Goal: Task Accomplishment & Management: Use online tool/utility

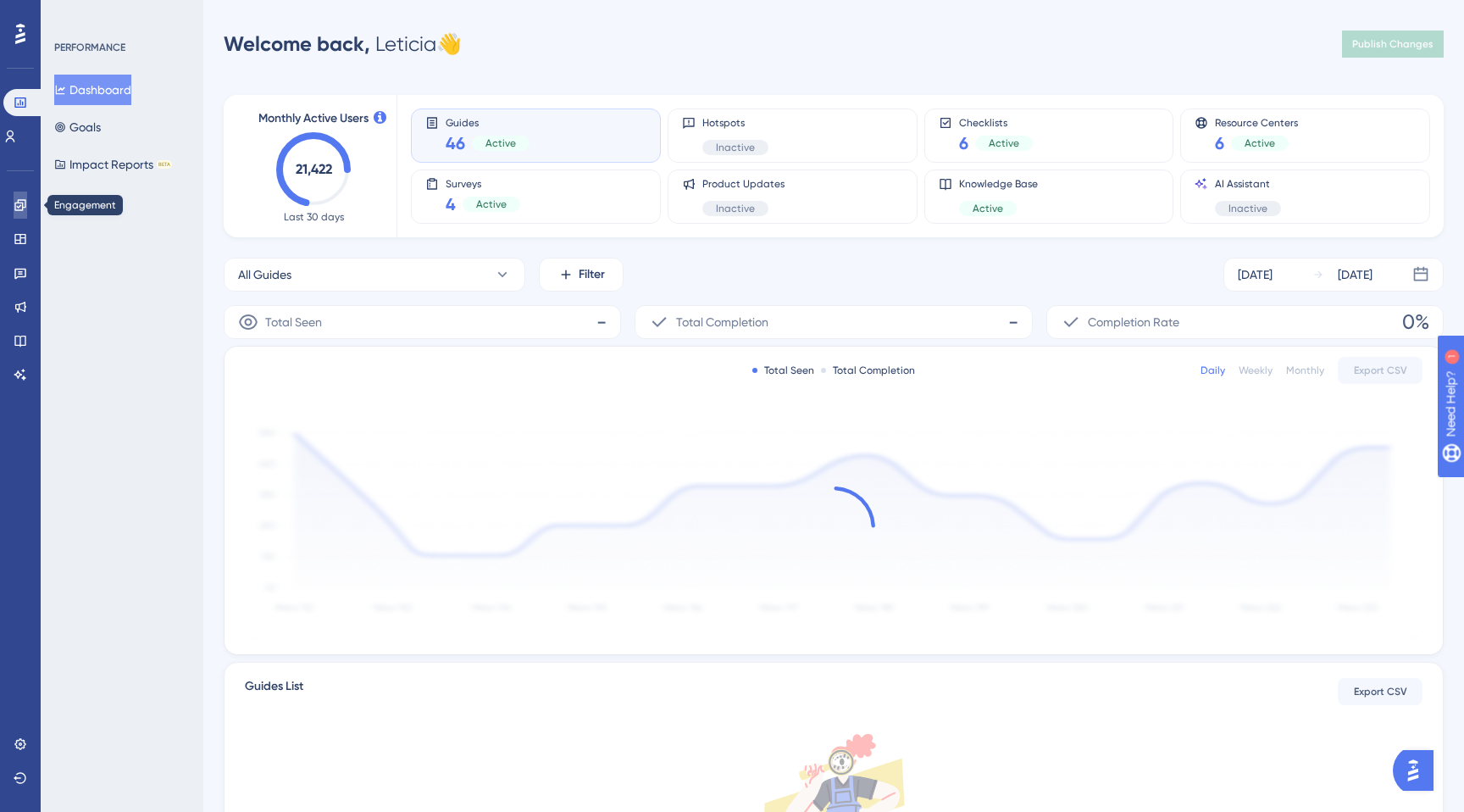
click at [0, 0] on link at bounding box center [0, 0] width 0 height 0
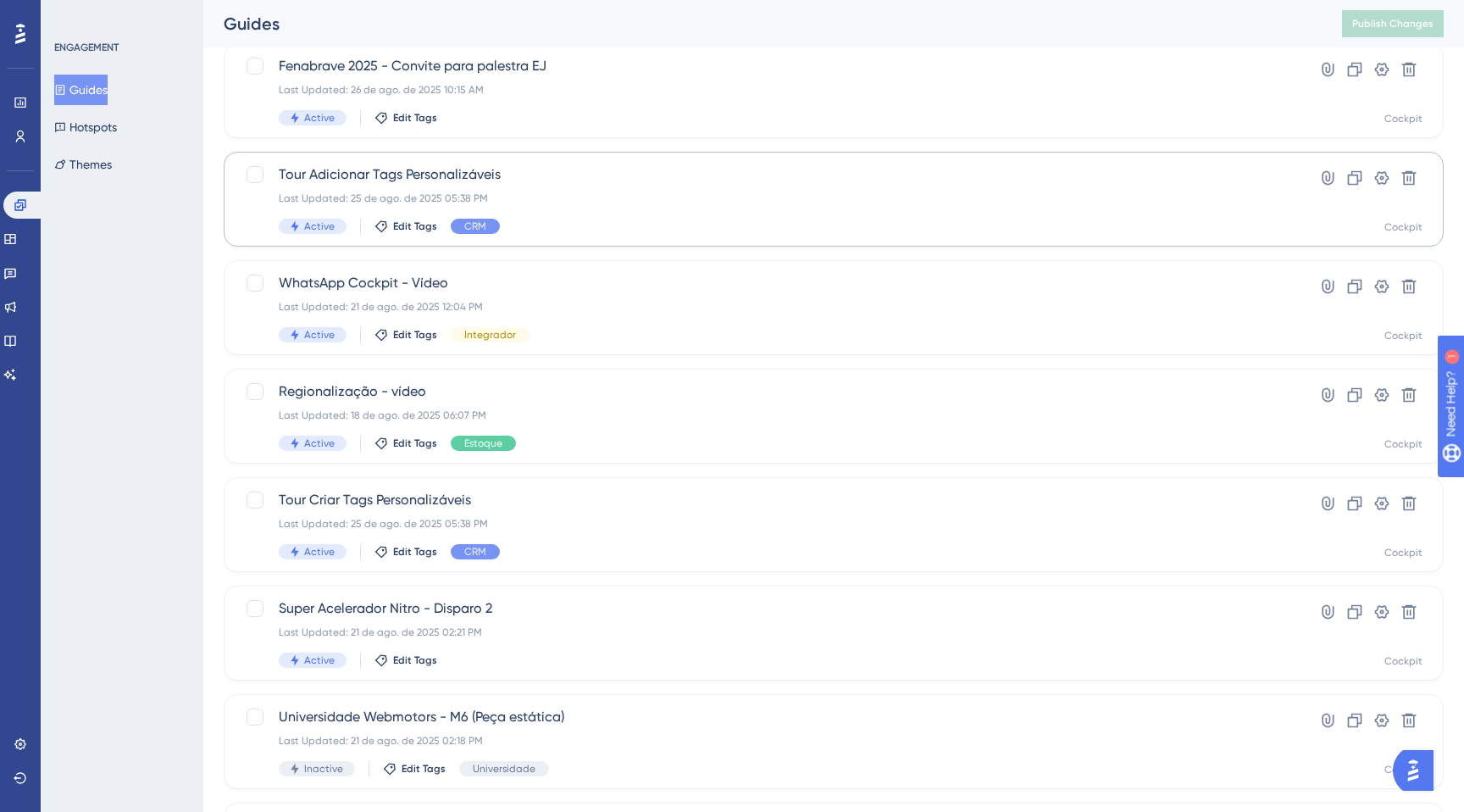
scroll to position [235, 0]
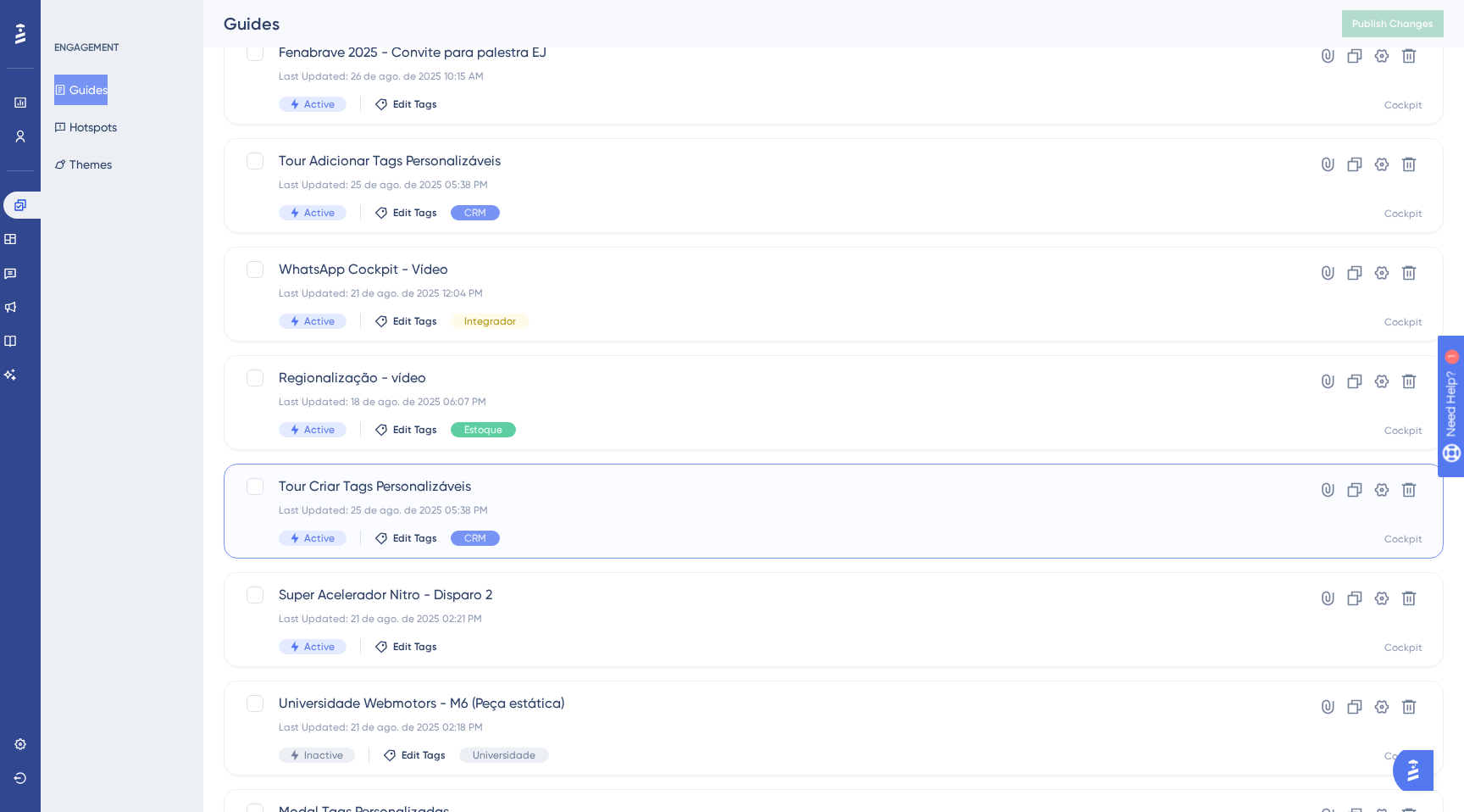
click at [633, 514] on div "Last Updated: 25 de ago. de 2025 05:38 PM" at bounding box center [765, 510] width 975 height 13
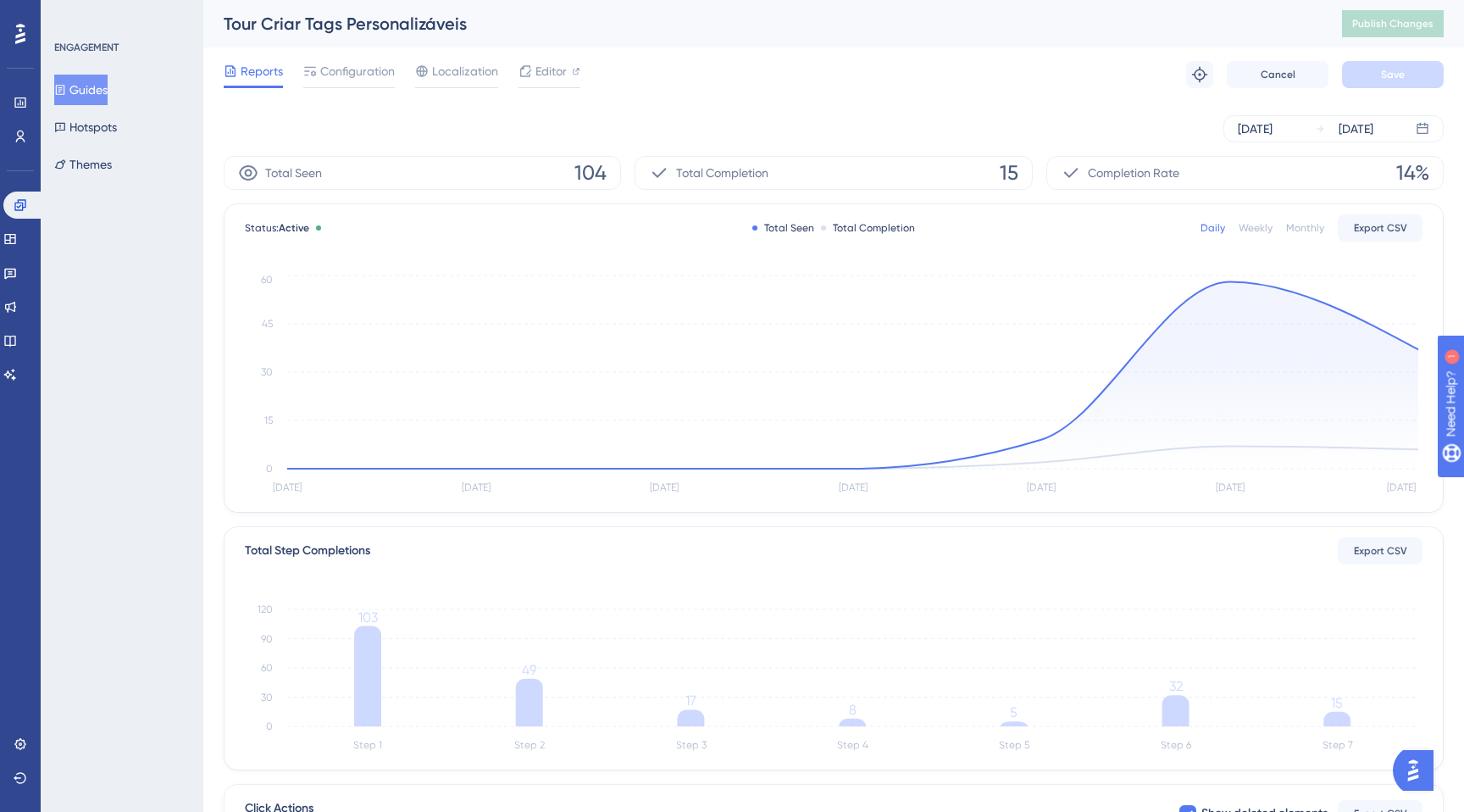
click at [108, 93] on button "Guides" at bounding box center [80, 89] width 53 height 31
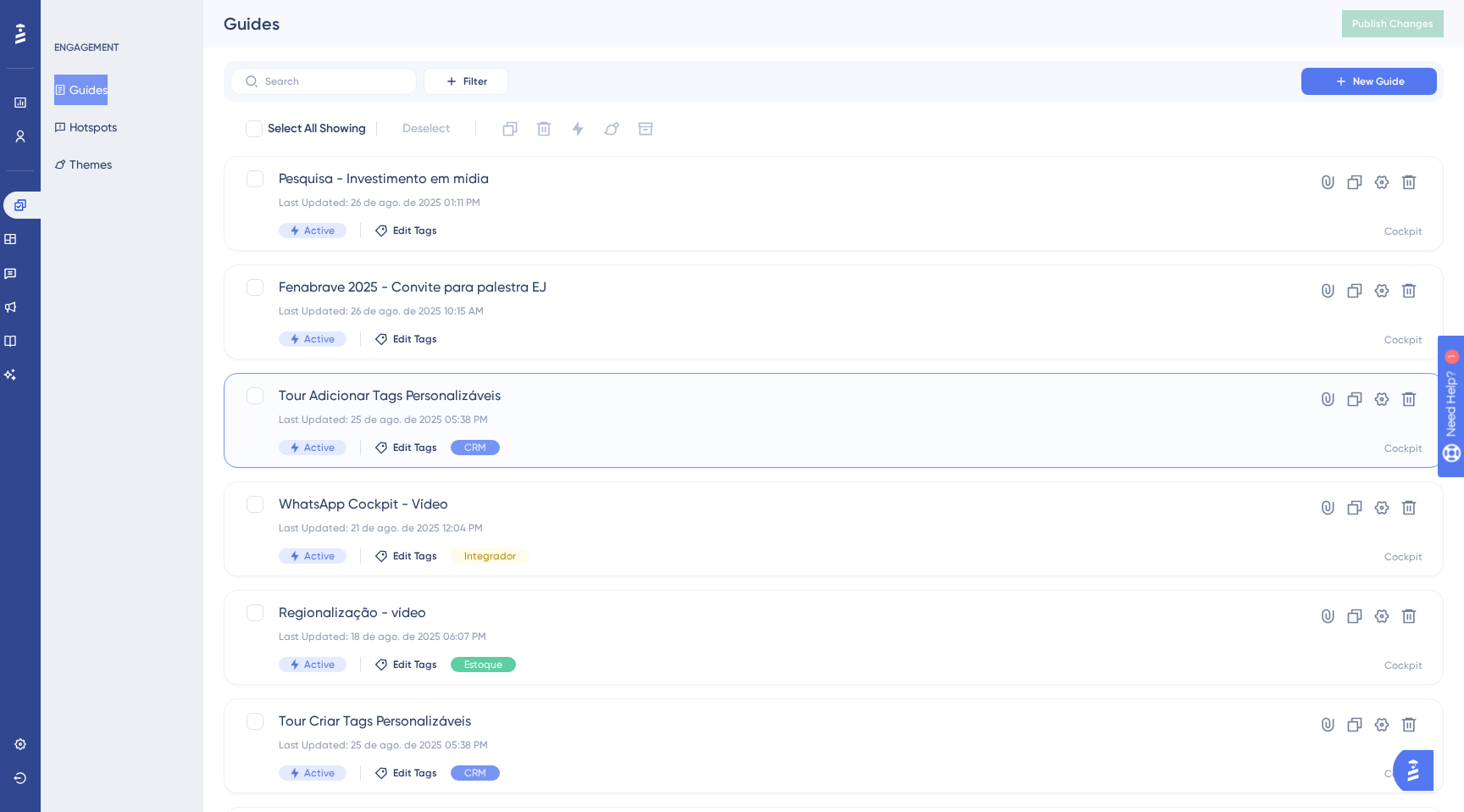
click at [571, 408] on div "Tour Adicionar Tags Personalizáveis Last Updated: [DATE] 05:38 PM Active Edit T…" at bounding box center [765, 420] width 975 height 70
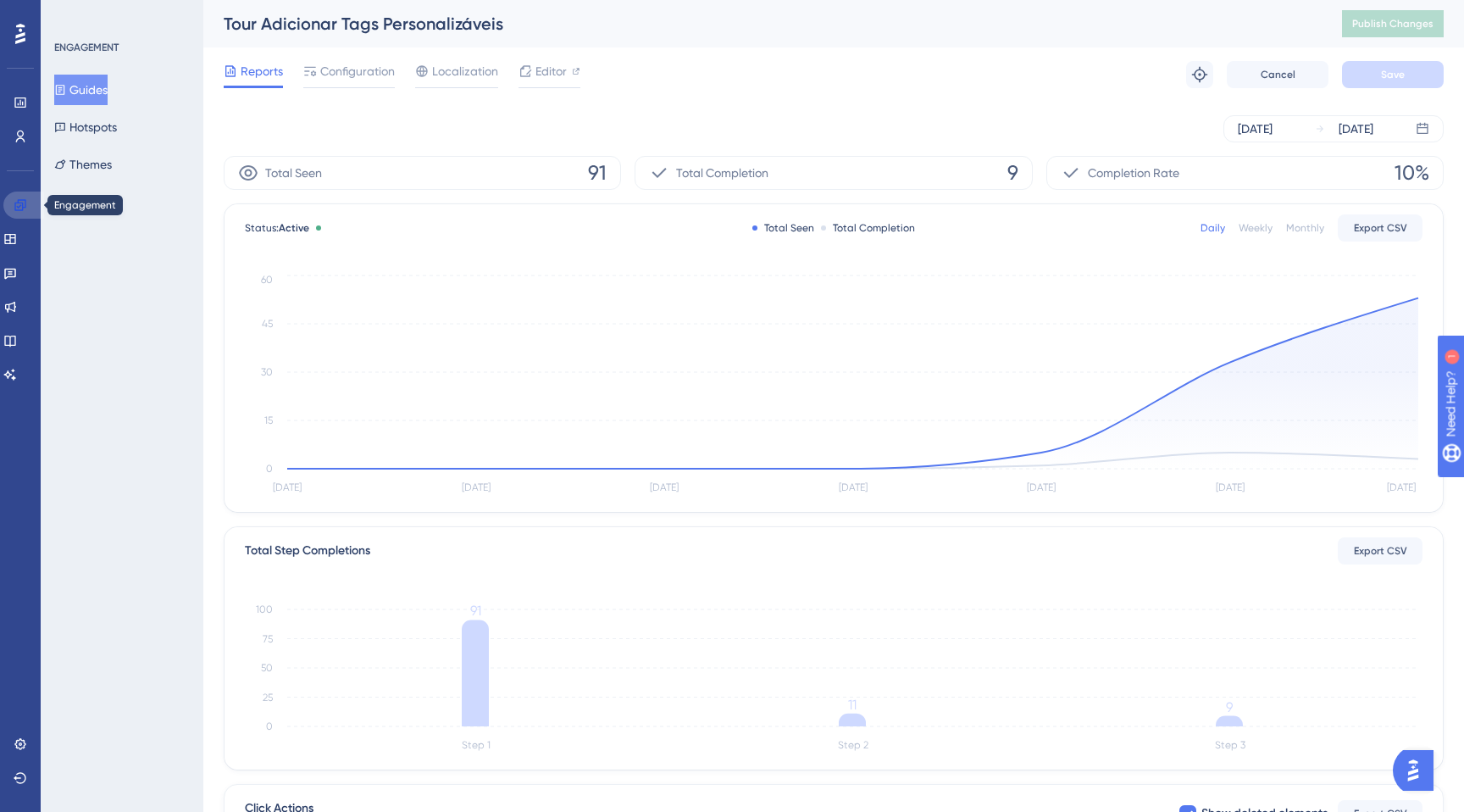
click at [25, 198] on icon at bounding box center [19, 204] width 13 height 13
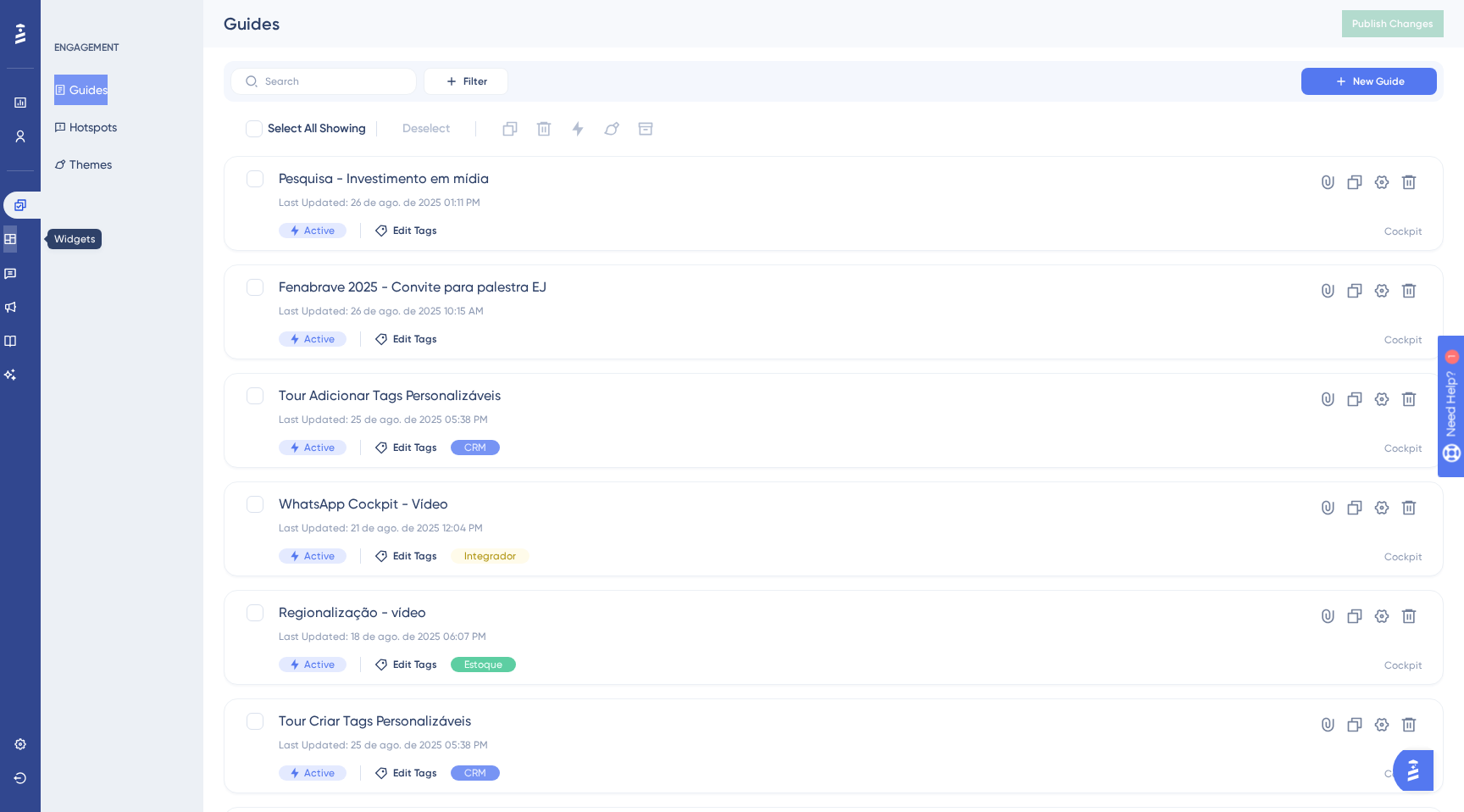
click at [17, 244] on icon at bounding box center [10, 239] width 13 height 13
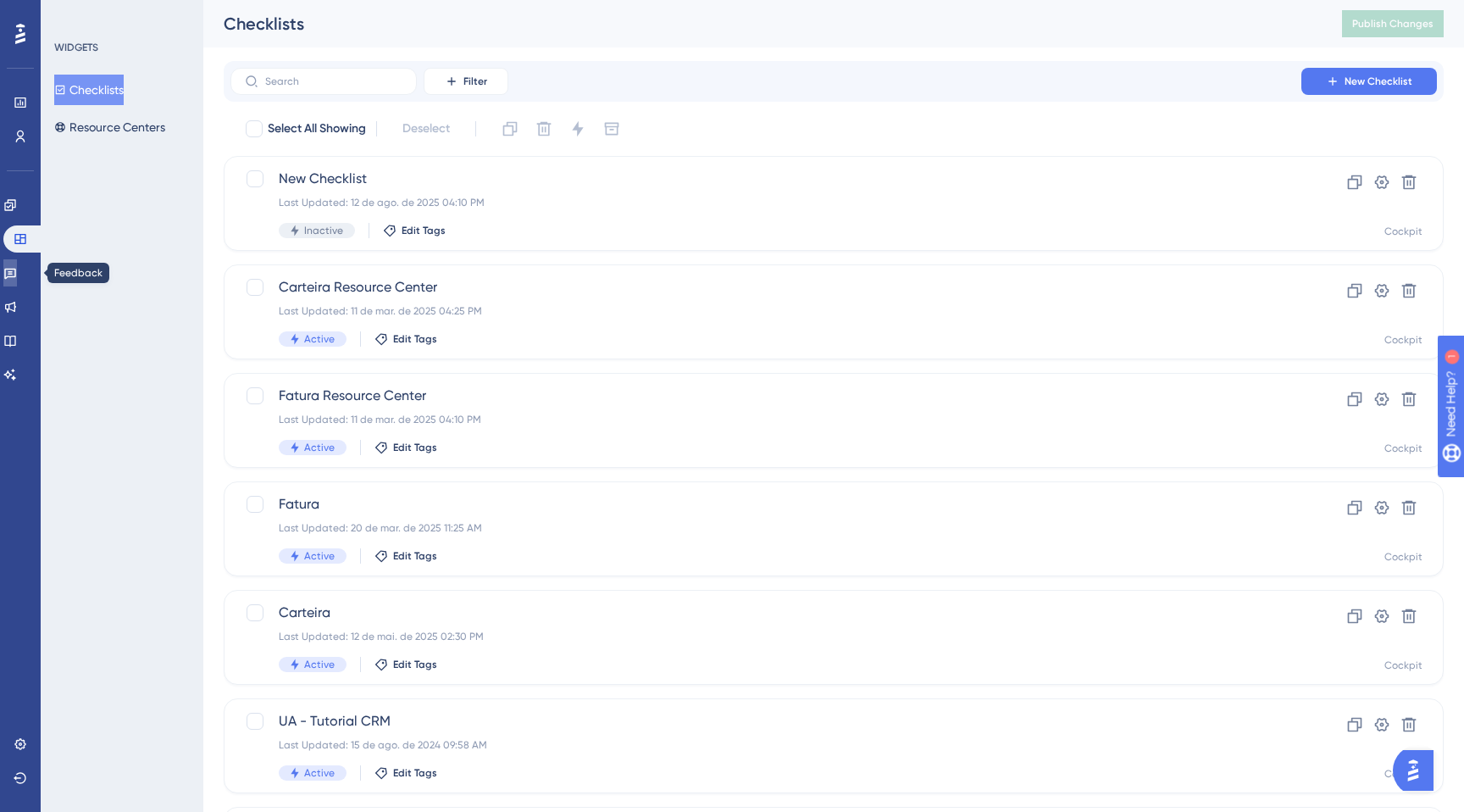
click at [17, 277] on icon at bounding box center [10, 272] width 13 height 13
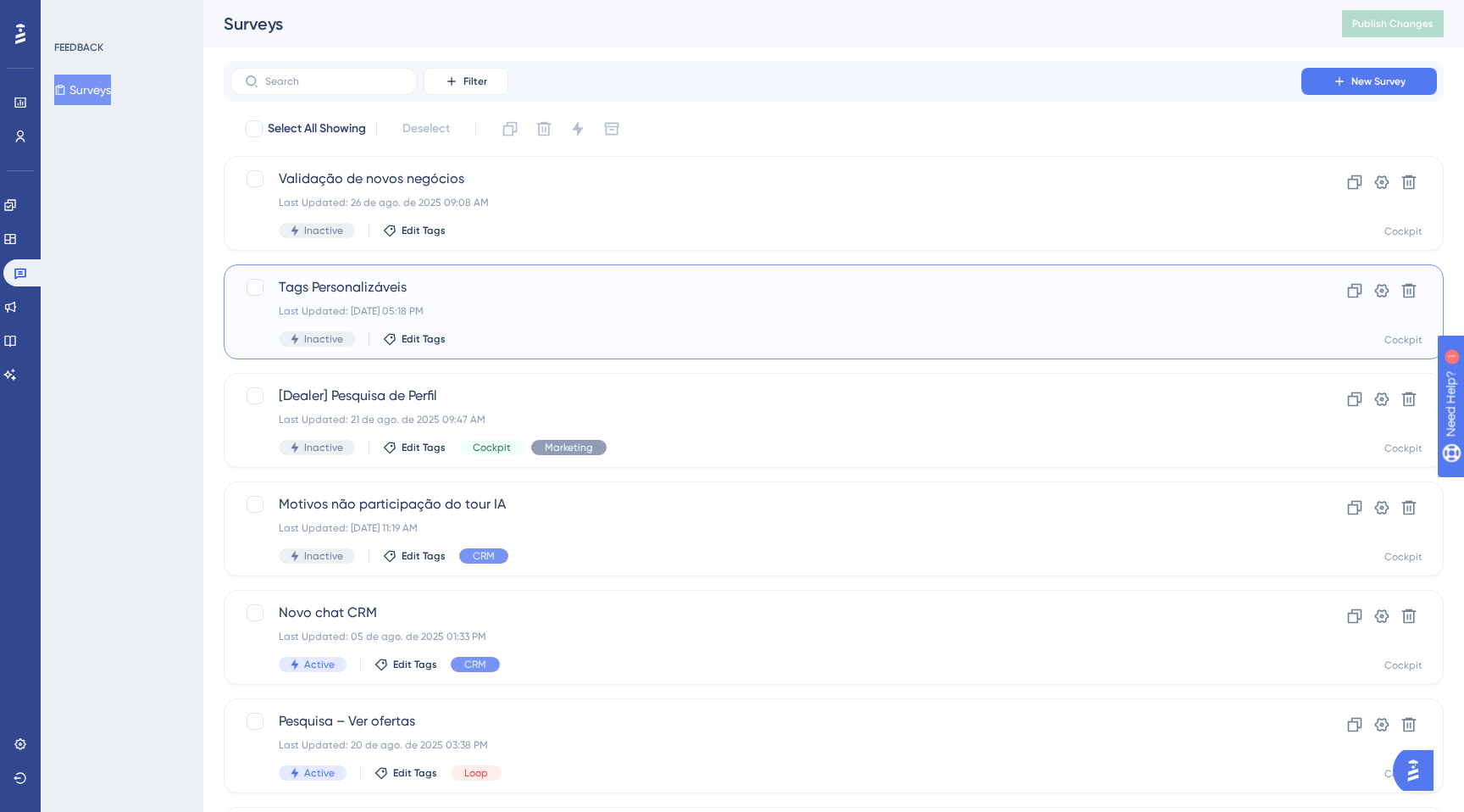
click at [526, 285] on span "Tags Personalizáveis" at bounding box center [765, 287] width 975 height 20
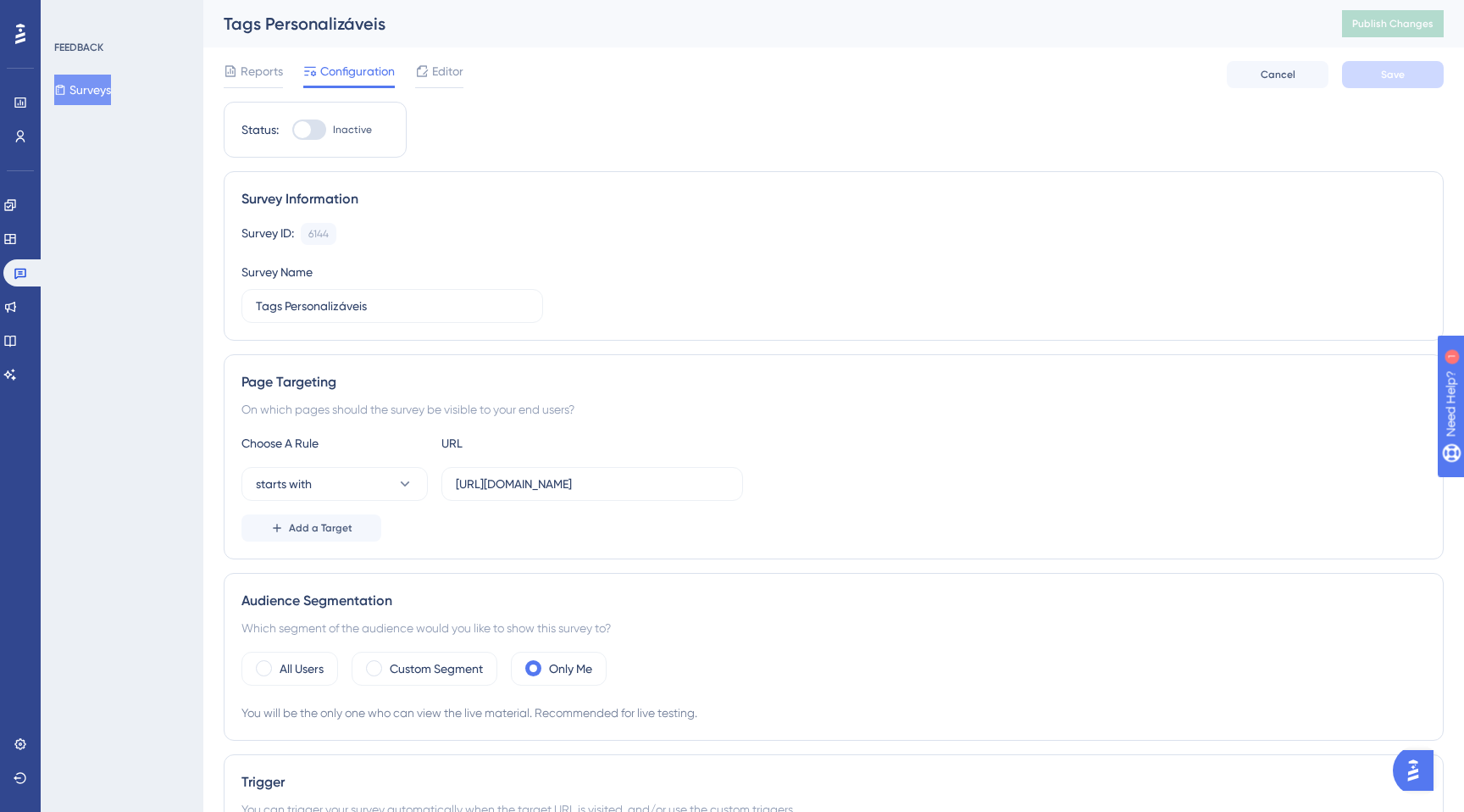
click at [444, 79] on span "Editor" at bounding box center [447, 71] width 31 height 20
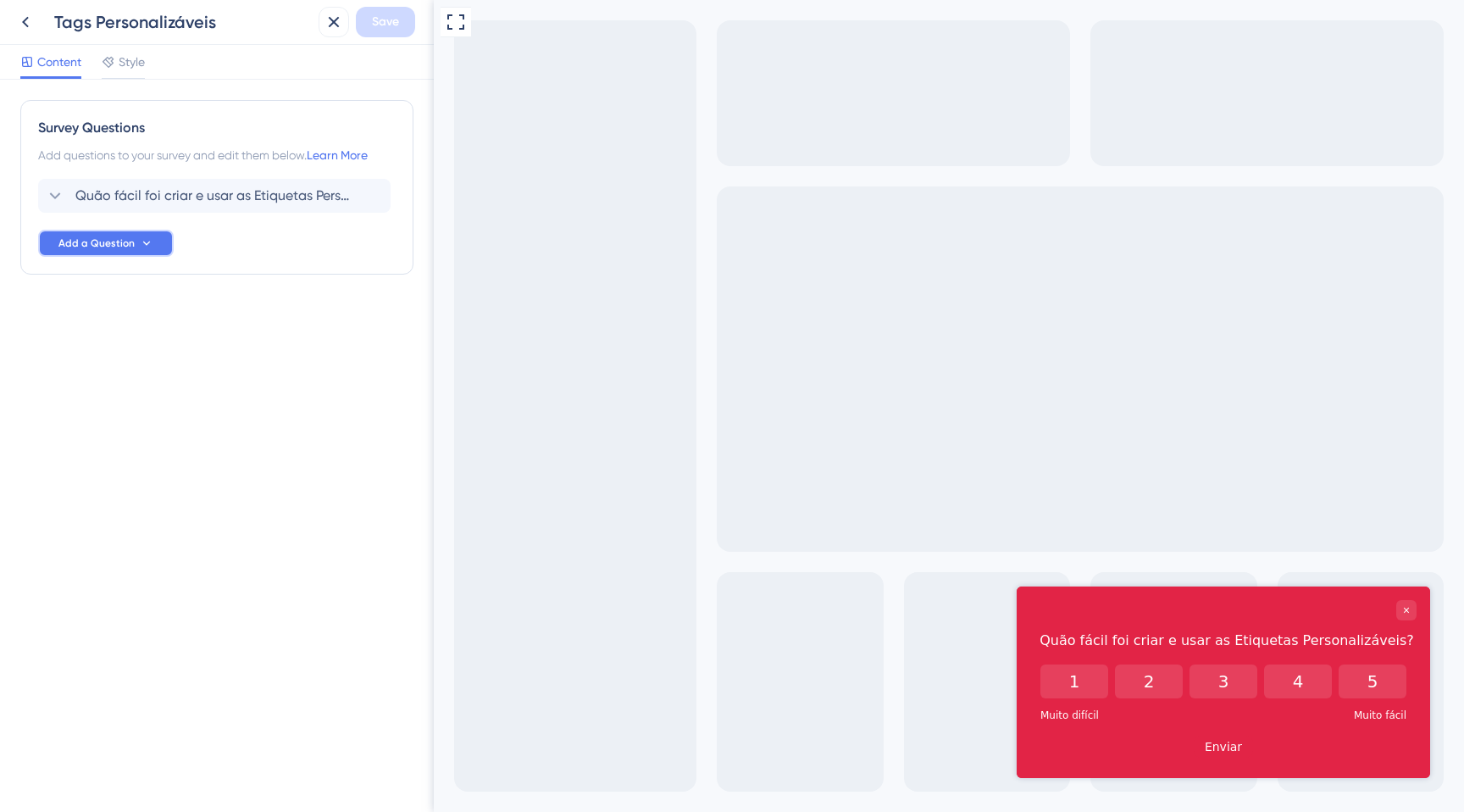
click at [101, 237] on span "Add a Question" at bounding box center [96, 243] width 76 height 13
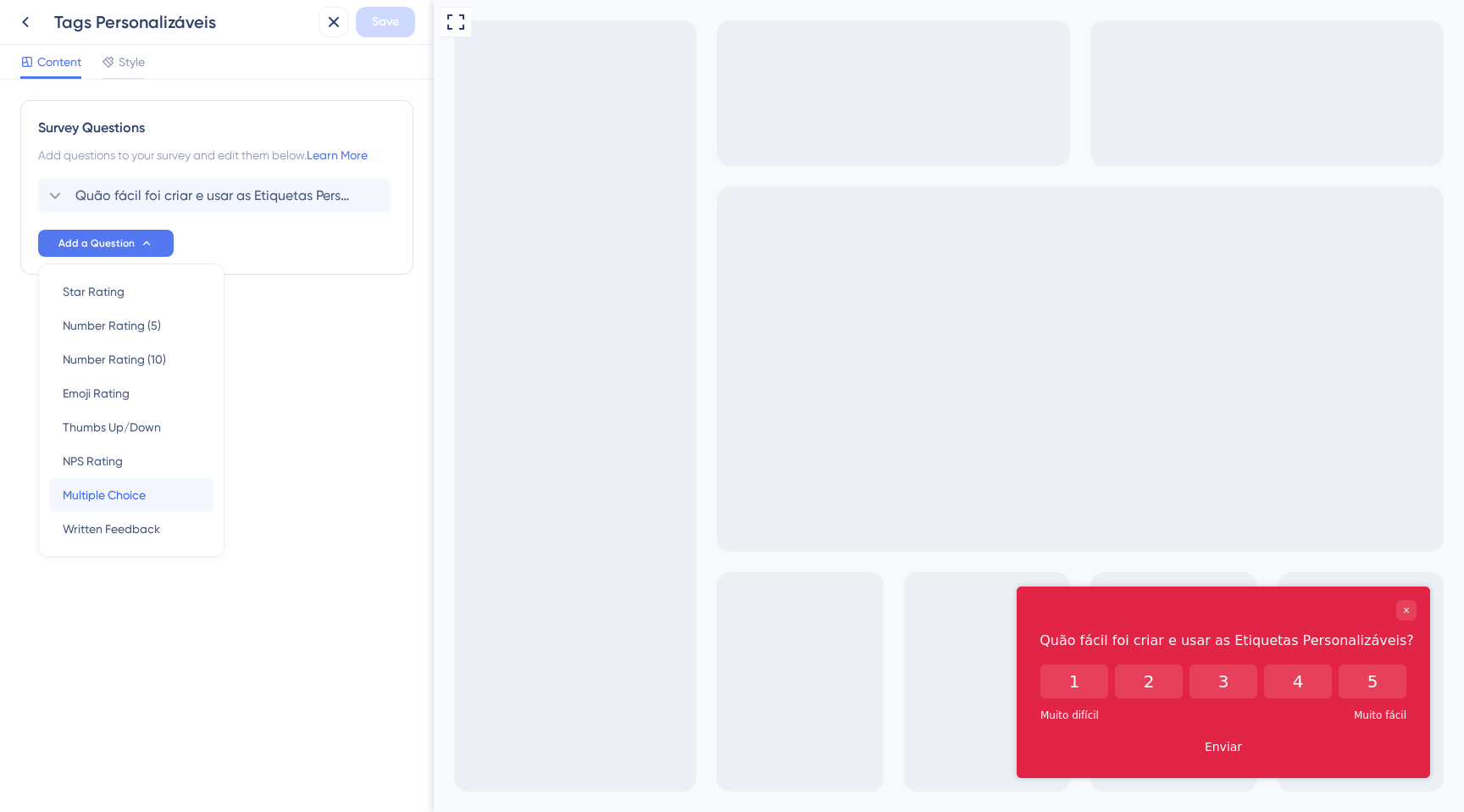
click at [104, 490] on span "Multiple Choice" at bounding box center [104, 495] width 83 height 20
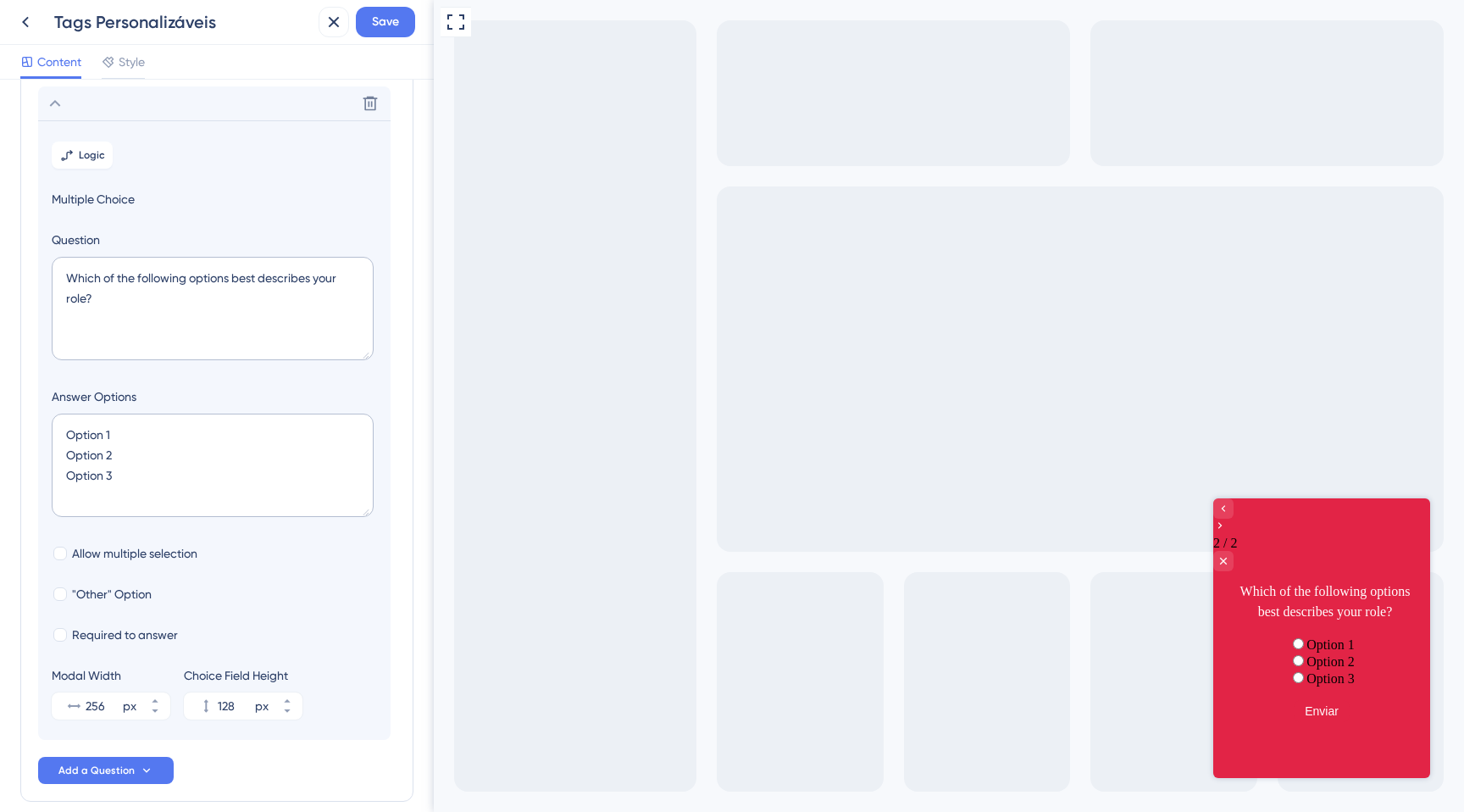
scroll to position [147, 0]
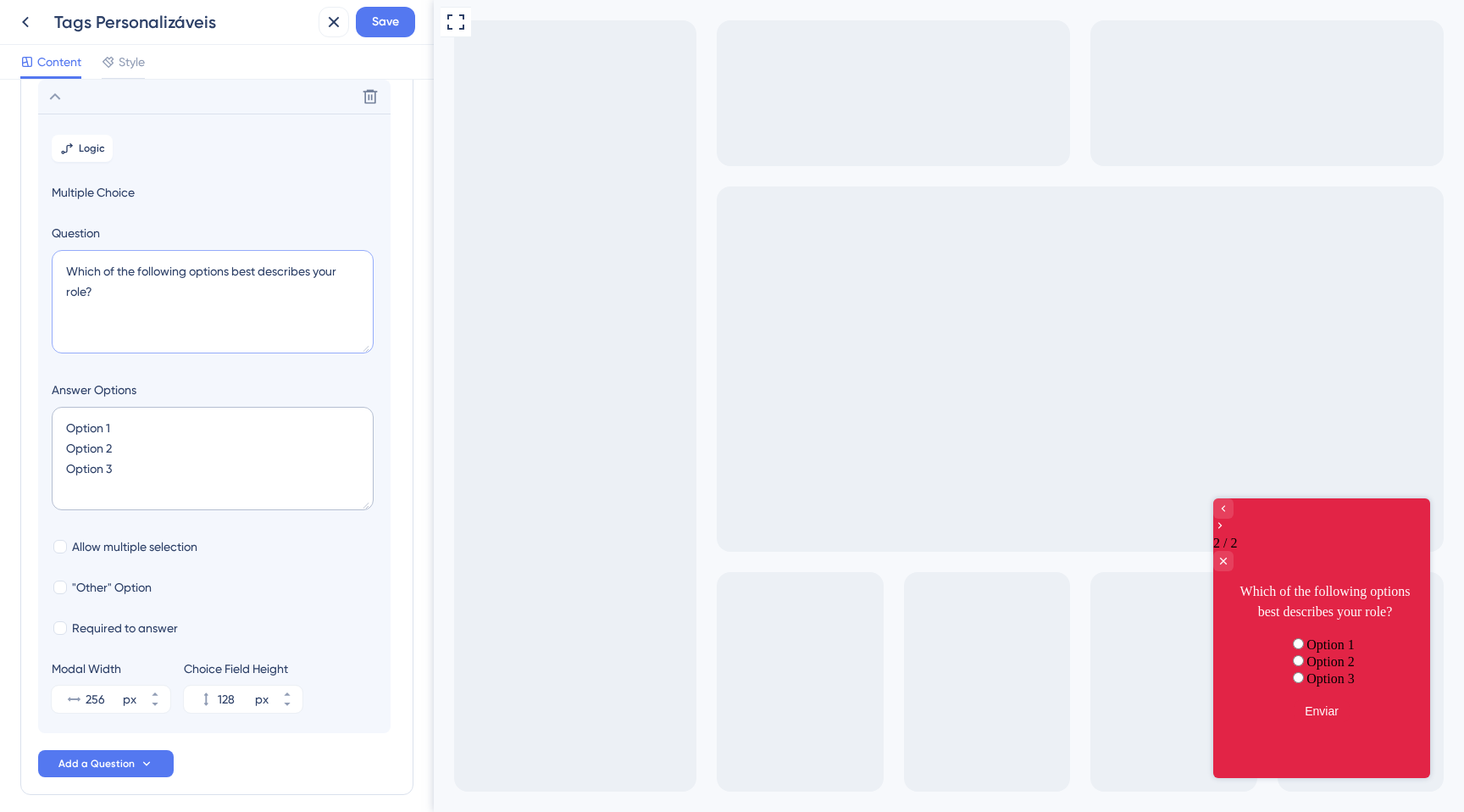
click at [110, 273] on textarea "Which of the following options best describes your role?" at bounding box center [212, 301] width 322 height 103
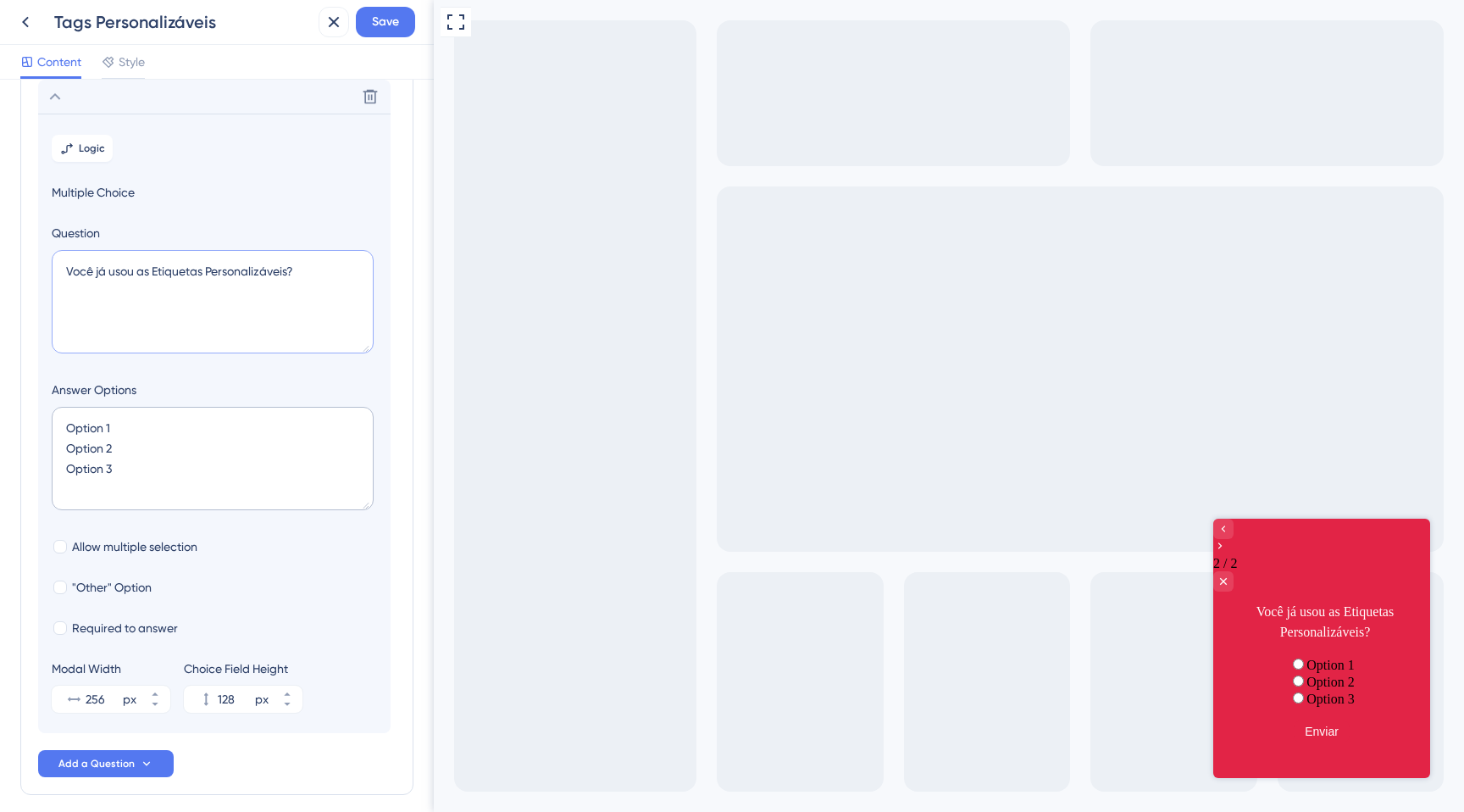
type textarea "Você já usou as Etiquetas Personalizáveis?"
drag, startPoint x: 144, startPoint y: 474, endPoint x: 17, endPoint y: 408, distance: 143.1
click at [17, 408] on div "Survey Questions Add questions to your survey and edit them below. Learn More Q…" at bounding box center [216, 445] width 434 height 732
type textarea "S"
type input "40"
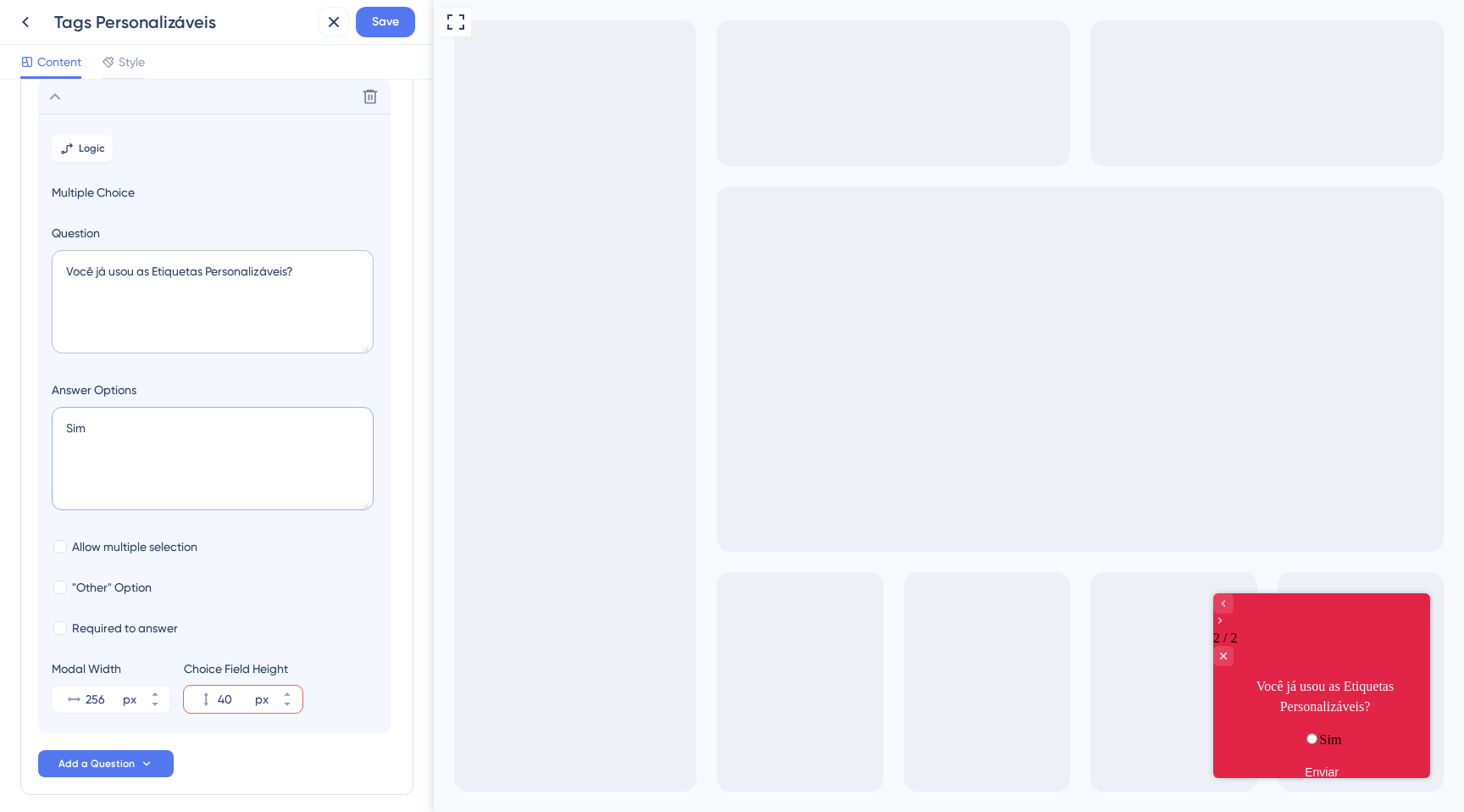
type textarea "Sim N"
type input "84"
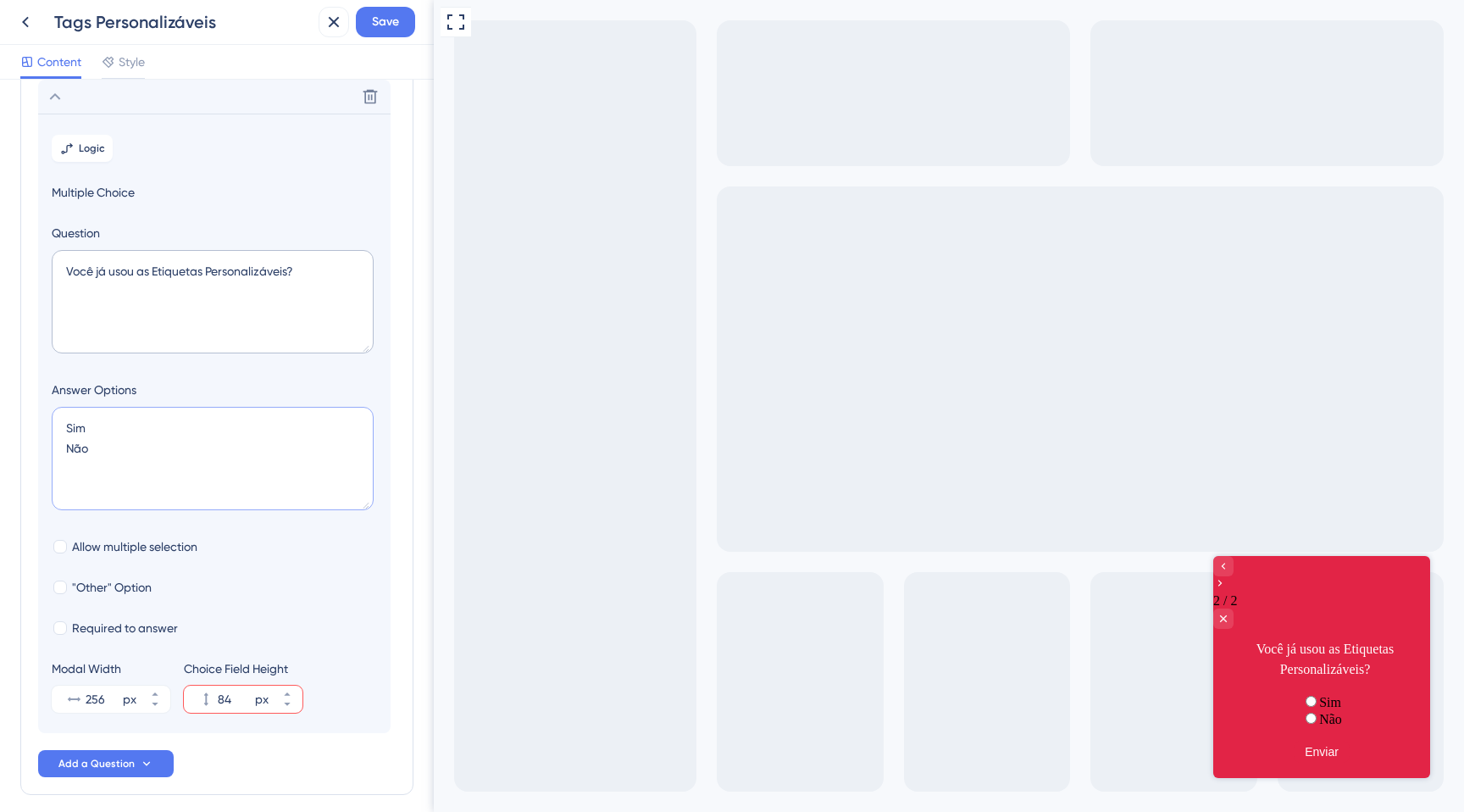
click at [93, 423] on textarea "Sim Não" at bounding box center [212, 458] width 322 height 103
type textarea "Sim A Não"
type input "128"
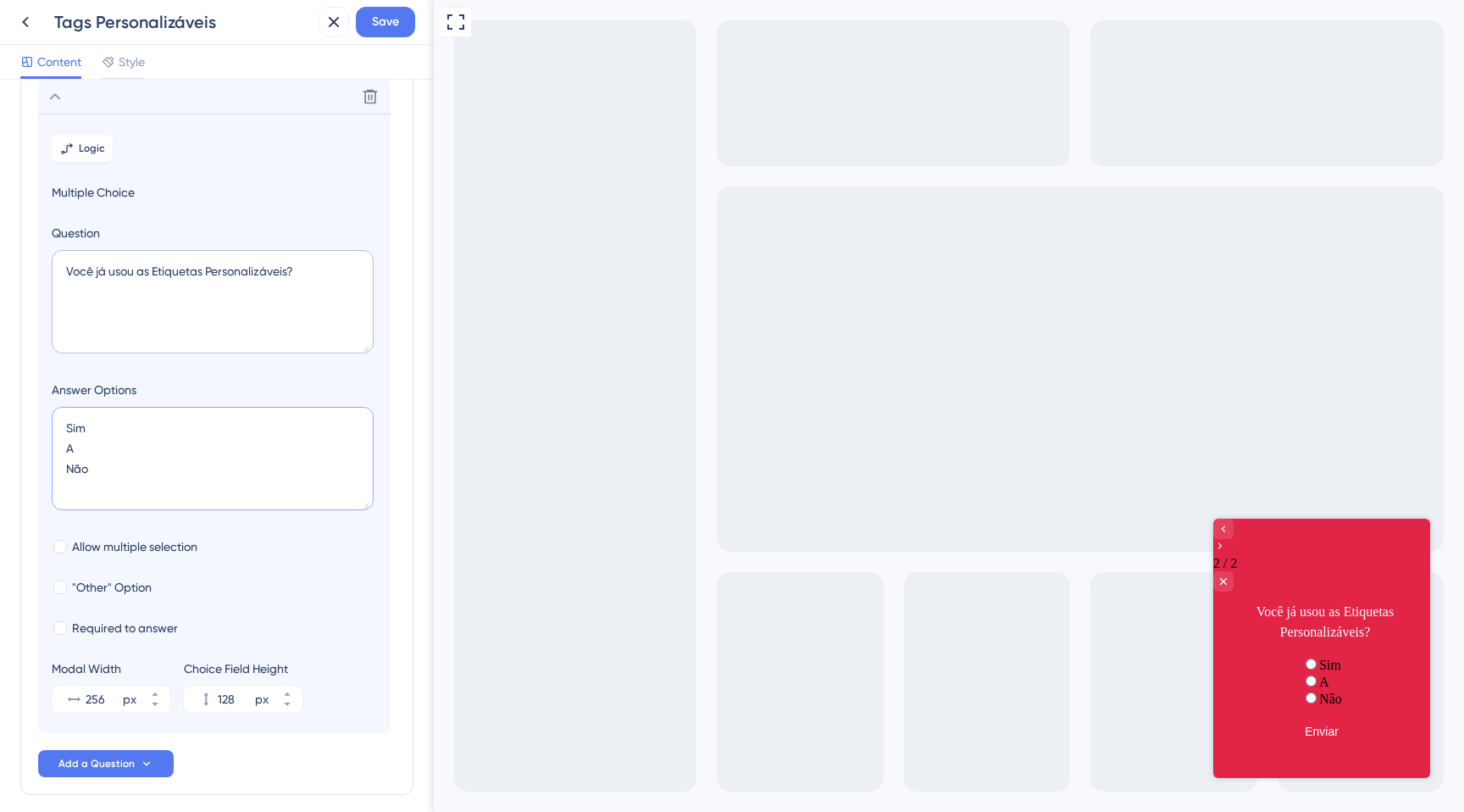
type textarea "Sim Não"
type input "84"
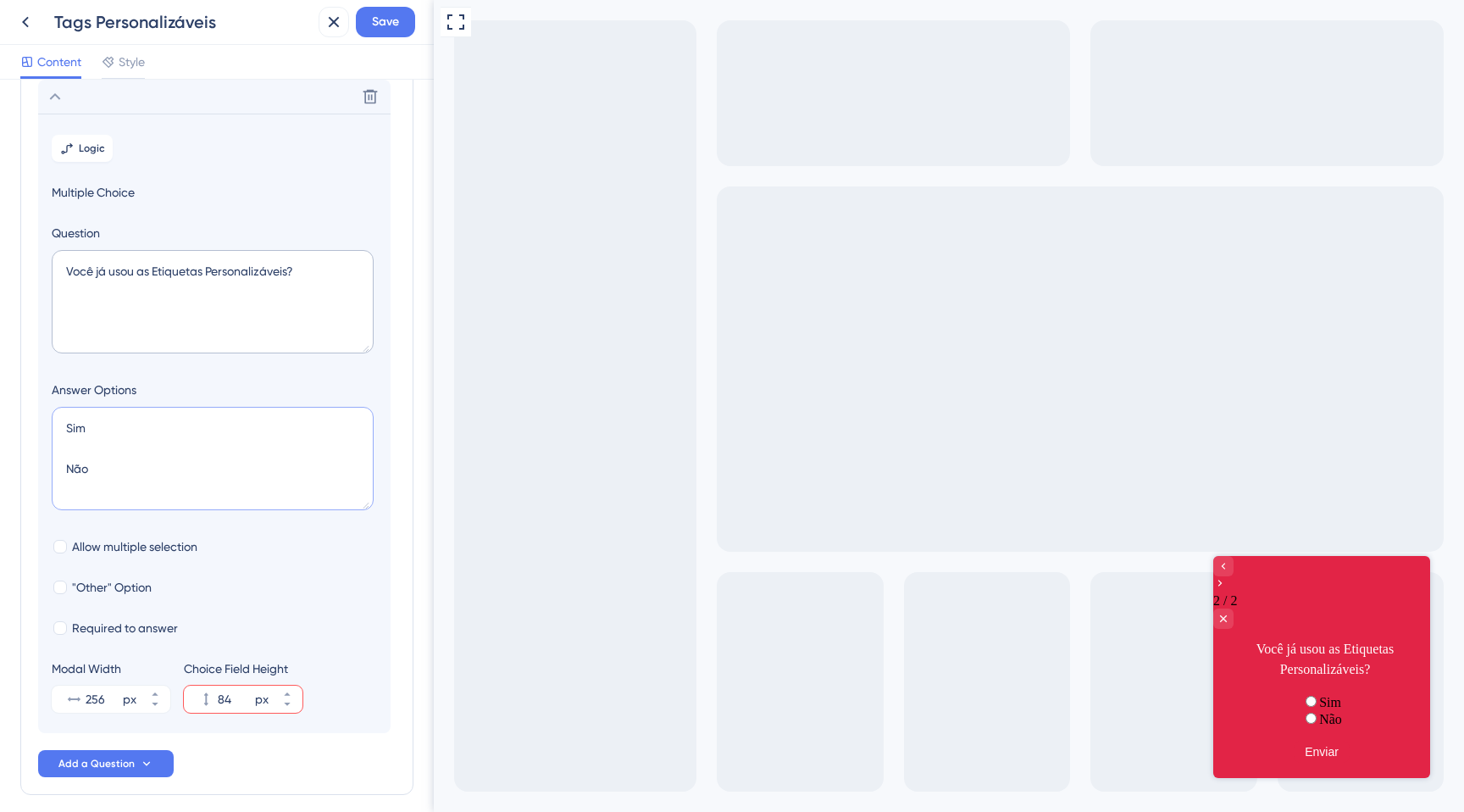
type textarea "Sim N Não"
type input "128"
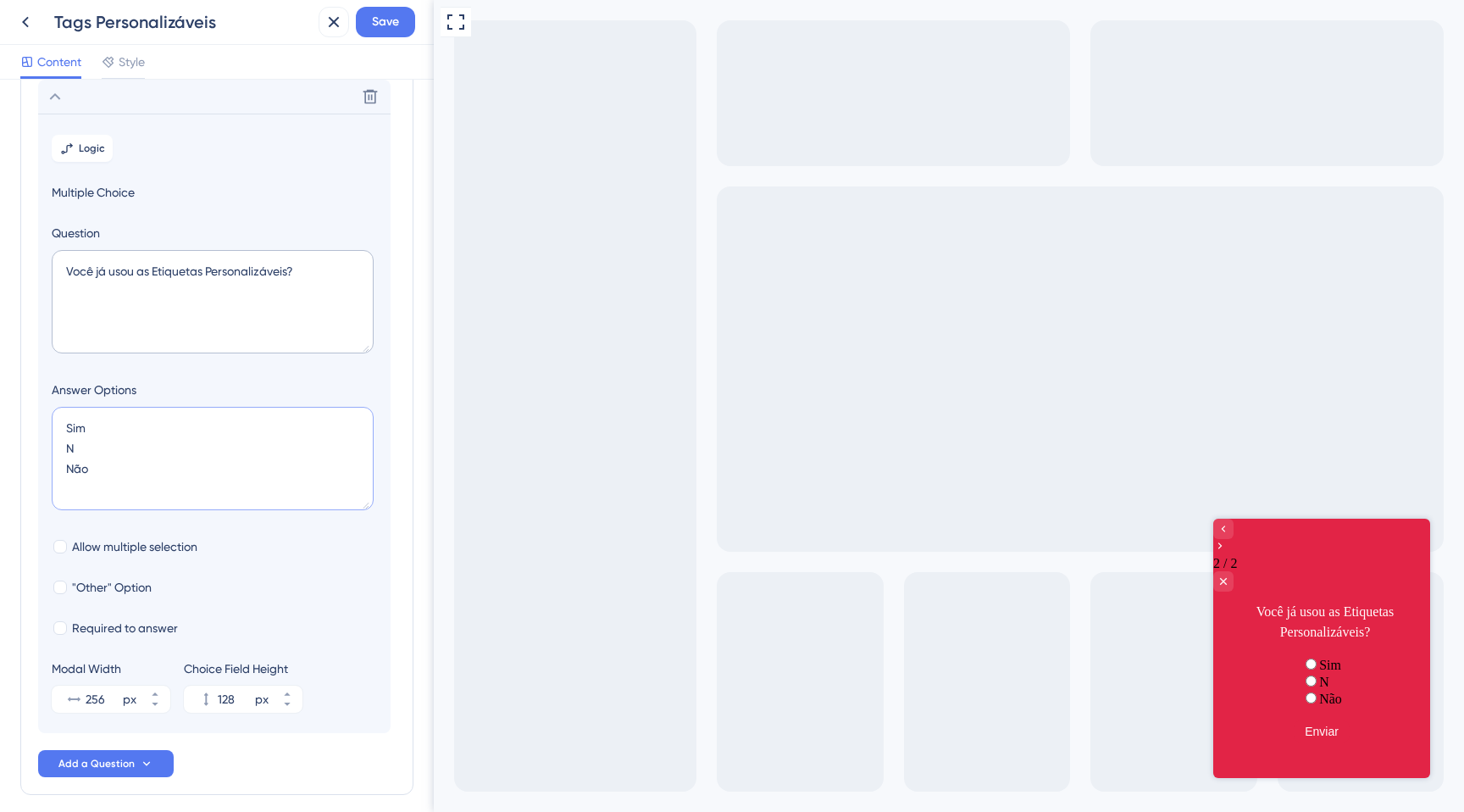
type textarea "Sim Não"
type input "84"
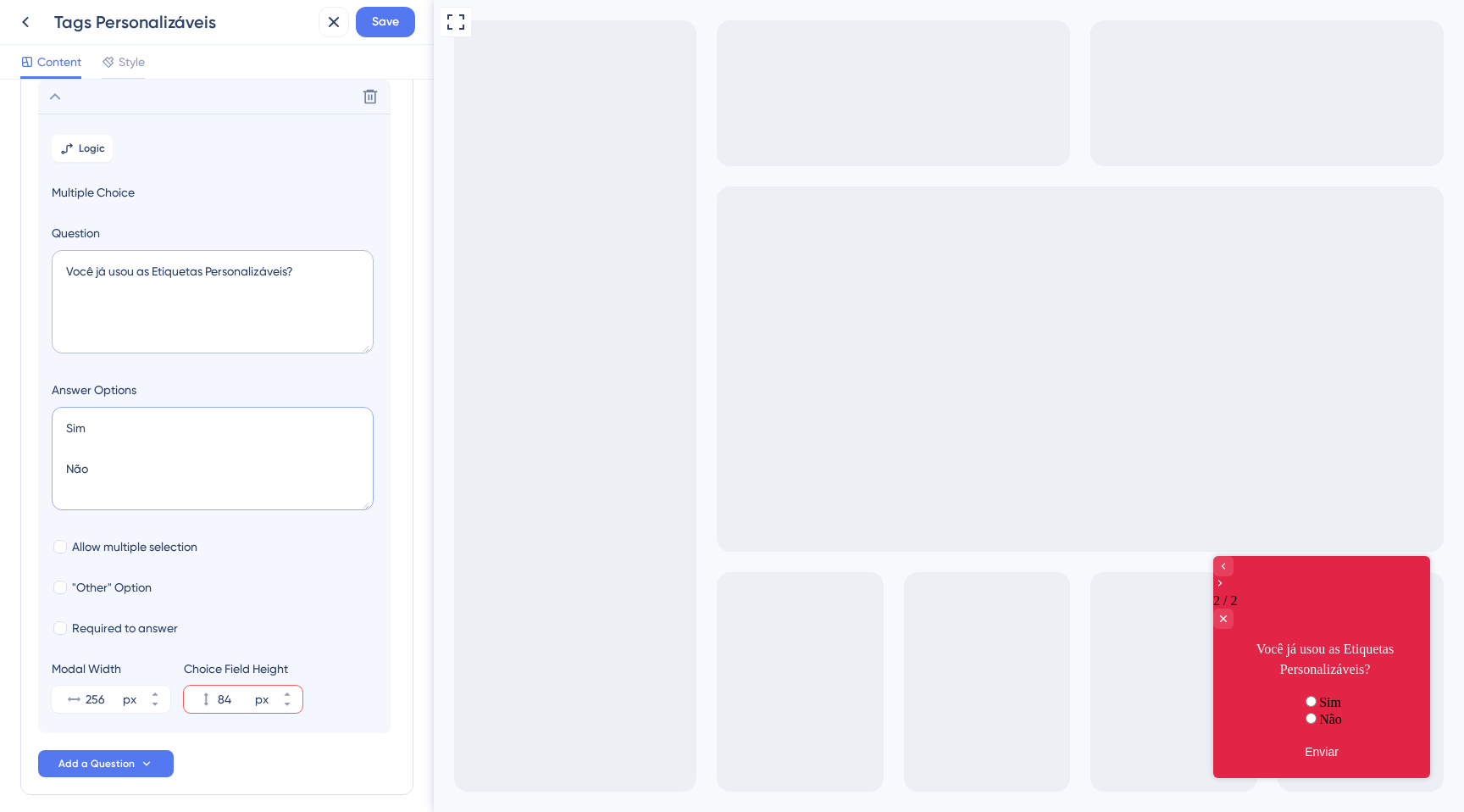
type textarea "Sim A Não"
type input "128"
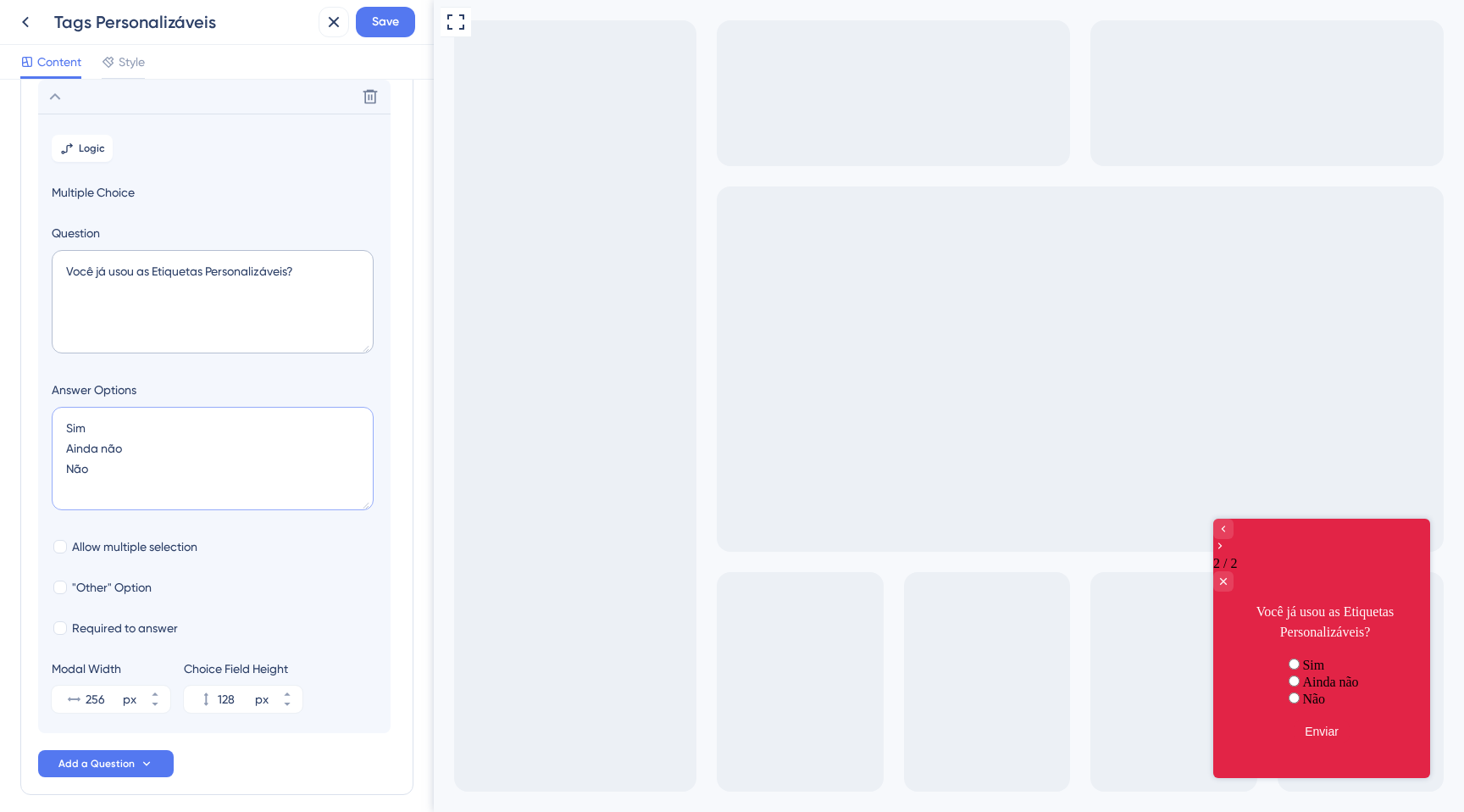
click at [89, 470] on textarea "Sim Ainda não Não" at bounding box center [212, 458] width 322 height 103
type textarea "Sim Ainda não Não tenho interesse"
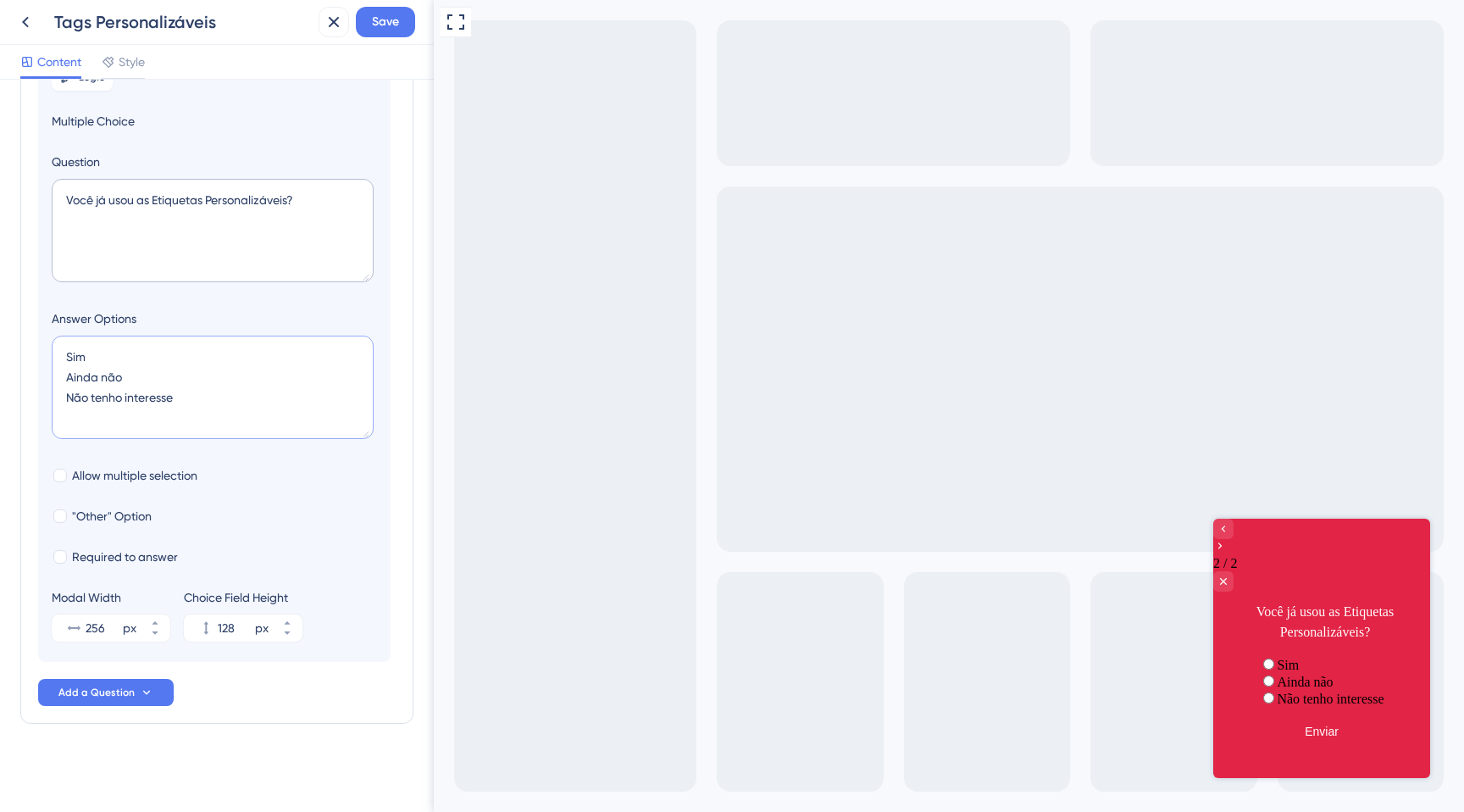
scroll to position [0, 0]
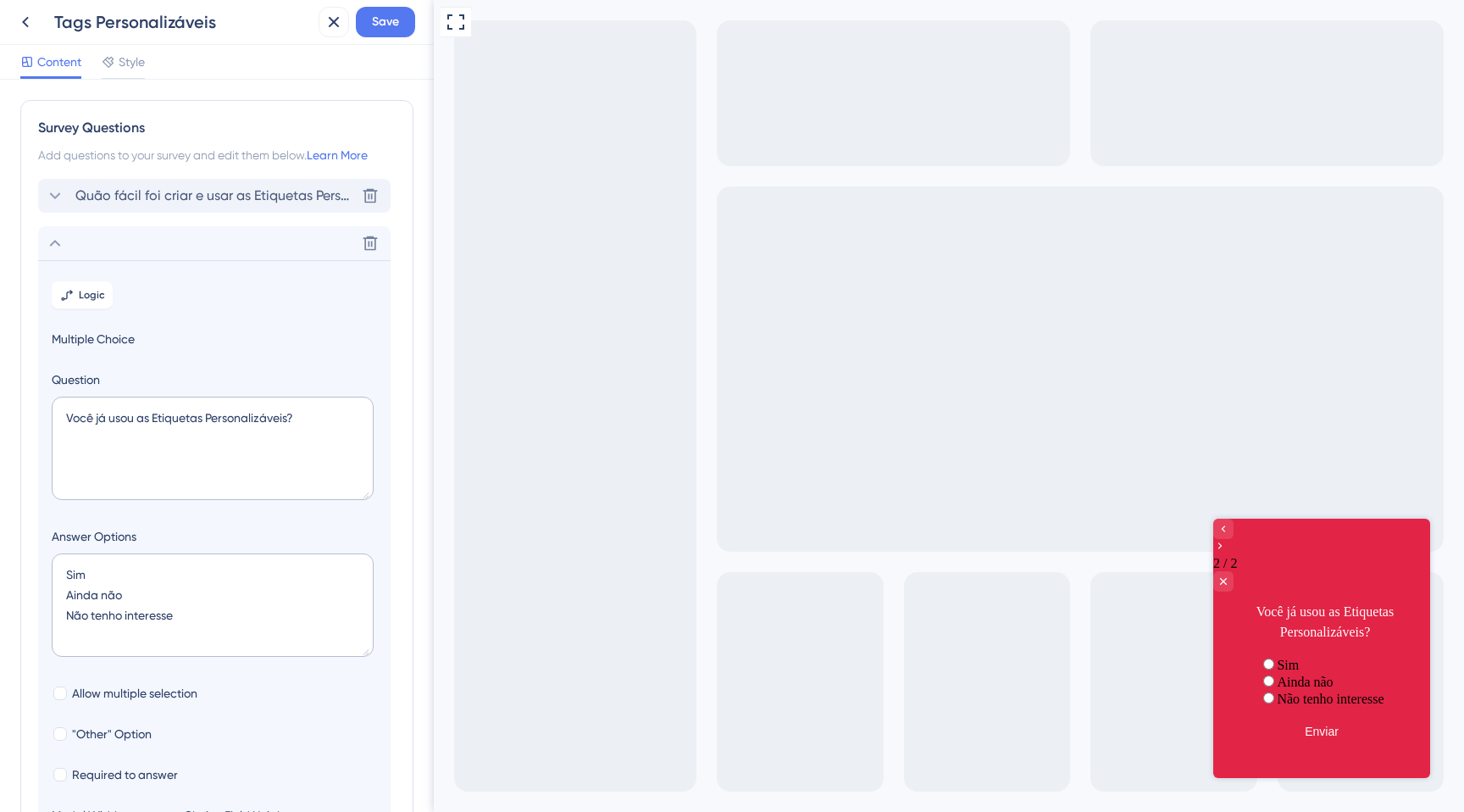
click at [88, 209] on div "Quão fácil foi criar e usar as Etiquetas Personalizáveis? [GEOGRAPHIC_DATA]" at bounding box center [214, 195] width 353 height 34
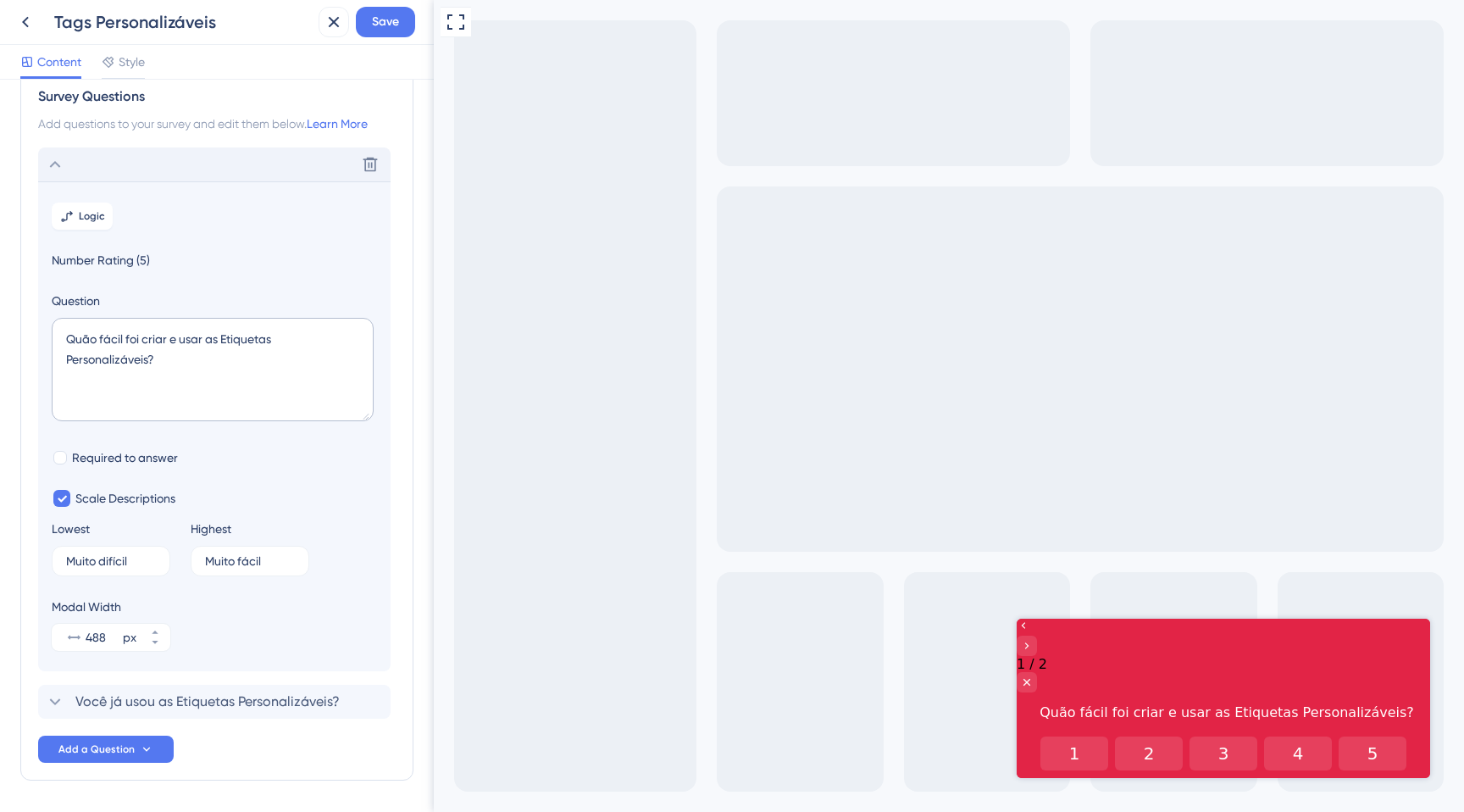
scroll to position [88, 0]
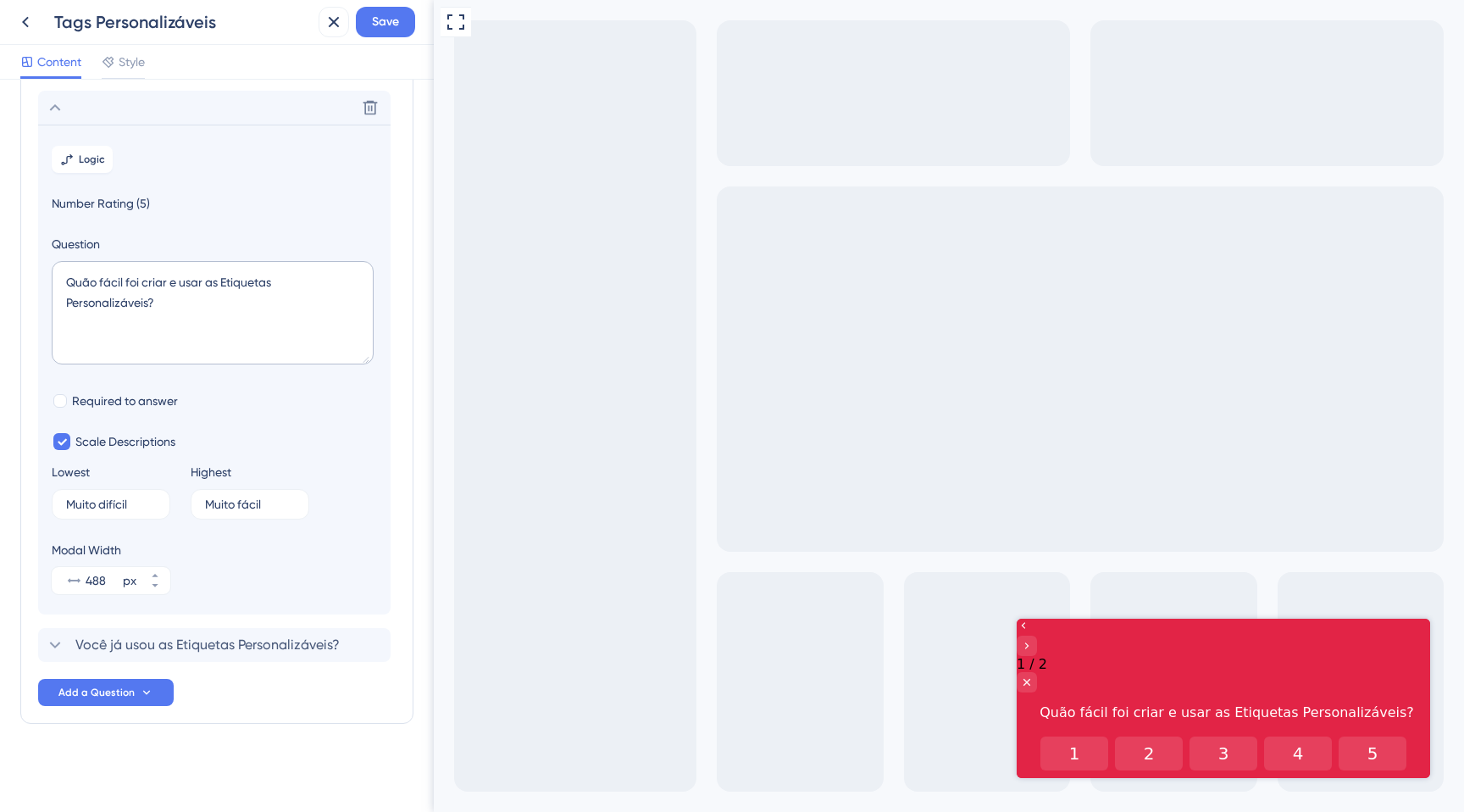
click at [143, 172] on section "Logic Number Rating (5) Question Quão fácil foi criar e usar as Etiquetas Perso…" at bounding box center [214, 369] width 353 height 489
click at [133, 204] on span "Number Rating (5)" at bounding box center [214, 203] width 325 height 20
click at [61, 111] on icon at bounding box center [55, 107] width 20 height 20
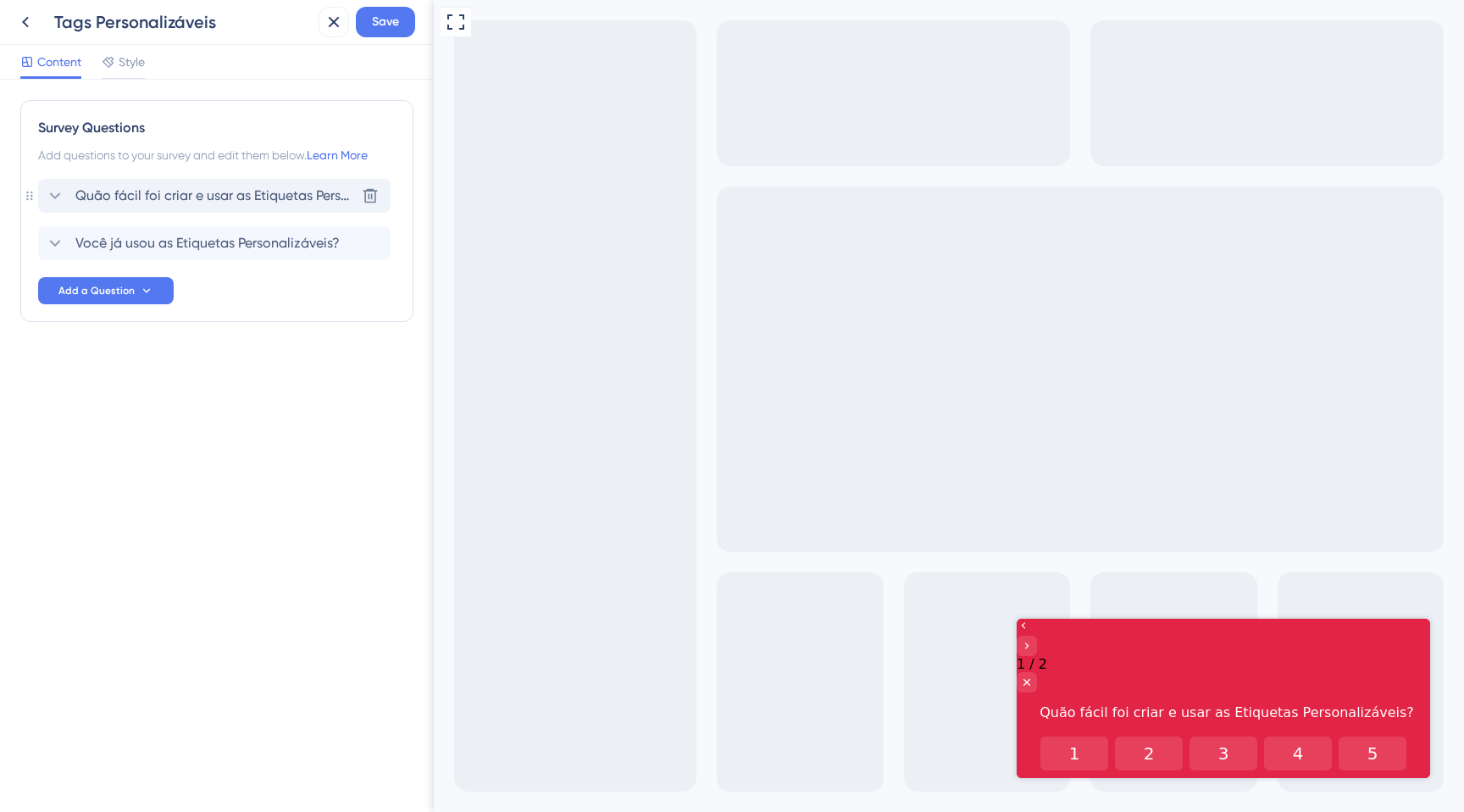
scroll to position [0, 0]
click at [116, 233] on span "Você já usou as Etiquetas Personalizáveis?" at bounding box center [207, 243] width 264 height 20
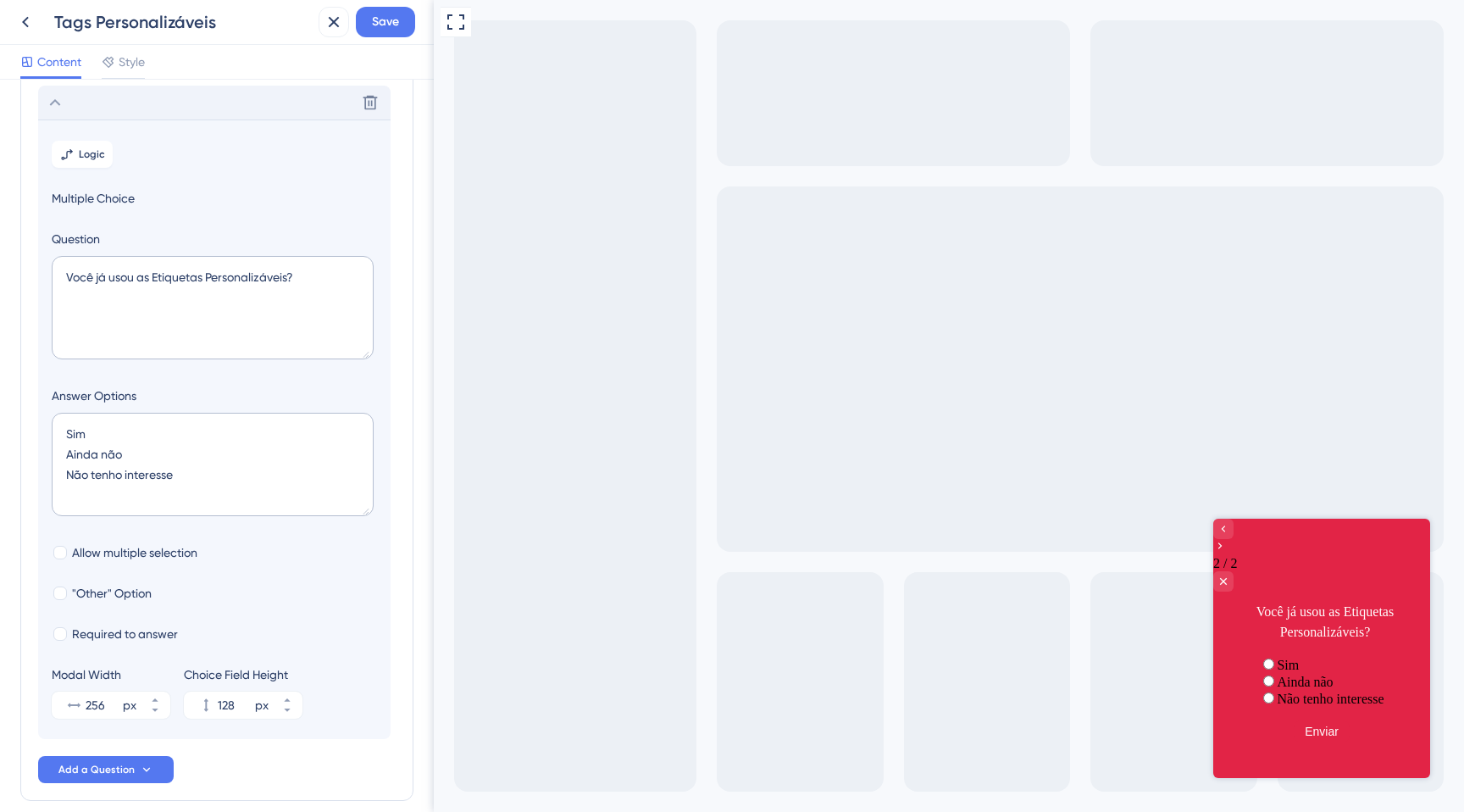
scroll to position [147, 0]
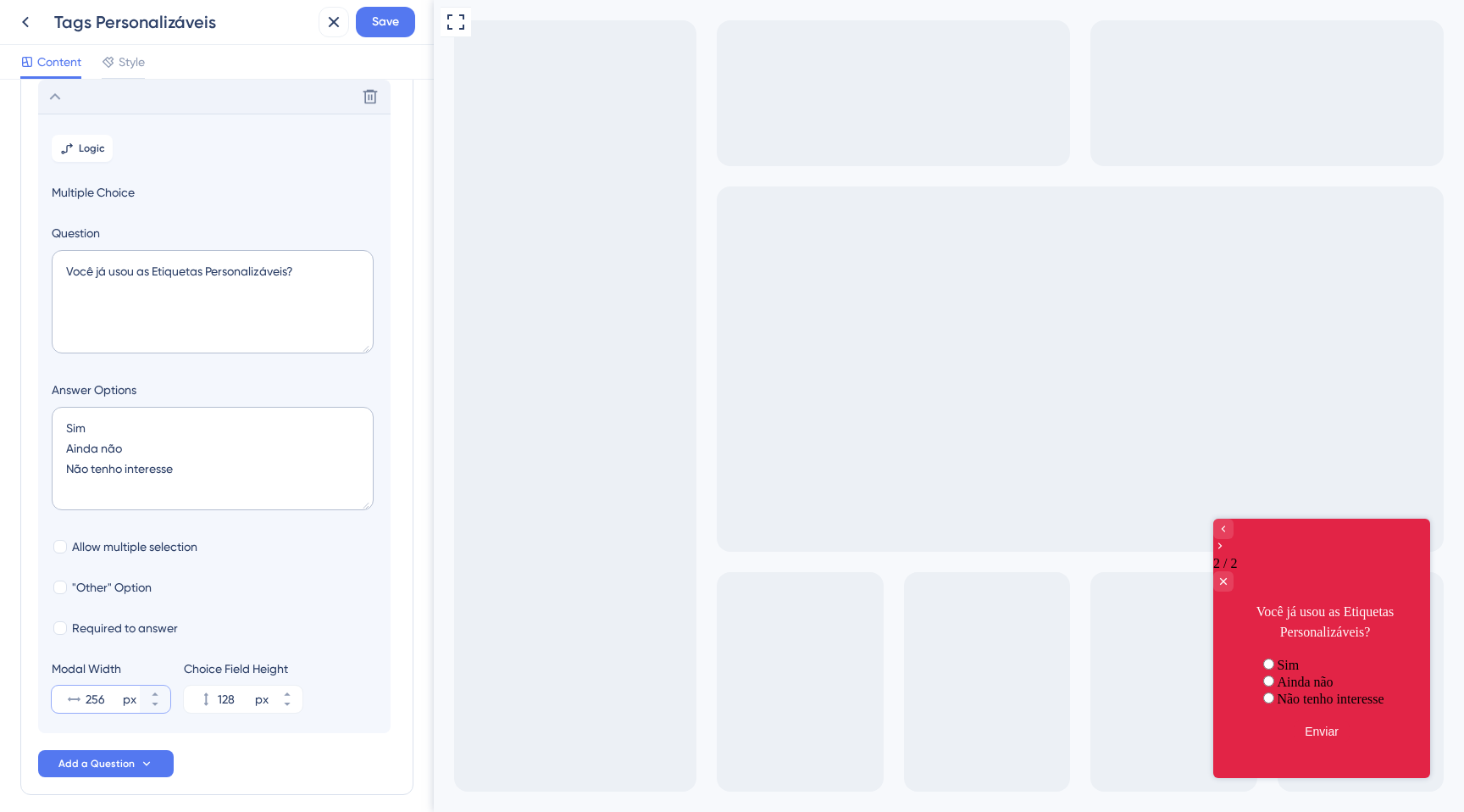
click at [97, 694] on input "256" at bounding box center [102, 699] width 34 height 20
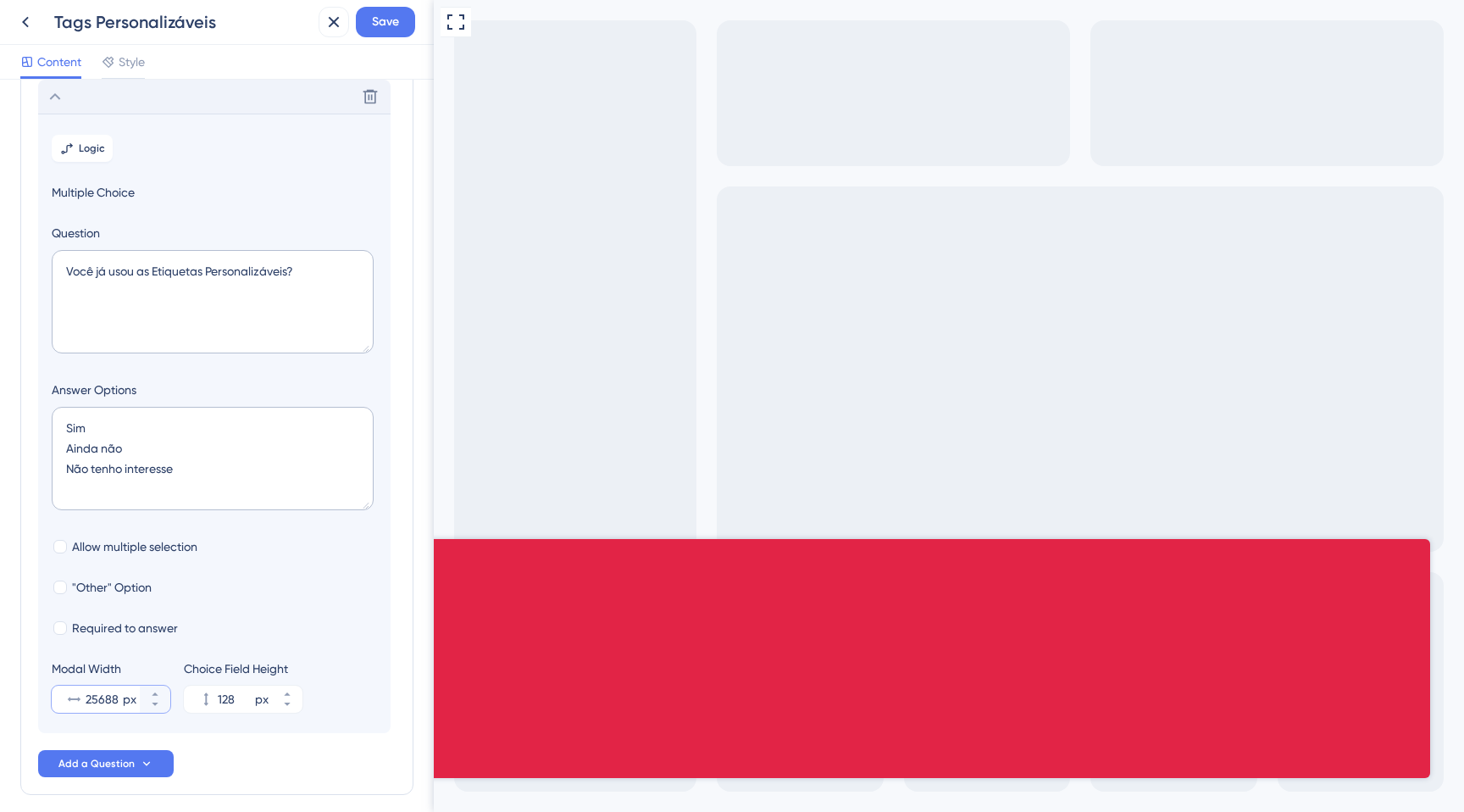
click at [97, 694] on input "25688" at bounding box center [102, 699] width 34 height 20
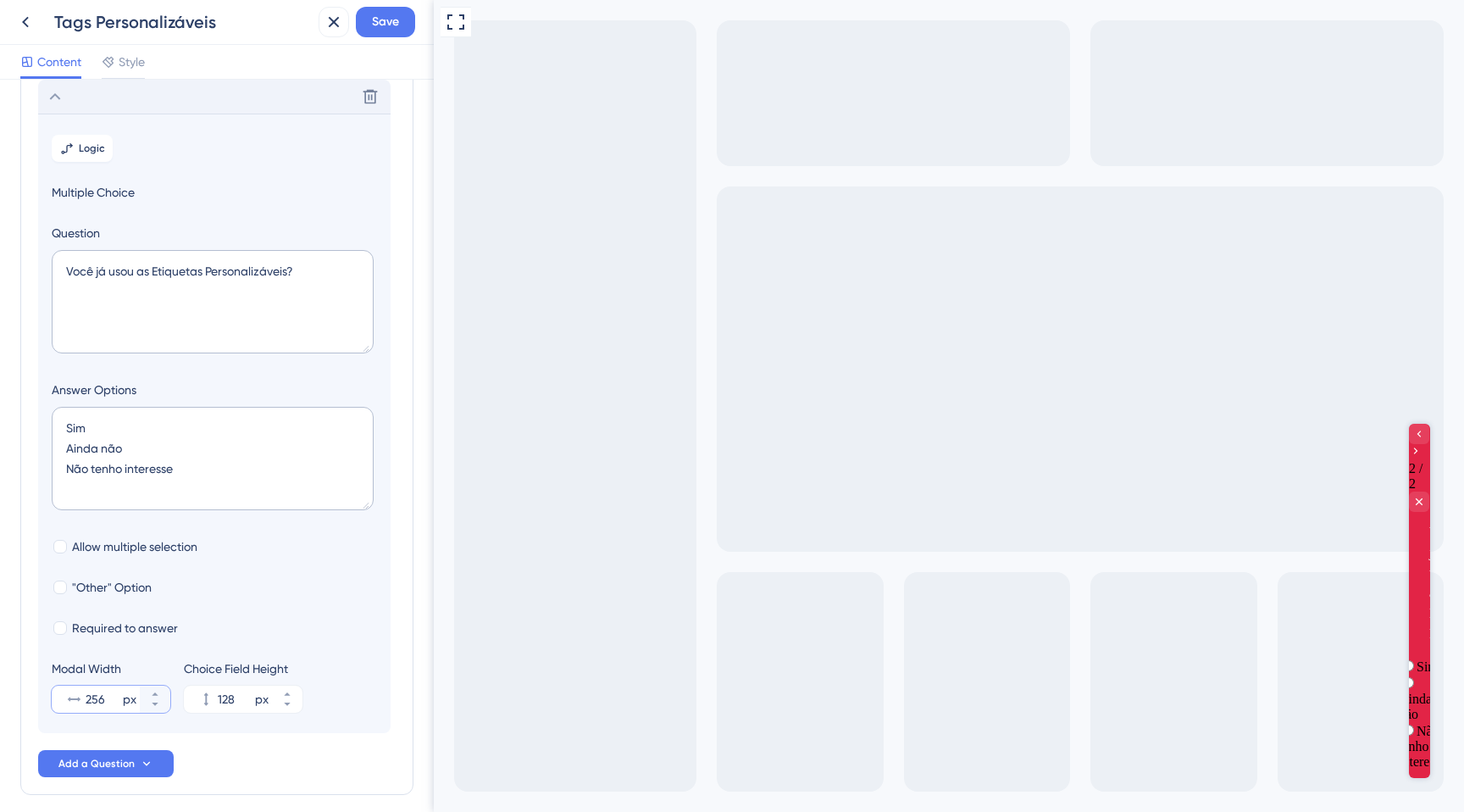
click at [90, 697] on input "256" at bounding box center [102, 699] width 34 height 20
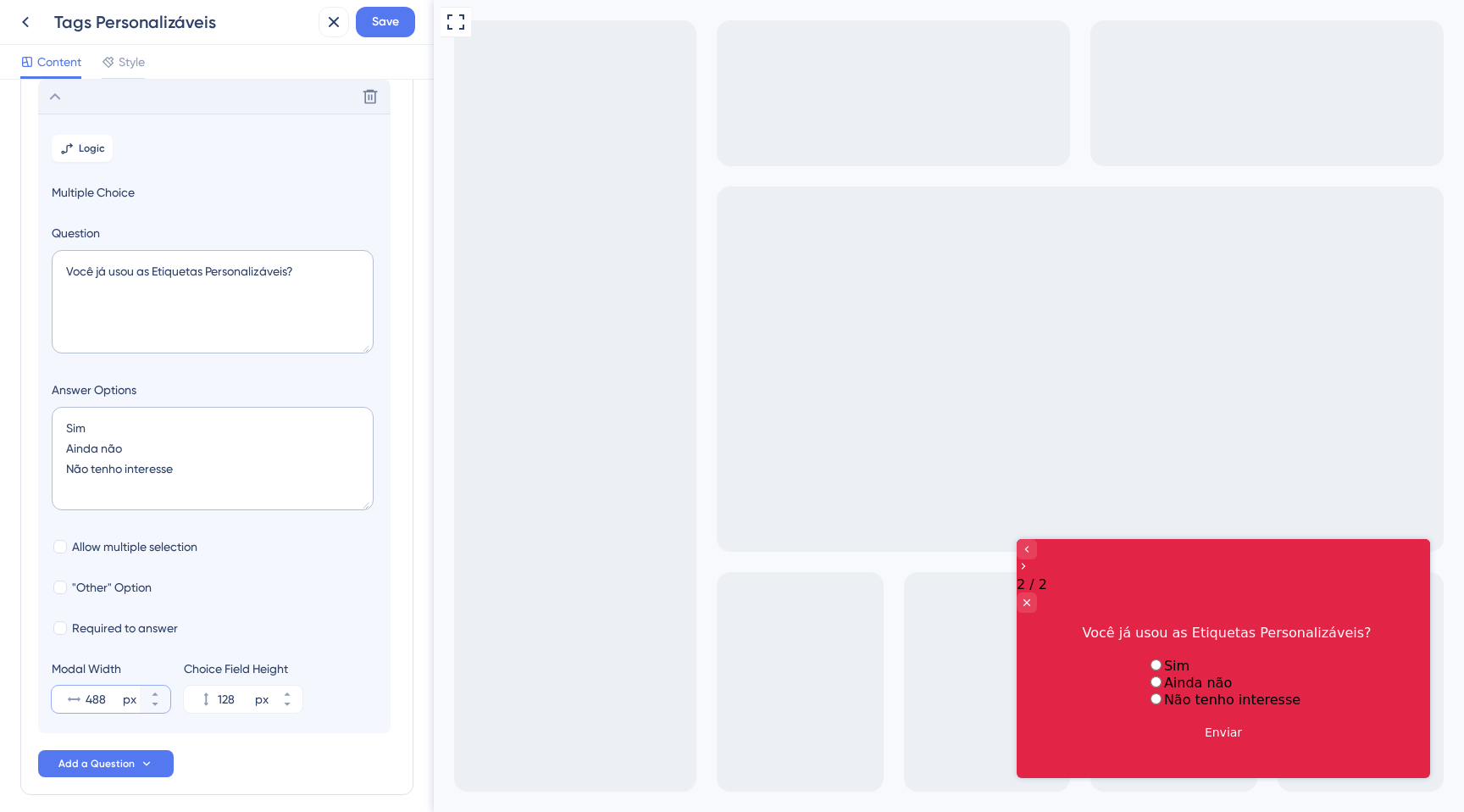
type input "488"
click at [133, 457] on textarea "Sim Ainda não Não tenho interesse" at bounding box center [212, 458] width 322 height 103
type textarea "Sim Ainda não, mas quero conhecer Não tenho interesse"
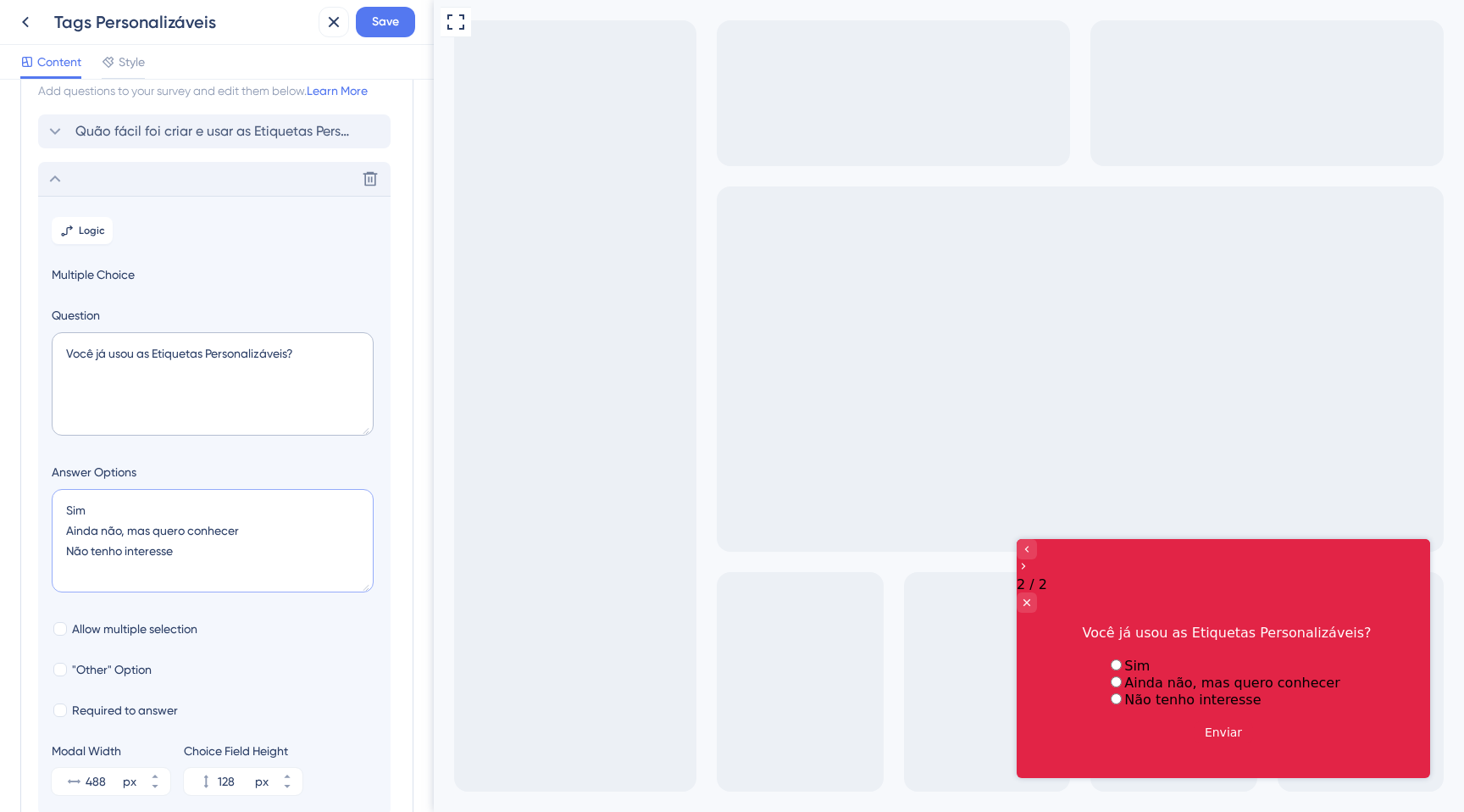
scroll to position [0, 0]
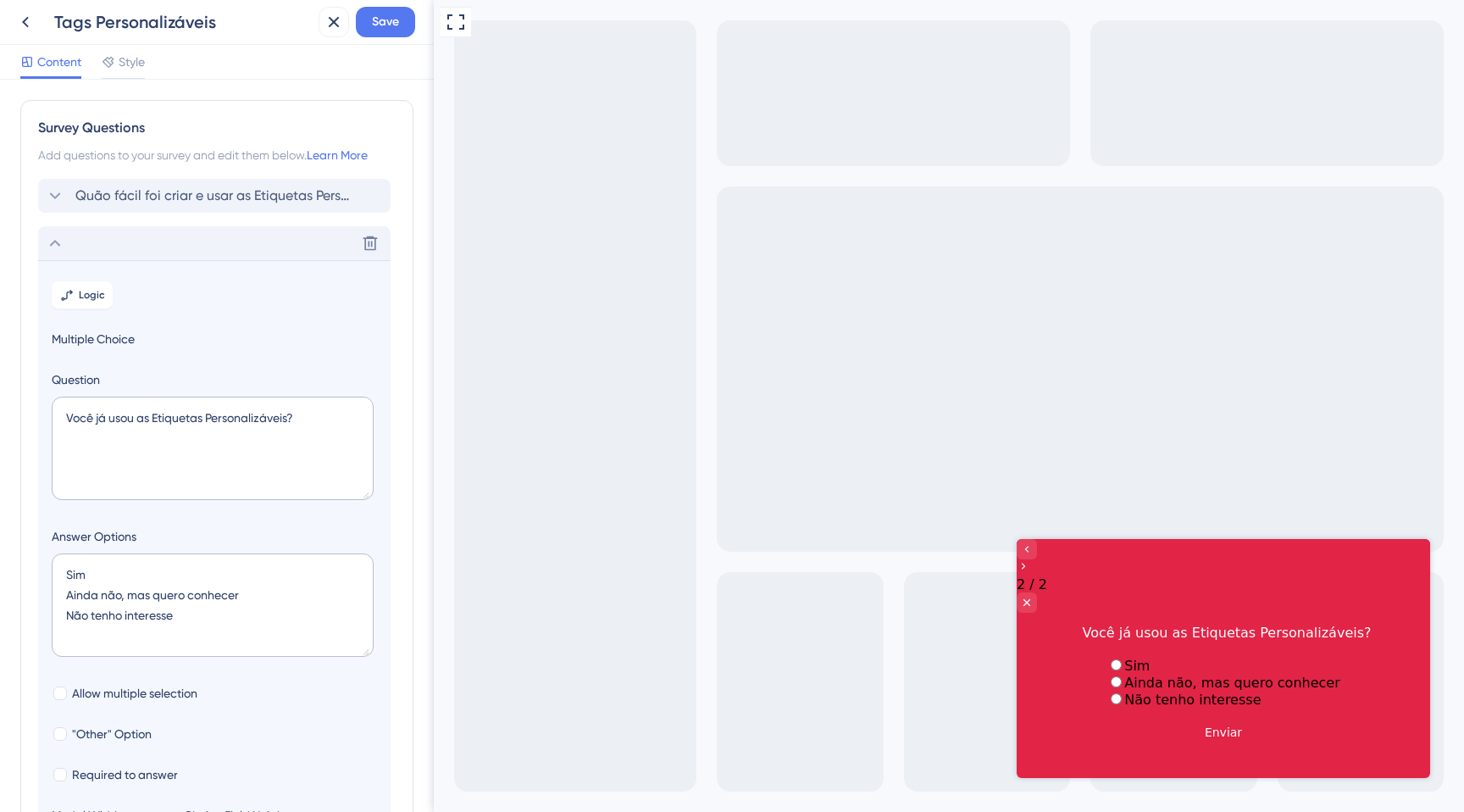
click at [49, 241] on icon at bounding box center [55, 243] width 20 height 20
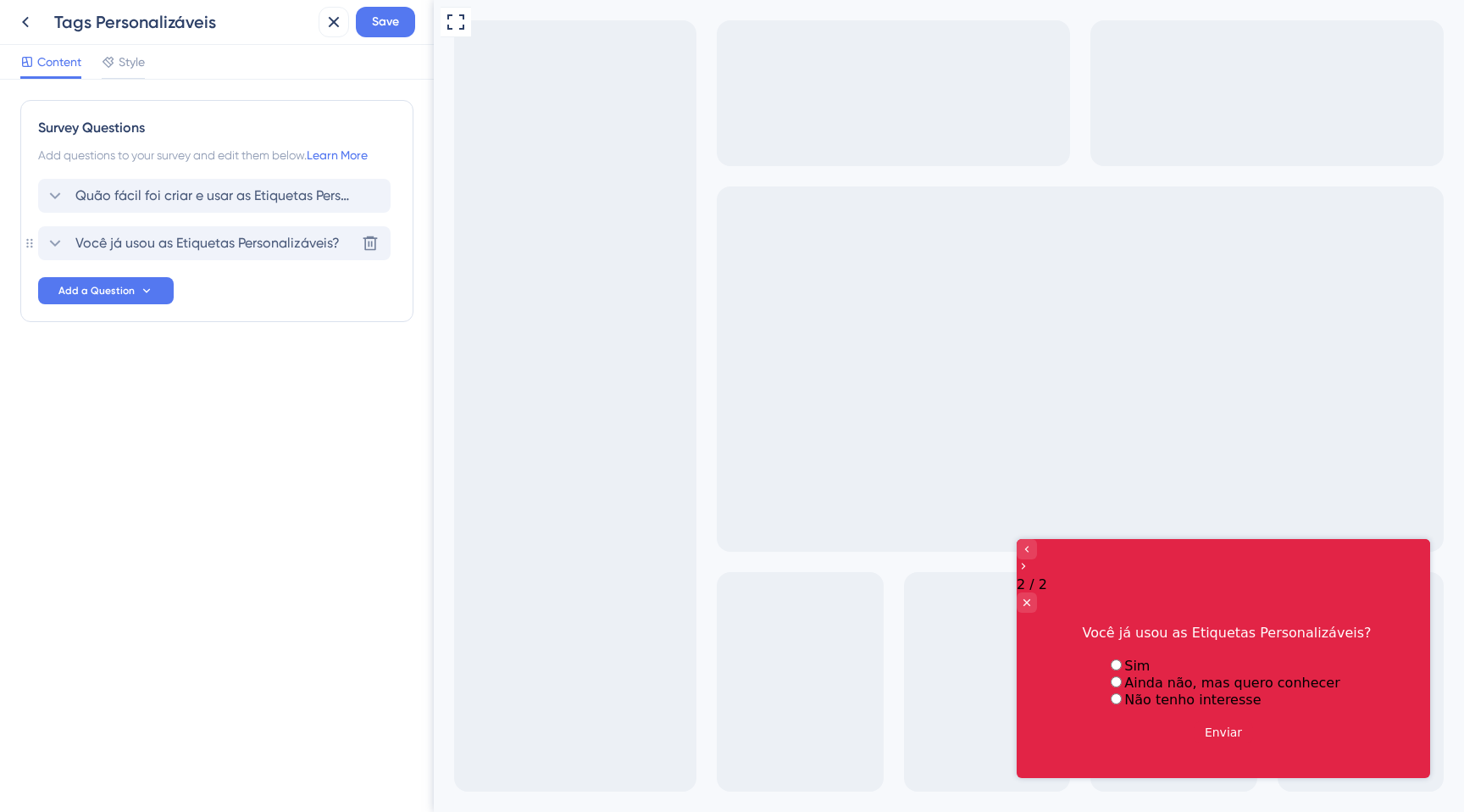
click at [51, 241] on icon at bounding box center [56, 243] width 11 height 7
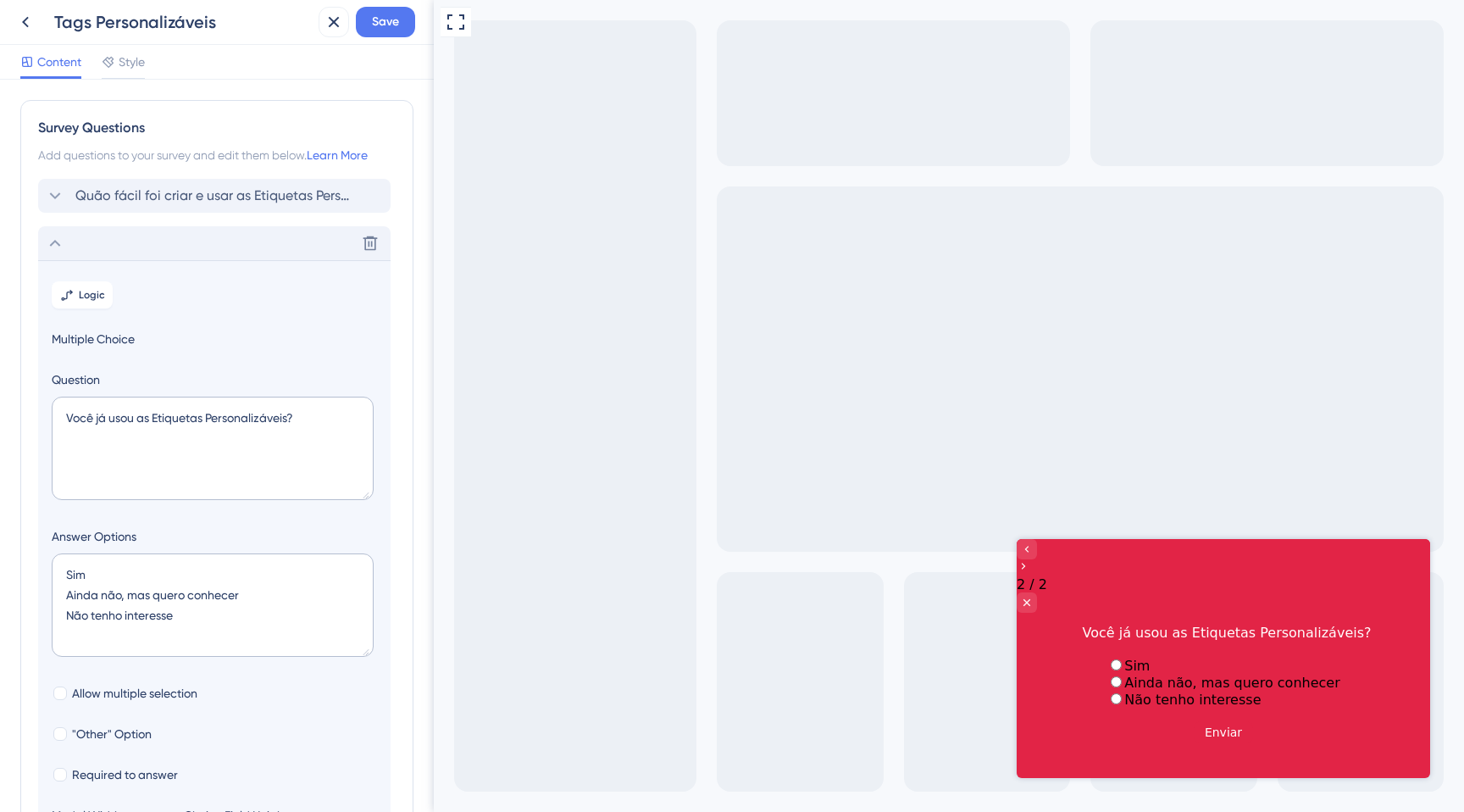
drag, startPoint x: 110, startPoint y: 237, endPoint x: 115, endPoint y: 171, distance: 66.2
click at [115, 171] on div "Survey Questions Add questions to your survey and edit them below. Learn More Q…" at bounding box center [216, 520] width 393 height 841
click at [52, 235] on icon at bounding box center [55, 243] width 20 height 20
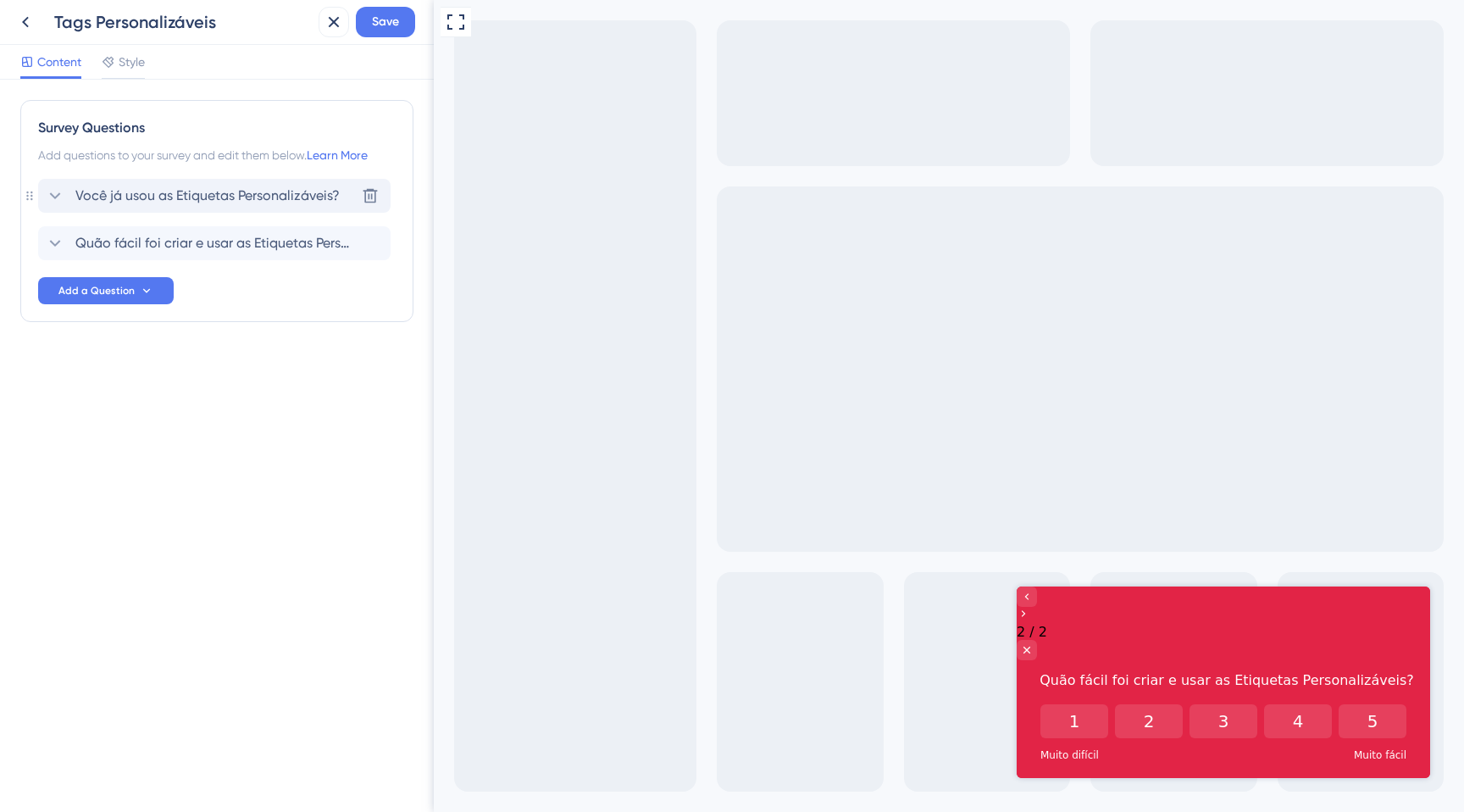
click at [209, 178] on div "Você já usou as Etiquetas Personalizáveis? [GEOGRAPHIC_DATA]" at bounding box center [214, 195] width 353 height 34
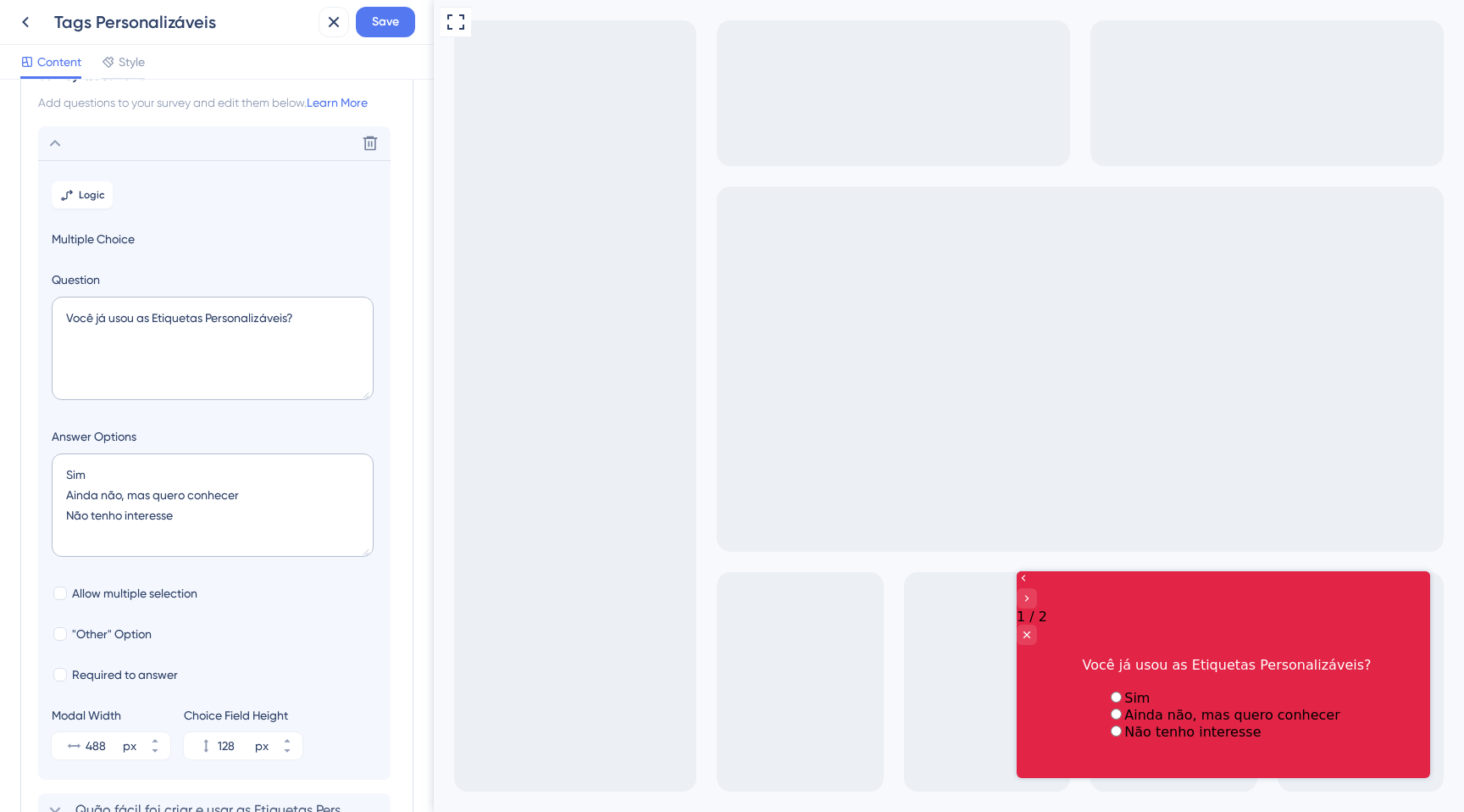
scroll to position [99, 0]
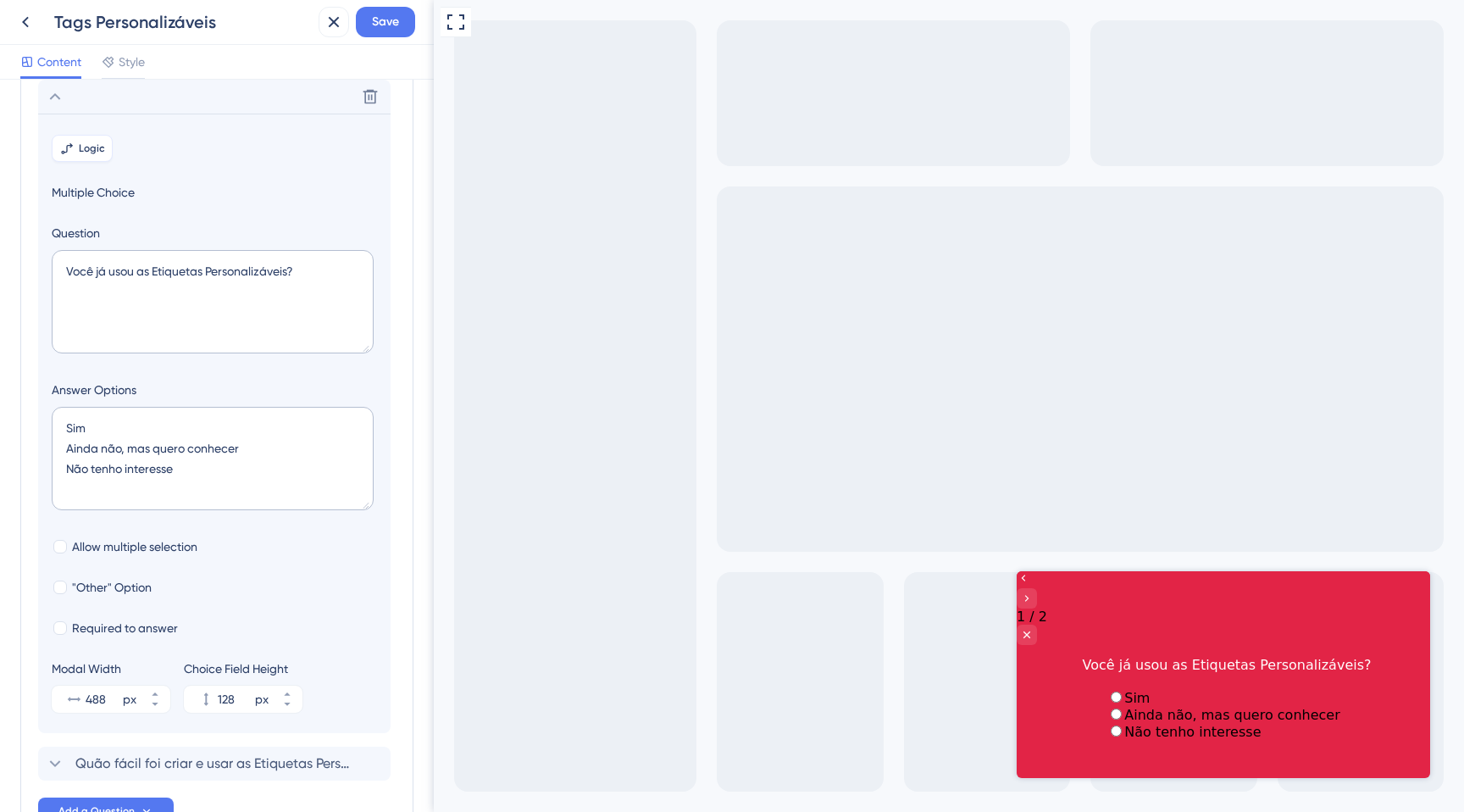
click at [73, 143] on button "Logic" at bounding box center [81, 148] width 61 height 27
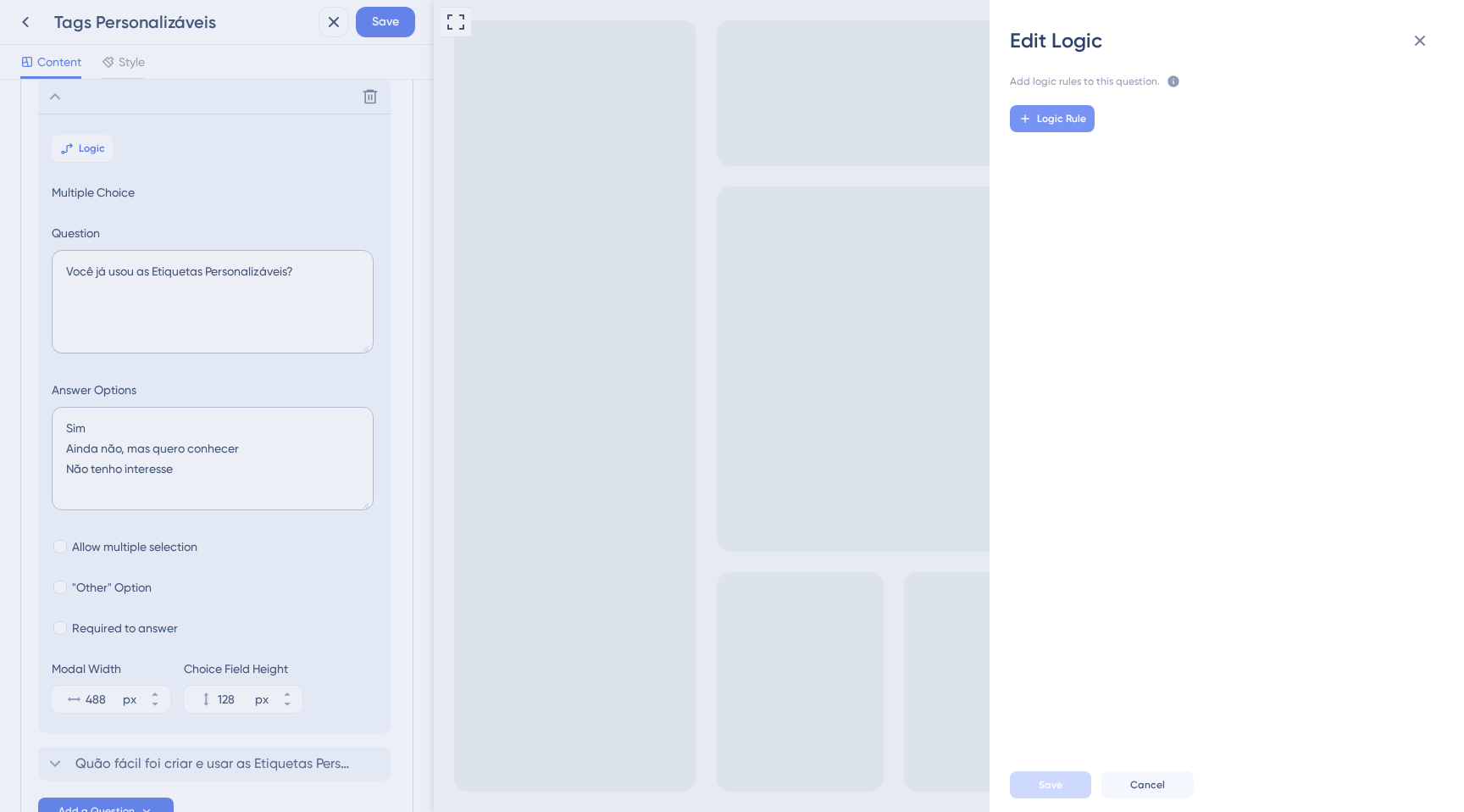
click at [1036, 131] on button "Logic Rule" at bounding box center [1052, 118] width 85 height 27
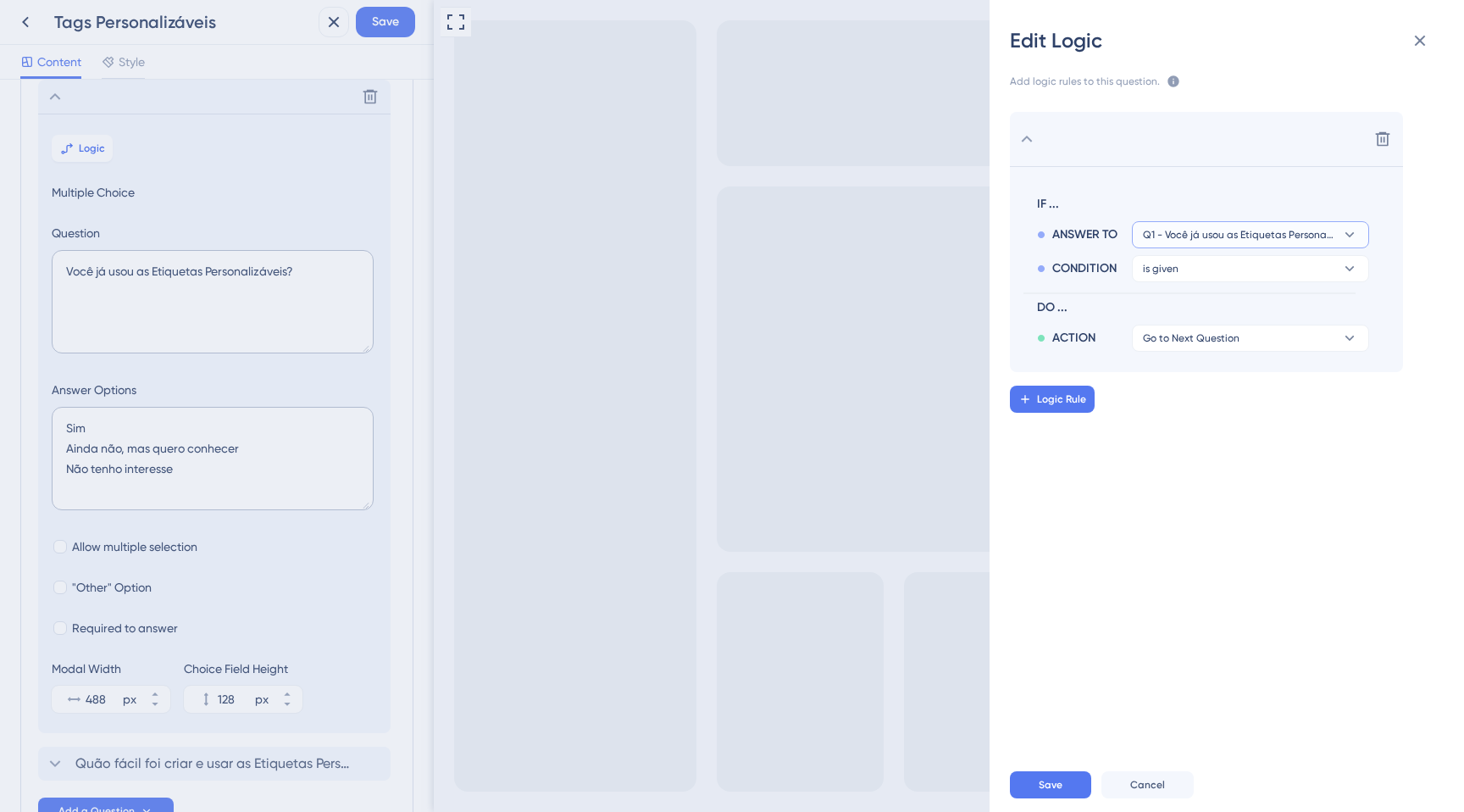
click at [1178, 238] on span "Q1 - Você já usou as Etiquetas Personalizáveis?" at bounding box center [1239, 234] width 192 height 13
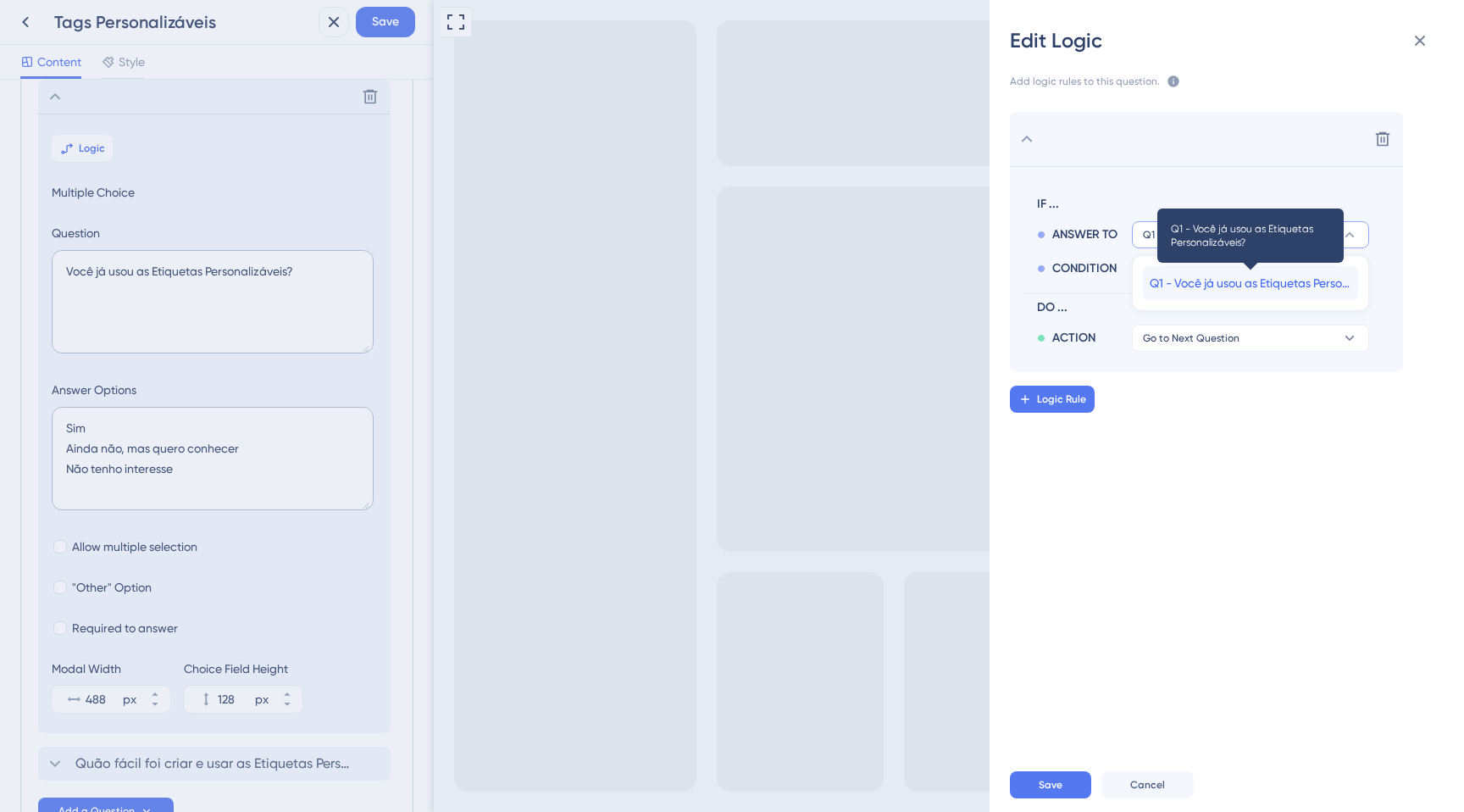
click at [1175, 277] on span "Q1 - Você já usou as Etiquetas Personalizáveis?" at bounding box center [1250, 283] width 201 height 20
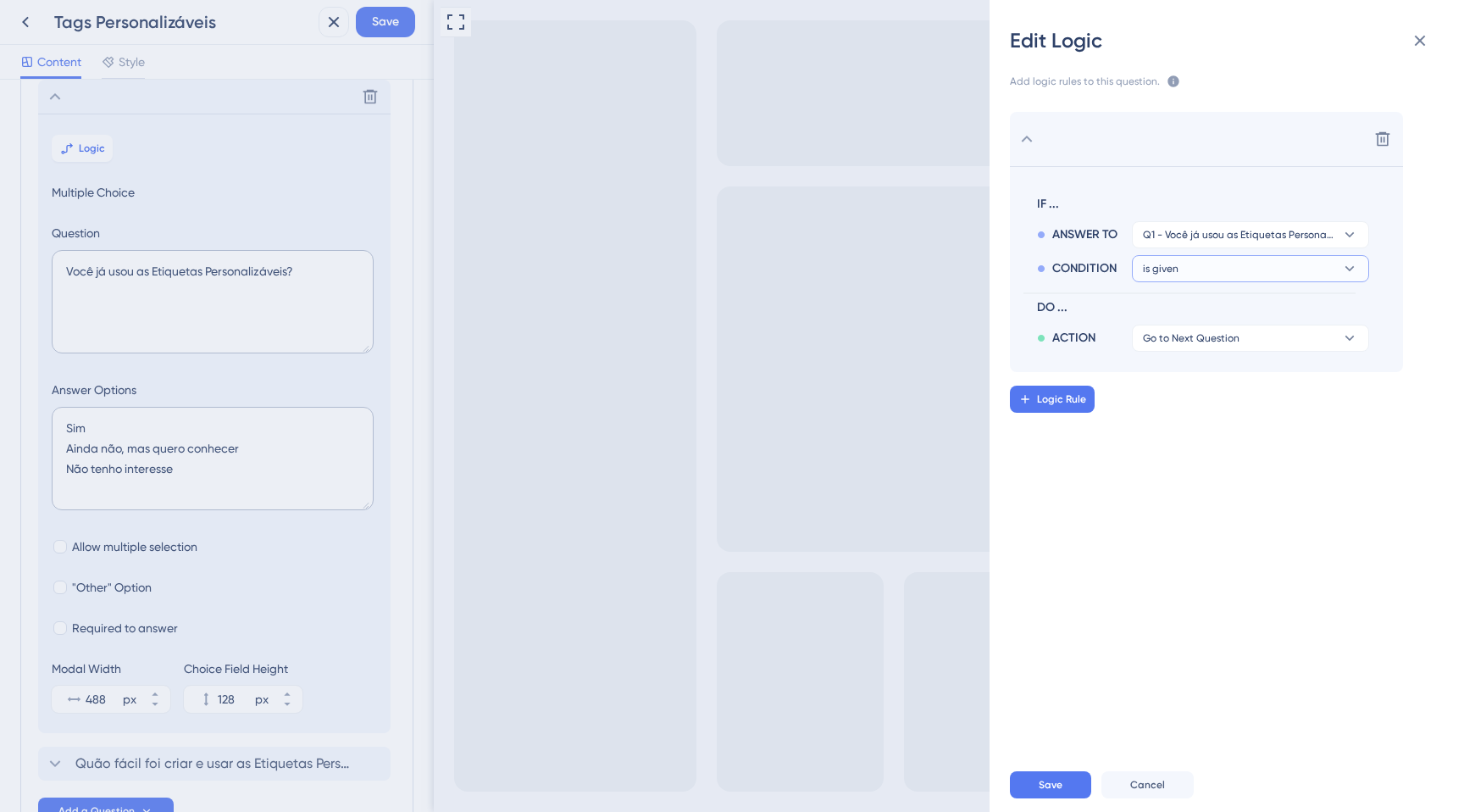
click at [1167, 273] on span "is given" at bounding box center [1161, 268] width 35 height 13
click at [1164, 389] on span "has" at bounding box center [1159, 384] width 19 height 20
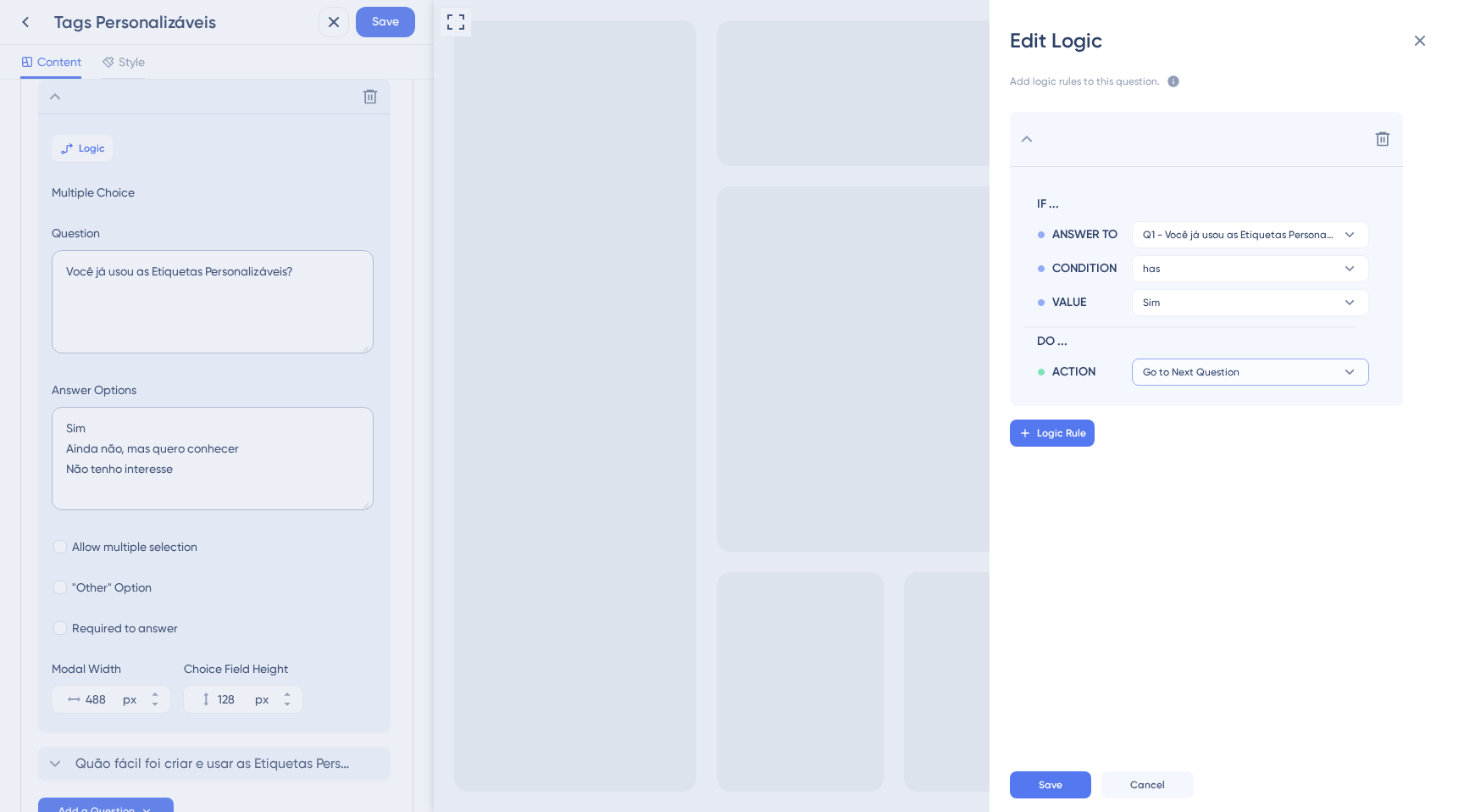
click at [1164, 371] on span "Go to Next Question" at bounding box center [1191, 371] width 96 height 13
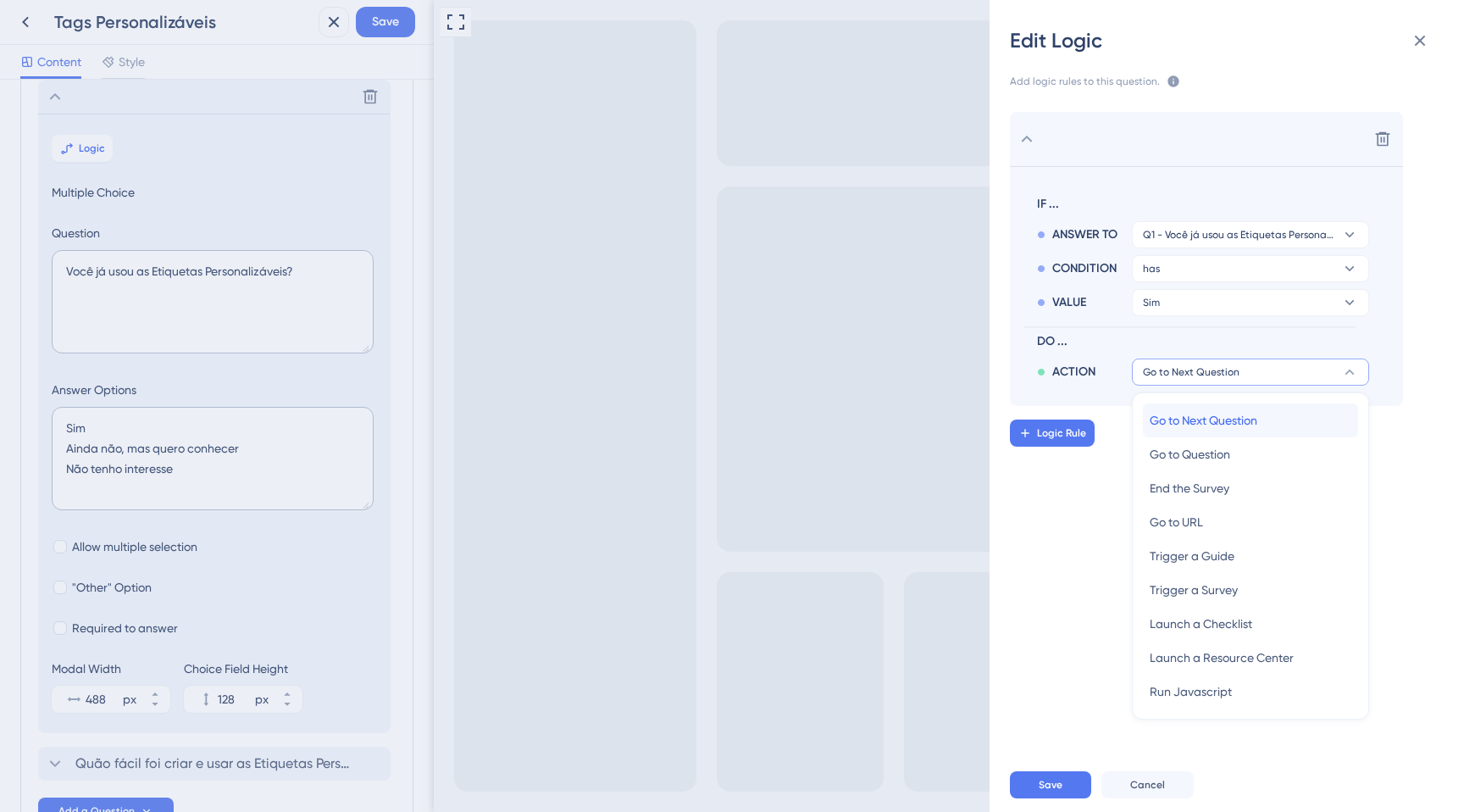
click at [1165, 419] on span "Go to Next Question" at bounding box center [1203, 420] width 108 height 20
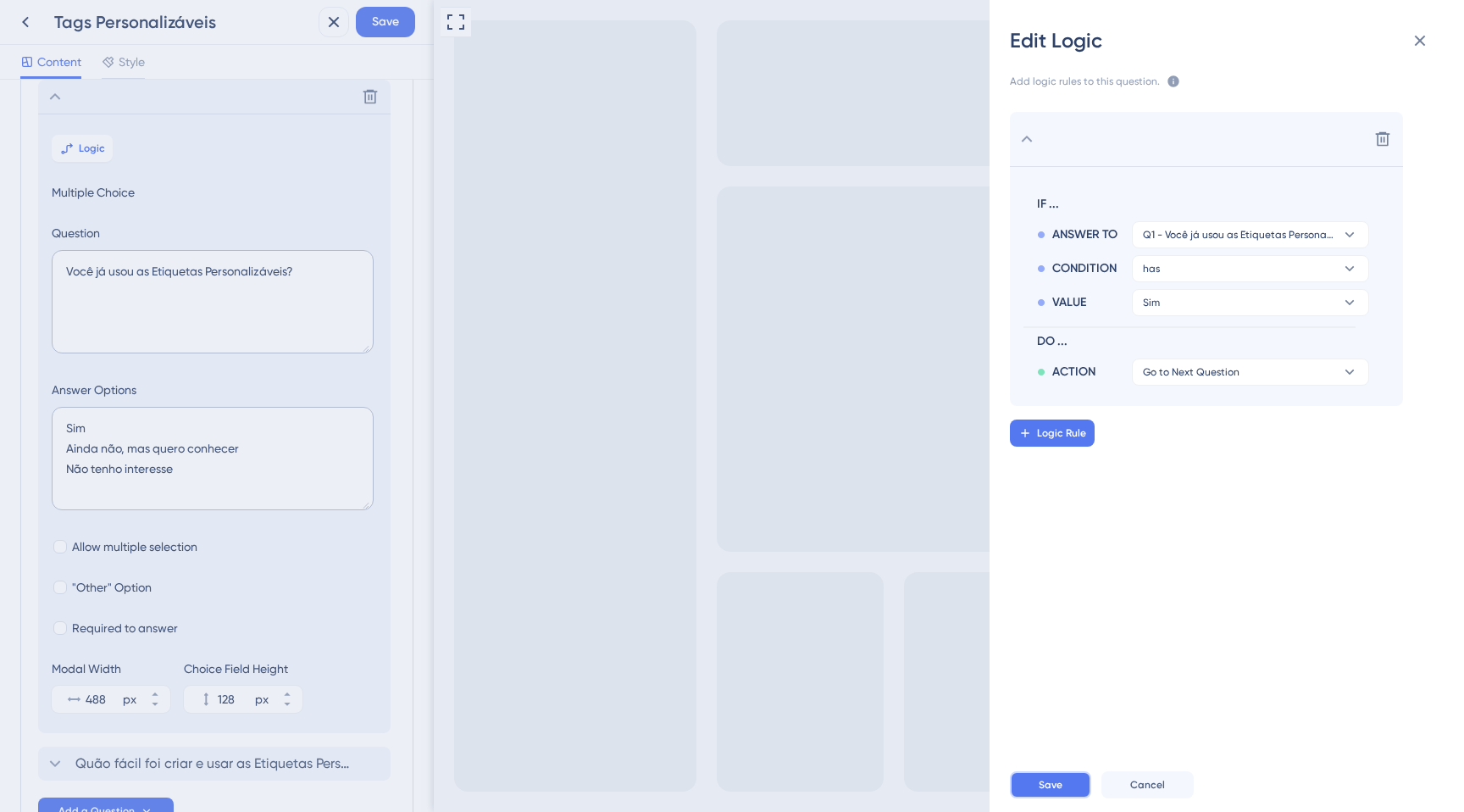
click at [1039, 775] on button "Save" at bounding box center [1051, 785] width 81 height 27
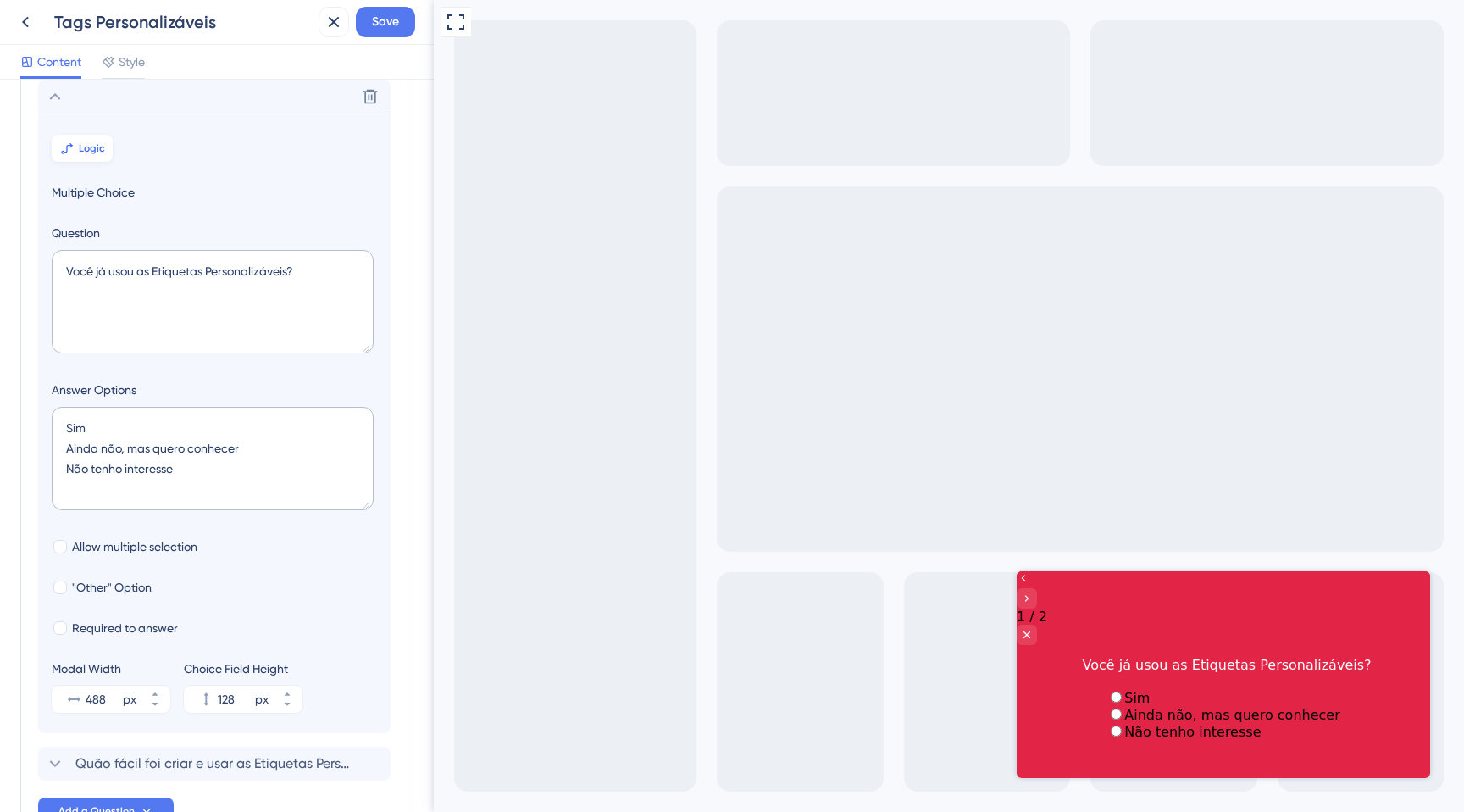
click at [72, 145] on icon at bounding box center [72, 146] width 2 height 4
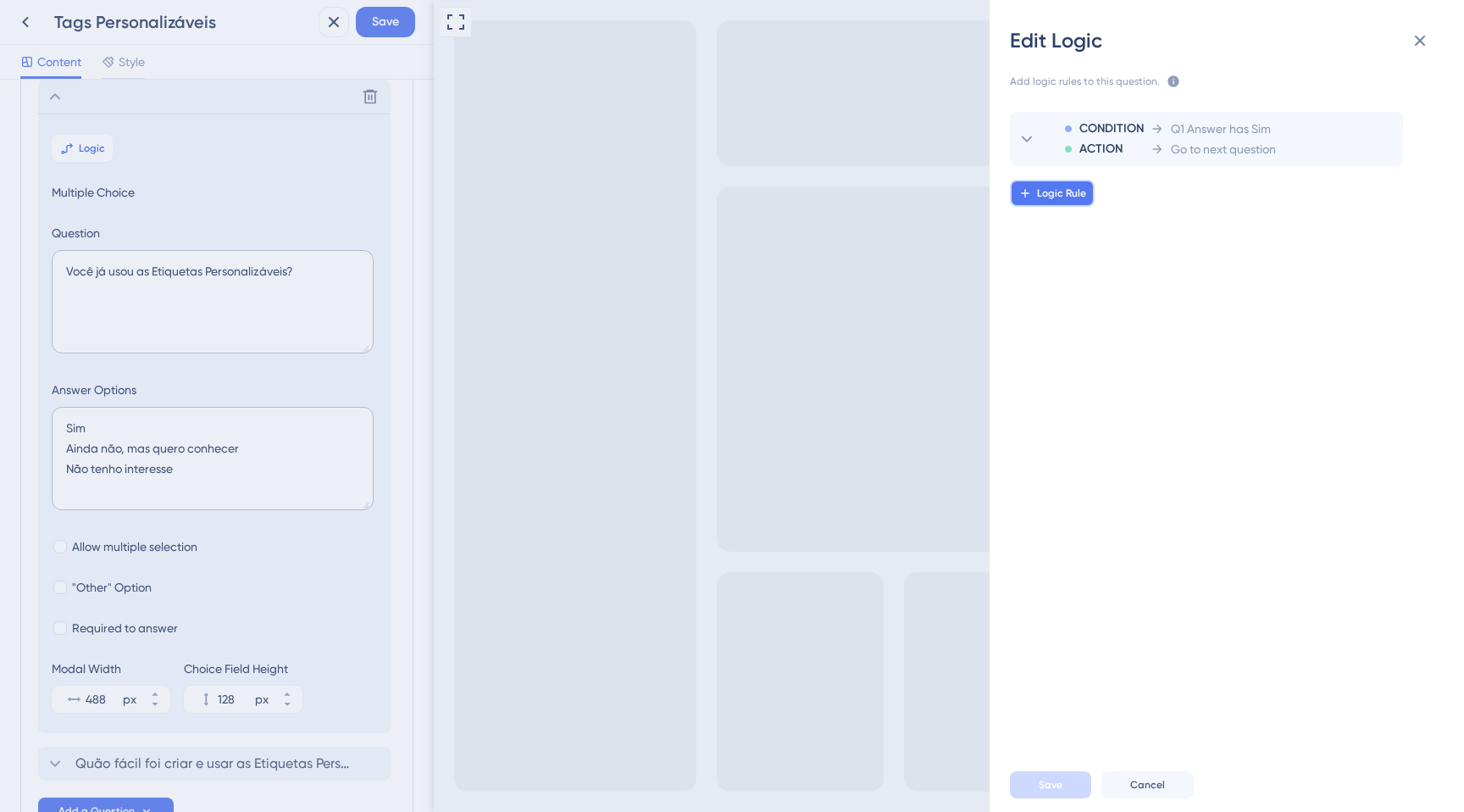
click at [1042, 194] on span "Logic Rule" at bounding box center [1062, 193] width 49 height 13
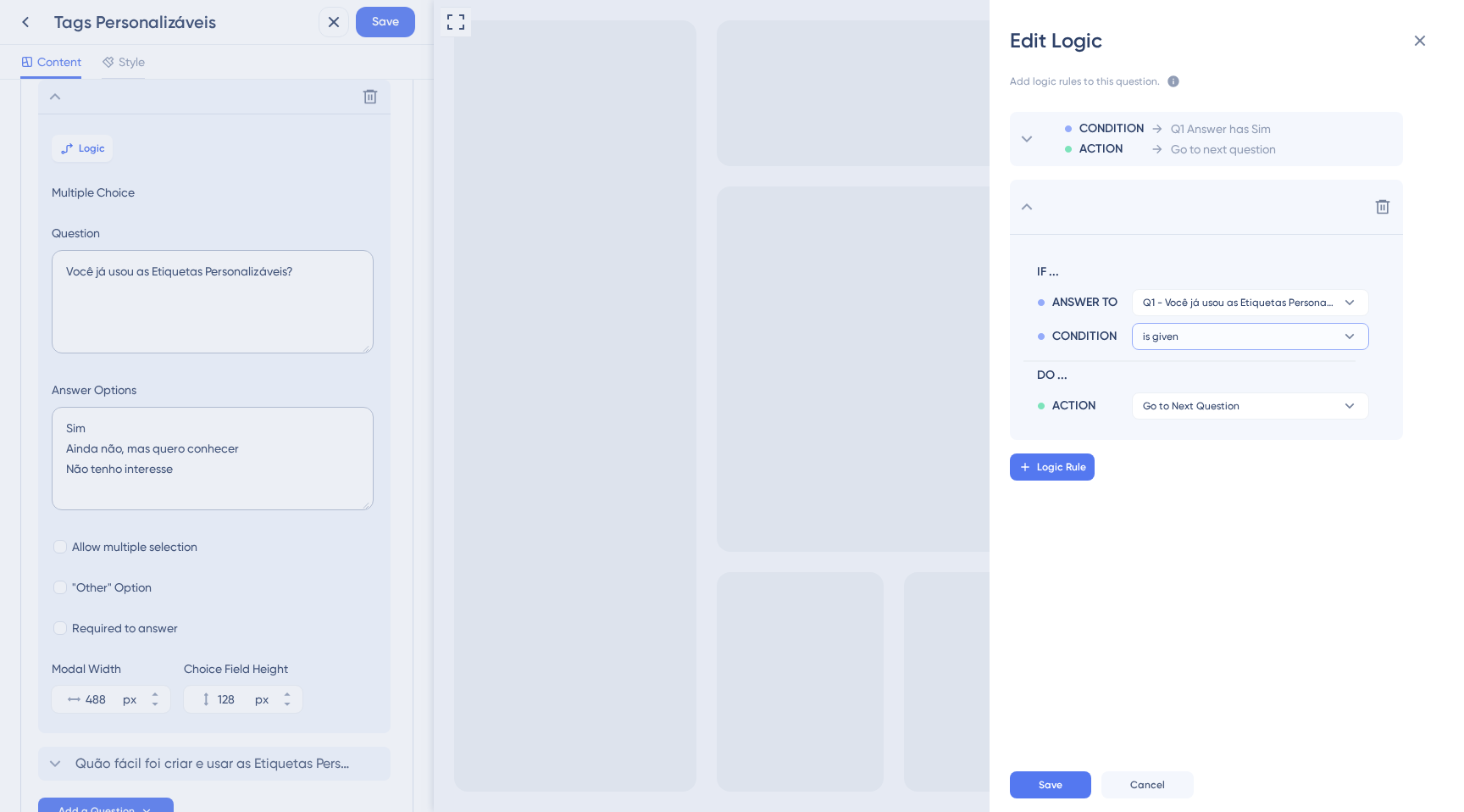
click at [1155, 330] on span "is given" at bounding box center [1161, 336] width 35 height 13
click at [1173, 393] on span "is given" at bounding box center [1169, 384] width 40 height 20
click at [1166, 345] on button "is given" at bounding box center [1250, 336] width 238 height 27
click at [1166, 446] on span "has" at bounding box center [1159, 452] width 19 height 20
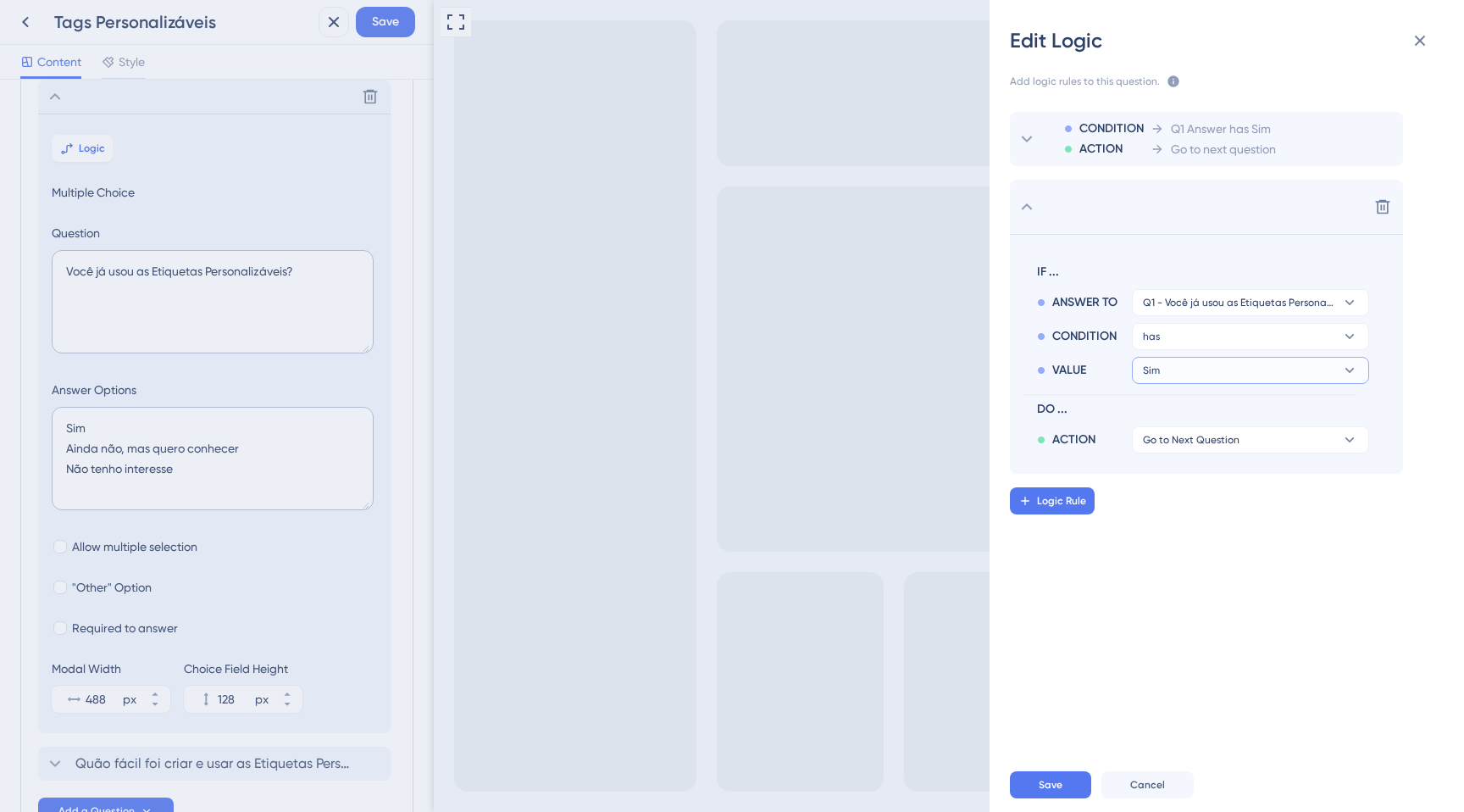
click at [1176, 375] on button "Sim" at bounding box center [1250, 370] width 238 height 27
click at [1172, 446] on span "Ainda não, mas quero conhecer" at bounding box center [1236, 452] width 173 height 20
click at [1156, 441] on span "Go to Next Question" at bounding box center [1191, 439] width 96 height 13
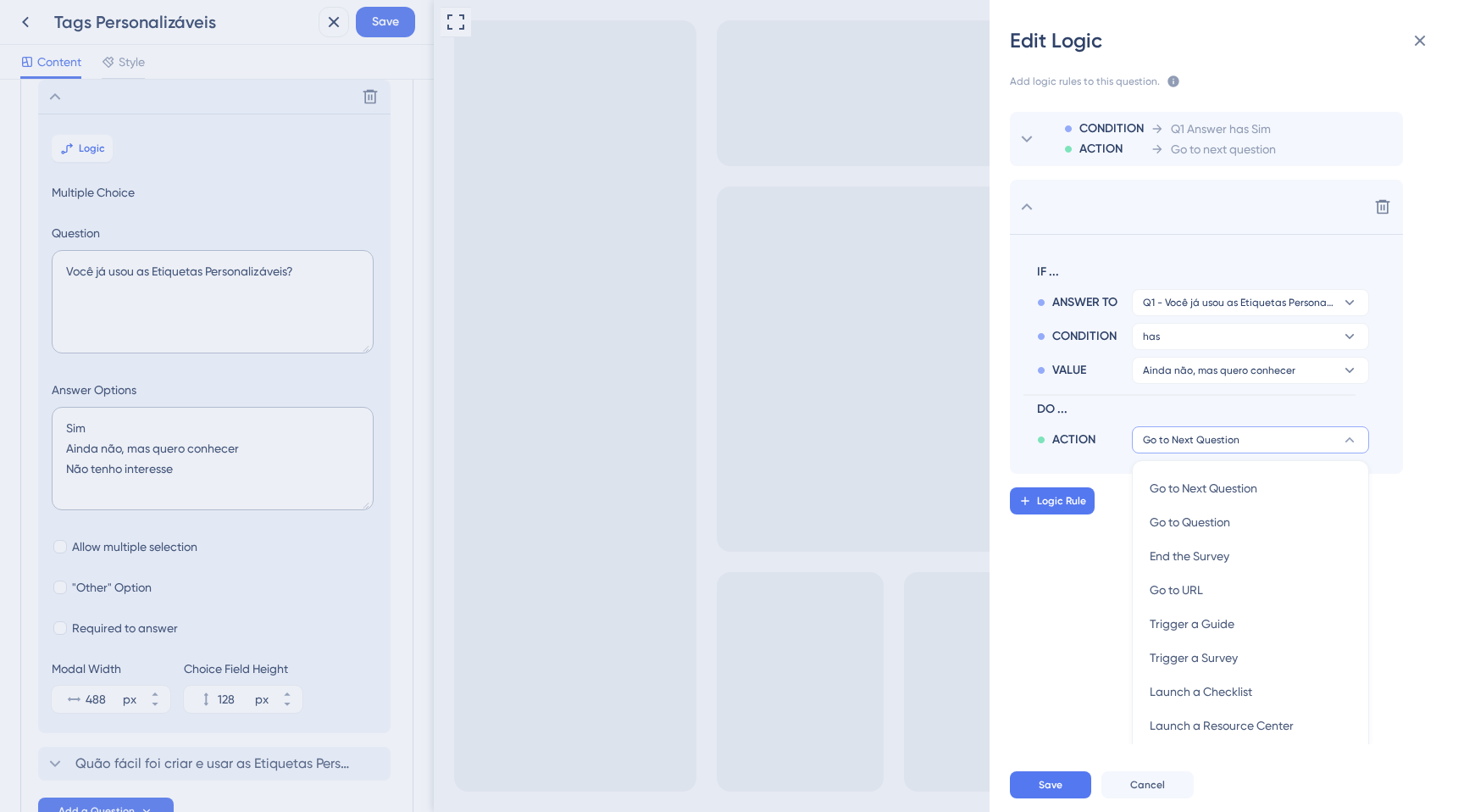
scroll to position [43, 0]
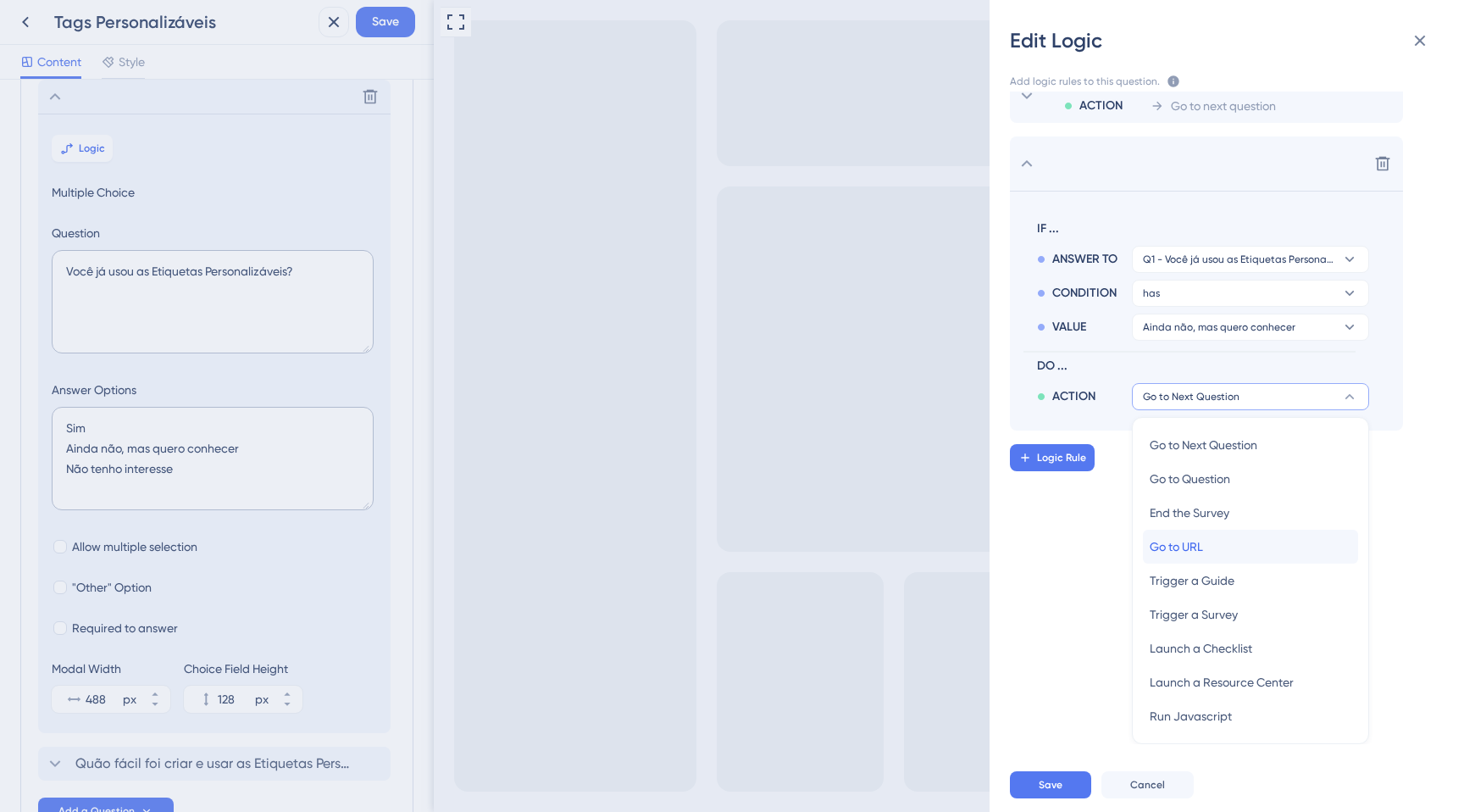
click at [1176, 547] on span "Go to URL" at bounding box center [1176, 546] width 53 height 20
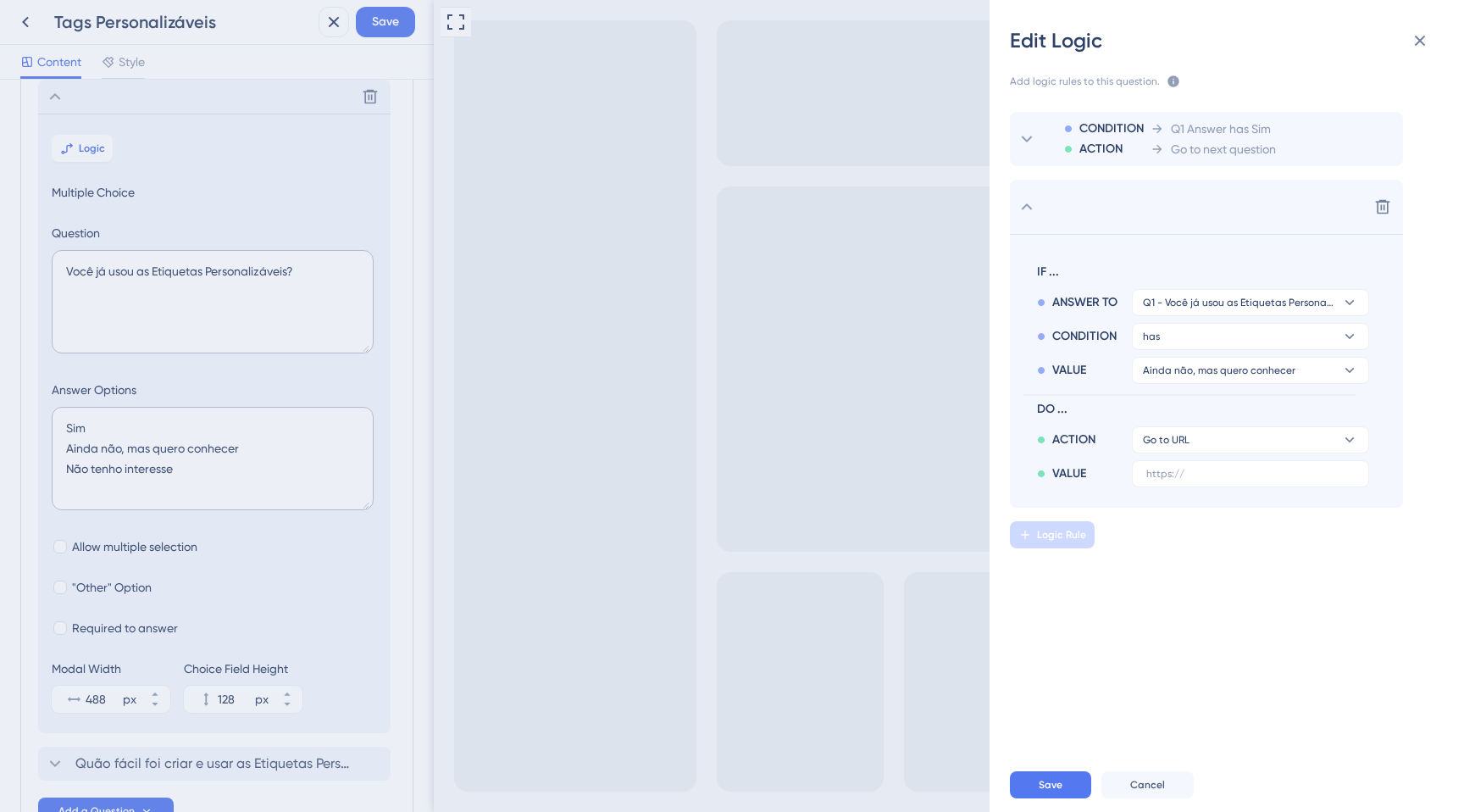
scroll to position [0, 0]
click at [1181, 475] on input "text" at bounding box center [1250, 473] width 209 height 11
paste input "[URL][DOMAIN_NAME]"
type input "[URL][DOMAIN_NAME]"
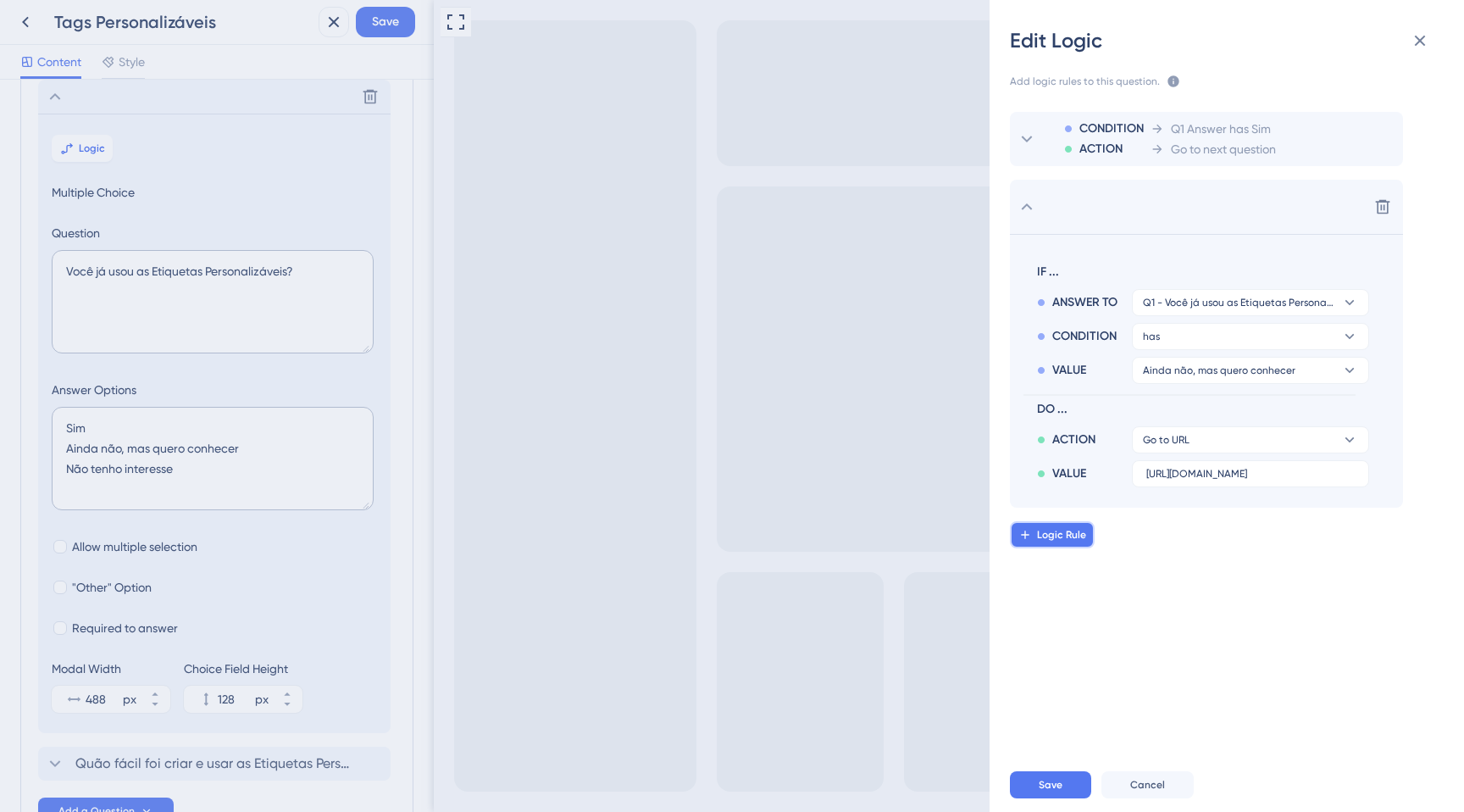
click at [1063, 540] on span "Logic Rule" at bounding box center [1062, 534] width 49 height 13
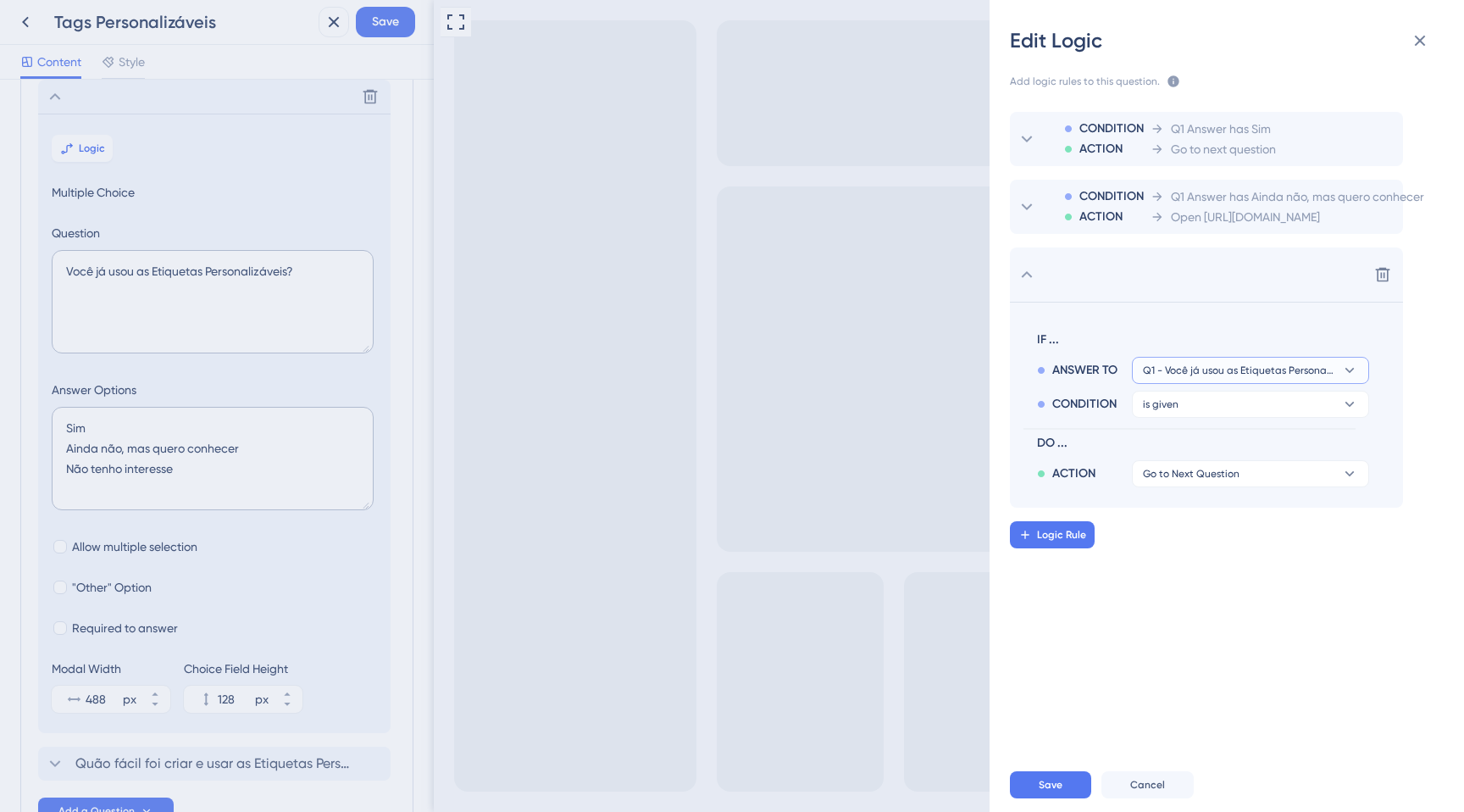
click at [1197, 369] on span "Q1 - Você já usou as Etiquetas Personalizáveis?" at bounding box center [1239, 369] width 192 height 13
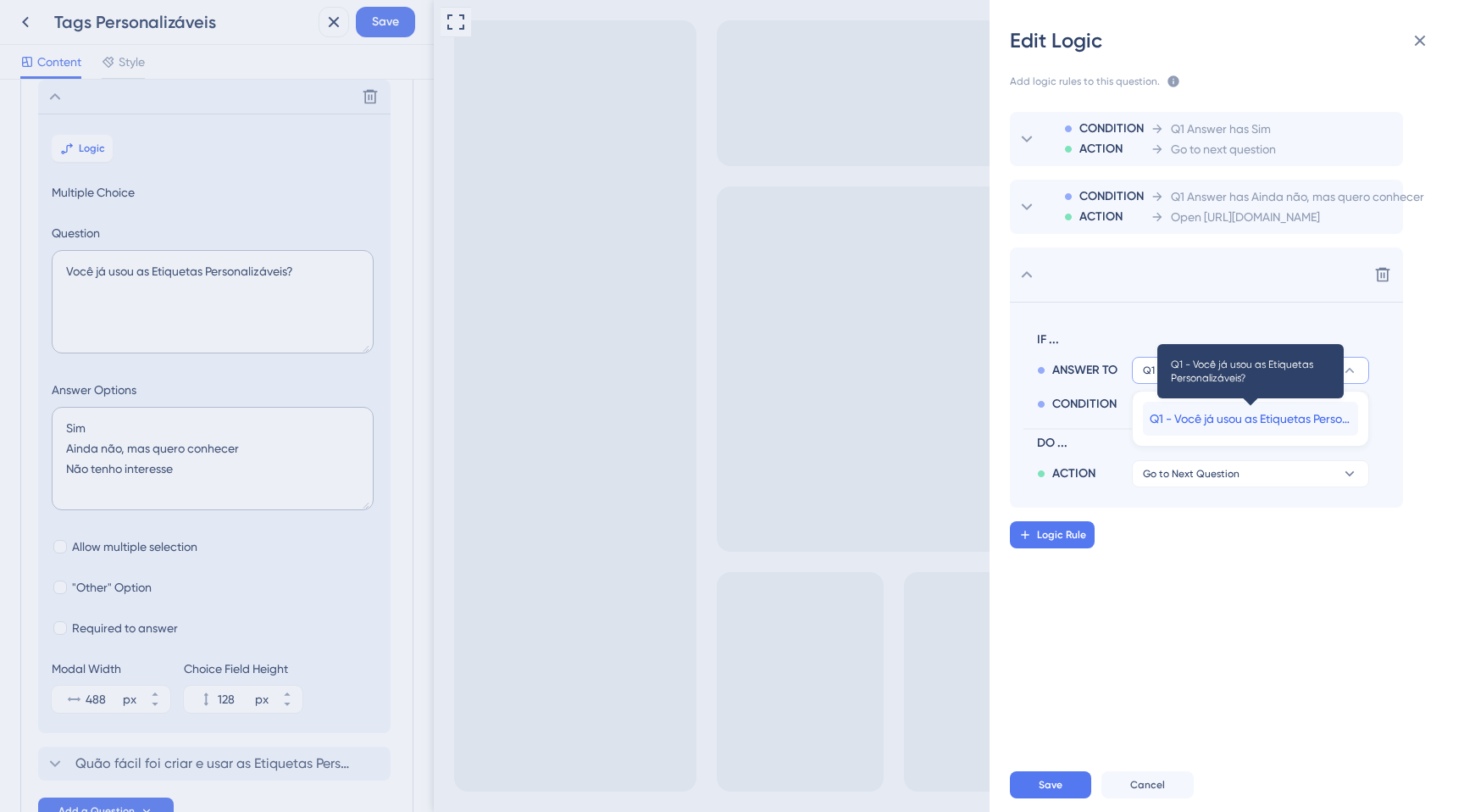
click at [1188, 428] on span "Q1 - Você já usou as Etiquetas Personalizáveis?" at bounding box center [1250, 418] width 201 height 20
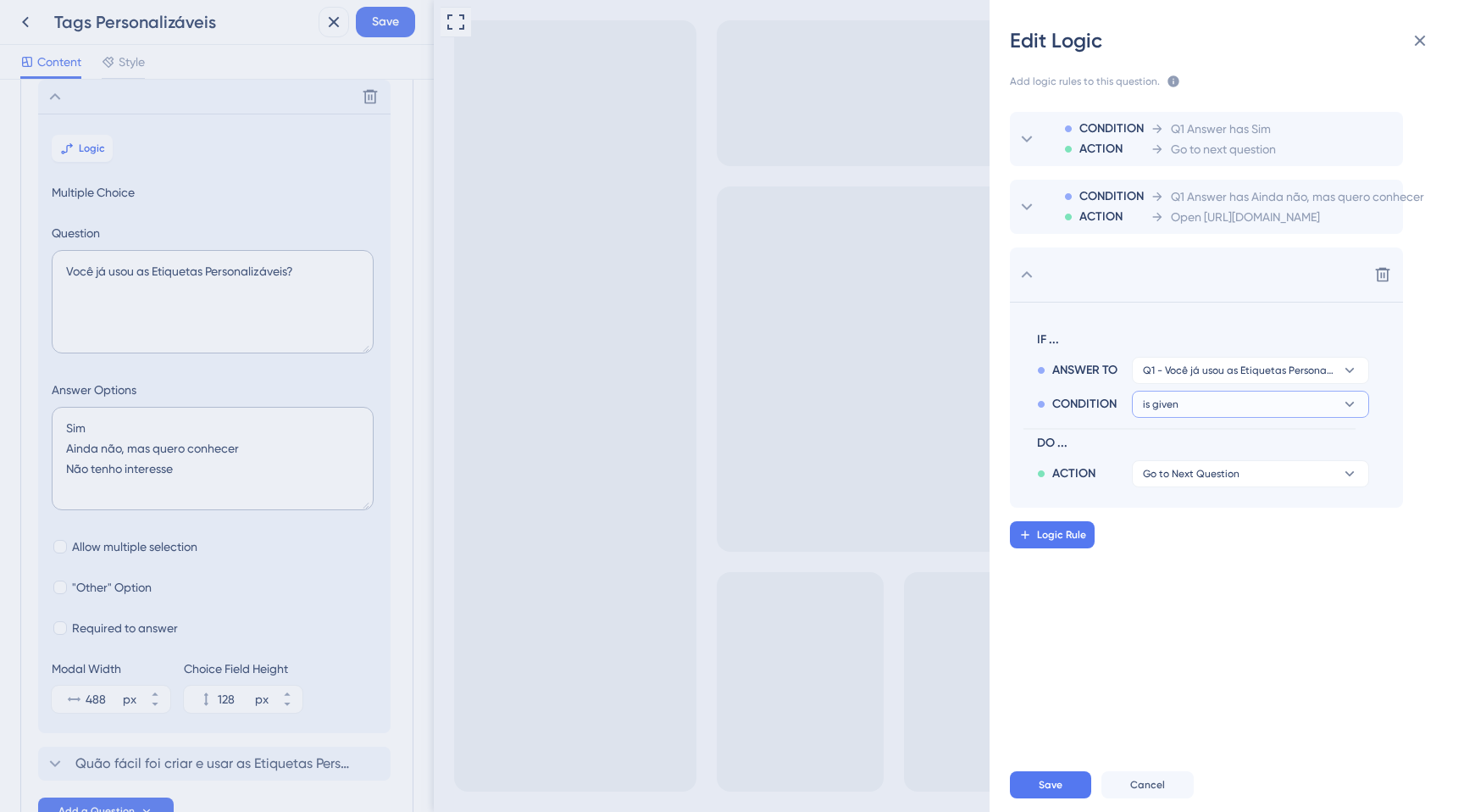
click at [1223, 401] on button "is given" at bounding box center [1250, 404] width 238 height 27
click at [1182, 521] on div "has has" at bounding box center [1250, 520] width 201 height 34
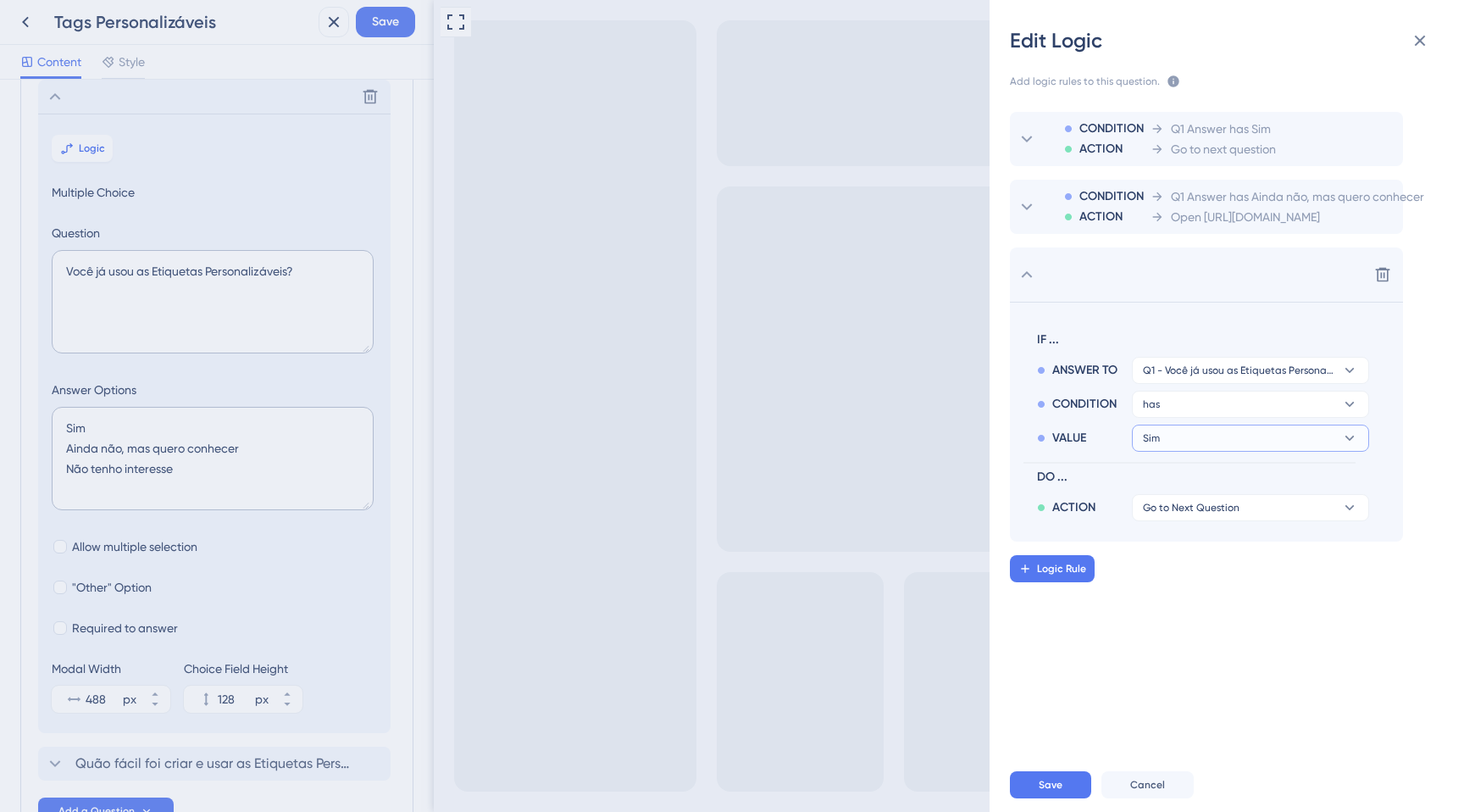
click at [1172, 430] on button "Sim" at bounding box center [1250, 437] width 238 height 27
click at [1172, 559] on span "Não tenho interesse" at bounding box center [1202, 554] width 107 height 20
click at [1187, 516] on button "Go to Next Question" at bounding box center [1250, 507] width 238 height 27
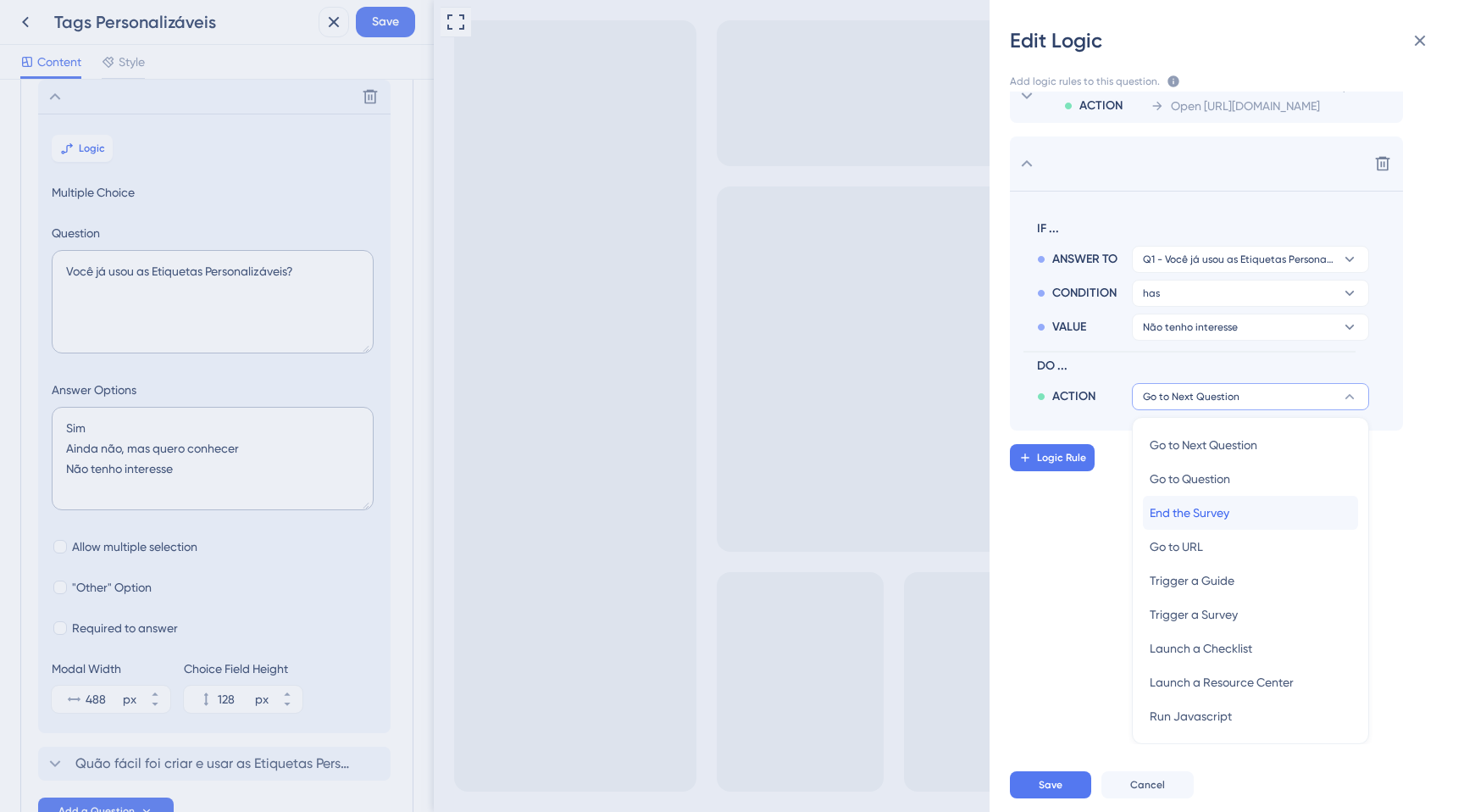
click at [1195, 521] on span "End the Survey" at bounding box center [1189, 512] width 80 height 20
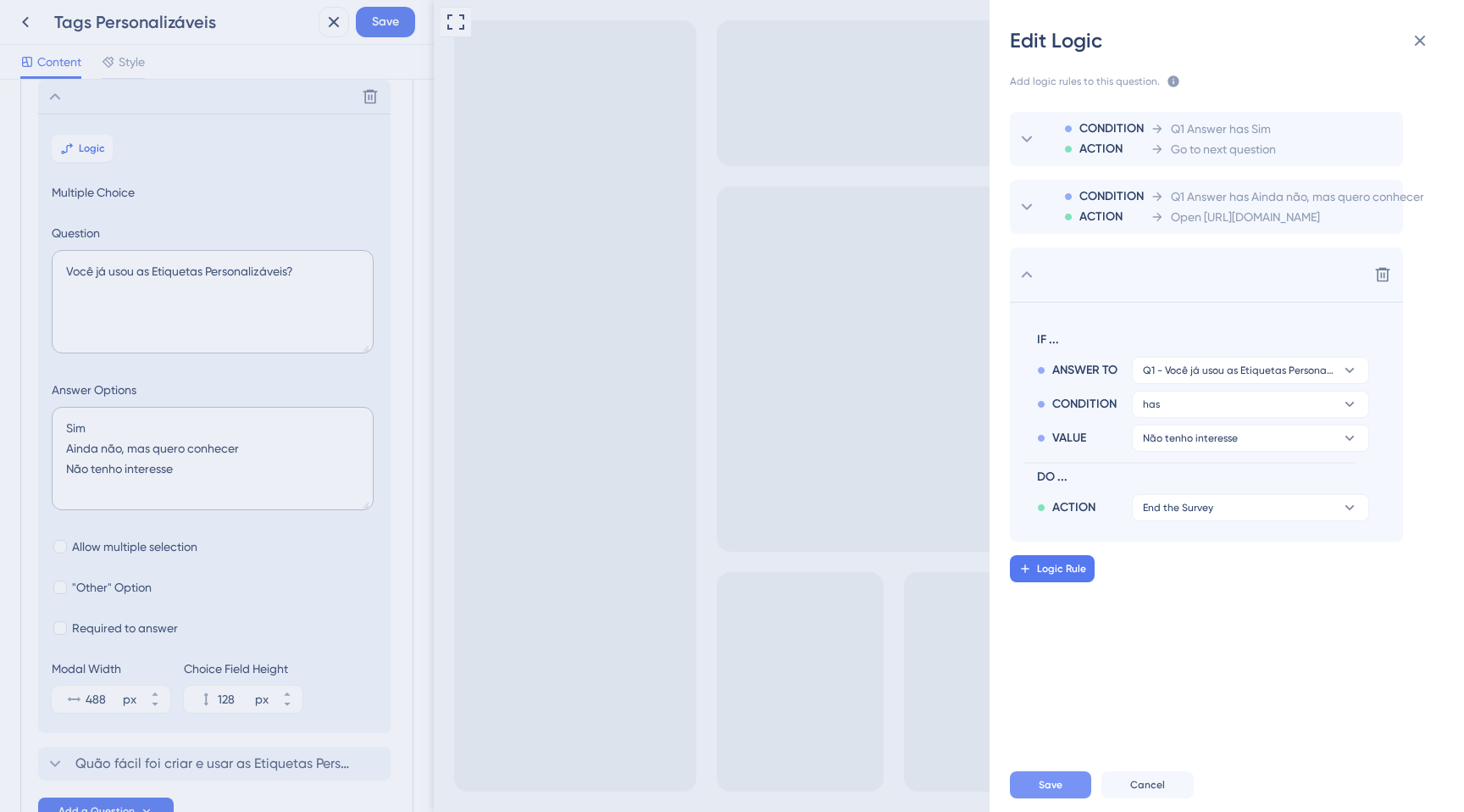
click at [1054, 782] on span "Save" at bounding box center [1051, 784] width 24 height 13
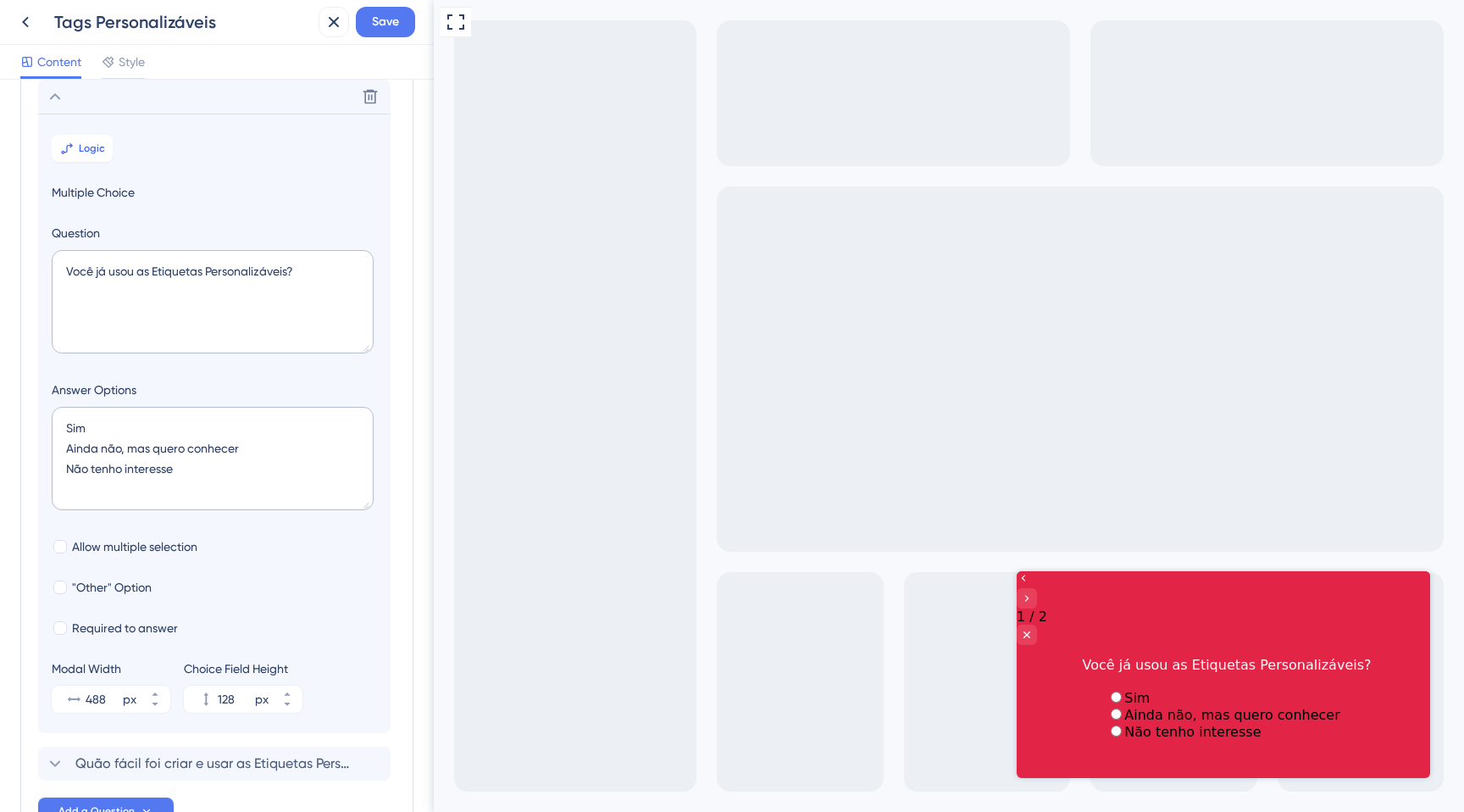
click at [56, 94] on icon at bounding box center [55, 96] width 20 height 20
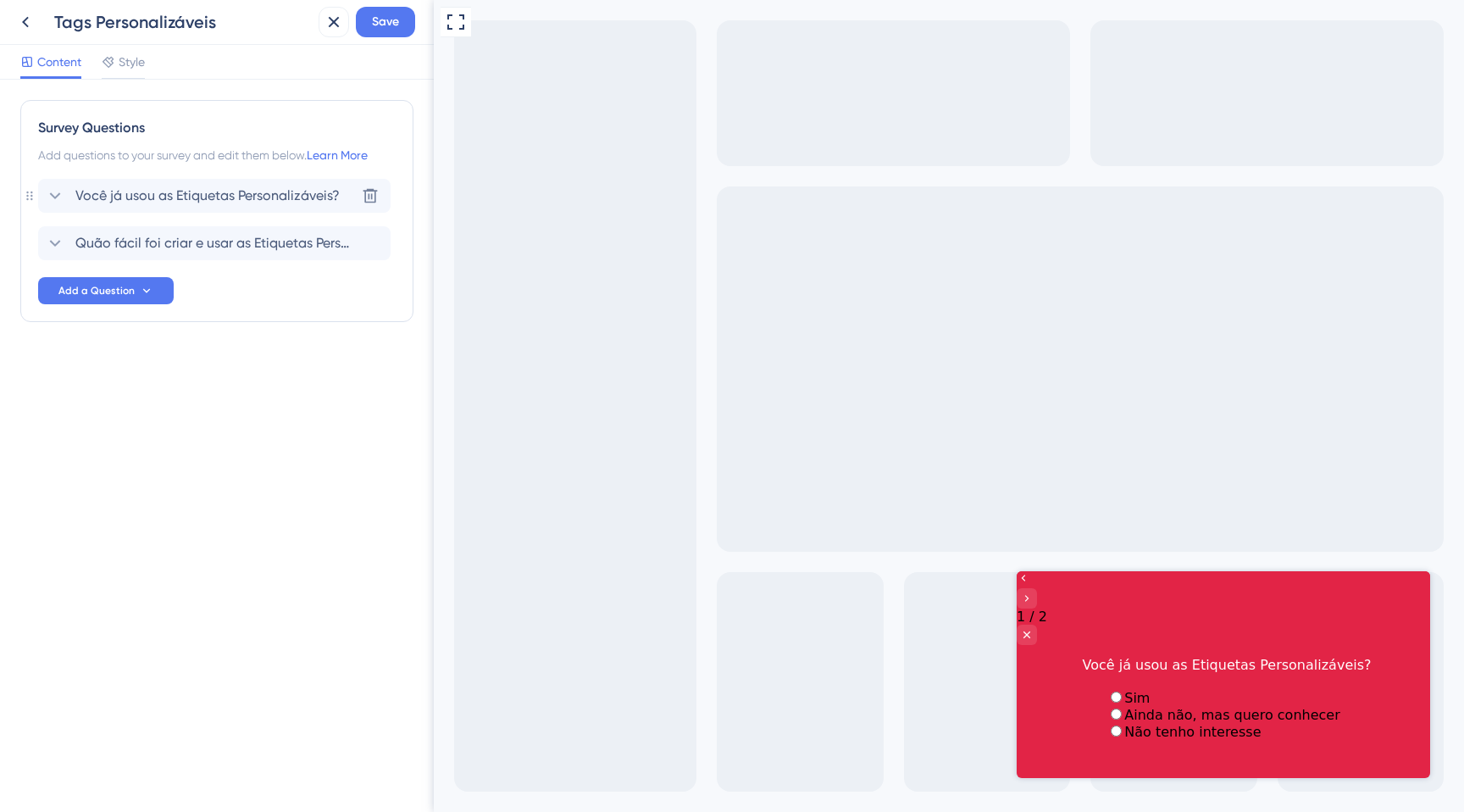
click at [1134, 740] on label "Não tenho interesse" at bounding box center [1193, 732] width 136 height 16
click at [1125, 690] on label "Sim" at bounding box center [1137, 698] width 26 height 16
click at [1037, 602] on div "Go to Question 2" at bounding box center [1027, 598] width 20 height 20
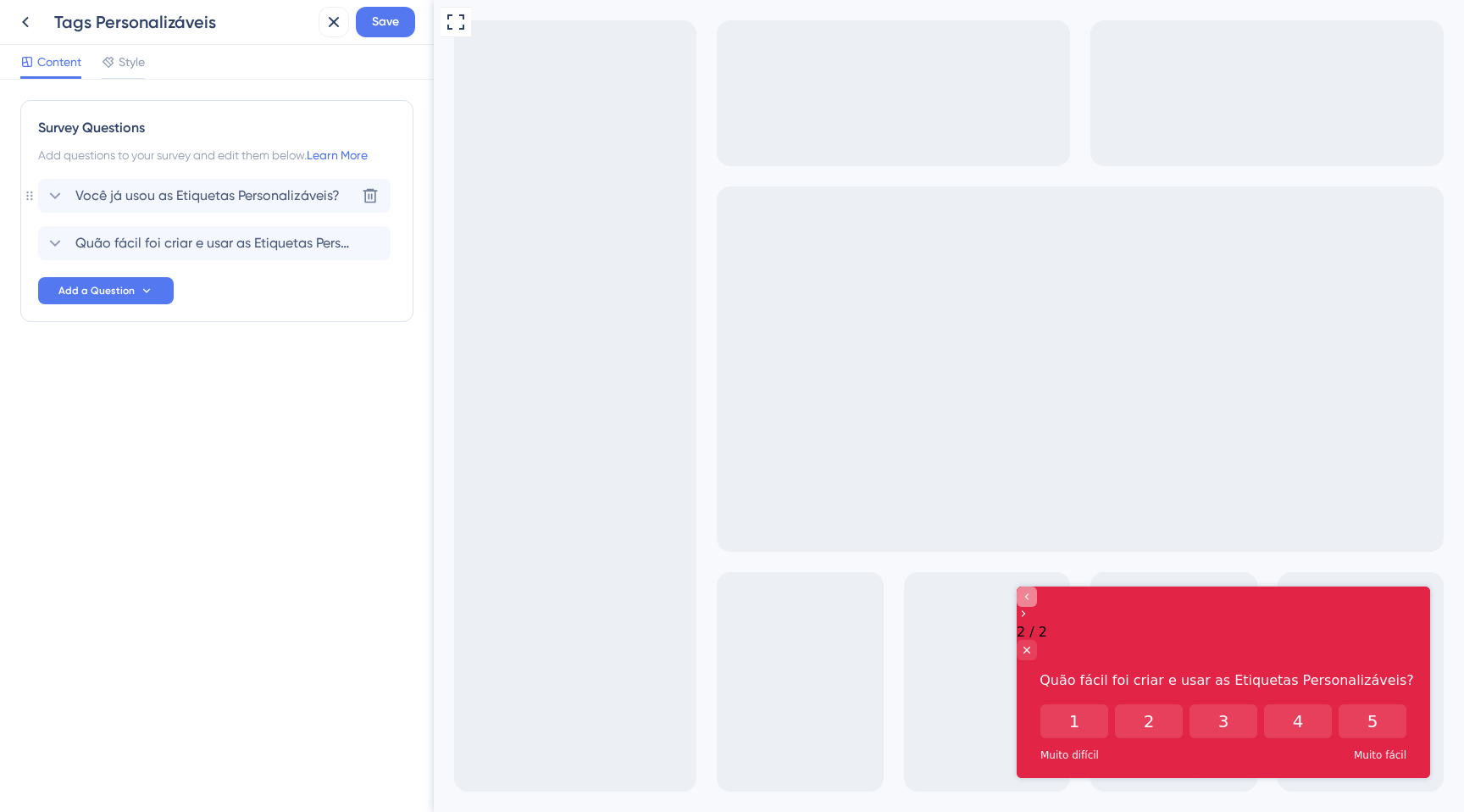
click at [1037, 607] on div "Go to Question 1" at bounding box center [1027, 596] width 20 height 20
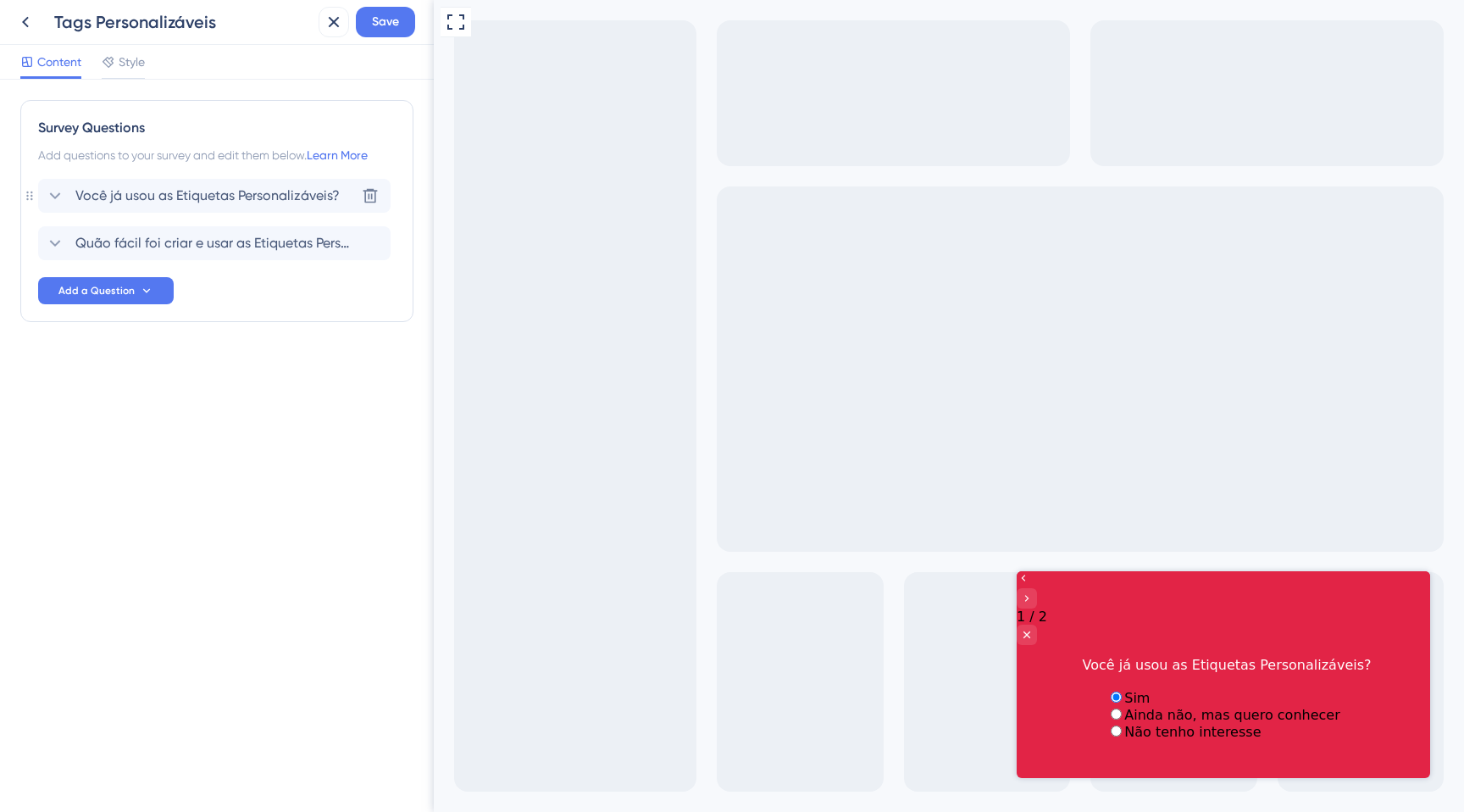
click at [1125, 690] on label "Sim" at bounding box center [1137, 698] width 26 height 16
click at [1034, 594] on icon "Go to Question 2" at bounding box center [1027, 597] width 13 height 13
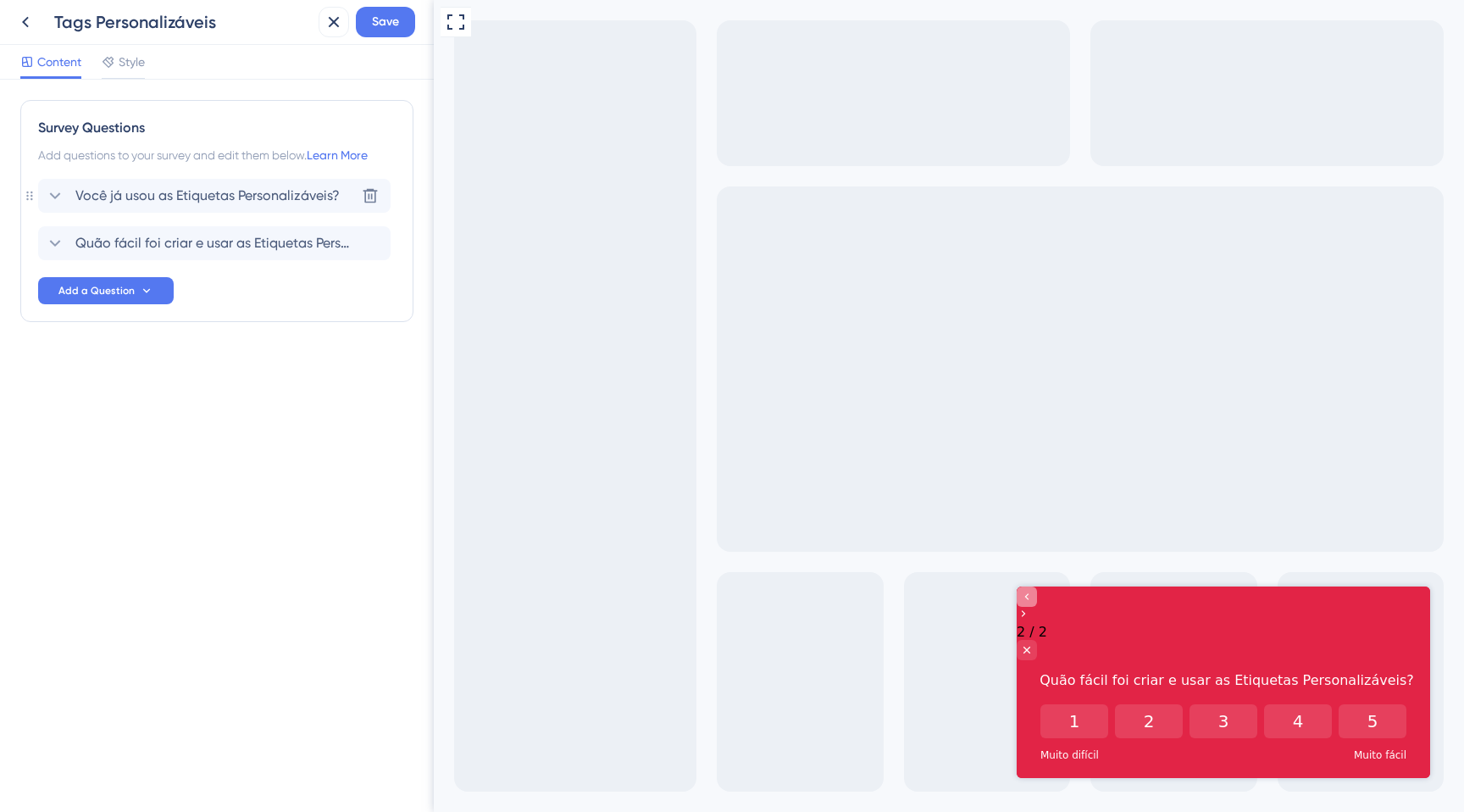
click at [1034, 603] on icon "Go to Question 1" at bounding box center [1027, 596] width 13 height 13
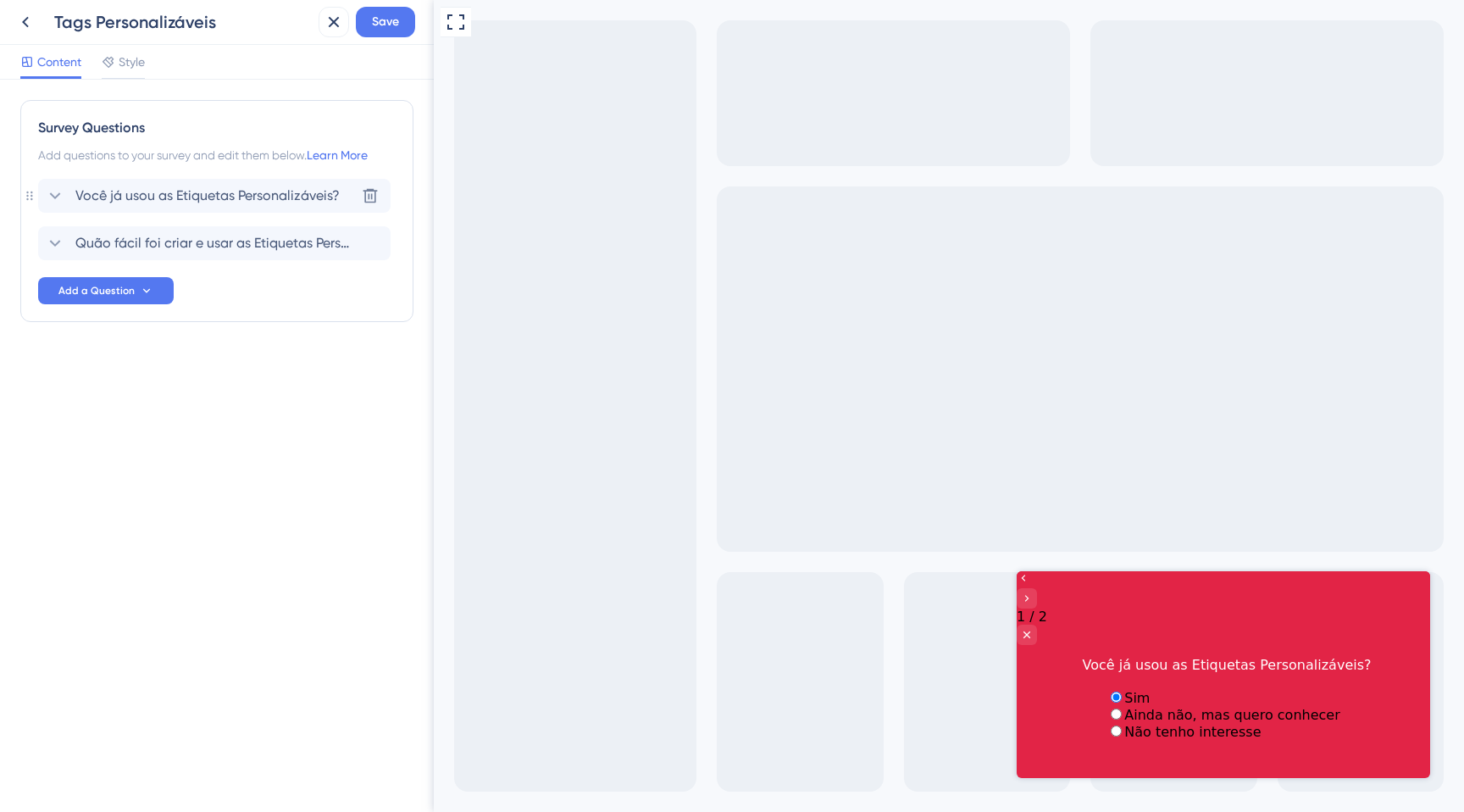
click at [1125, 707] on label "Ainda não, mas quero conhecer" at bounding box center [1233, 715] width 216 height 16
click at [1034, 598] on icon "Go to Question 2" at bounding box center [1027, 597] width 13 height 13
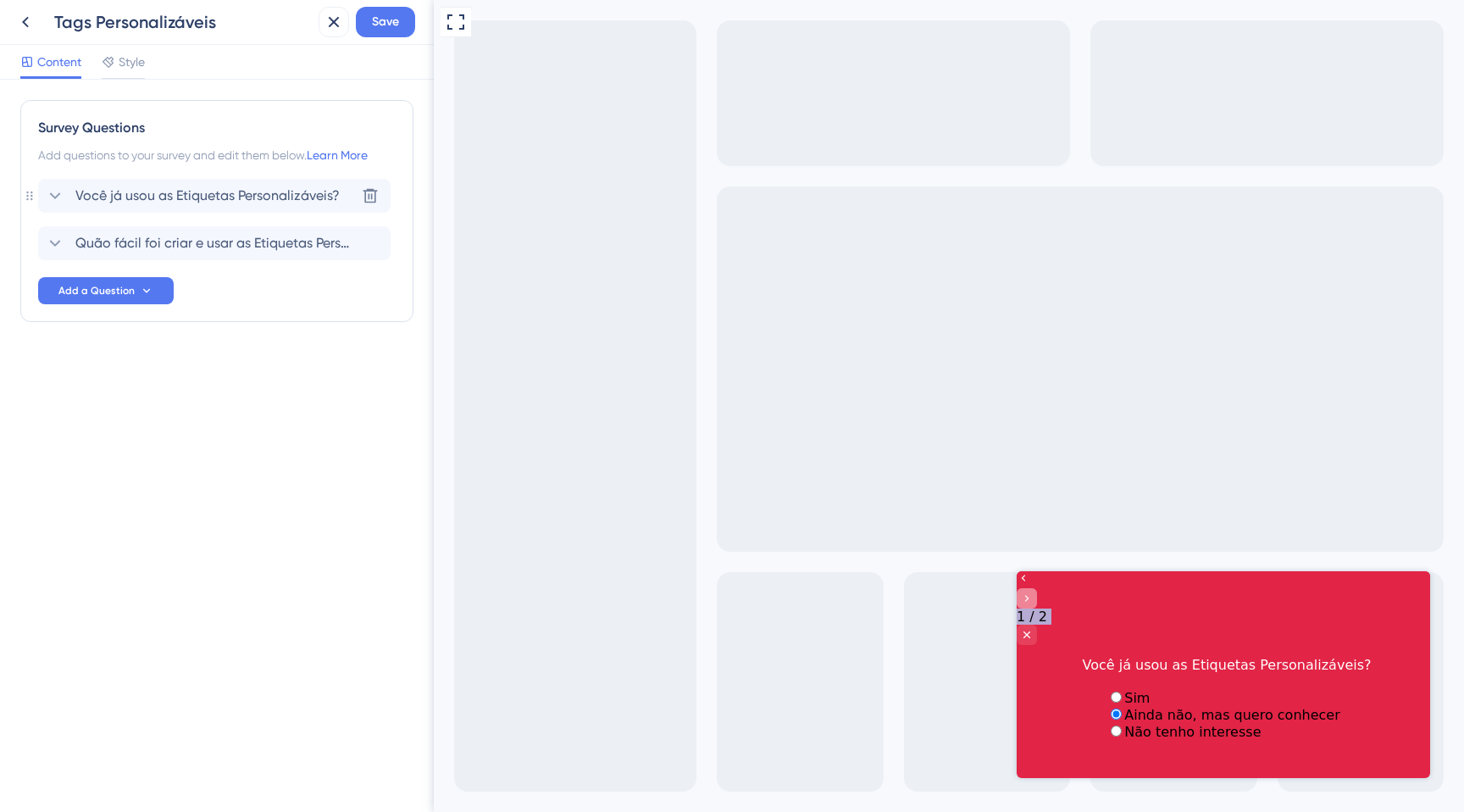
click at [1034, 598] on icon "Go to Question 2" at bounding box center [1027, 597] width 13 height 13
click at [1029, 595] on icon "Go to Question 2" at bounding box center [1027, 598] width 4 height 7
click at [1125, 740] on label "Não tenho interesse" at bounding box center [1193, 732] width 136 height 16
click at [1125, 737] on label "Não tenho interesse" at bounding box center [1193, 732] width 136 height 16
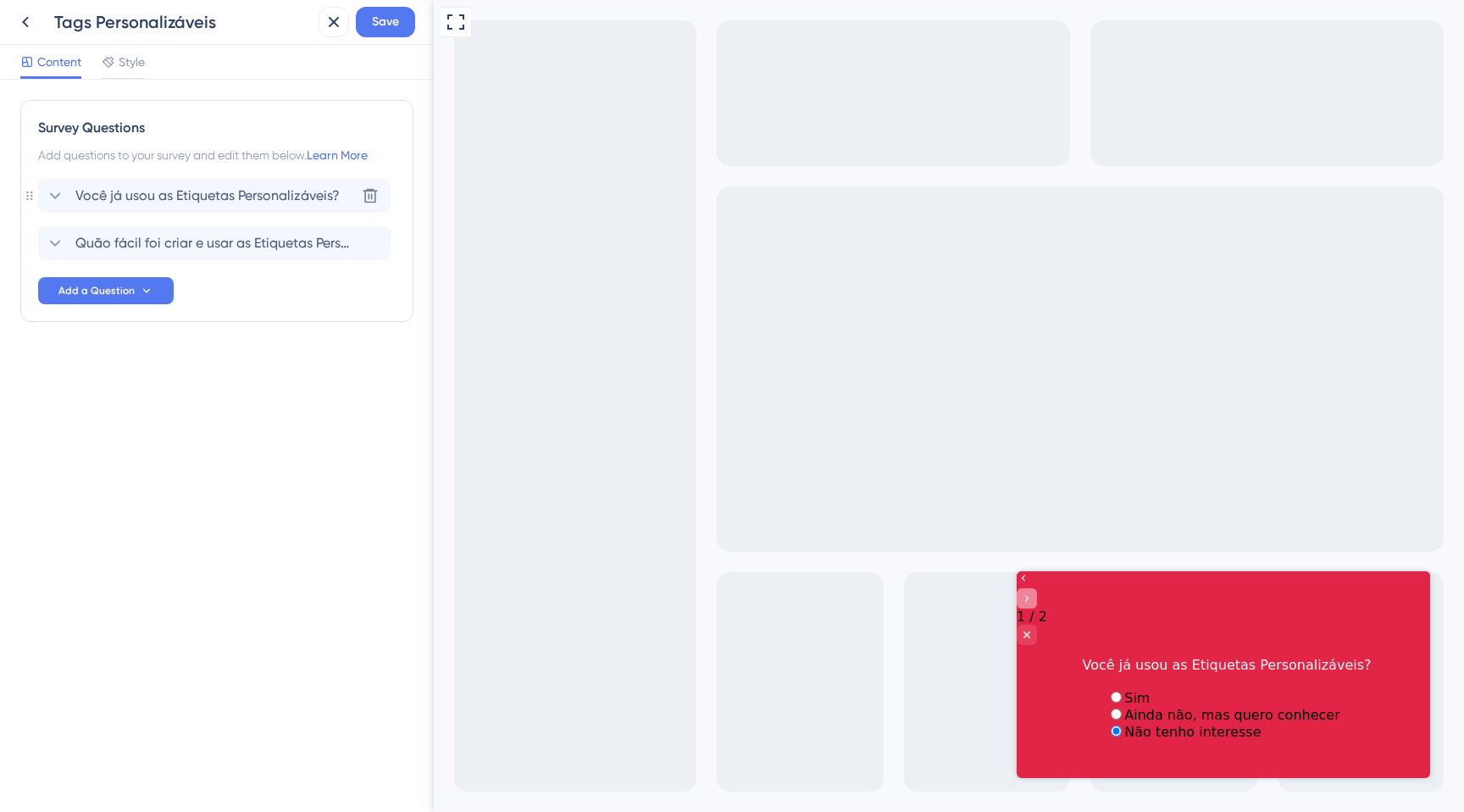
click at [1037, 588] on div "Go to Question 2" at bounding box center [1027, 598] width 20 height 20
click at [1034, 599] on icon "Go to Question 2" at bounding box center [1027, 597] width 13 height 13
click at [1125, 740] on label "Não tenho interesse" at bounding box center [1193, 732] width 136 height 16
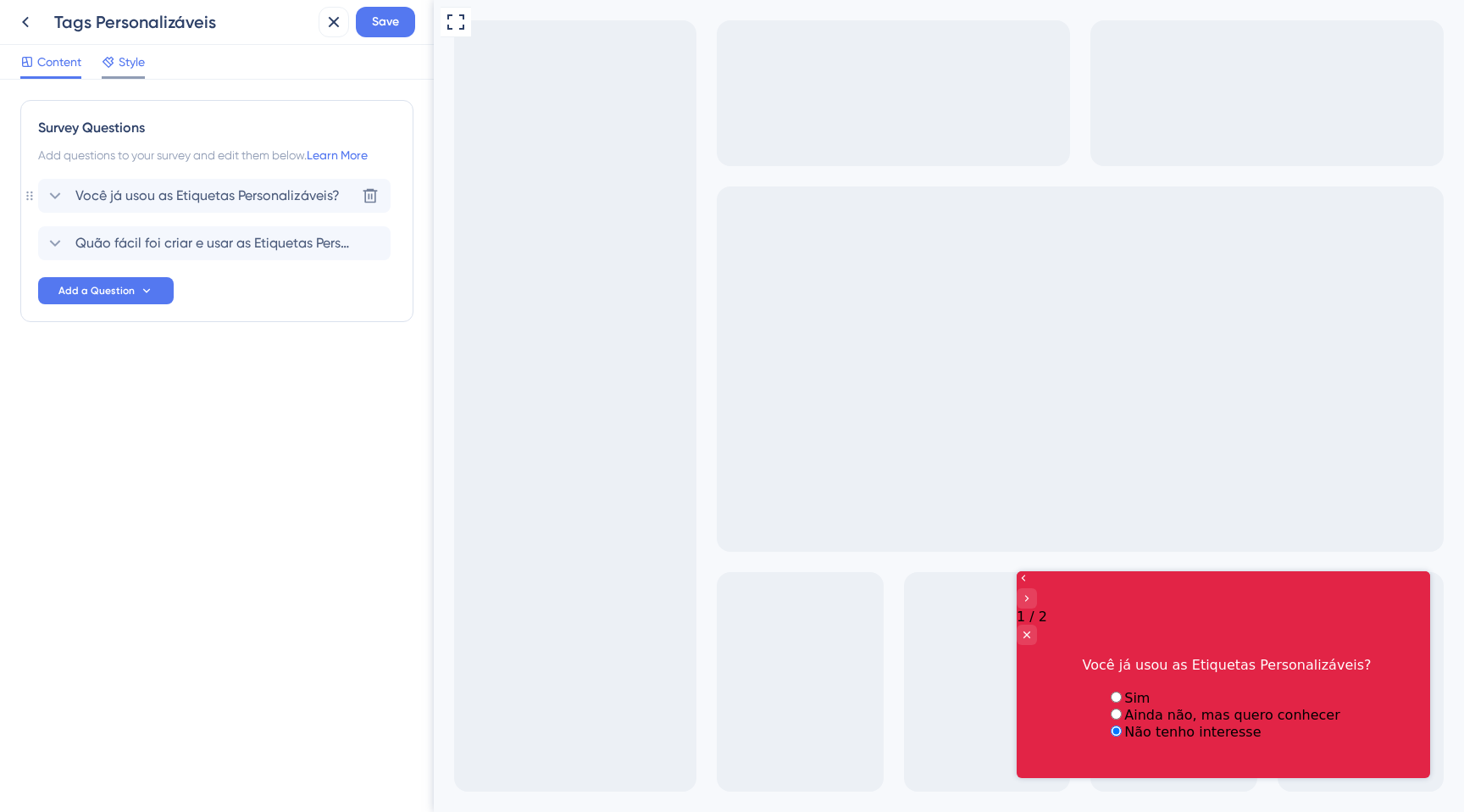
click at [131, 67] on span "Style" at bounding box center [132, 61] width 27 height 20
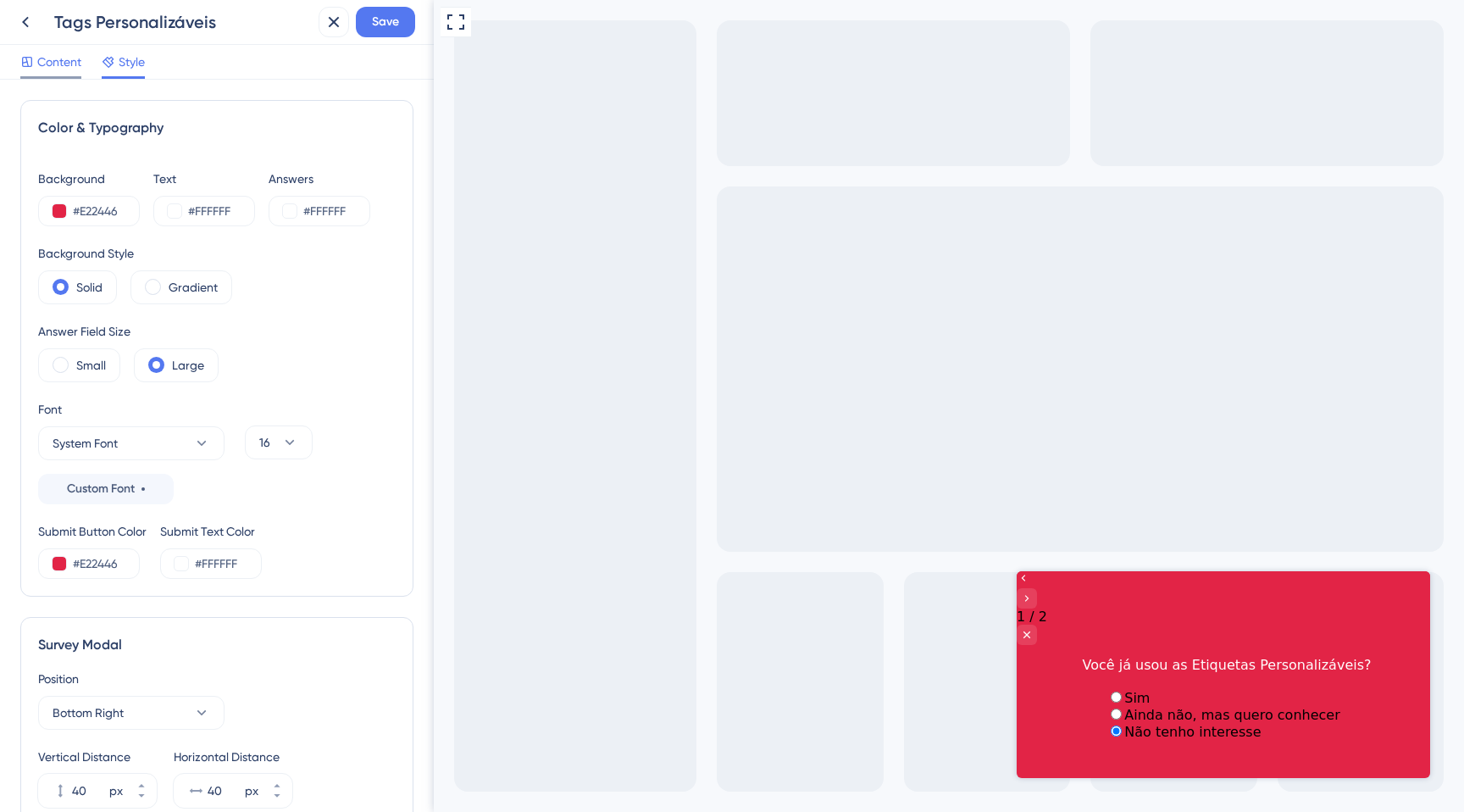
click at [64, 62] on span "Content" at bounding box center [59, 61] width 44 height 20
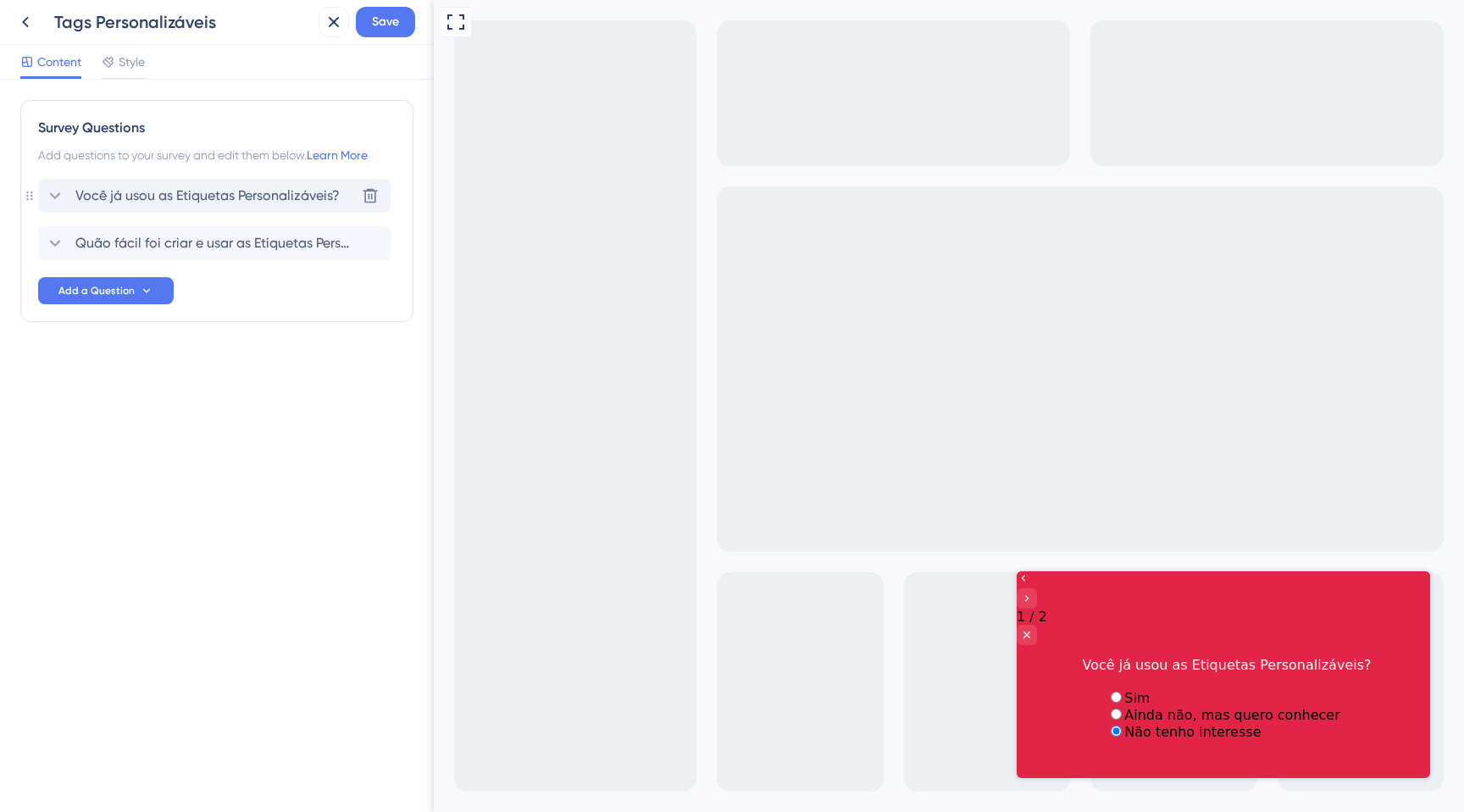
click at [135, 199] on span "Você já usou as Etiquetas Personalizáveis?" at bounding box center [207, 195] width 264 height 20
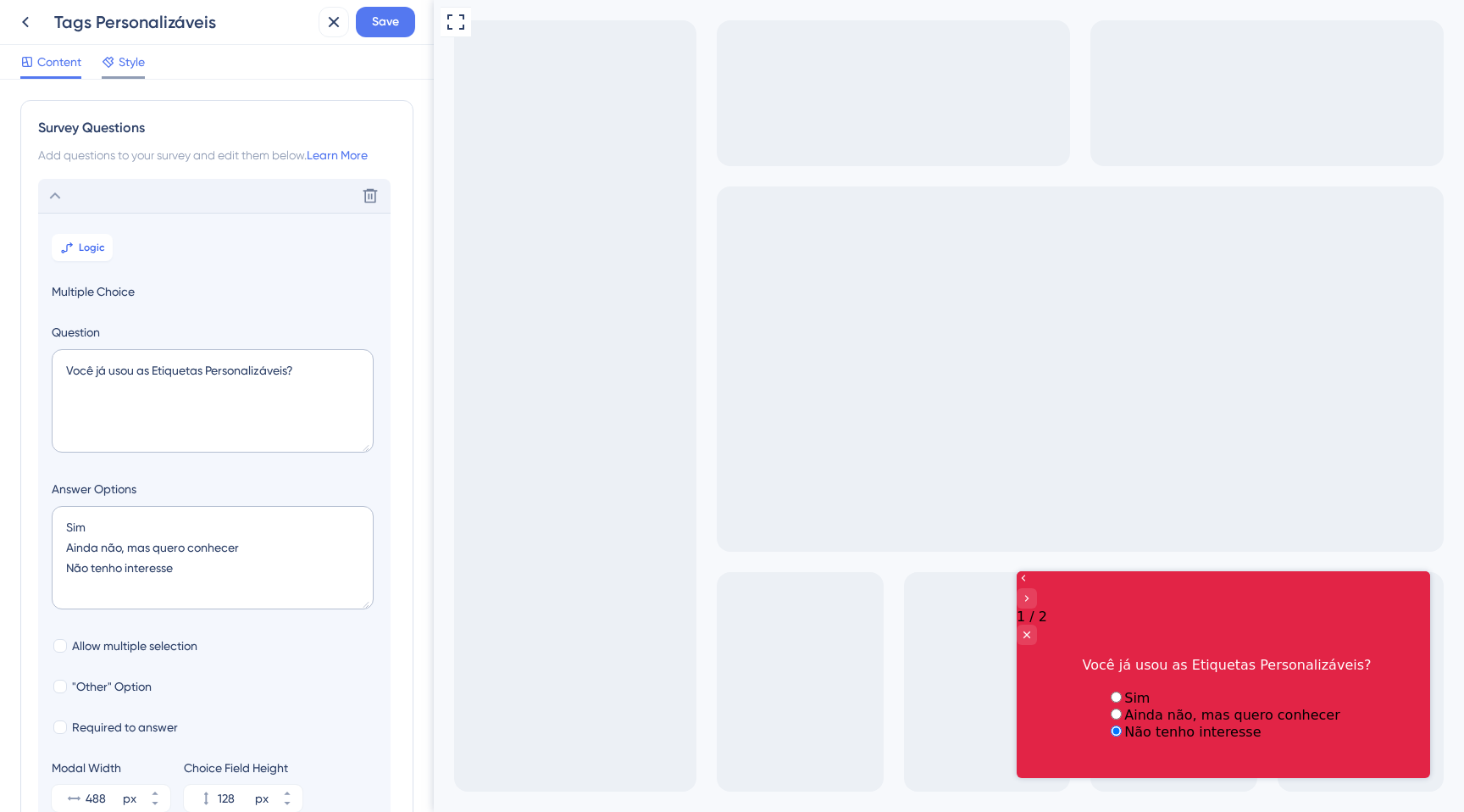
click at [138, 72] on div "Style" at bounding box center [123, 65] width 43 height 27
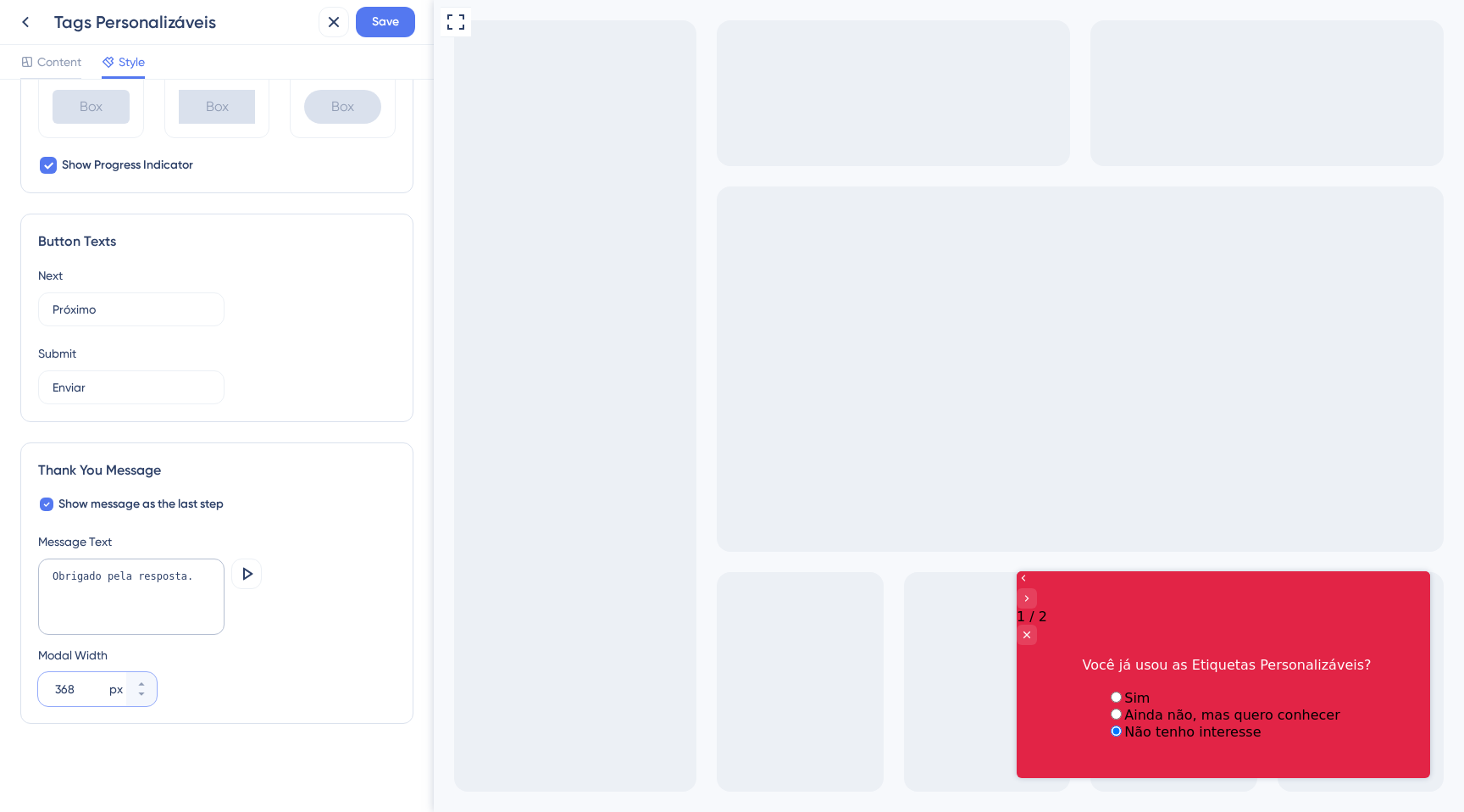
click at [81, 687] on input "368" at bounding box center [80, 688] width 51 height 20
click at [67, 688] on input "368" at bounding box center [80, 688] width 51 height 20
type input "488"
click at [264, 663] on div "Modal Width 488 px" at bounding box center [216, 675] width 358 height 61
click at [382, 20] on span "Save" at bounding box center [385, 21] width 27 height 20
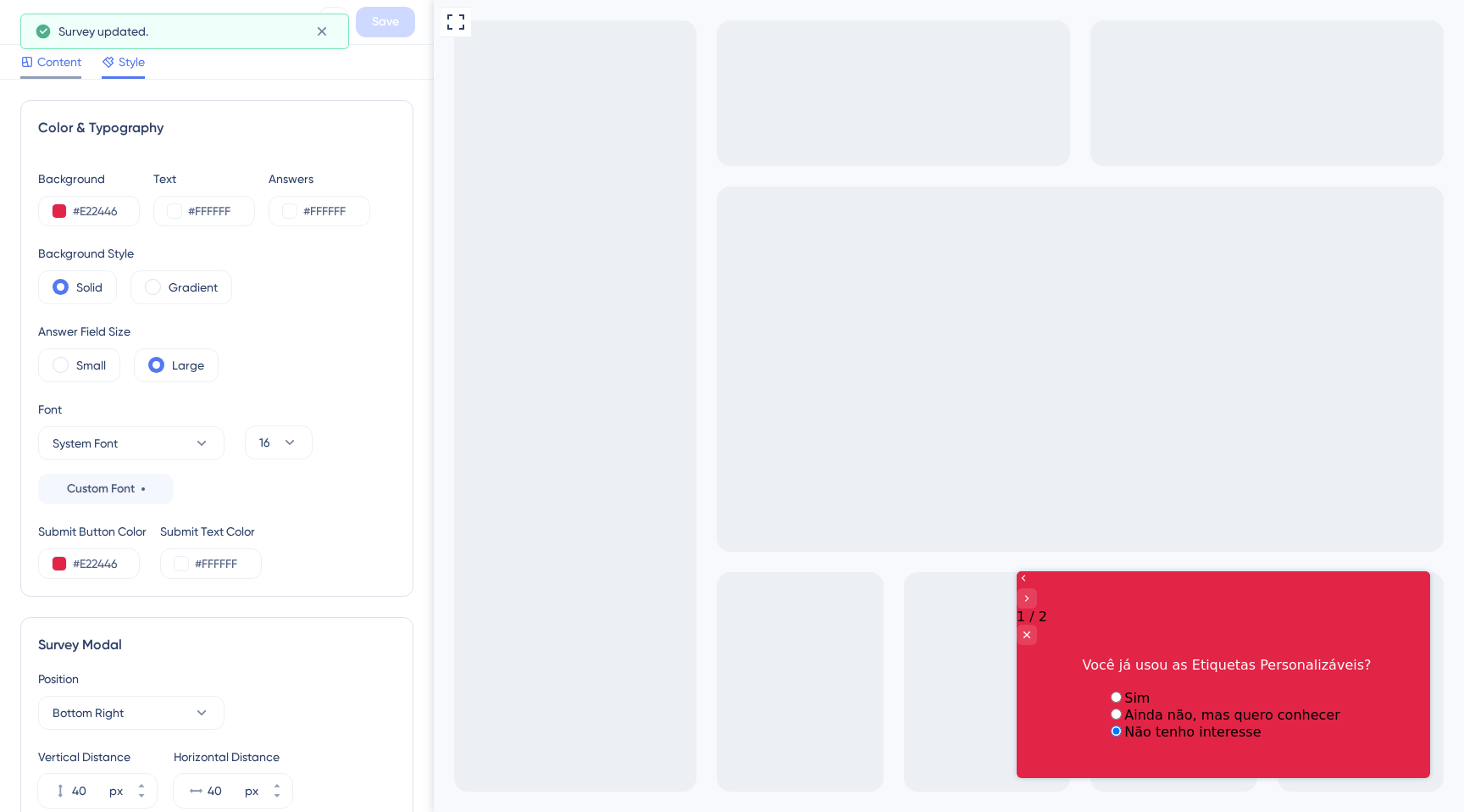
click at [47, 71] on span "Content" at bounding box center [59, 61] width 44 height 20
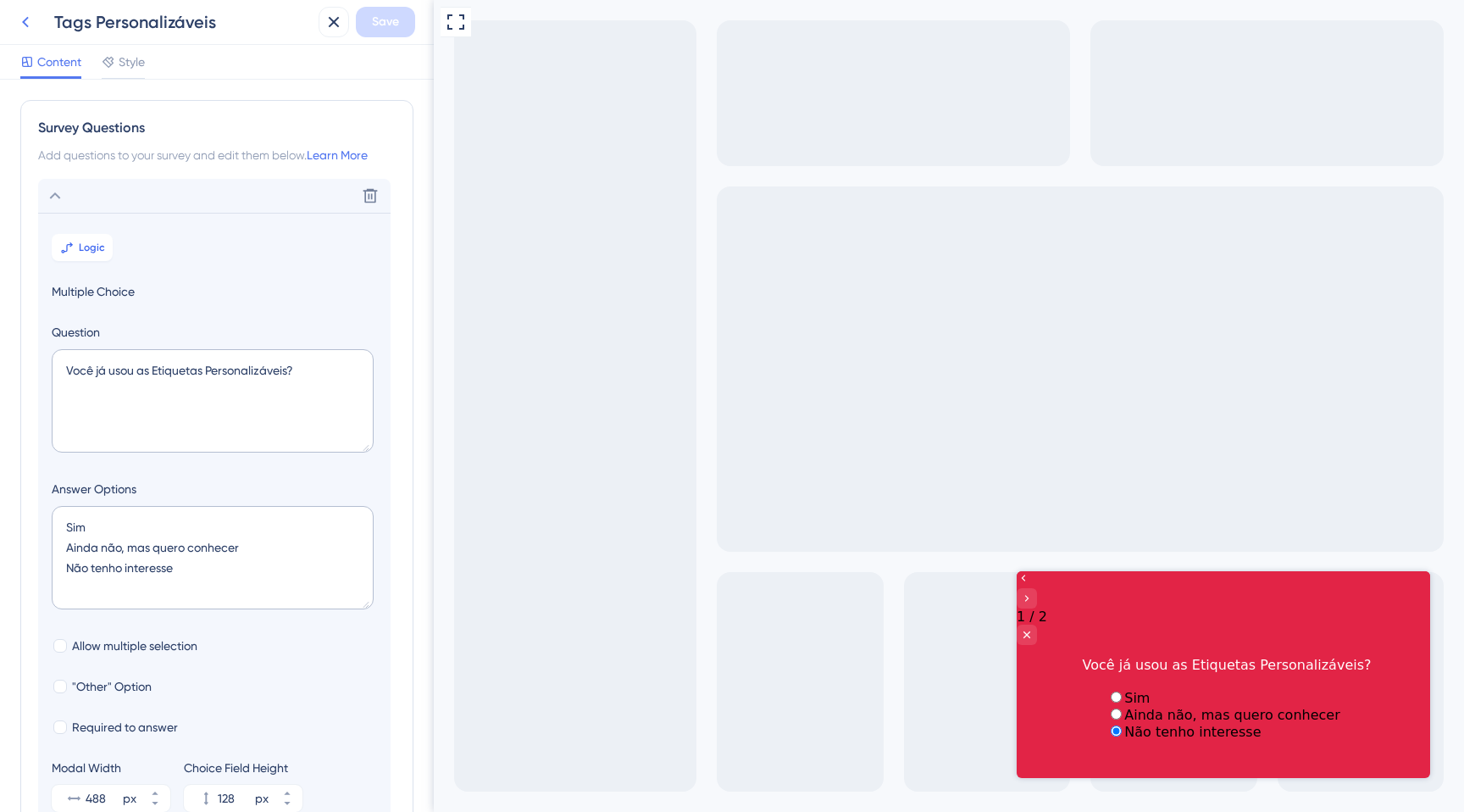
click at [32, 26] on icon at bounding box center [25, 21] width 20 height 20
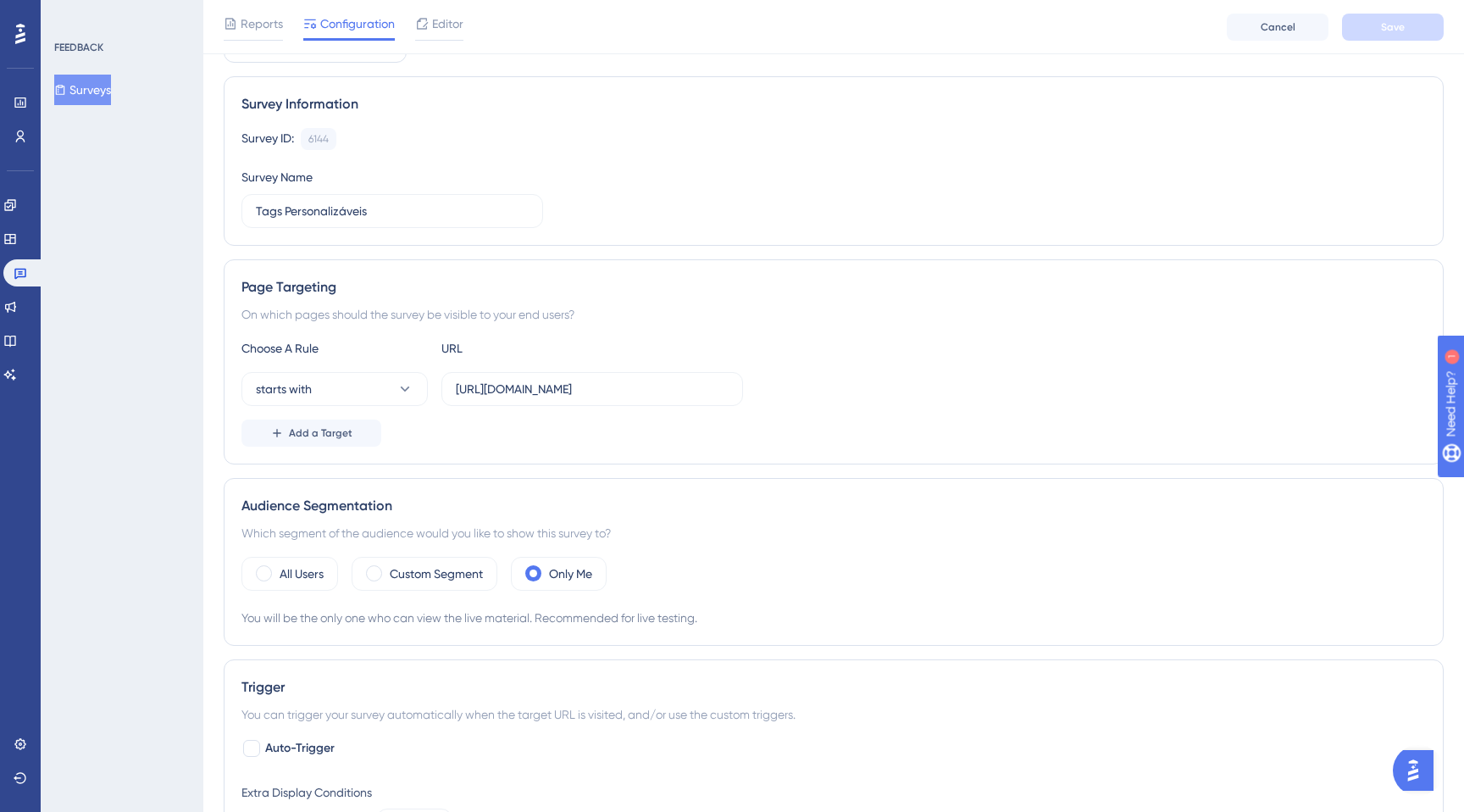
scroll to position [111, 0]
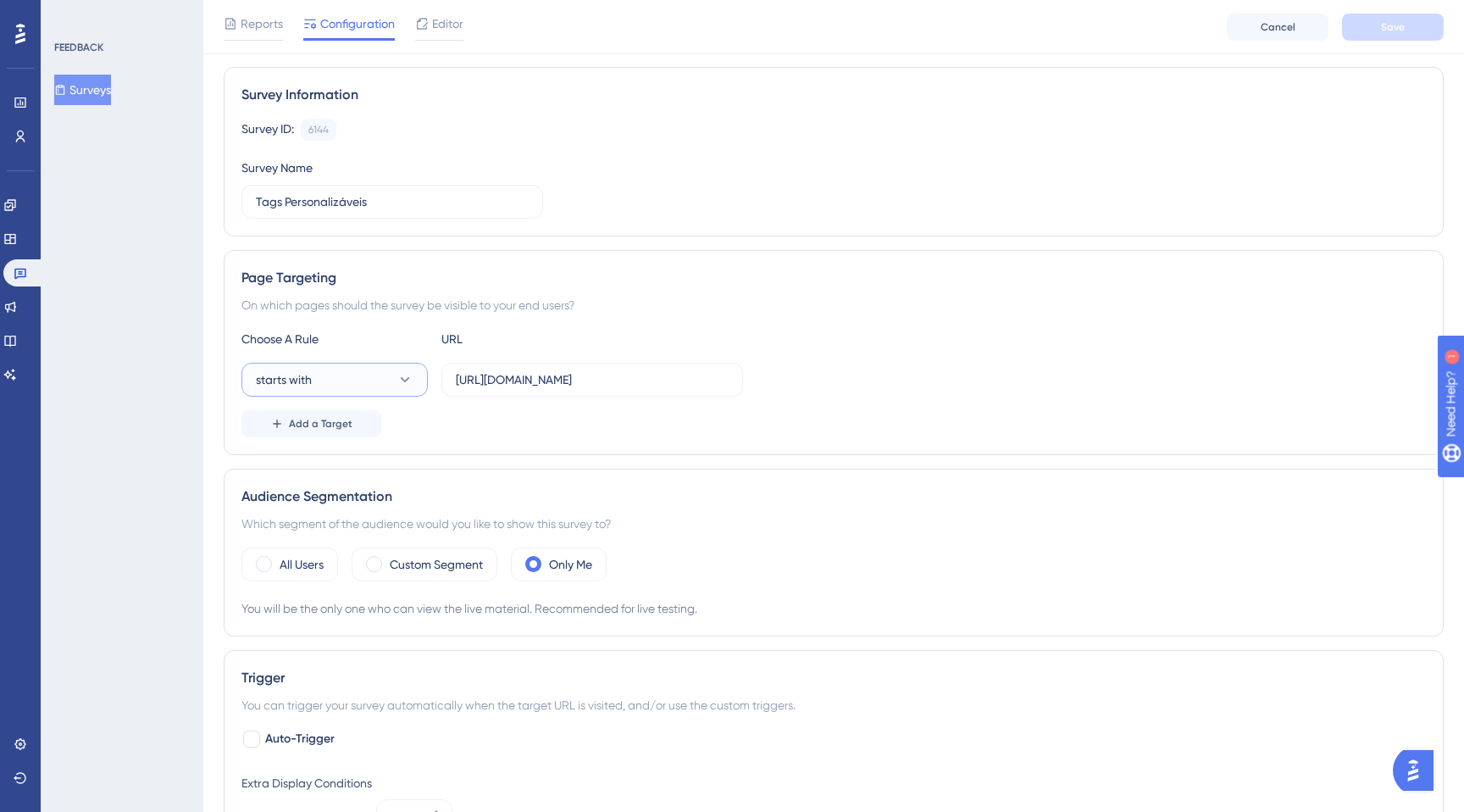
click at [341, 375] on button "starts with" at bounding box center [334, 379] width 186 height 34
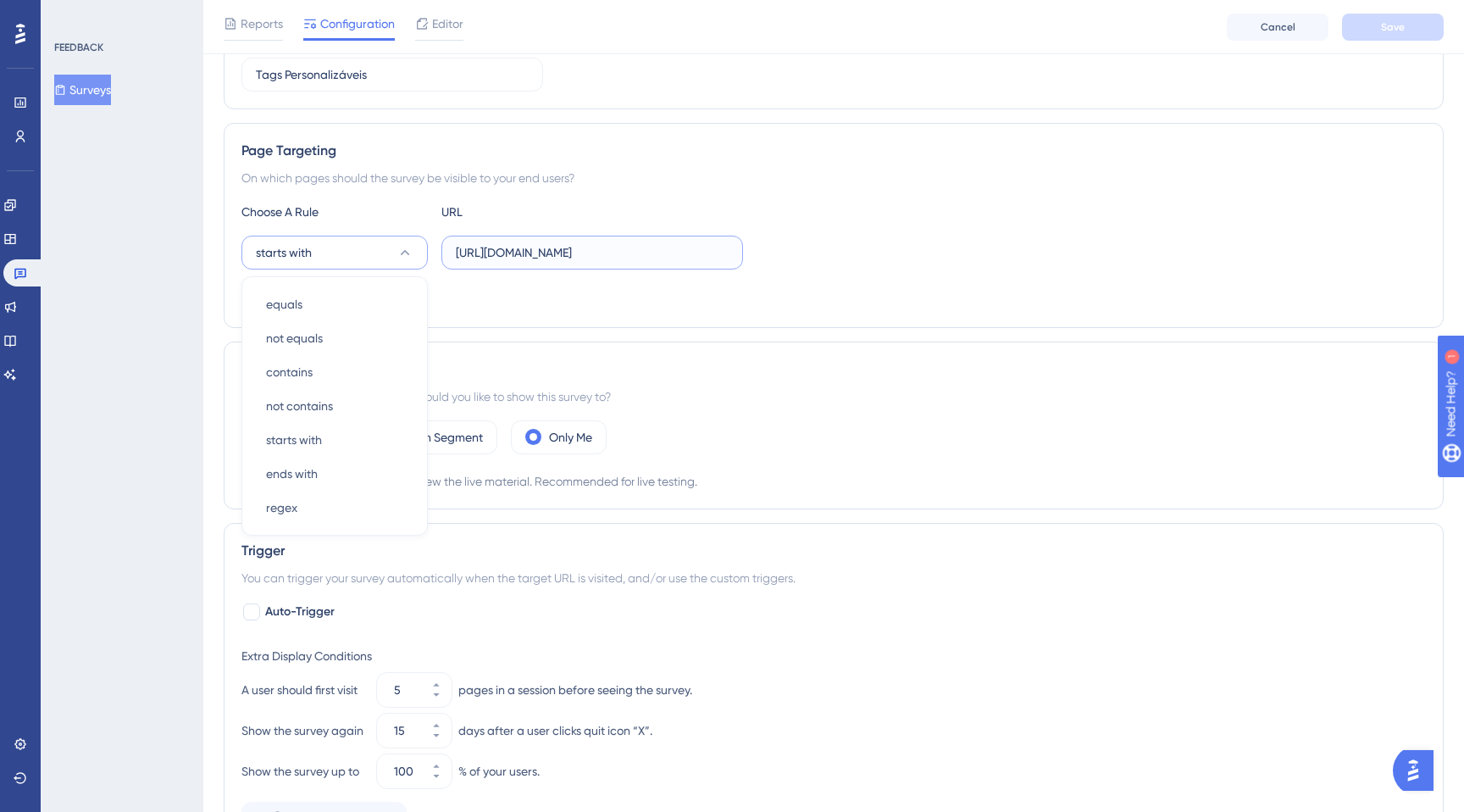
click at [661, 256] on input "[URL][DOMAIN_NAME]" at bounding box center [592, 252] width 273 height 19
paste input "manage-leads/kanban?lkid=2191"
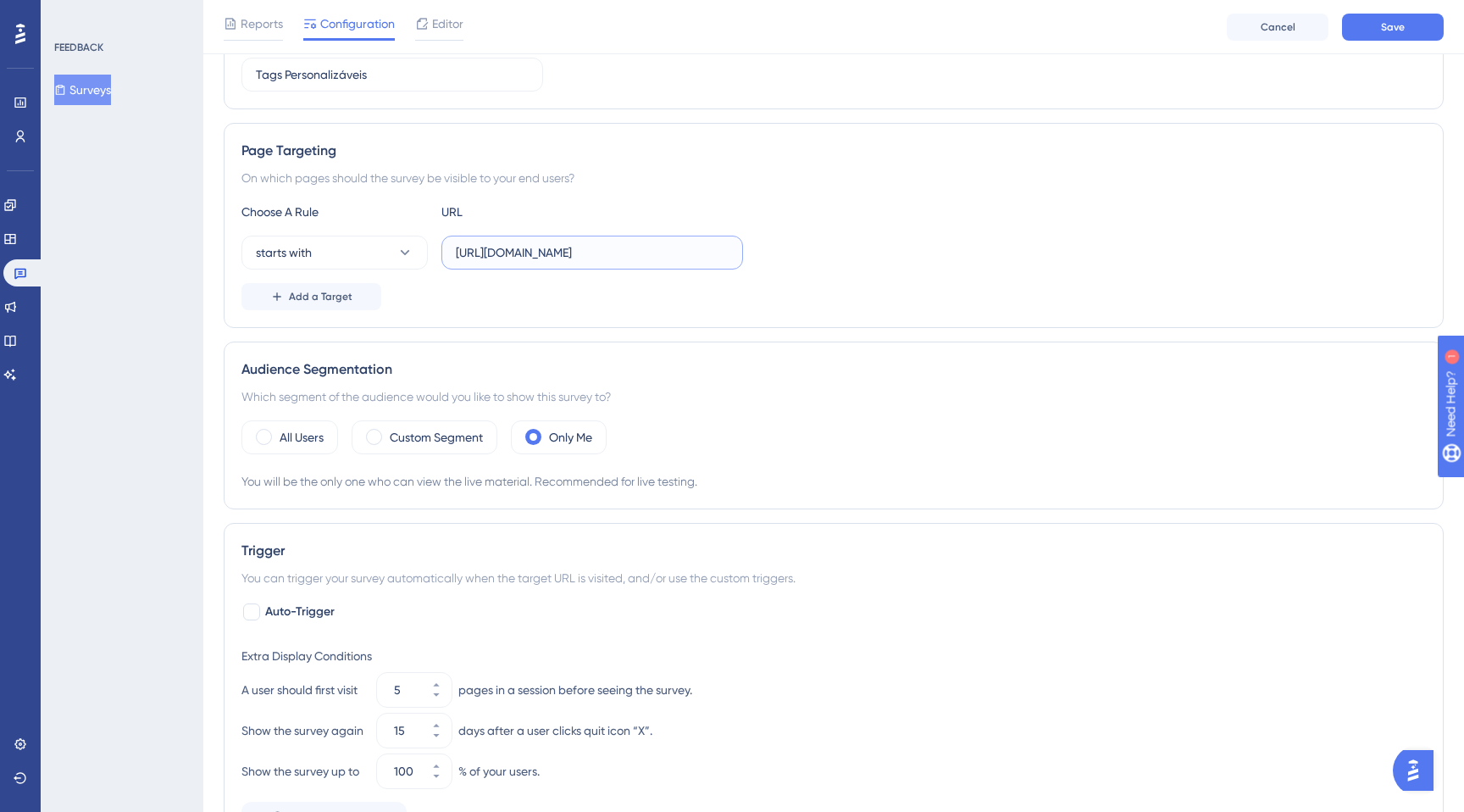
scroll to position [0, 43]
type input "[URL][DOMAIN_NAME]"
click at [632, 284] on div "Add a Target" at bounding box center [833, 296] width 1185 height 27
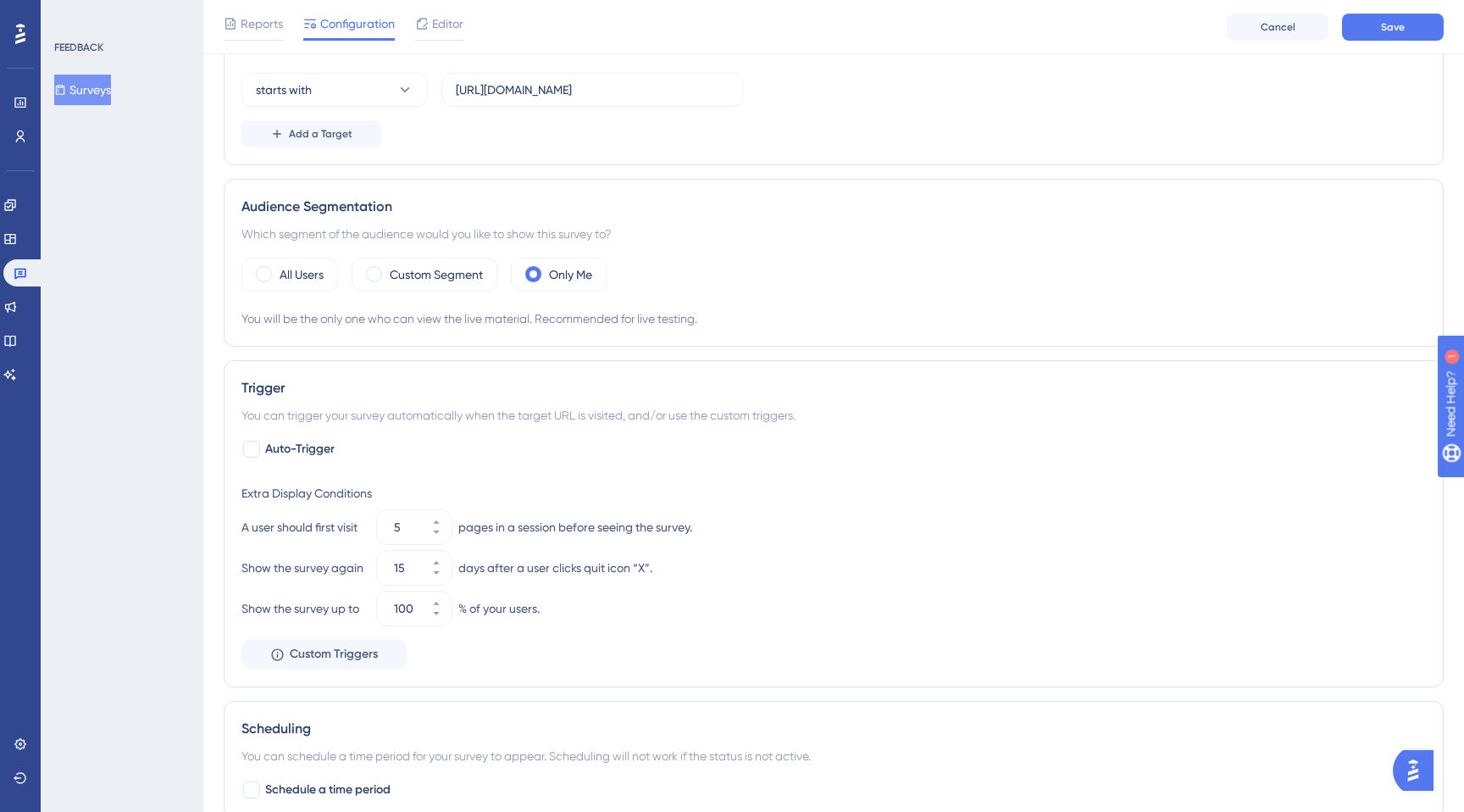
scroll to position [402, 0]
click at [423, 275] on label "Custom Segment" at bounding box center [436, 272] width 93 height 20
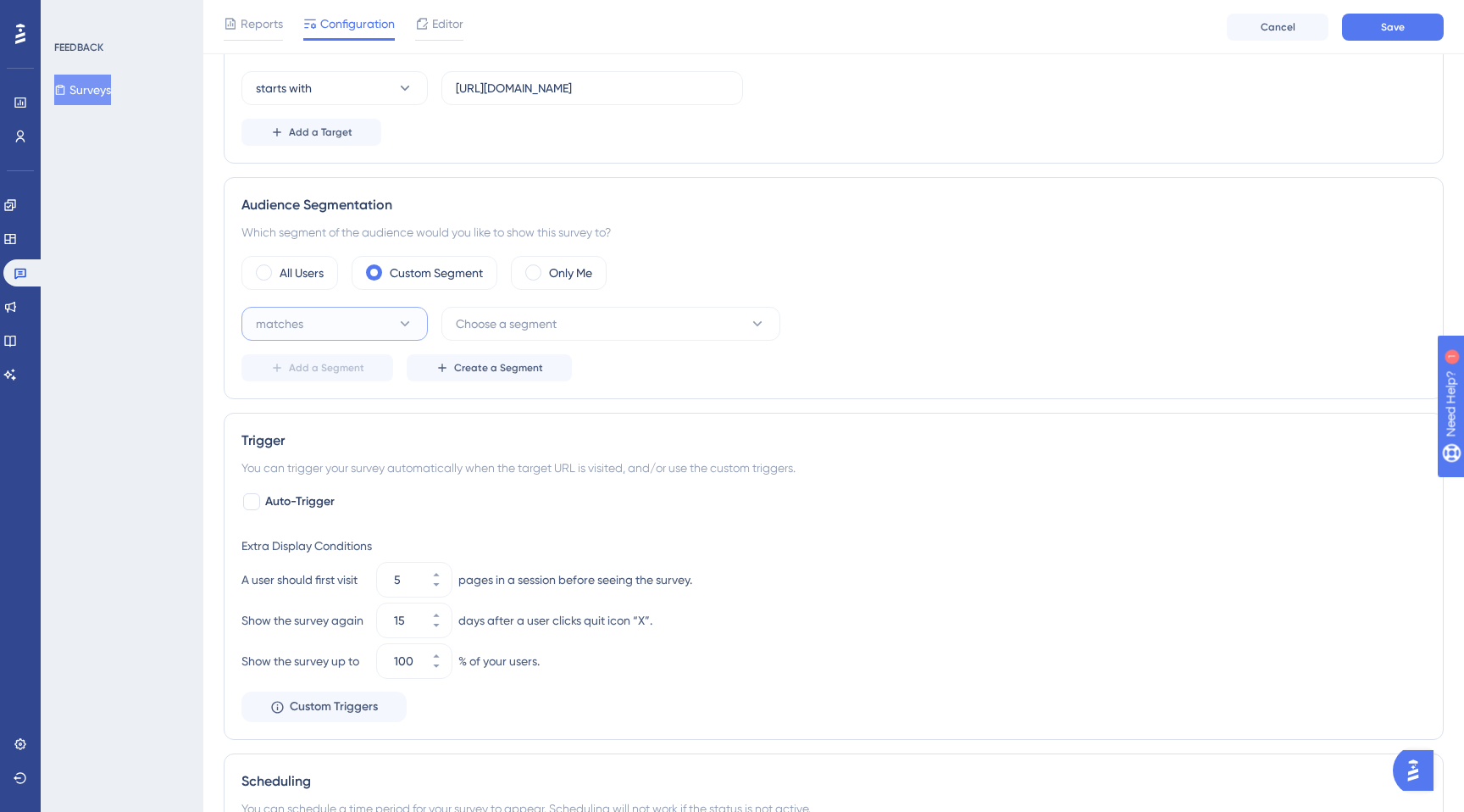
click at [379, 315] on button "matches" at bounding box center [334, 323] width 186 height 34
click at [334, 366] on div "matches matches" at bounding box center [334, 376] width 137 height 34
click at [465, 338] on button "Choose a segment" at bounding box center [611, 323] width 339 height 34
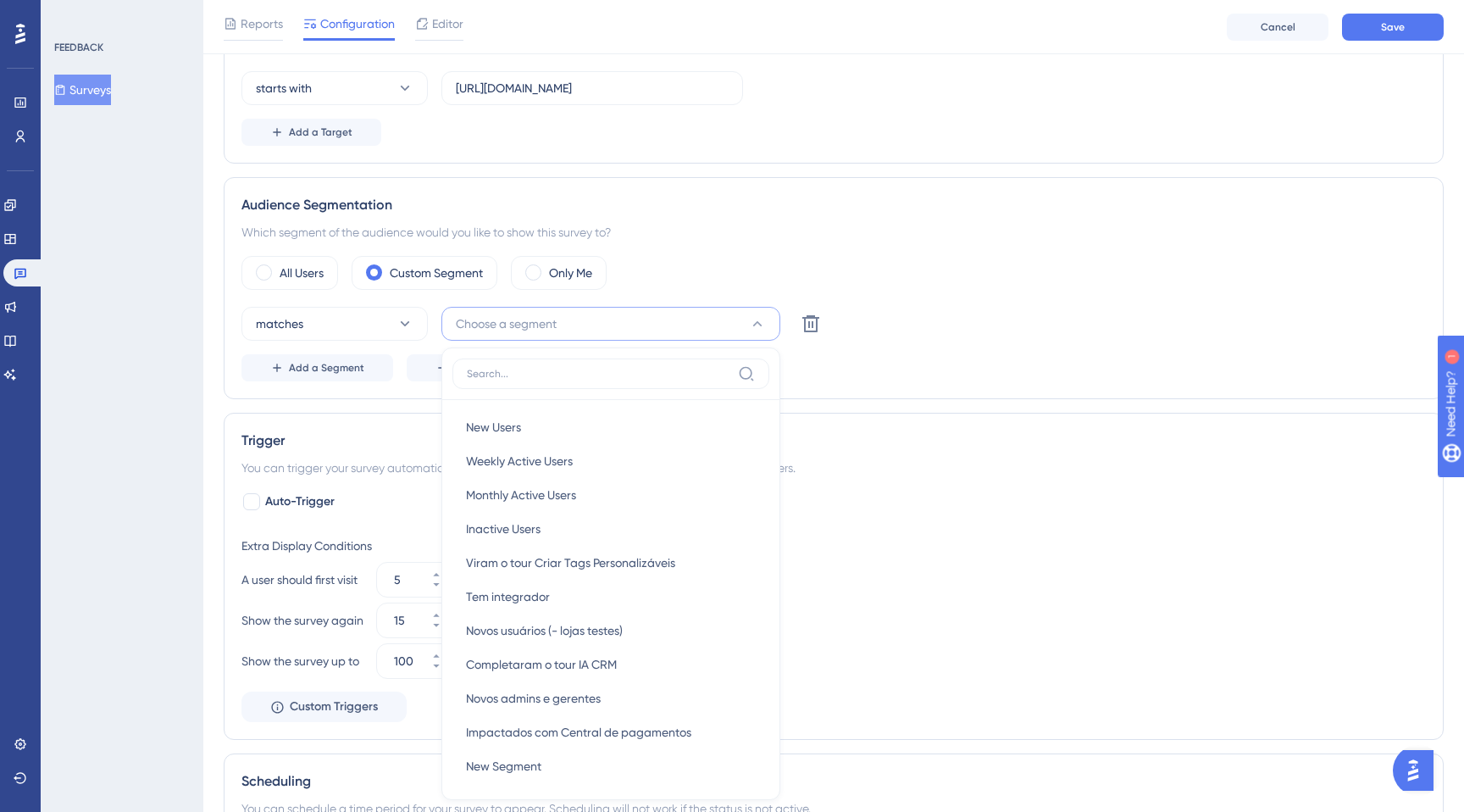
scroll to position [569, 0]
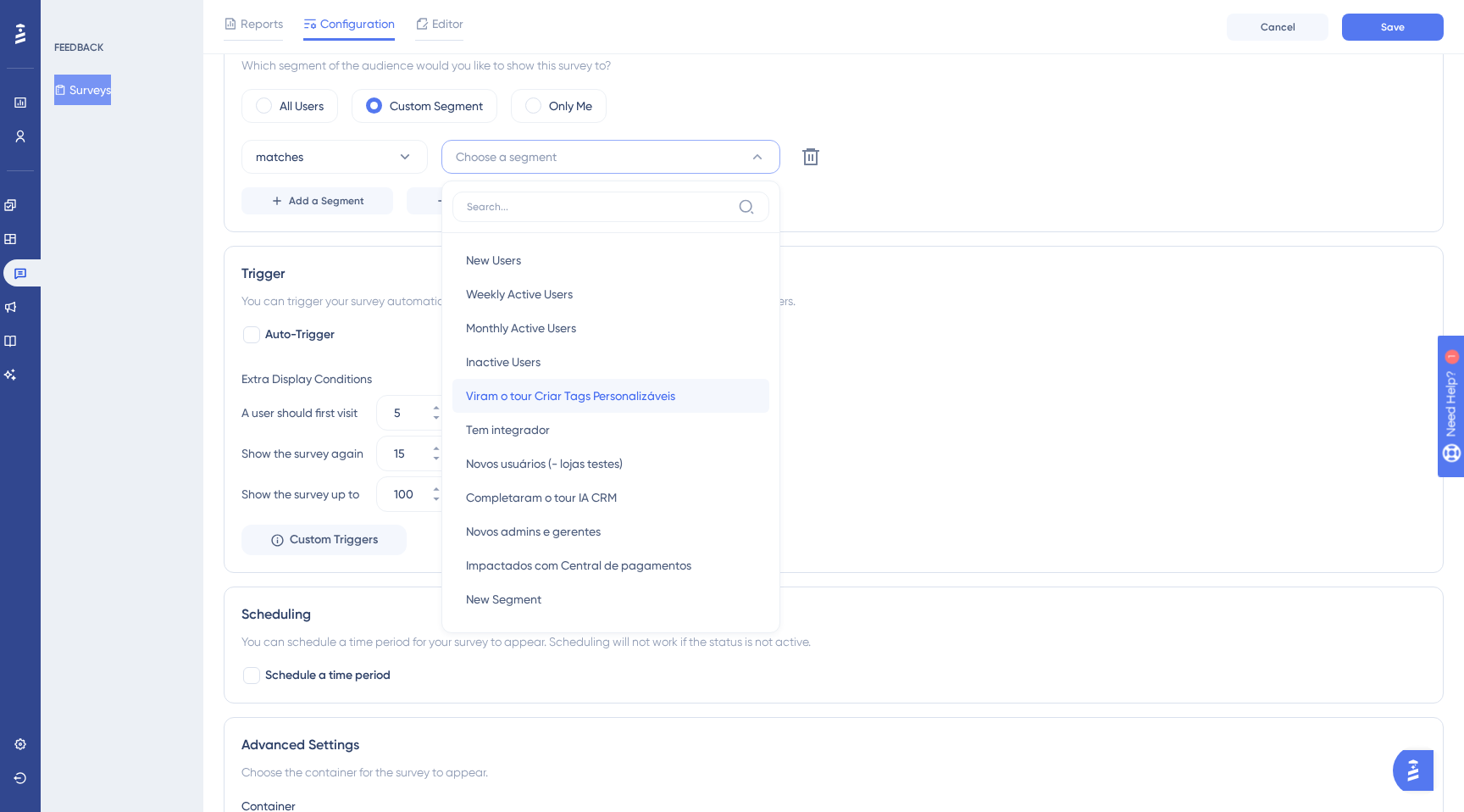
click at [508, 402] on span "Viram o tour Criar Tags Personalizáveis" at bounding box center [570, 395] width 209 height 20
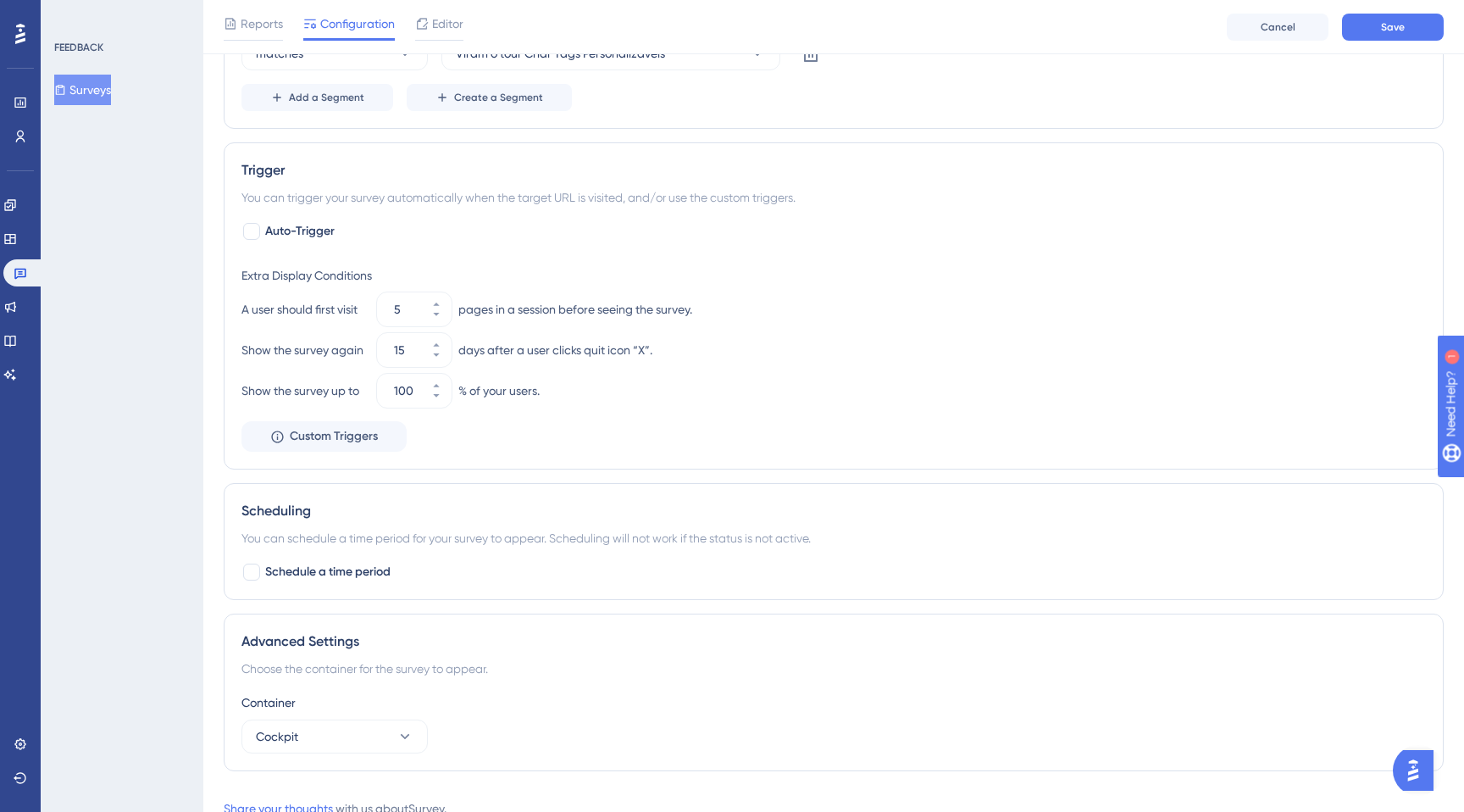
scroll to position [705, 0]
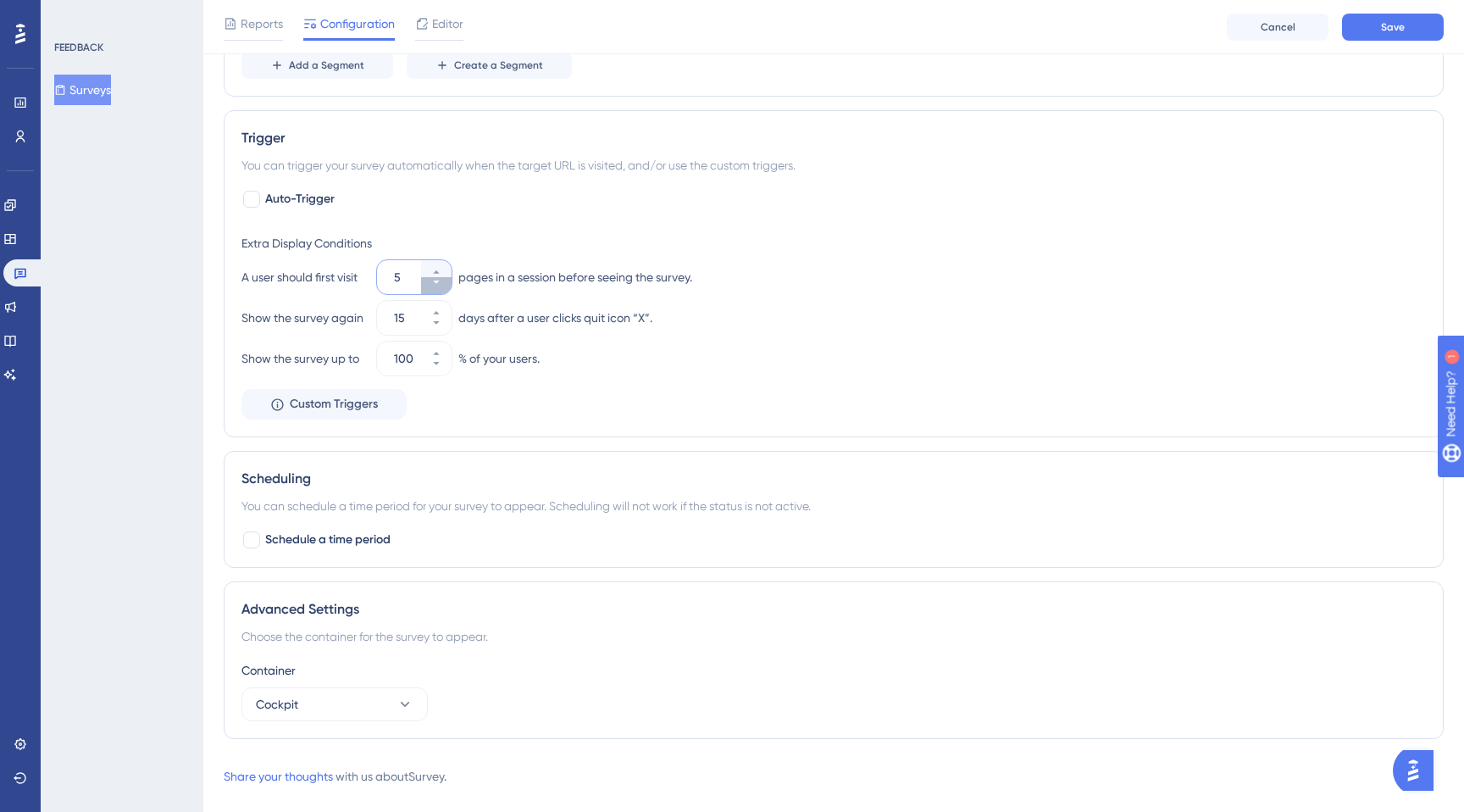
click at [436, 280] on icon at bounding box center [436, 282] width 6 height 4
type input "3"
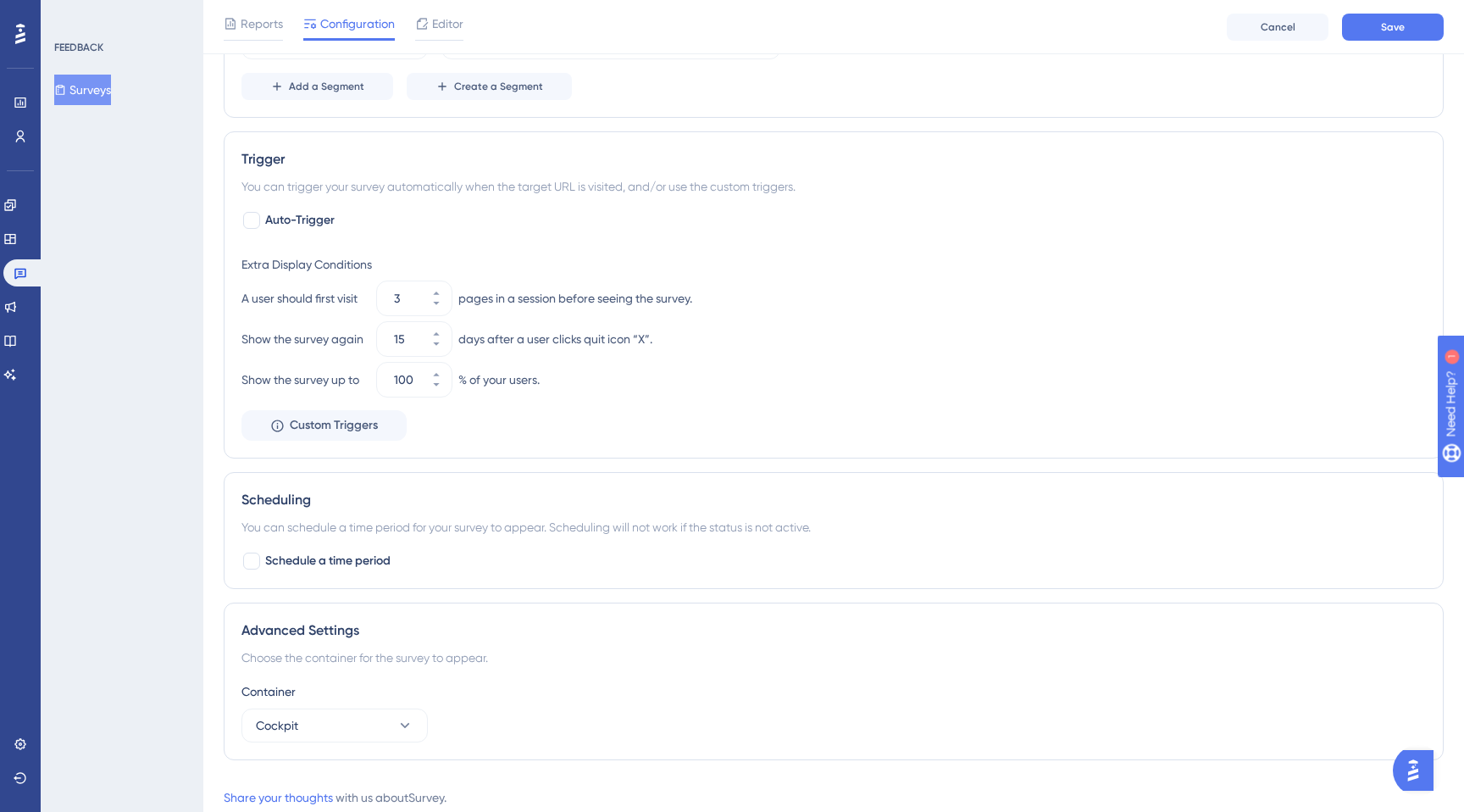
click at [270, 333] on div "Show the survey again" at bounding box center [306, 338] width 129 height 20
click at [289, 337] on div "Show the survey again" at bounding box center [306, 338] width 129 height 20
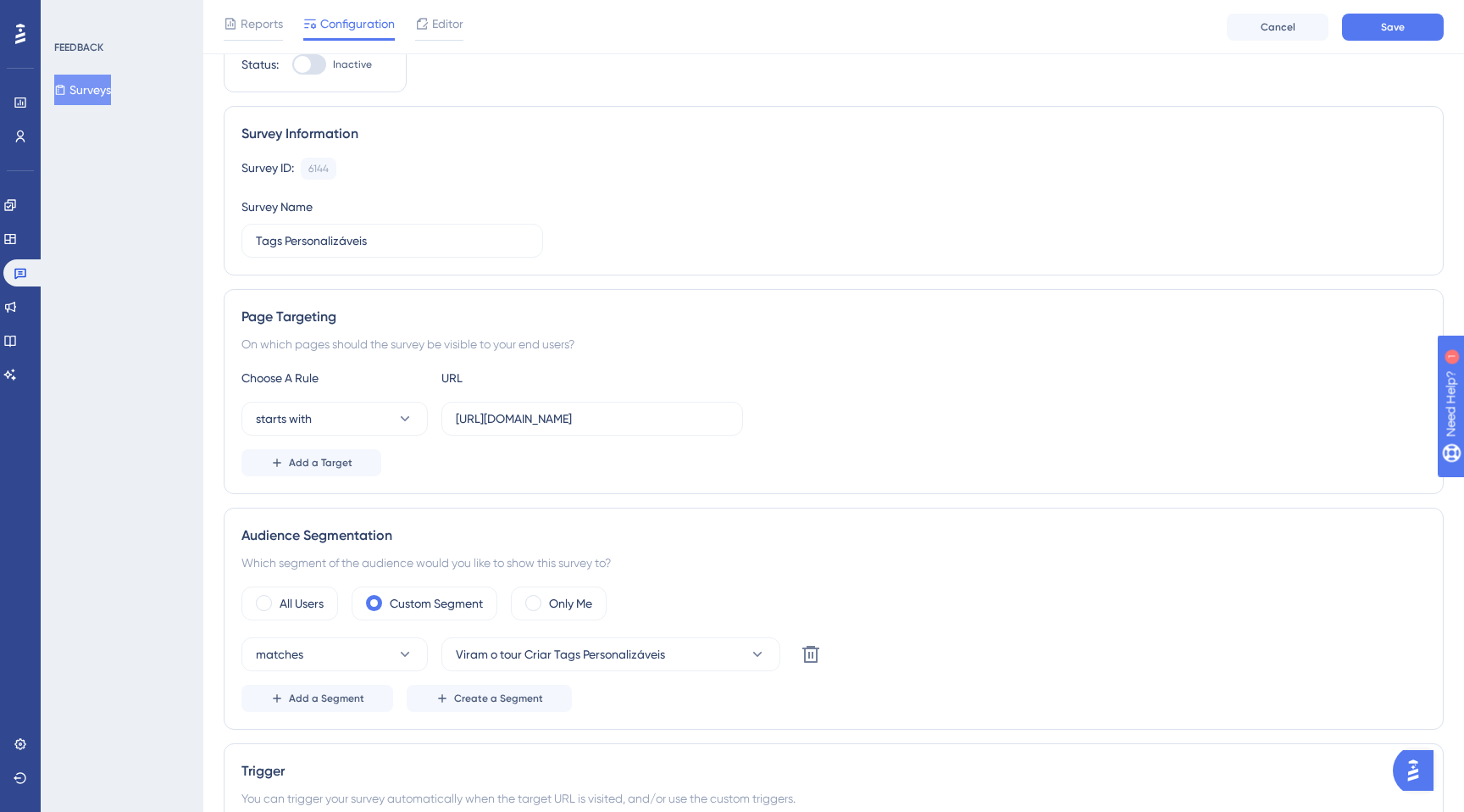
scroll to position [0, 0]
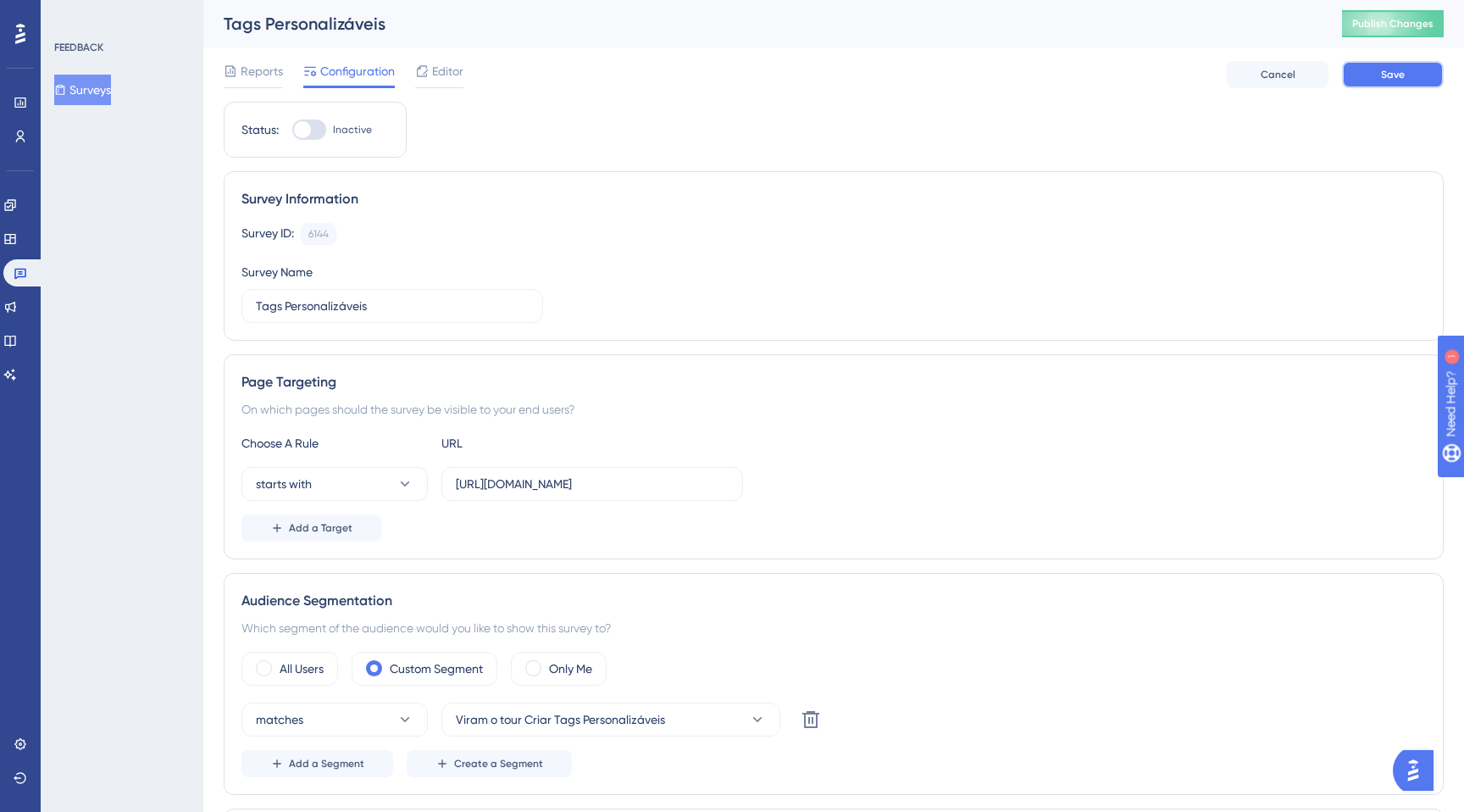
click at [1382, 74] on span "Save" at bounding box center [1392, 74] width 24 height 13
click at [313, 138] on div at bounding box center [309, 129] width 34 height 20
click at [292, 131] on input "Inactive" at bounding box center [292, 130] width 1 height 1
checkbox input "true"
click at [1356, 71] on button "Save" at bounding box center [1392, 74] width 102 height 27
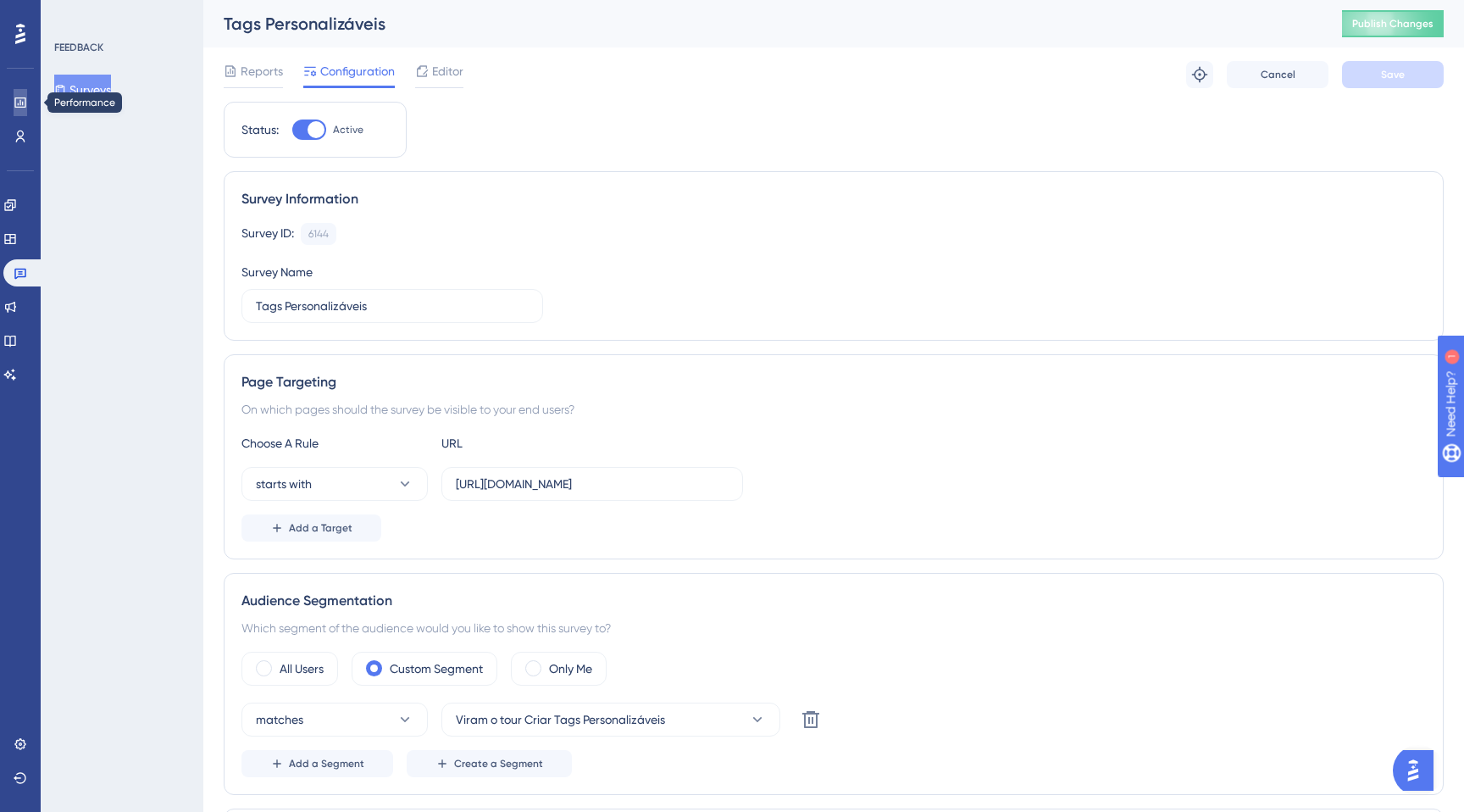
click at [17, 100] on icon at bounding box center [19, 102] width 13 height 13
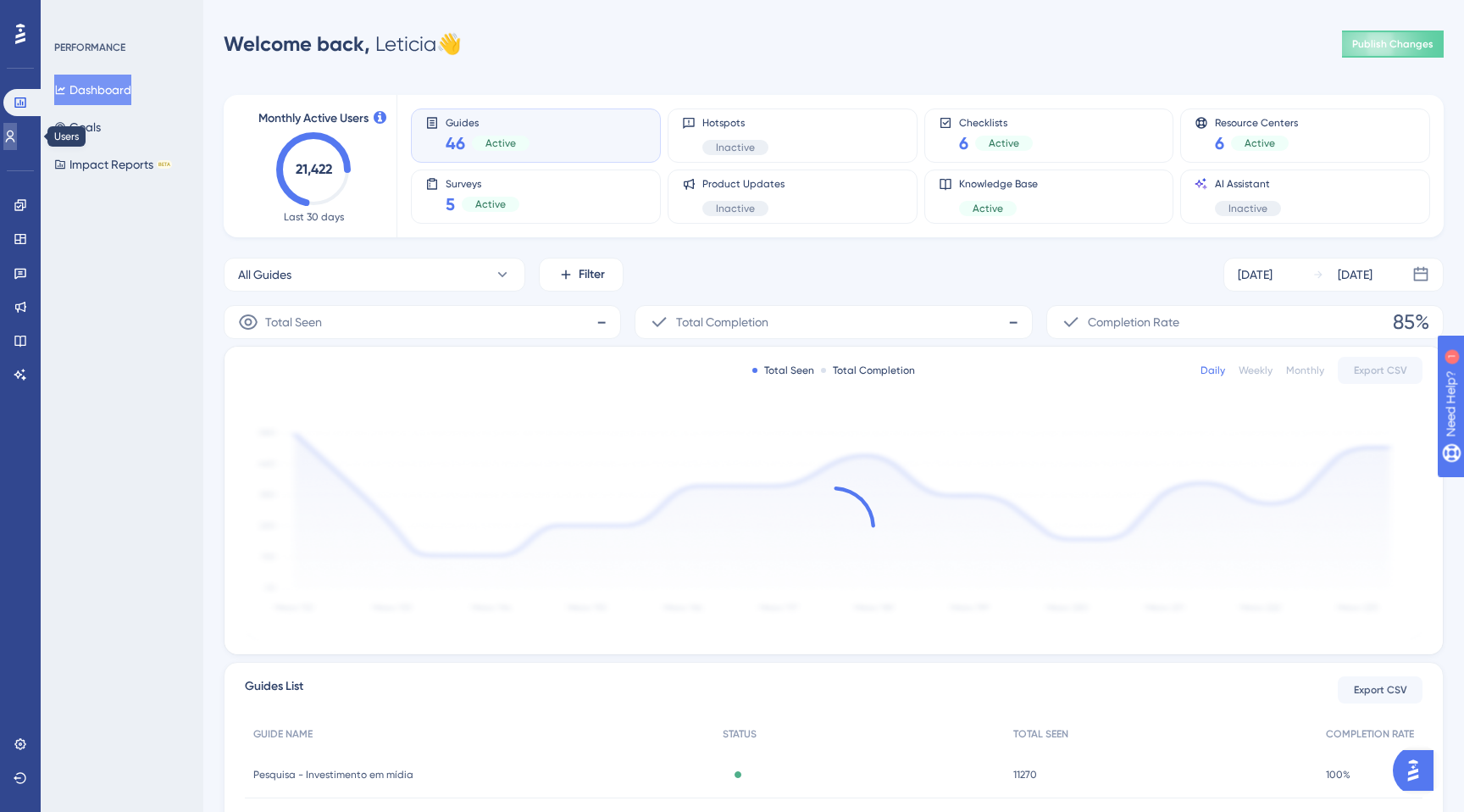
click at [17, 126] on link at bounding box center [10, 136] width 13 height 27
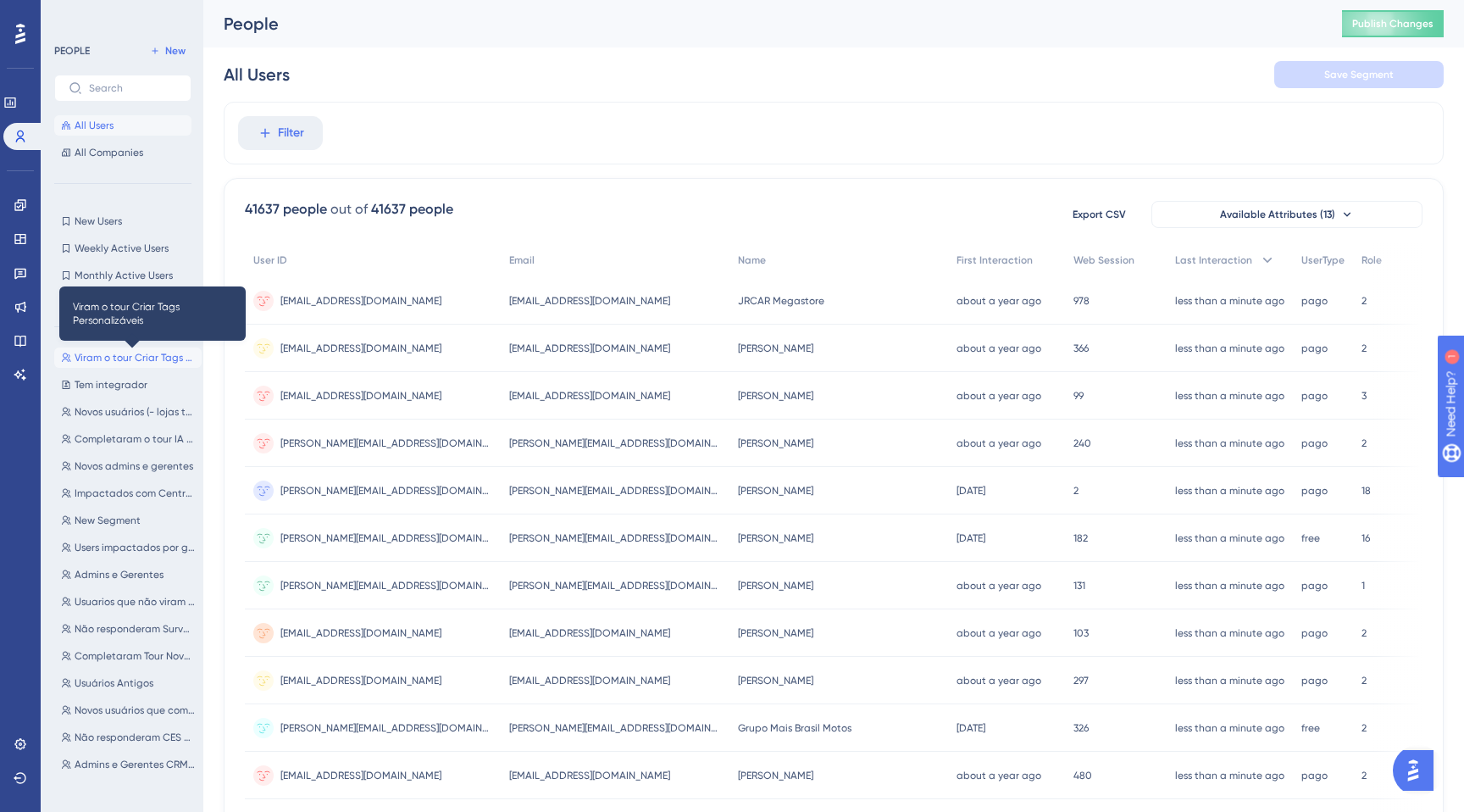
click at [101, 361] on span "Viram o tour Criar Tags Personalizáveis" at bounding box center [134, 357] width 120 height 13
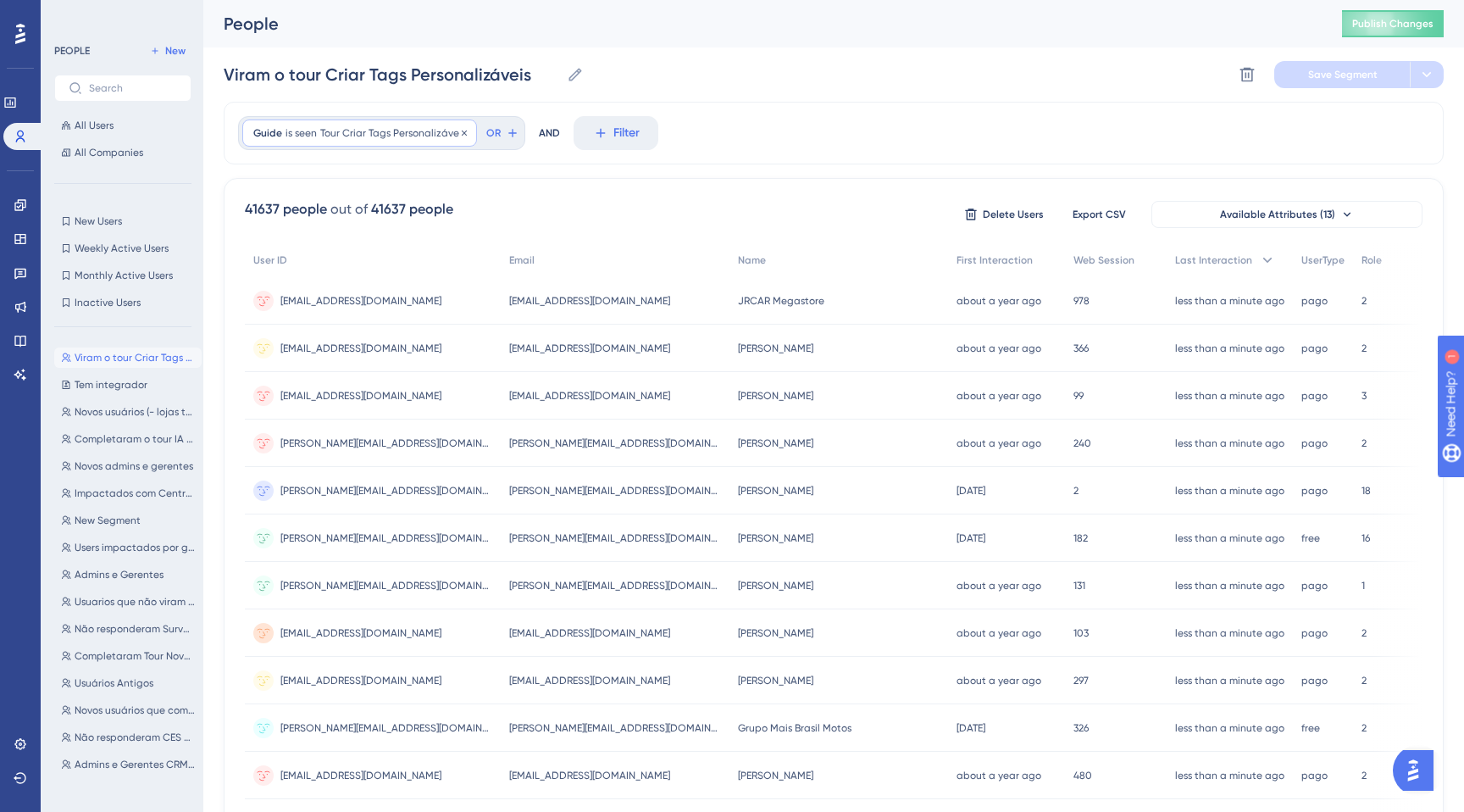
click at [377, 121] on div "Guide is seen Tour Criar Tags Personalizáveis Tour Criar Tags Personalizáveis R…" at bounding box center [360, 133] width 235 height 27
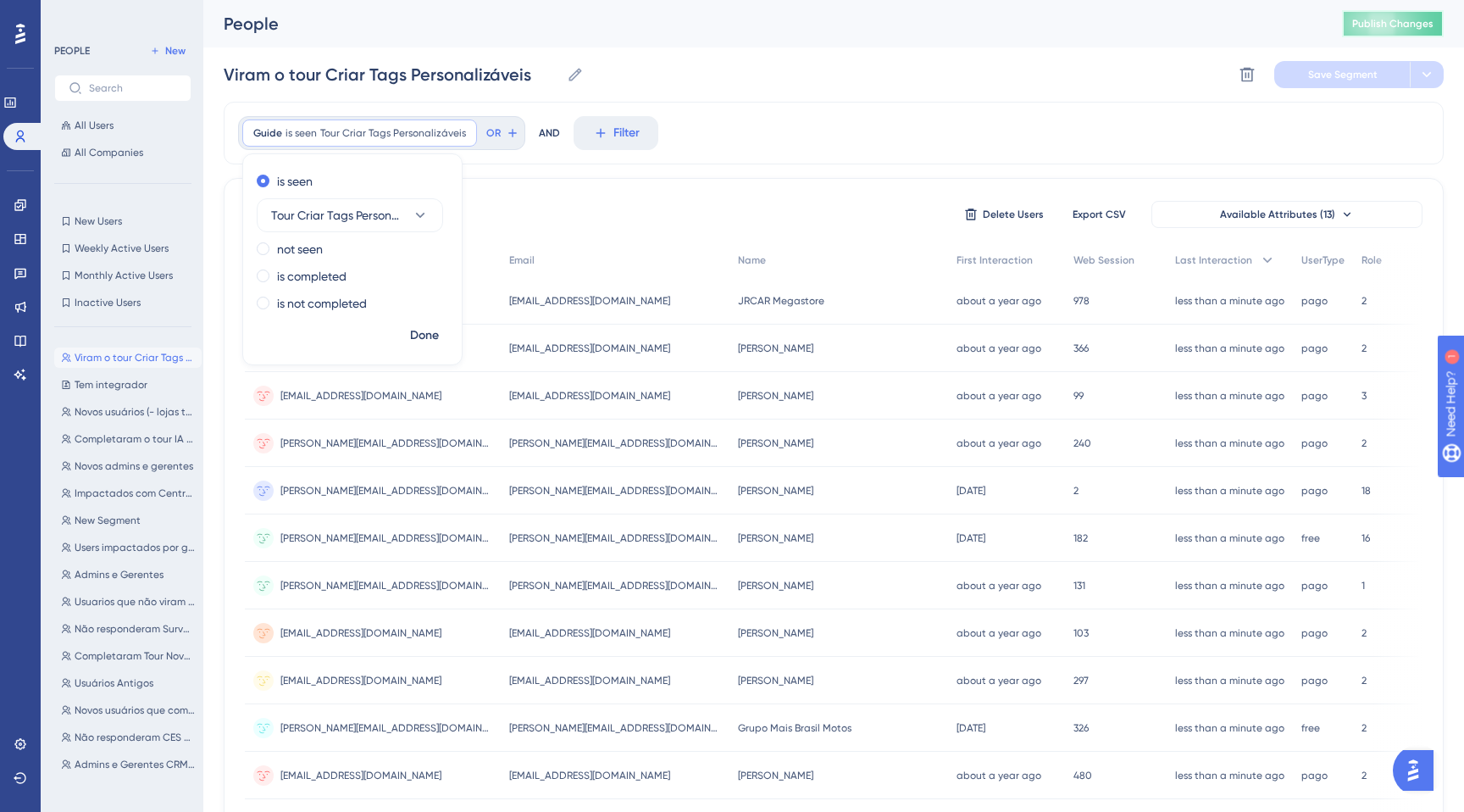
click at [1367, 27] on span "Publish Changes" at bounding box center [1392, 23] width 81 height 13
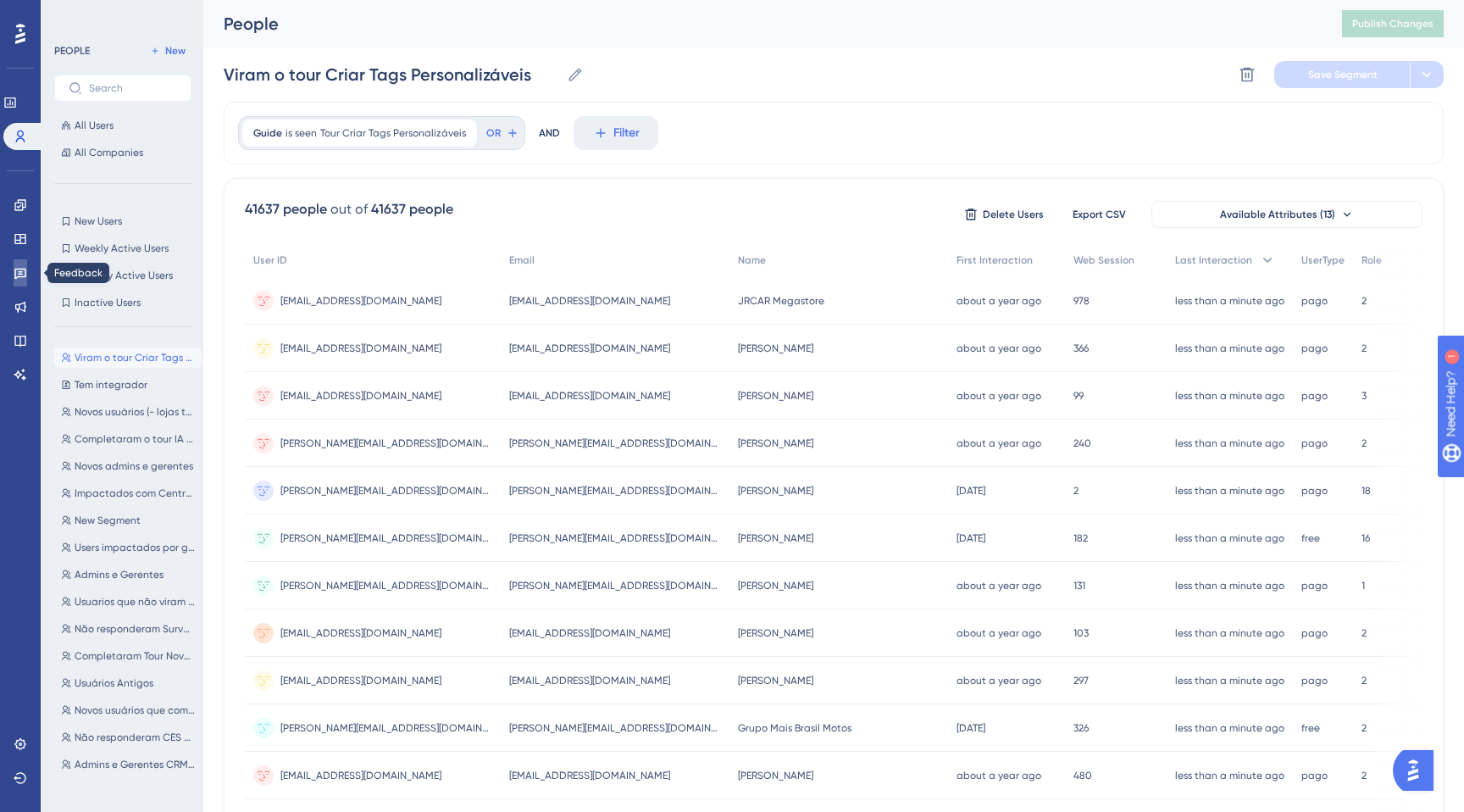
click at [22, 272] on icon at bounding box center [19, 272] width 13 height 13
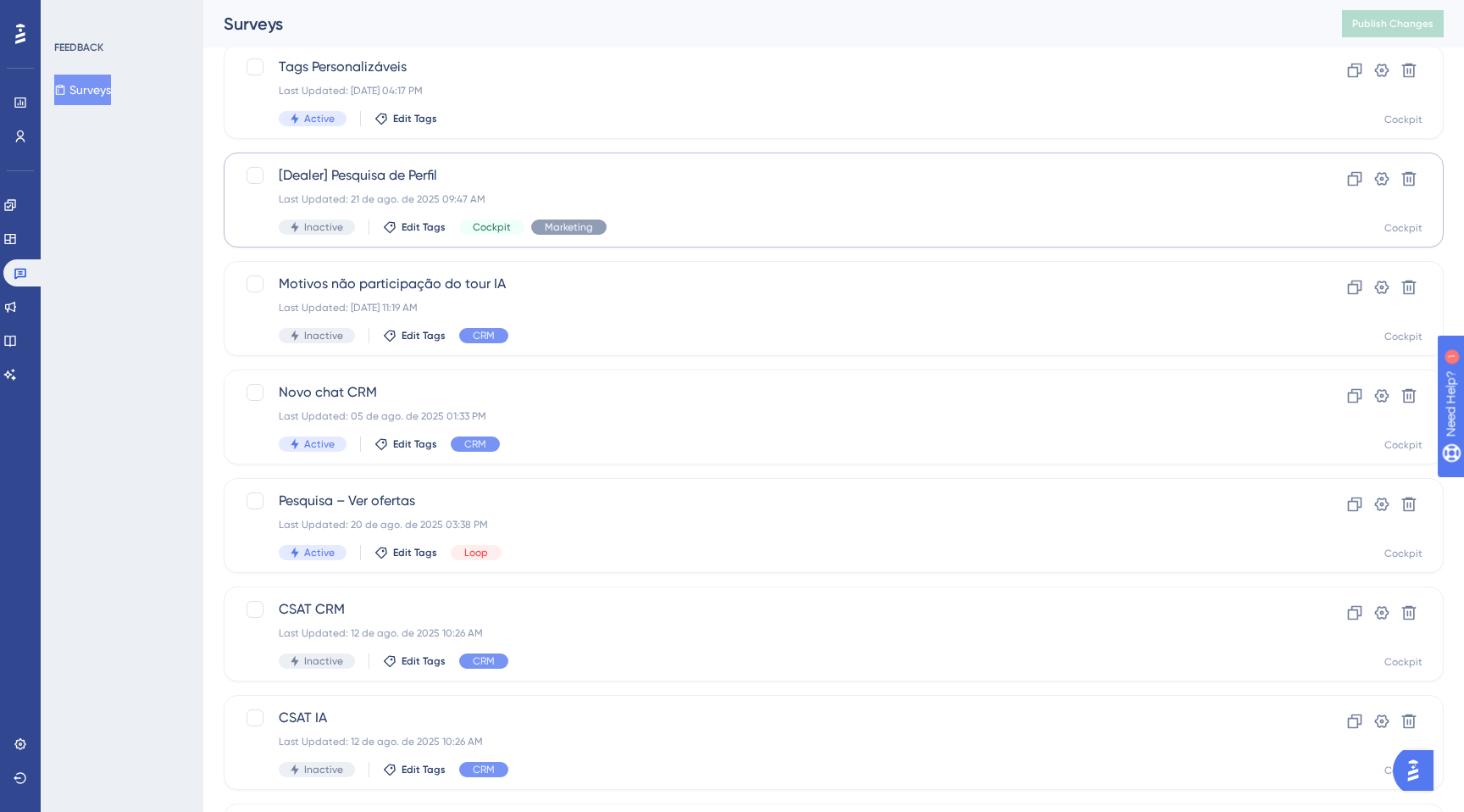
scroll to position [231, 0]
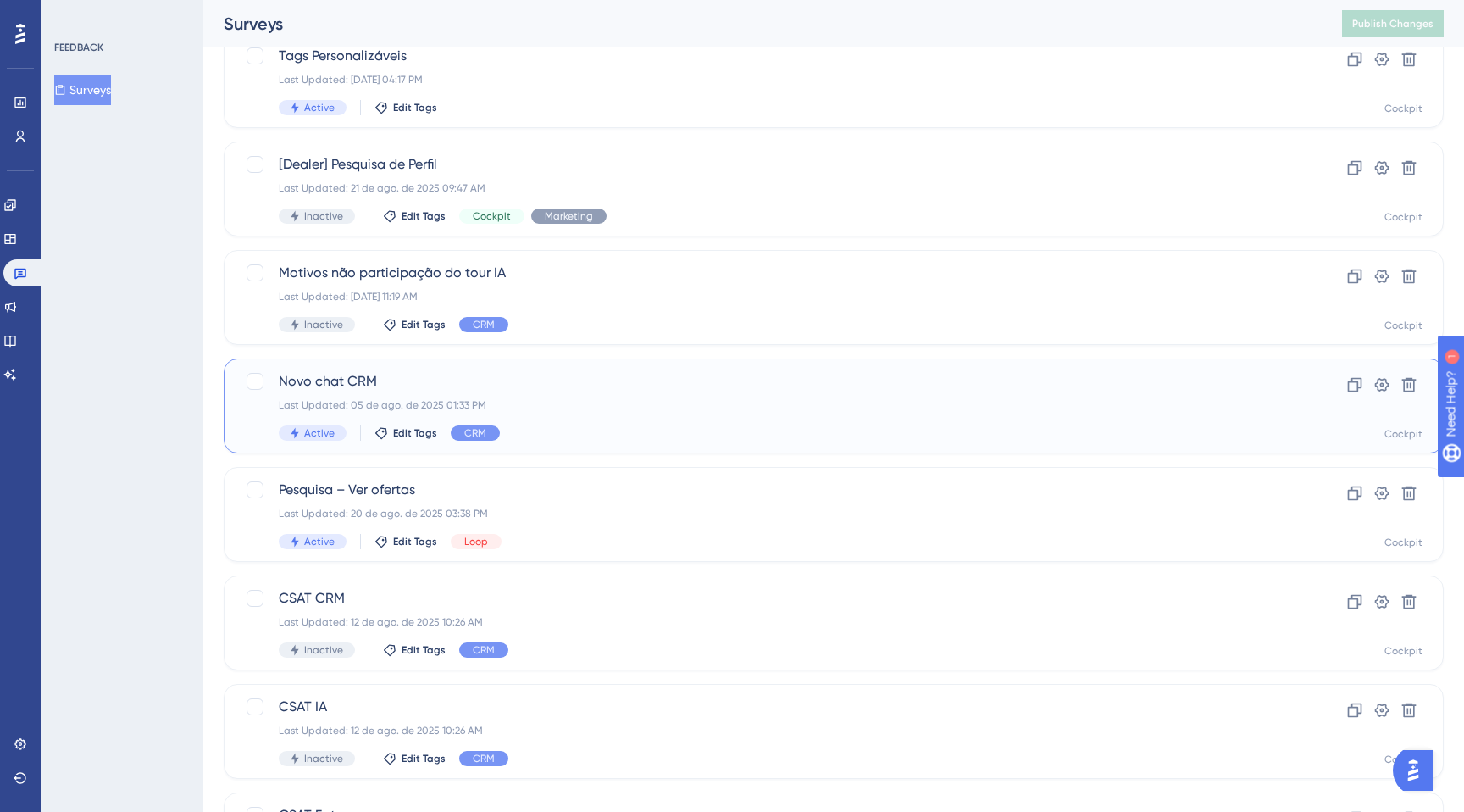
click at [591, 426] on div "Active Edit Tags CRM" at bounding box center [765, 432] width 975 height 15
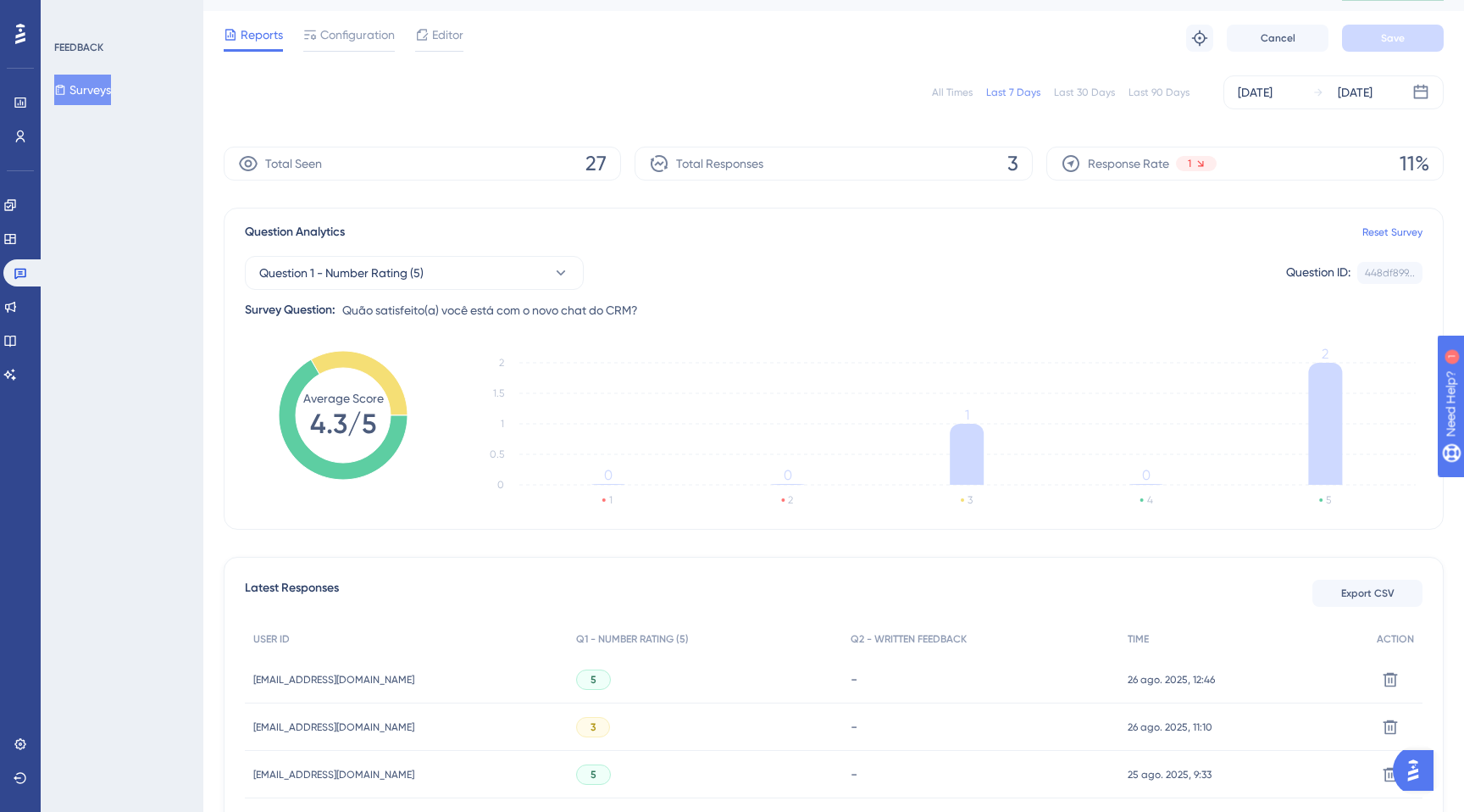
scroll to position [39, 0]
click at [487, 276] on button "Question 1 - Number Rating (5)" at bounding box center [414, 270] width 339 height 34
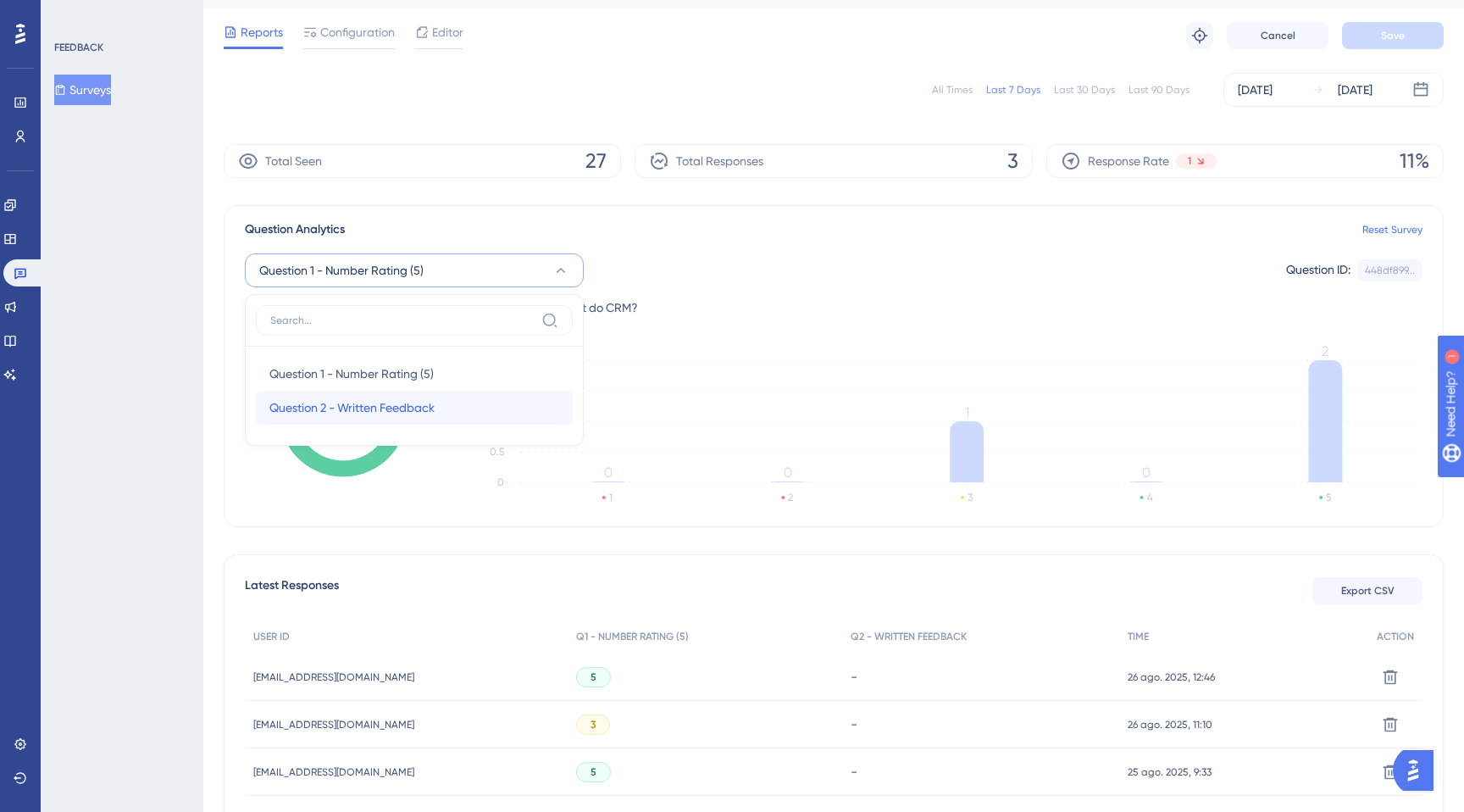
click at [356, 402] on span "Question 2 - Written Feedback" at bounding box center [352, 407] width 165 height 20
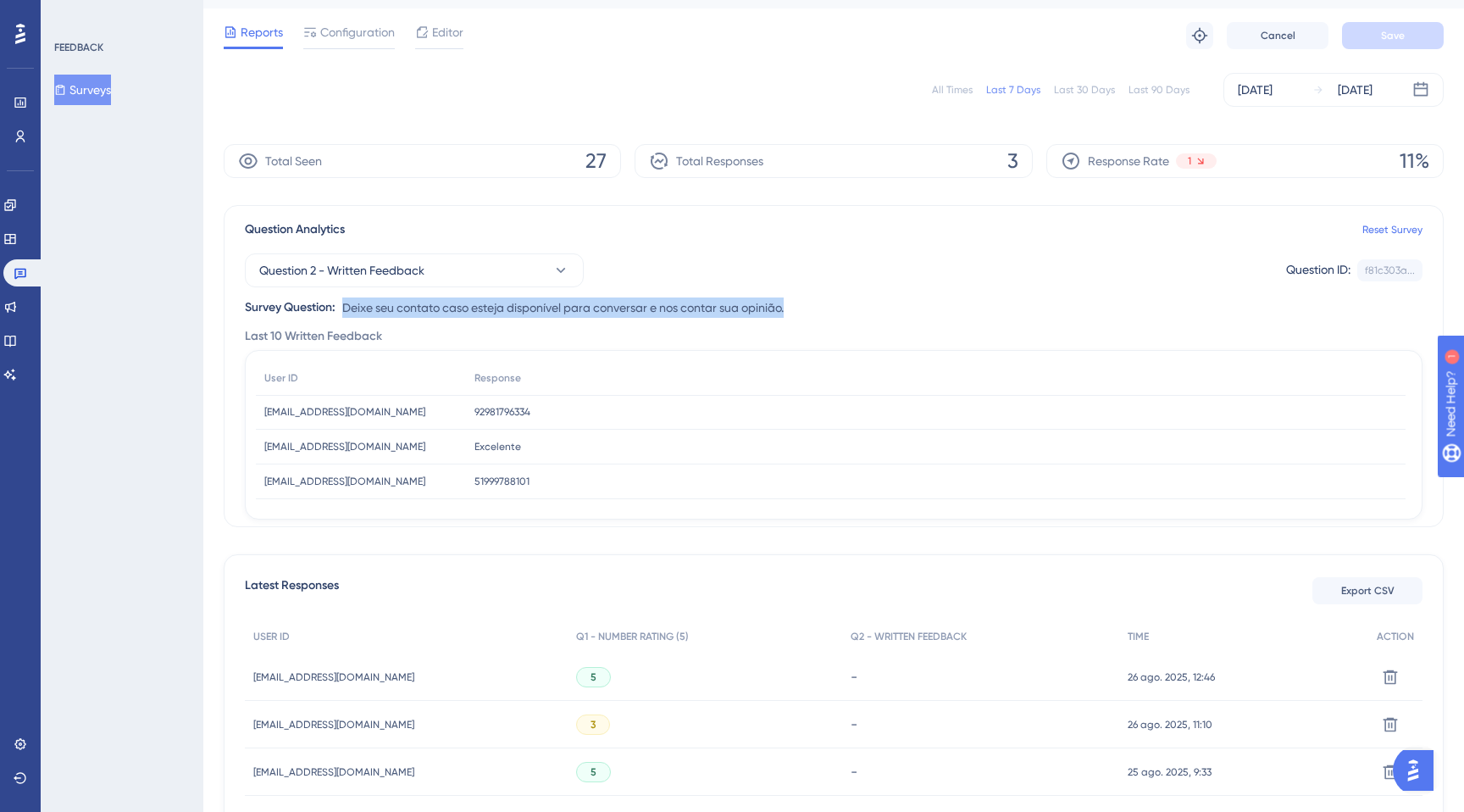
drag, startPoint x: 345, startPoint y: 311, endPoint x: 793, endPoint y: 315, distance: 448.0
click at [793, 315] on div "Question 2 - Written Feedback Question ID: f81c303a... Copy Survey Question: De…" at bounding box center [833, 278] width 1178 height 78
copy span "Deixe seu contato caso esteja disponível para conversar e nos contar sua opiniã…"
click at [80, 83] on button "Surveys" at bounding box center [82, 89] width 57 height 31
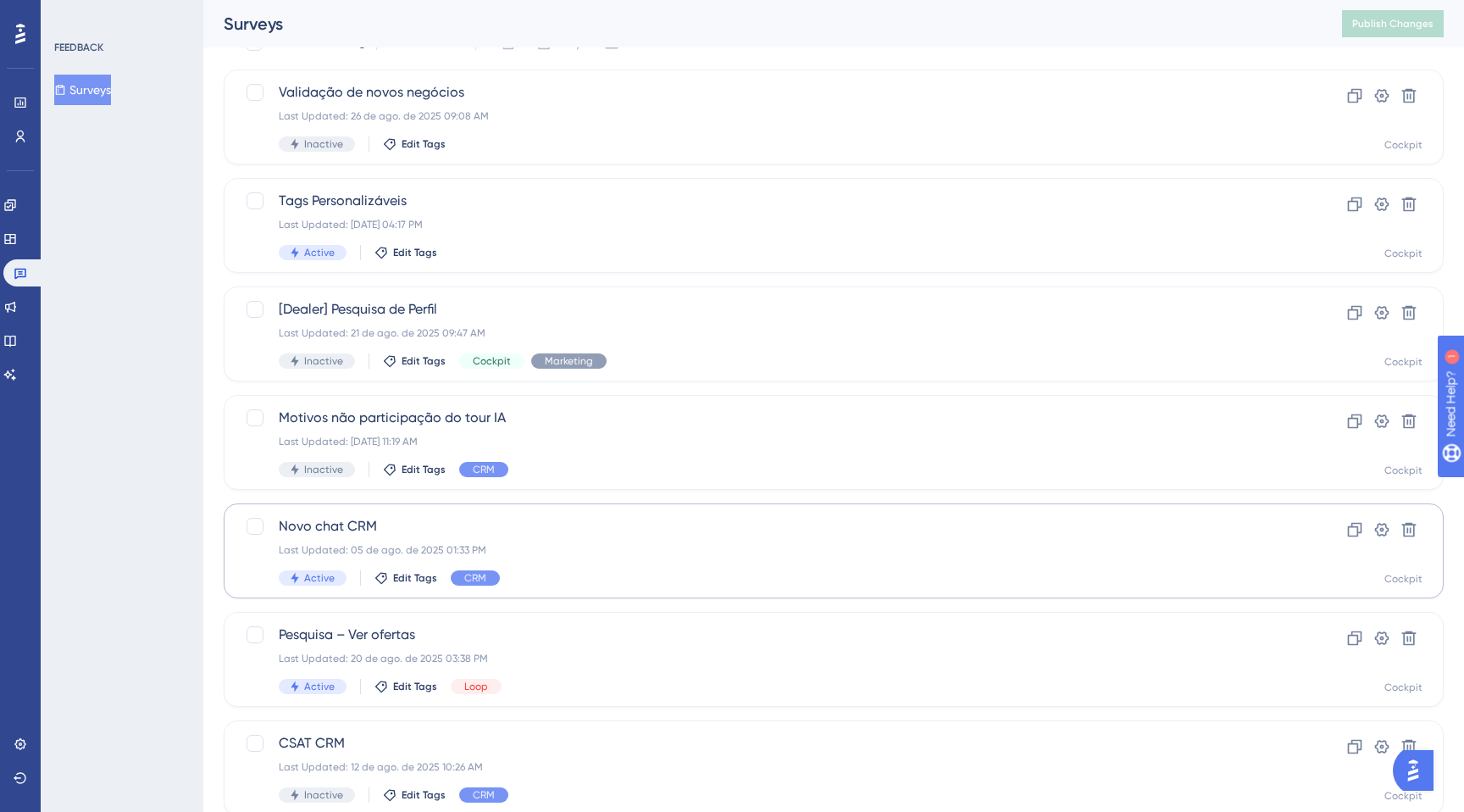
scroll to position [99, 0]
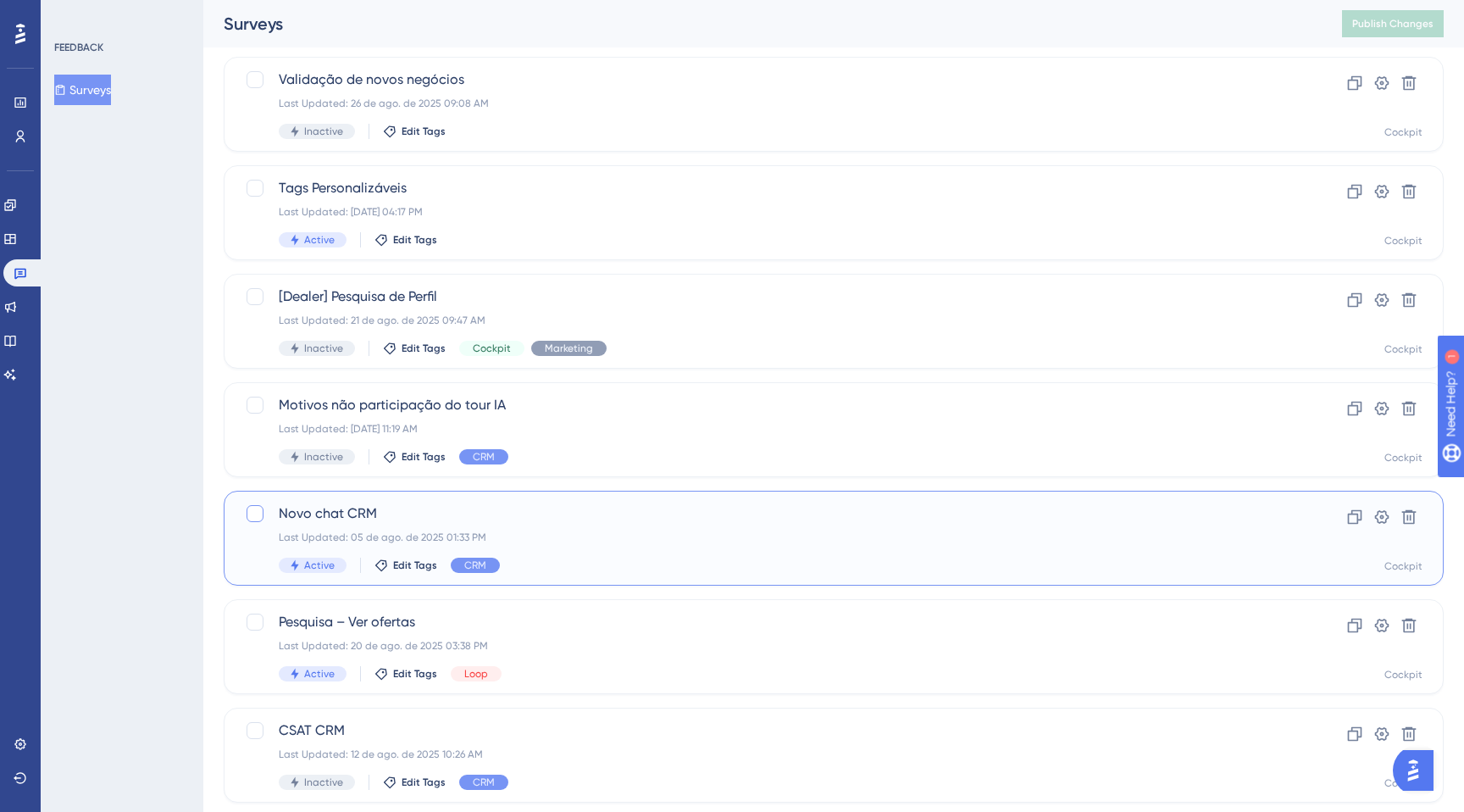
click at [257, 510] on div at bounding box center [254, 513] width 17 height 17
checkbox input "true"
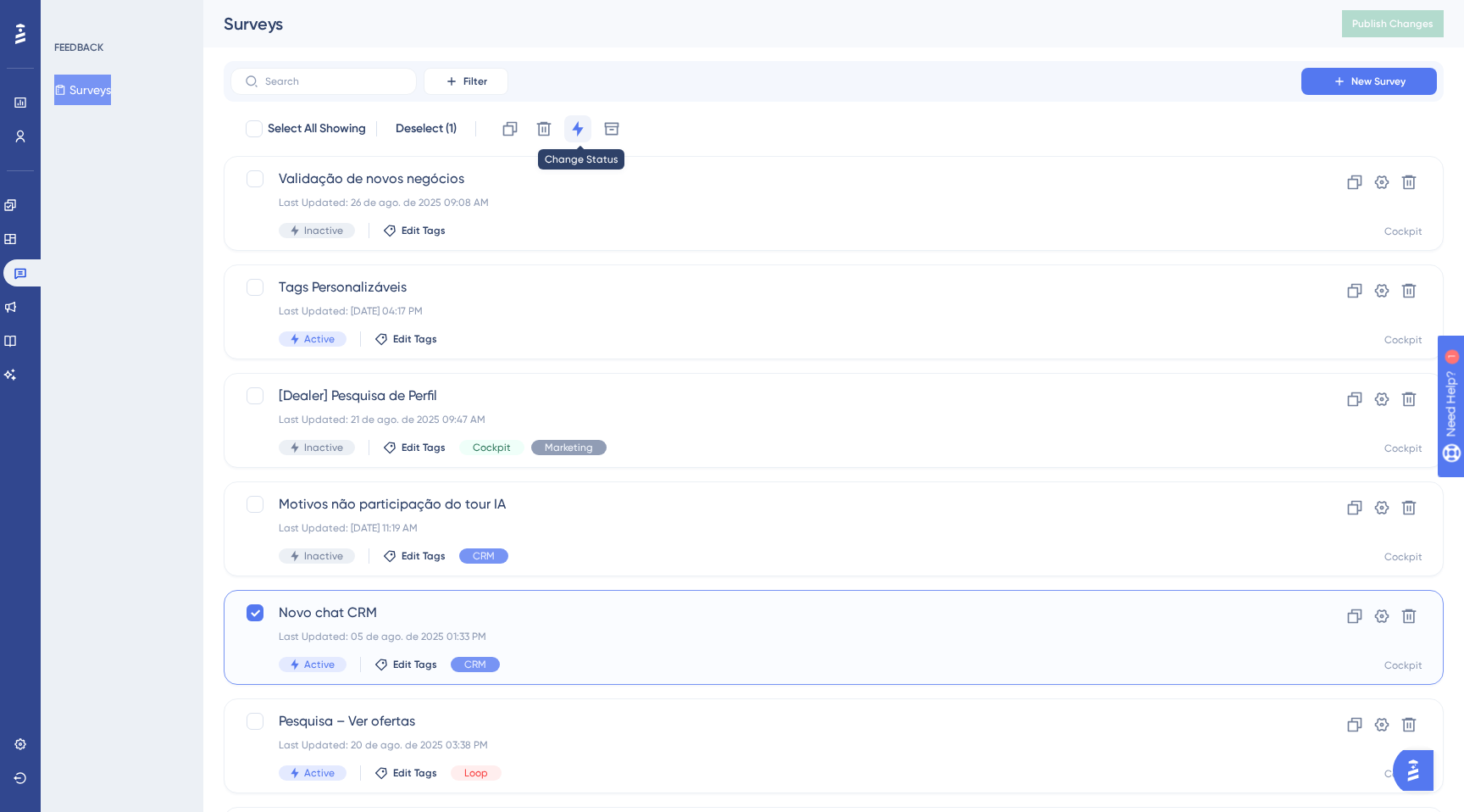
click at [587, 129] on icon at bounding box center [577, 128] width 17 height 17
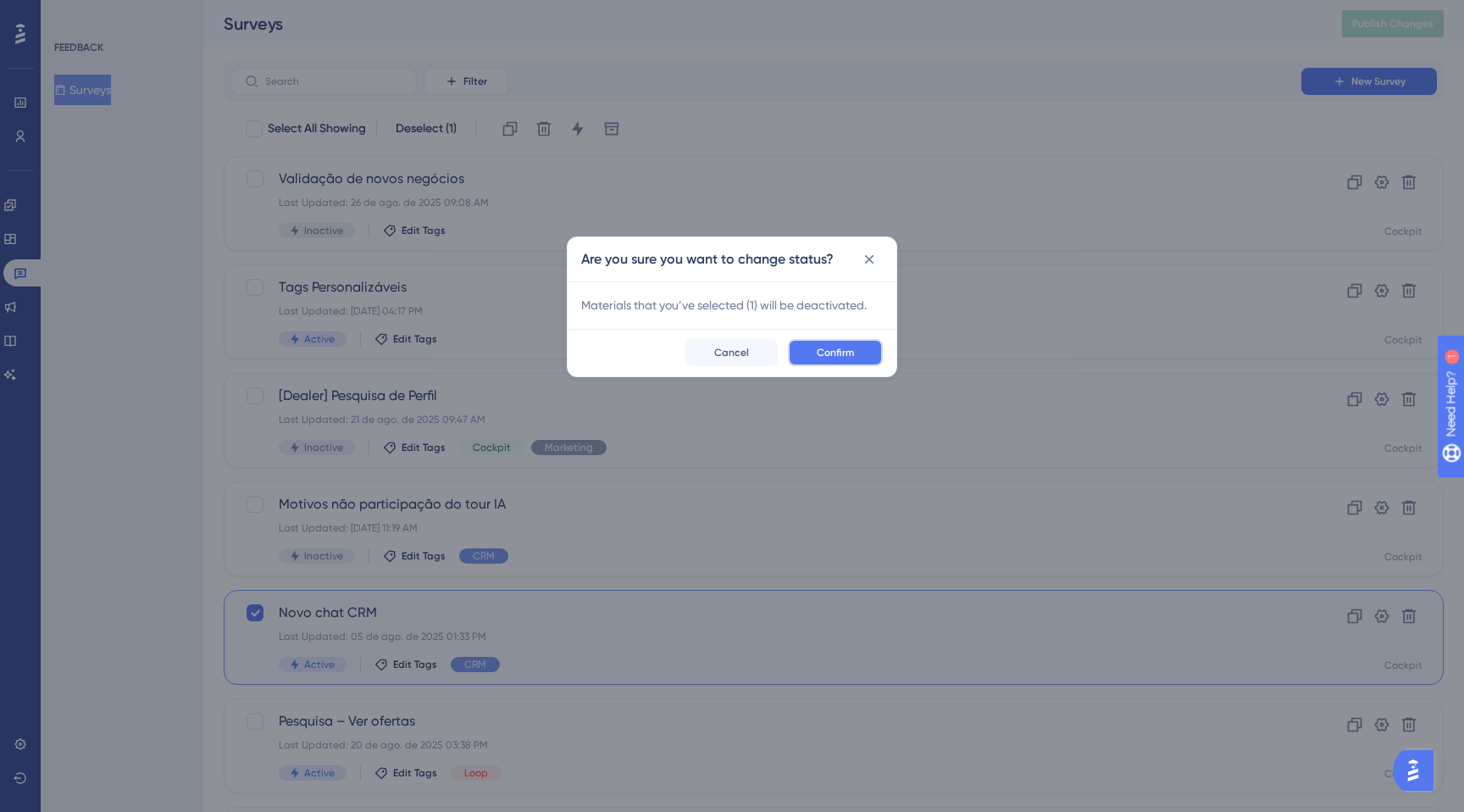
click at [821, 341] on button "Confirm" at bounding box center [835, 353] width 95 height 27
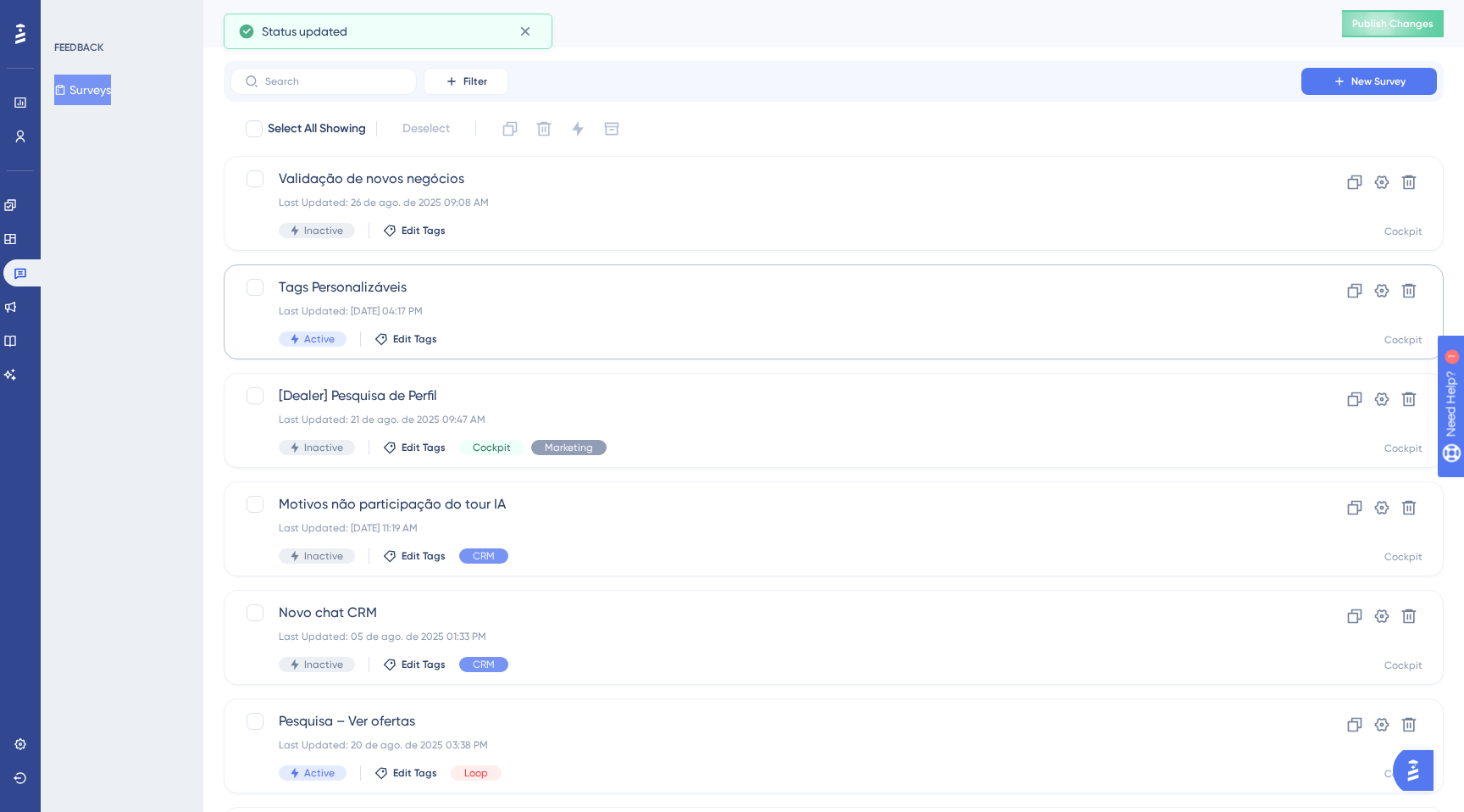
click at [521, 311] on div "Last Updated: [DATE] 04:17 PM" at bounding box center [765, 310] width 975 height 13
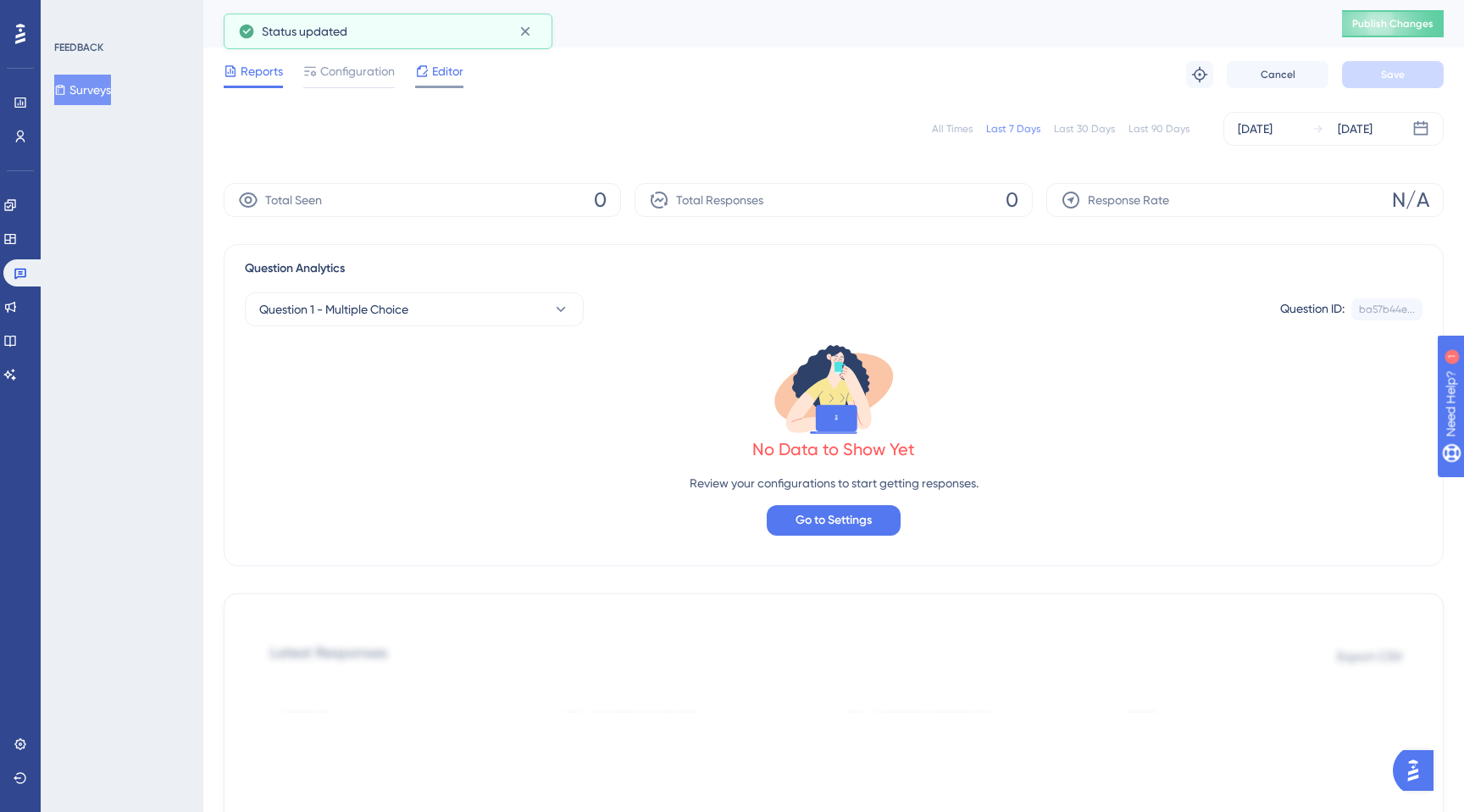
click at [435, 66] on span "Editor" at bounding box center [447, 71] width 31 height 20
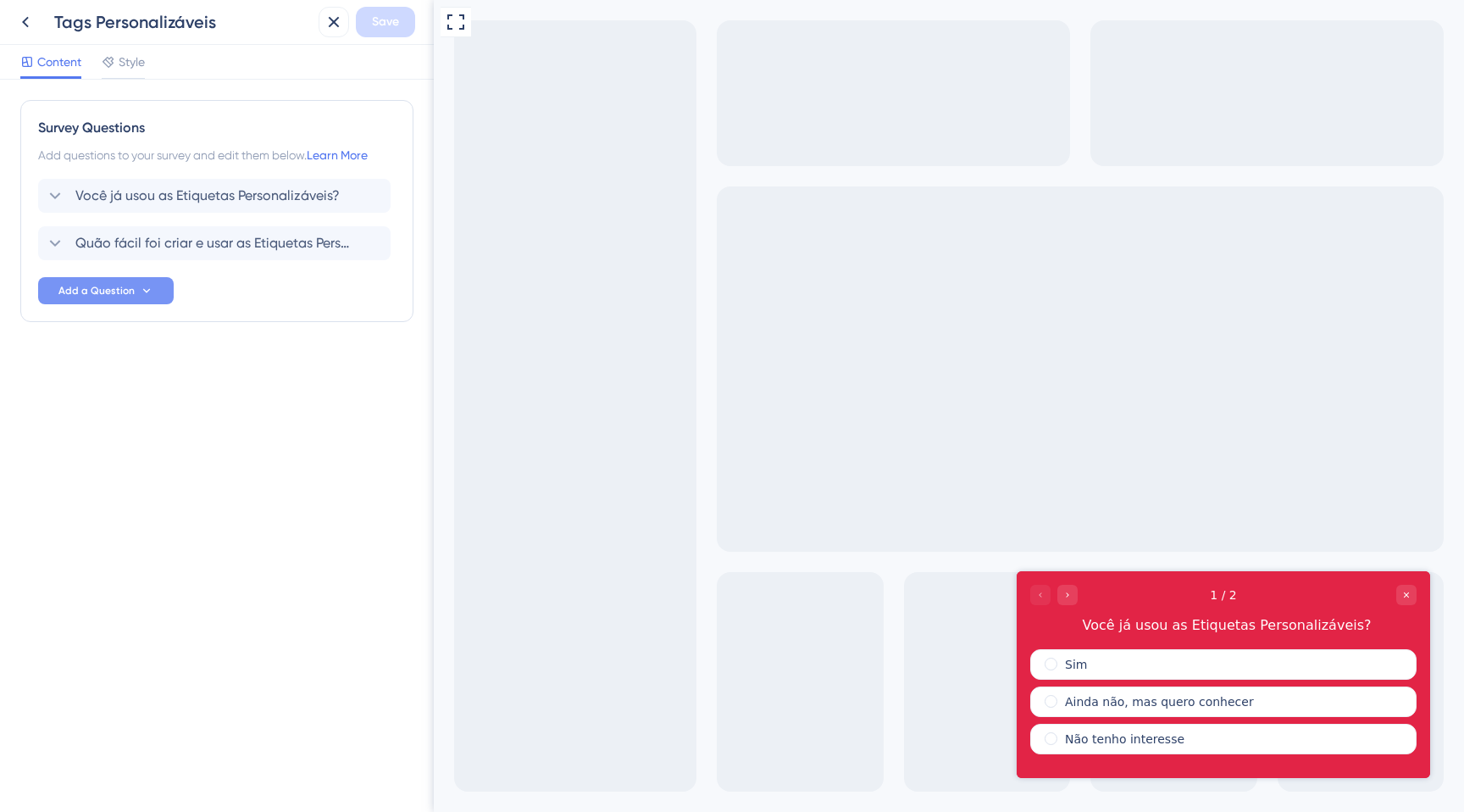
click at [102, 288] on span "Add a Question" at bounding box center [96, 290] width 76 height 13
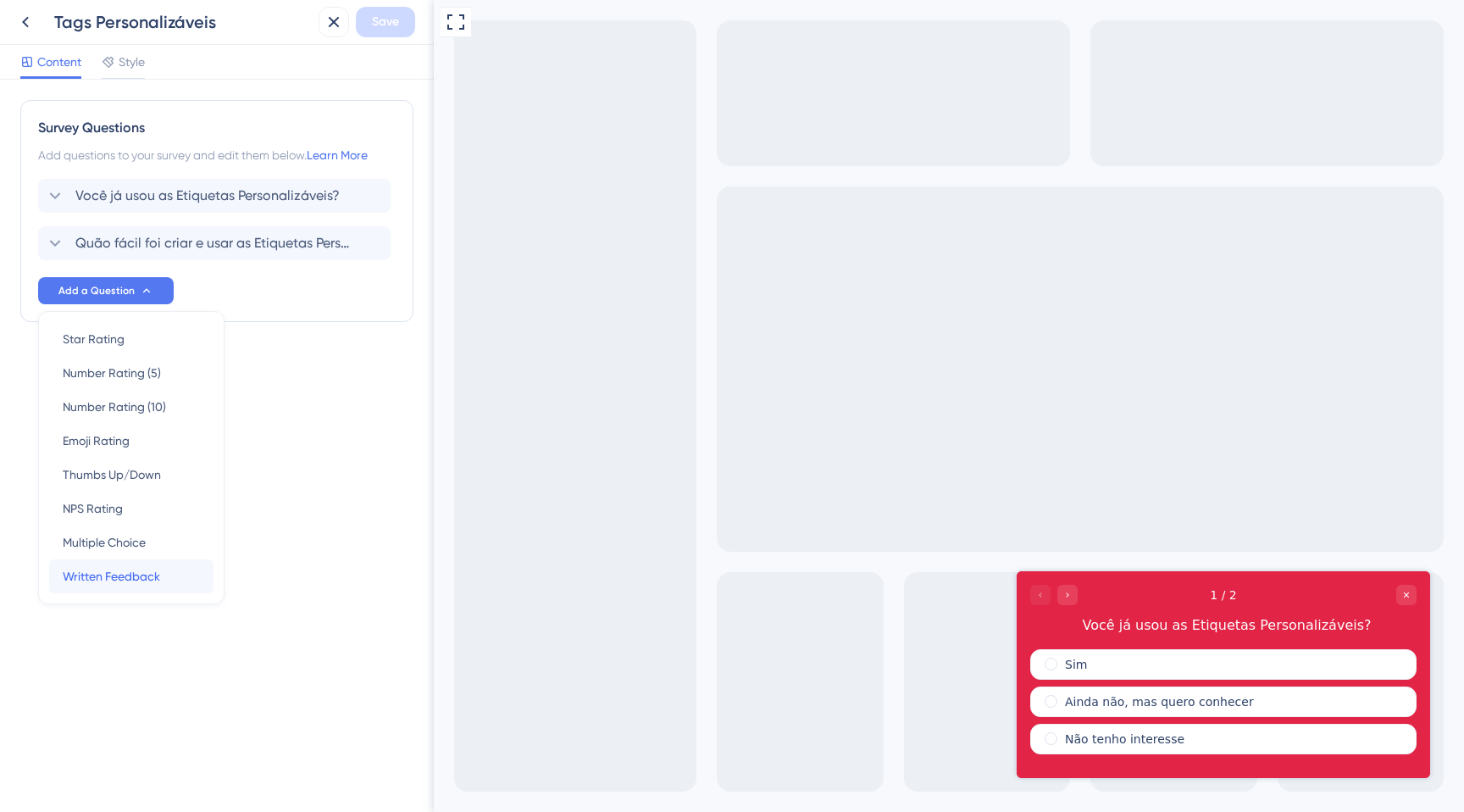
click at [107, 569] on span "Written Feedback" at bounding box center [111, 576] width 97 height 20
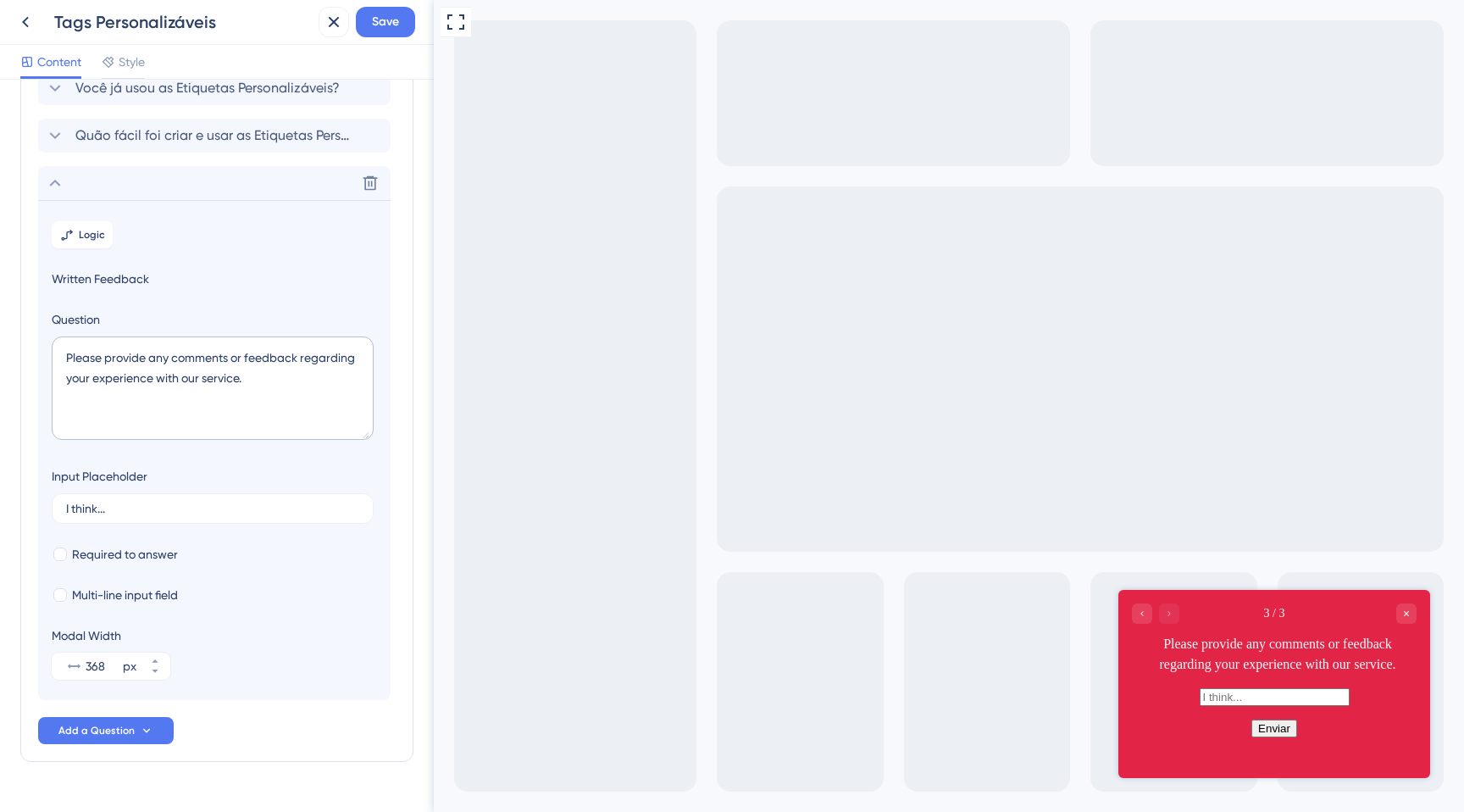
scroll to position [146, 0]
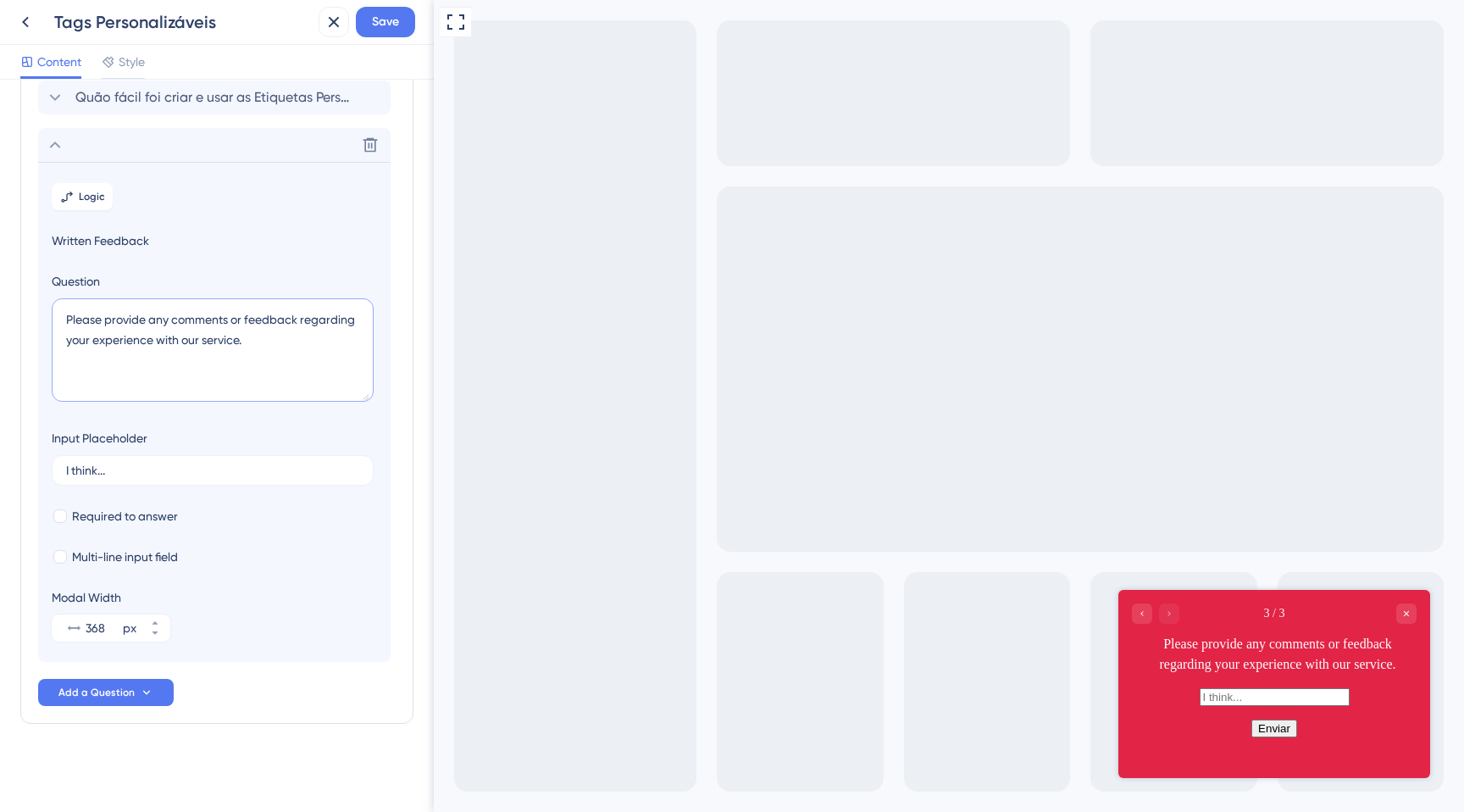
click at [137, 335] on textarea "Please provide any comments or feedback regarding your experience with our serv…" at bounding box center [212, 350] width 322 height 103
paste textarea "Deixe seu contato caso esteja disponível para conversar e nos contar sua opinião"
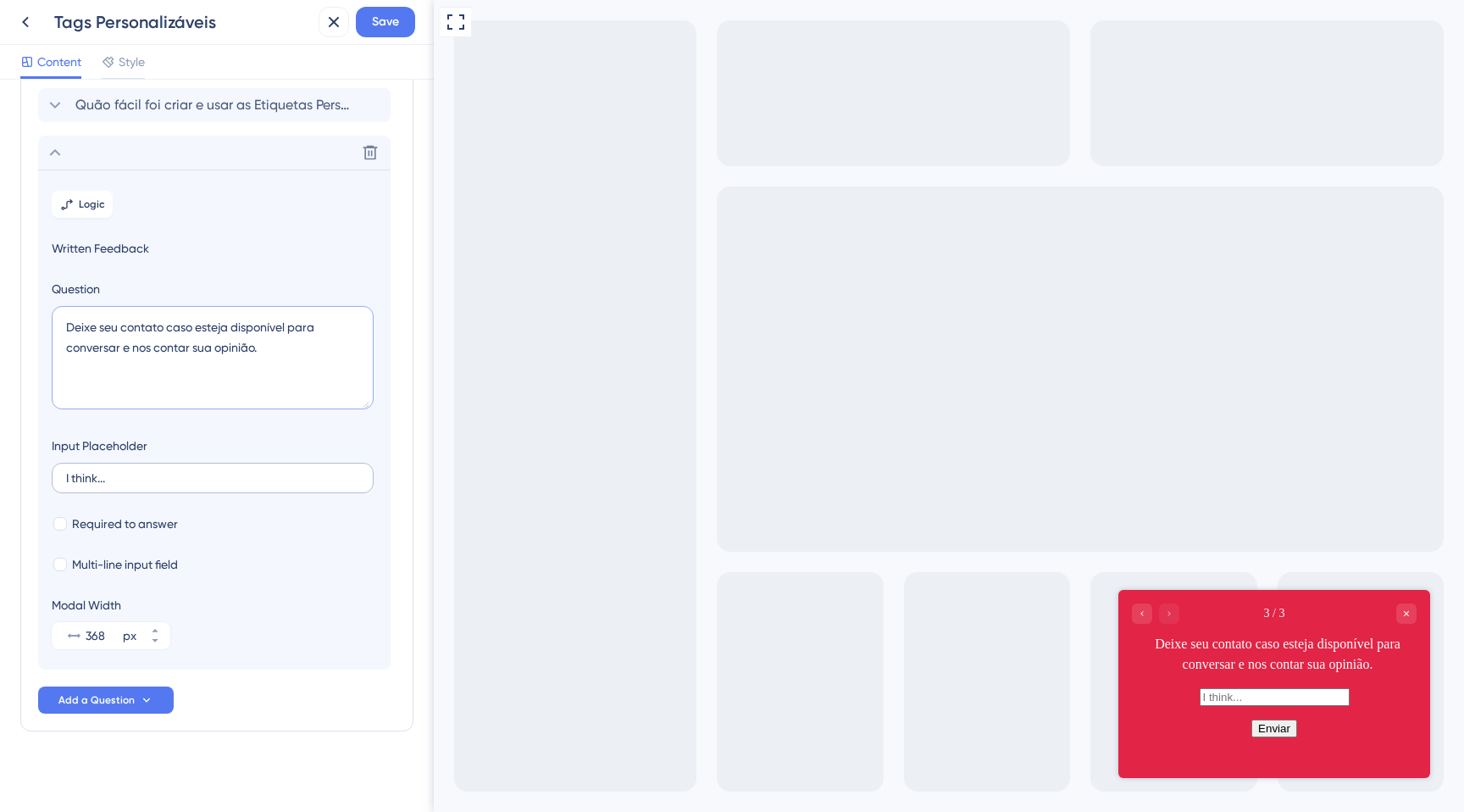
type textarea "Deixe seu contato caso esteja disponível para conversar e nos contar sua opiniã…"
click at [88, 477] on input "I think..." at bounding box center [213, 477] width 293 height 11
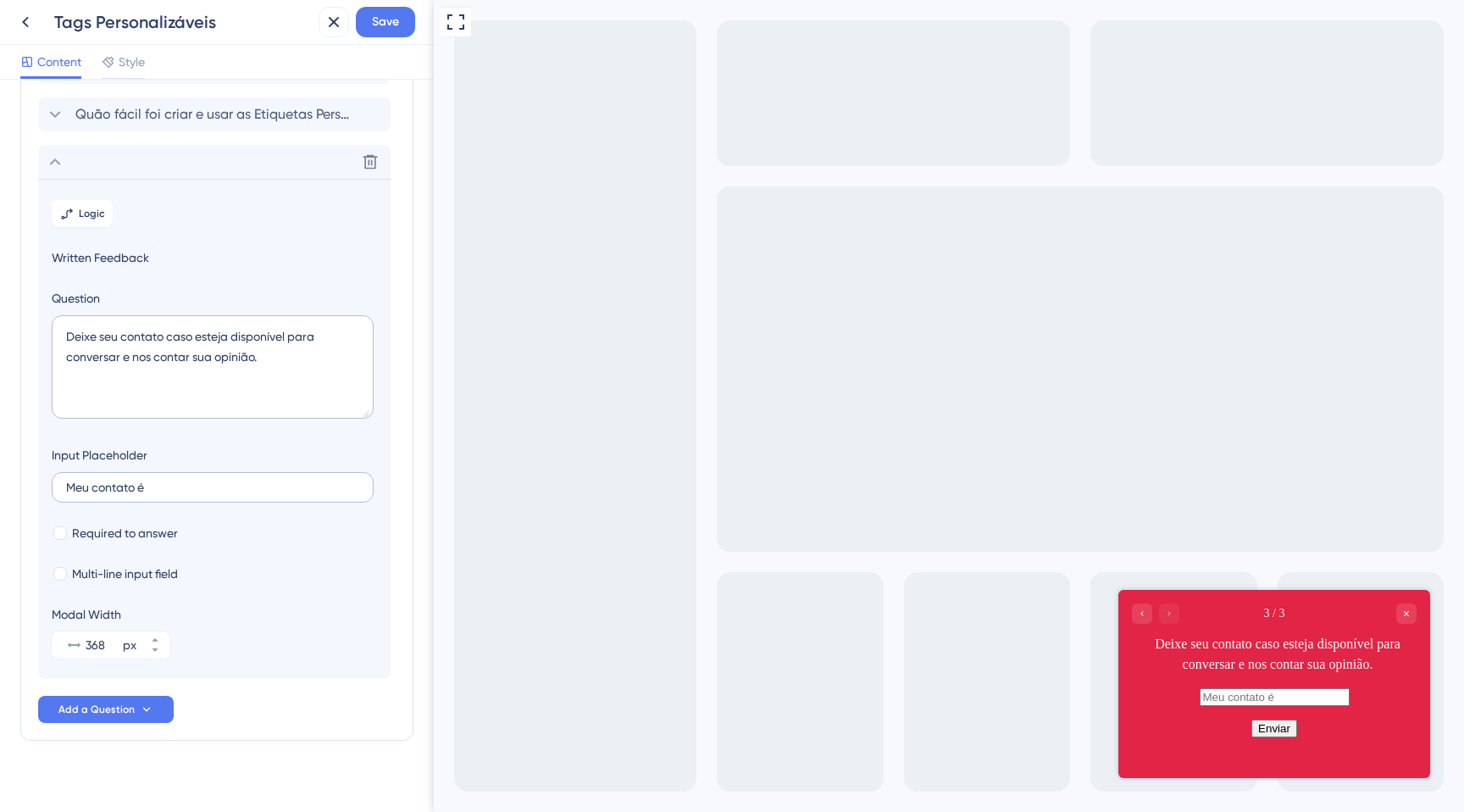
click at [127, 476] on label "Meu contato é" at bounding box center [212, 487] width 322 height 31
click at [127, 482] on input "Meu contato é" at bounding box center [213, 487] width 293 height 11
click at [127, 476] on label "Meu contato é" at bounding box center [212, 487] width 322 height 31
click at [127, 482] on input "Meu contato é" at bounding box center [213, 487] width 293 height 11
click at [127, 476] on label "Meu contato é" at bounding box center [212, 487] width 322 height 31
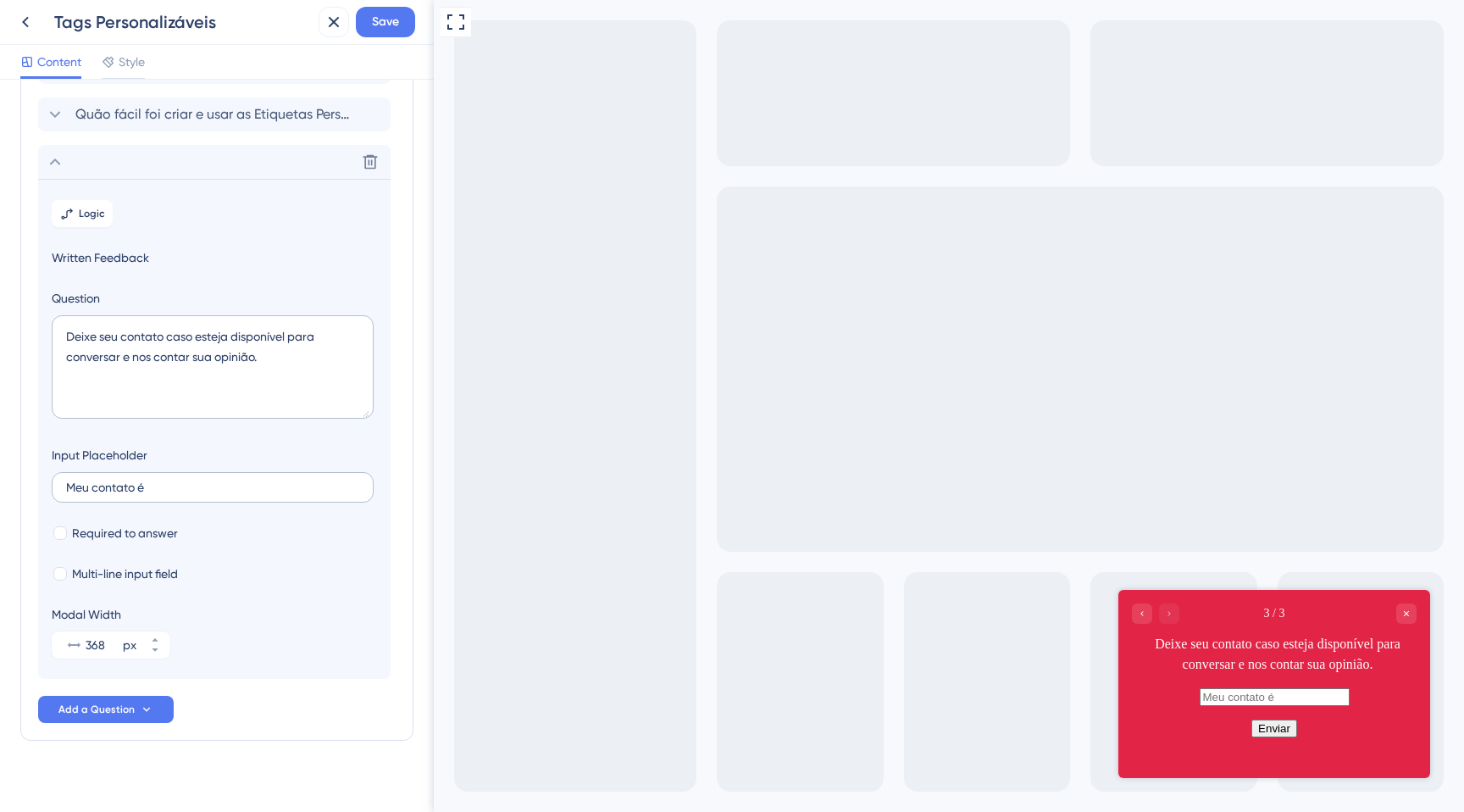
click at [127, 482] on input "Meu contato é" at bounding box center [213, 487] width 293 height 11
click at [116, 484] on input "Meu contato é" at bounding box center [213, 487] width 293 height 11
type input "[PHONE_NUMBER]"
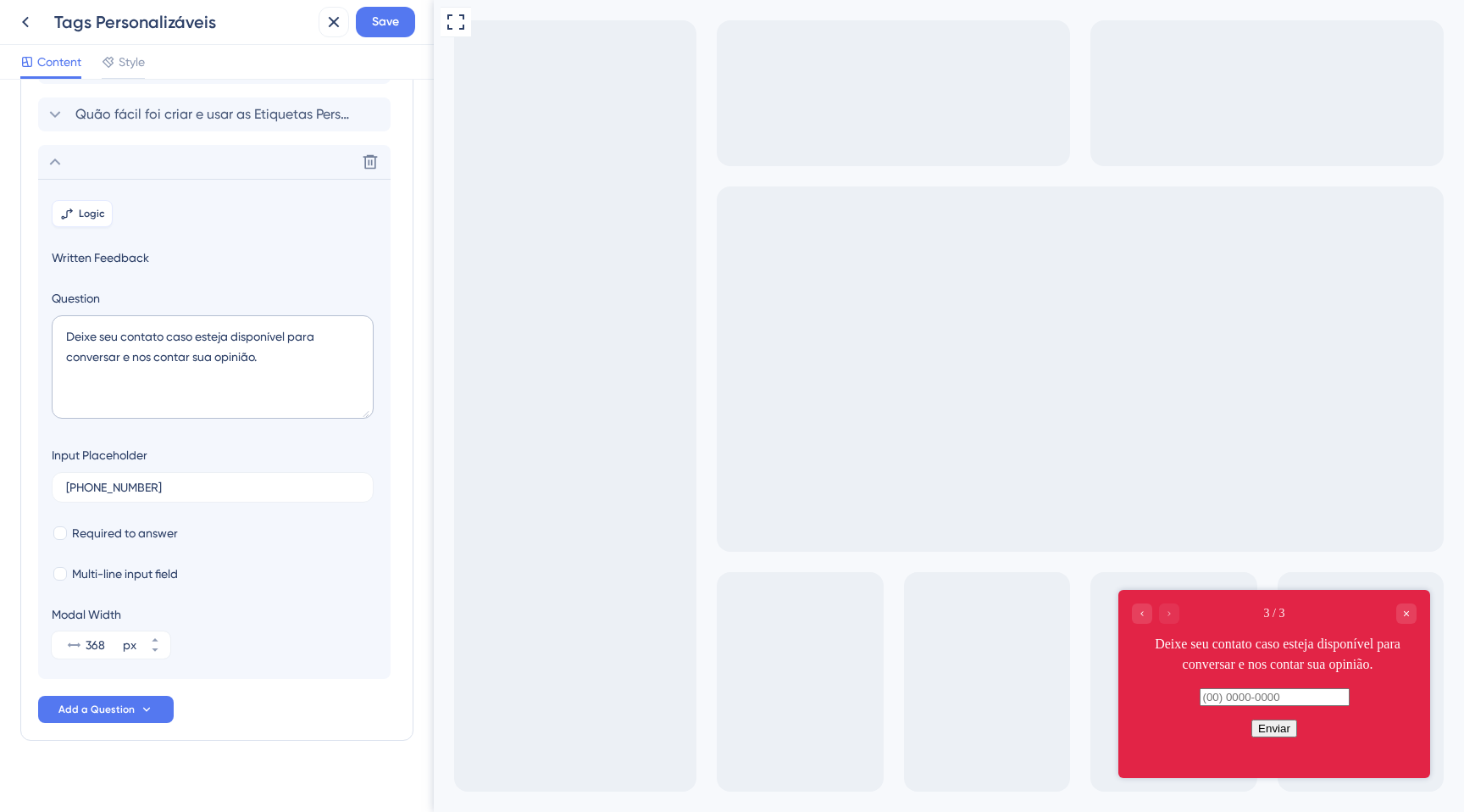
click at [86, 217] on span "Logic" at bounding box center [92, 213] width 27 height 13
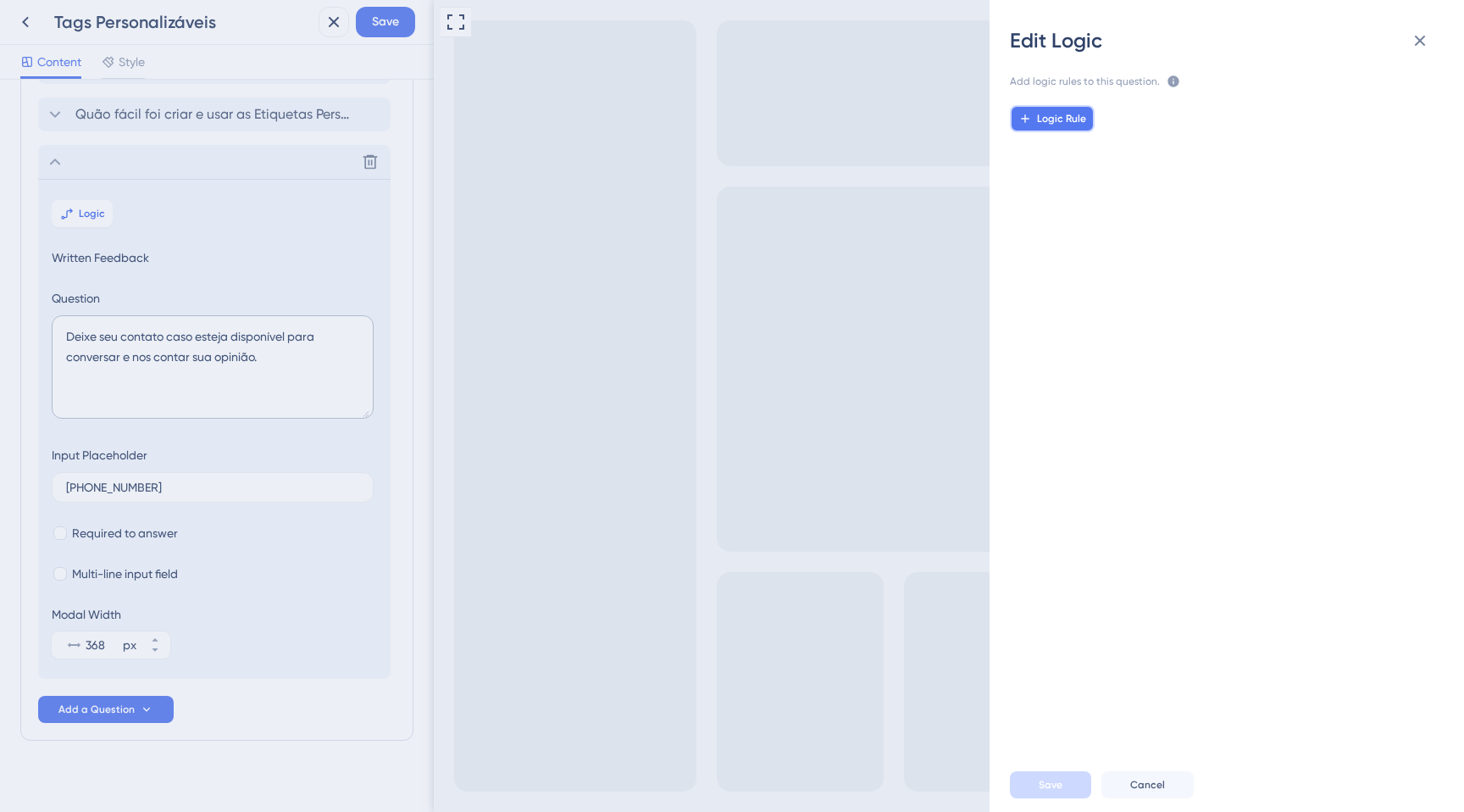
click at [1026, 117] on icon at bounding box center [1025, 118] width 13 height 13
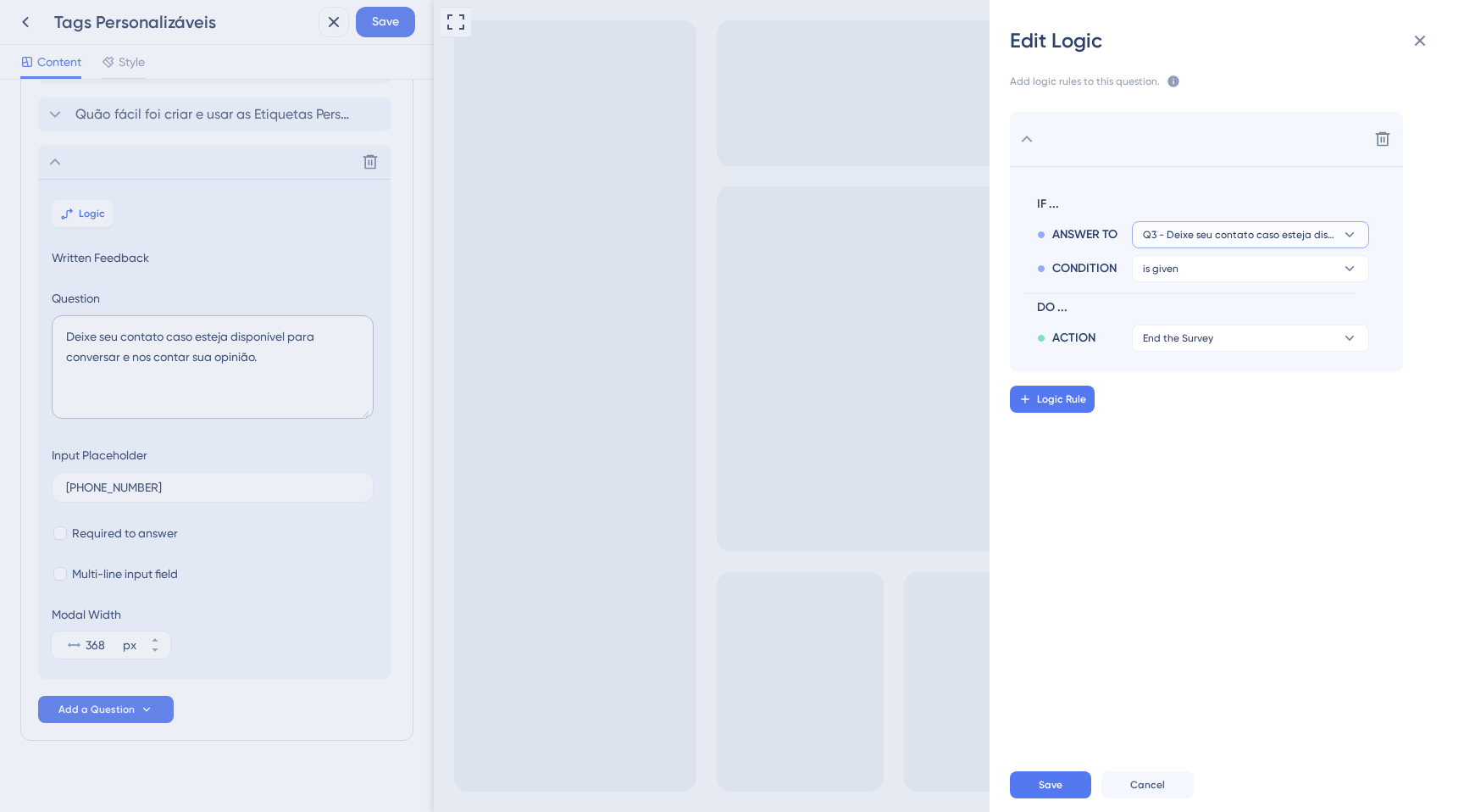
click at [1176, 234] on span "Q3 - Deixe seu contato caso esteja disponível para conversar e nos contar sua o…" at bounding box center [1239, 234] width 192 height 13
click at [1199, 304] on div "Q2 - Quão fácil foi criar e usar as Etiquetas Personalizáveis? Q2 - Quão fácil …" at bounding box center [1250, 316] width 201 height 34
click at [1170, 269] on span "is given" at bounding box center [1161, 268] width 35 height 13
click at [1172, 313] on span "is given" at bounding box center [1169, 316] width 40 height 20
click at [1183, 271] on button "is given" at bounding box center [1250, 269] width 238 height 27
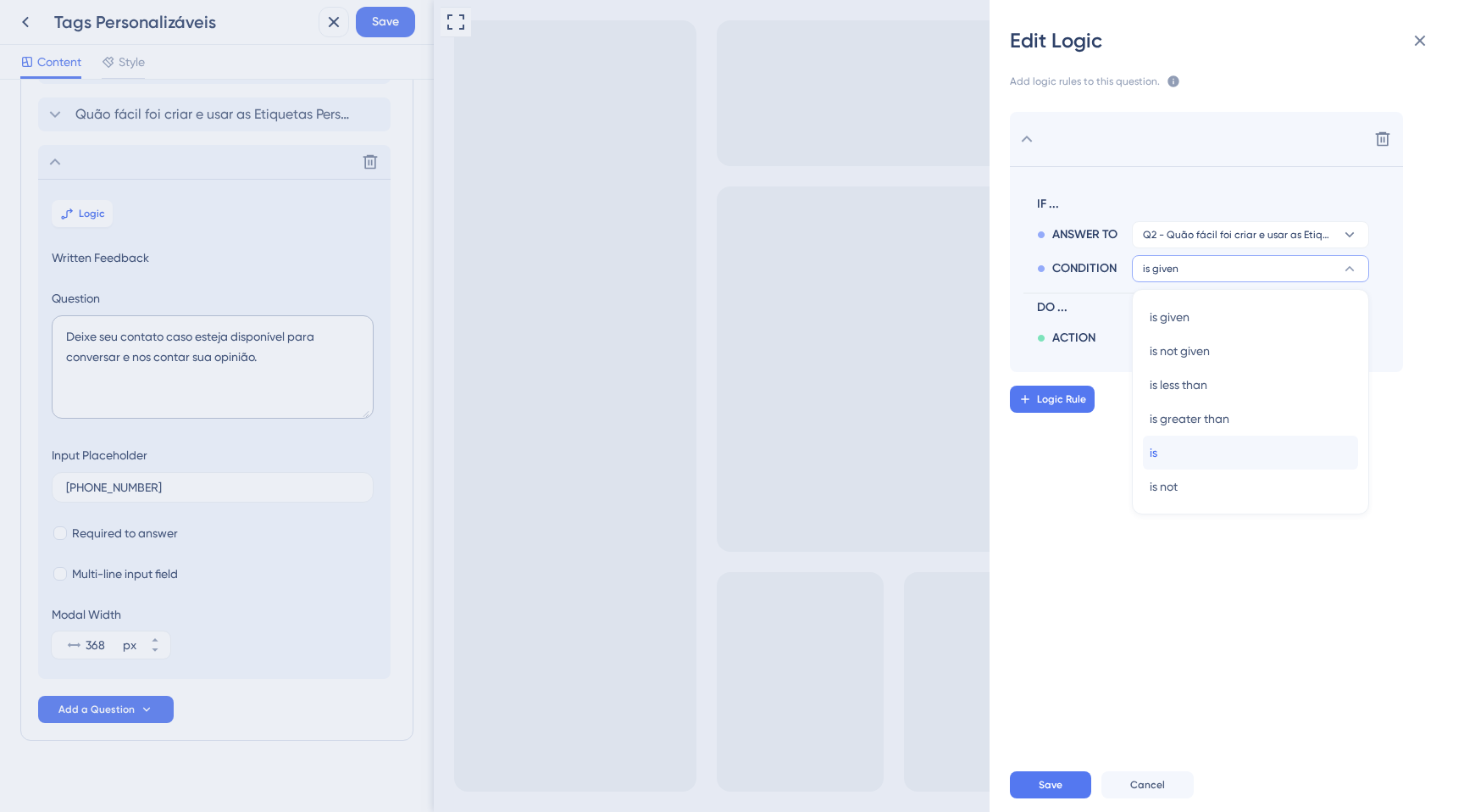
click at [1174, 445] on div "is is" at bounding box center [1250, 452] width 201 height 34
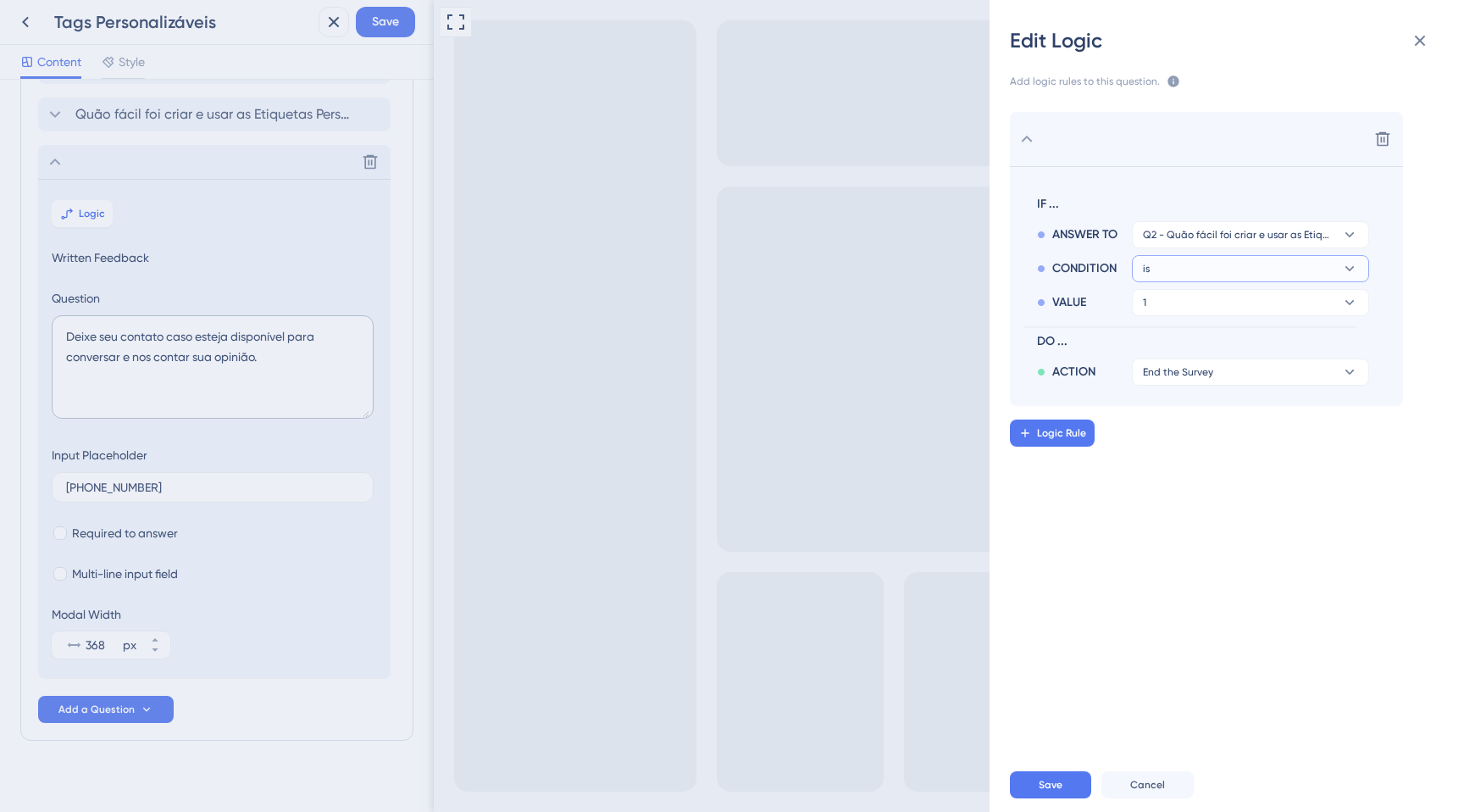
click at [1172, 261] on button "is" at bounding box center [1250, 269] width 238 height 27
click at [1180, 391] on span "is less than" at bounding box center [1178, 384] width 57 height 20
click at [1166, 296] on button "2" at bounding box center [1250, 302] width 238 height 27
click at [1158, 381] on div "3 3" at bounding box center [1250, 384] width 201 height 34
click at [1169, 378] on span "End the Survey" at bounding box center [1179, 371] width 71 height 13
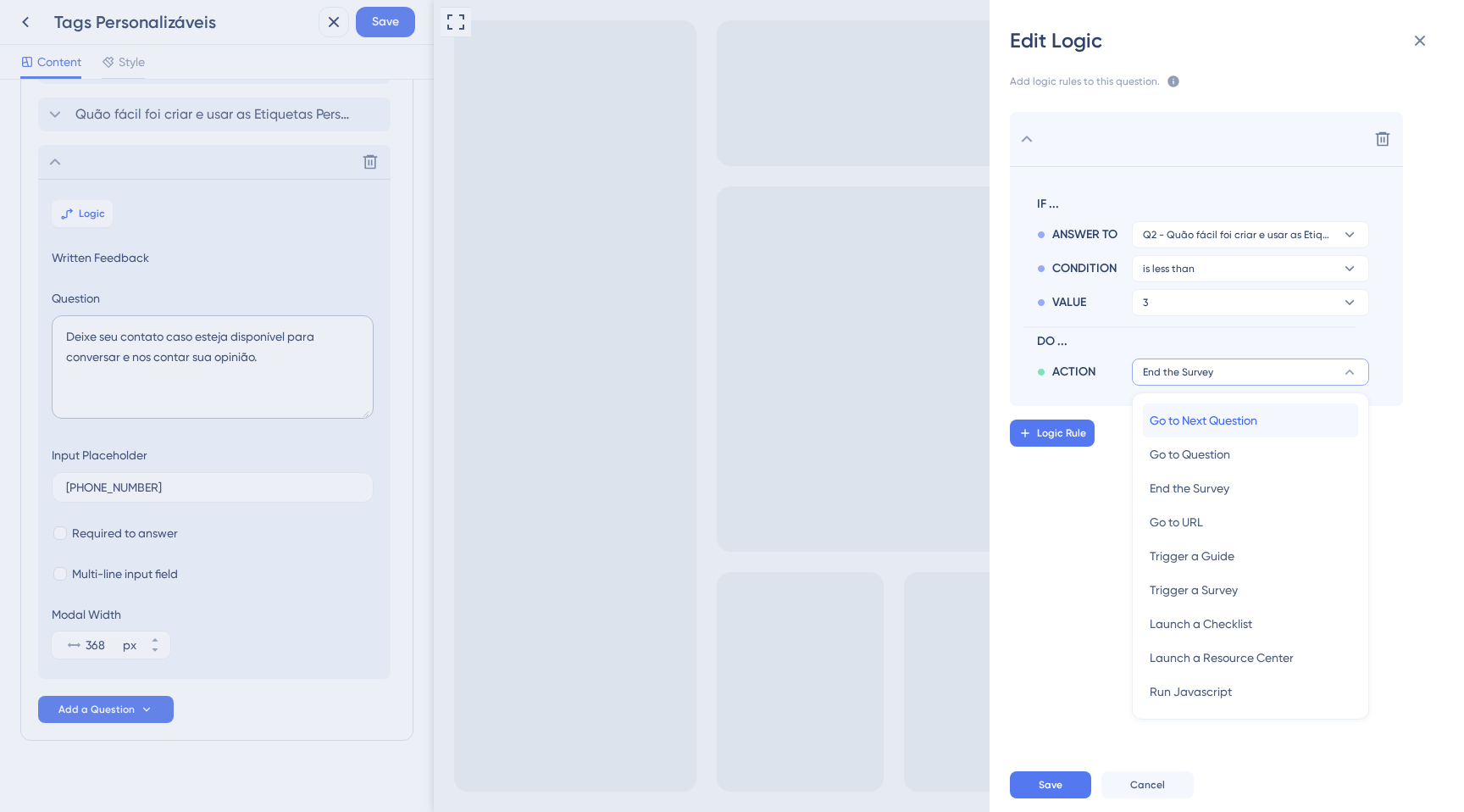
click at [1179, 423] on span "Go to Next Question" at bounding box center [1203, 420] width 108 height 20
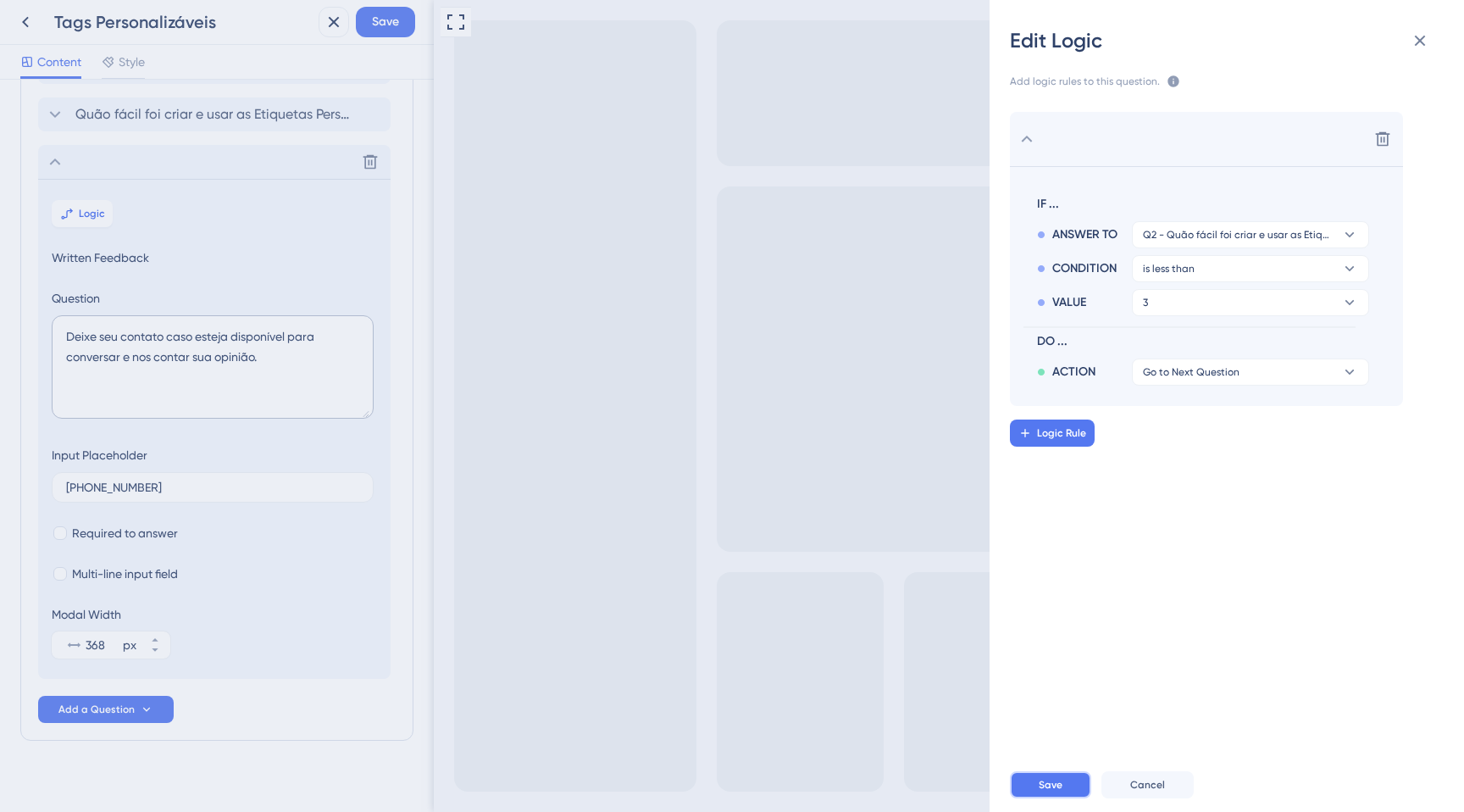
click at [1050, 785] on span "Save" at bounding box center [1051, 784] width 24 height 13
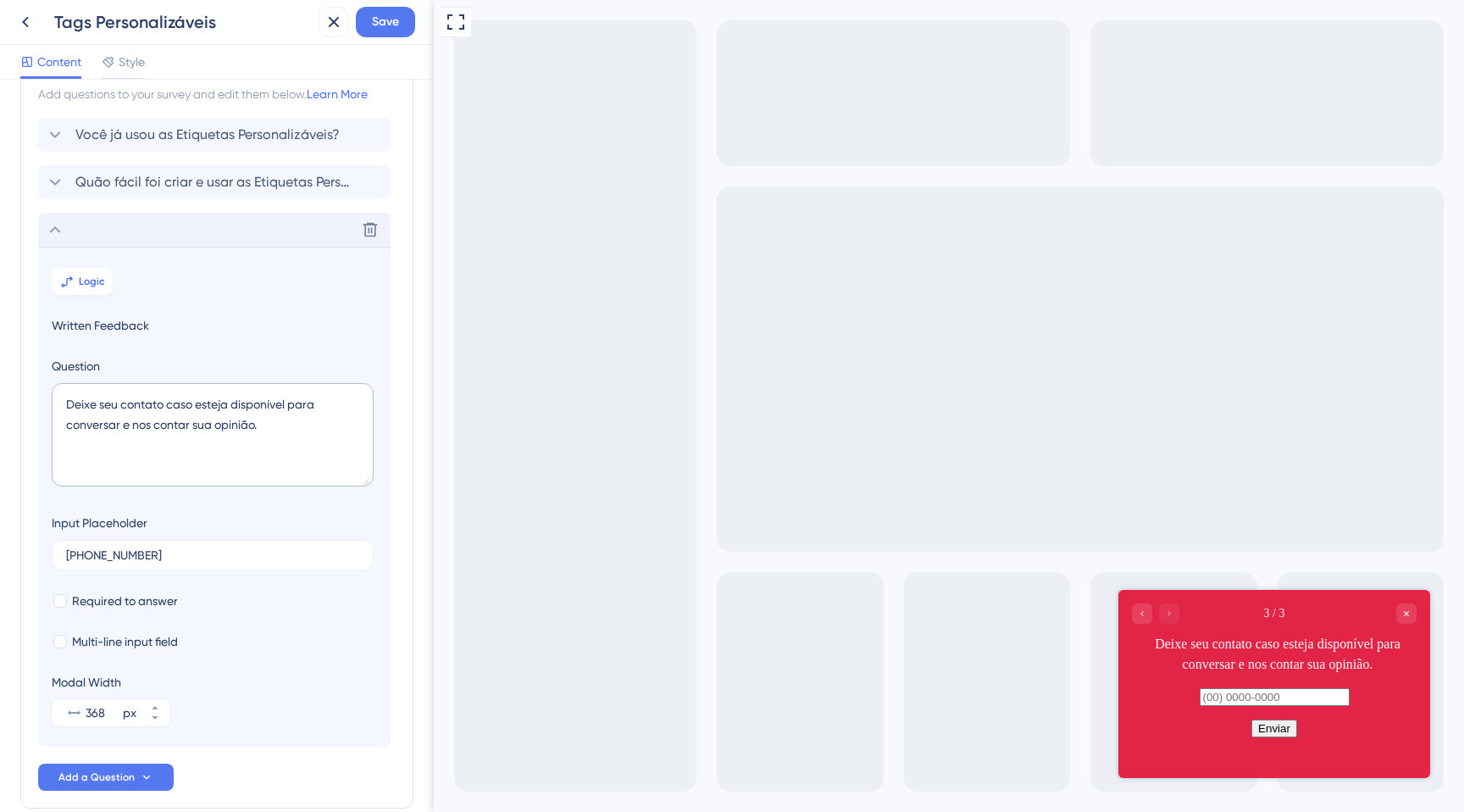
scroll to position [28, 0]
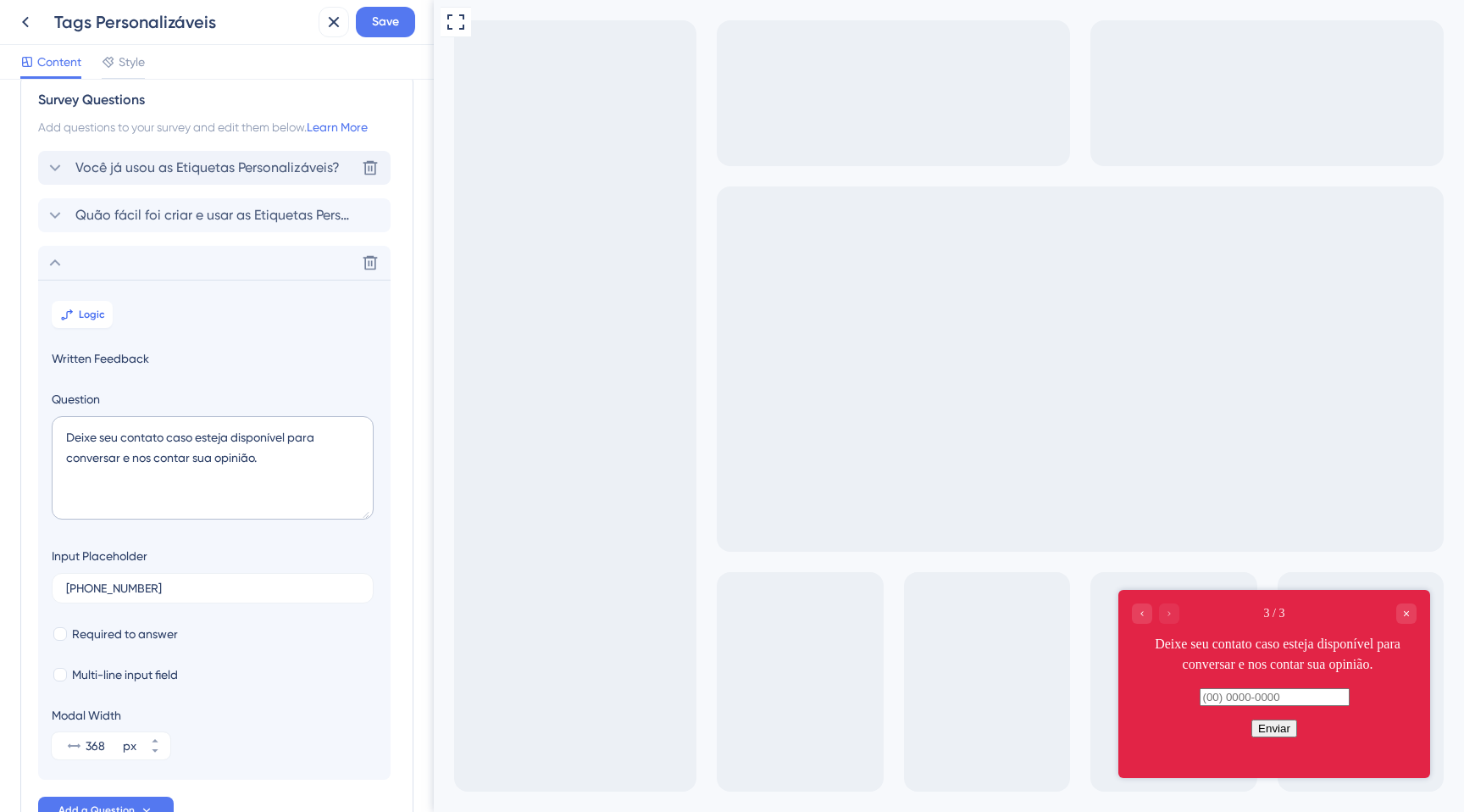
click at [110, 154] on div "Você já usou as Etiquetas Personalizáveis? [GEOGRAPHIC_DATA]" at bounding box center [214, 168] width 353 height 34
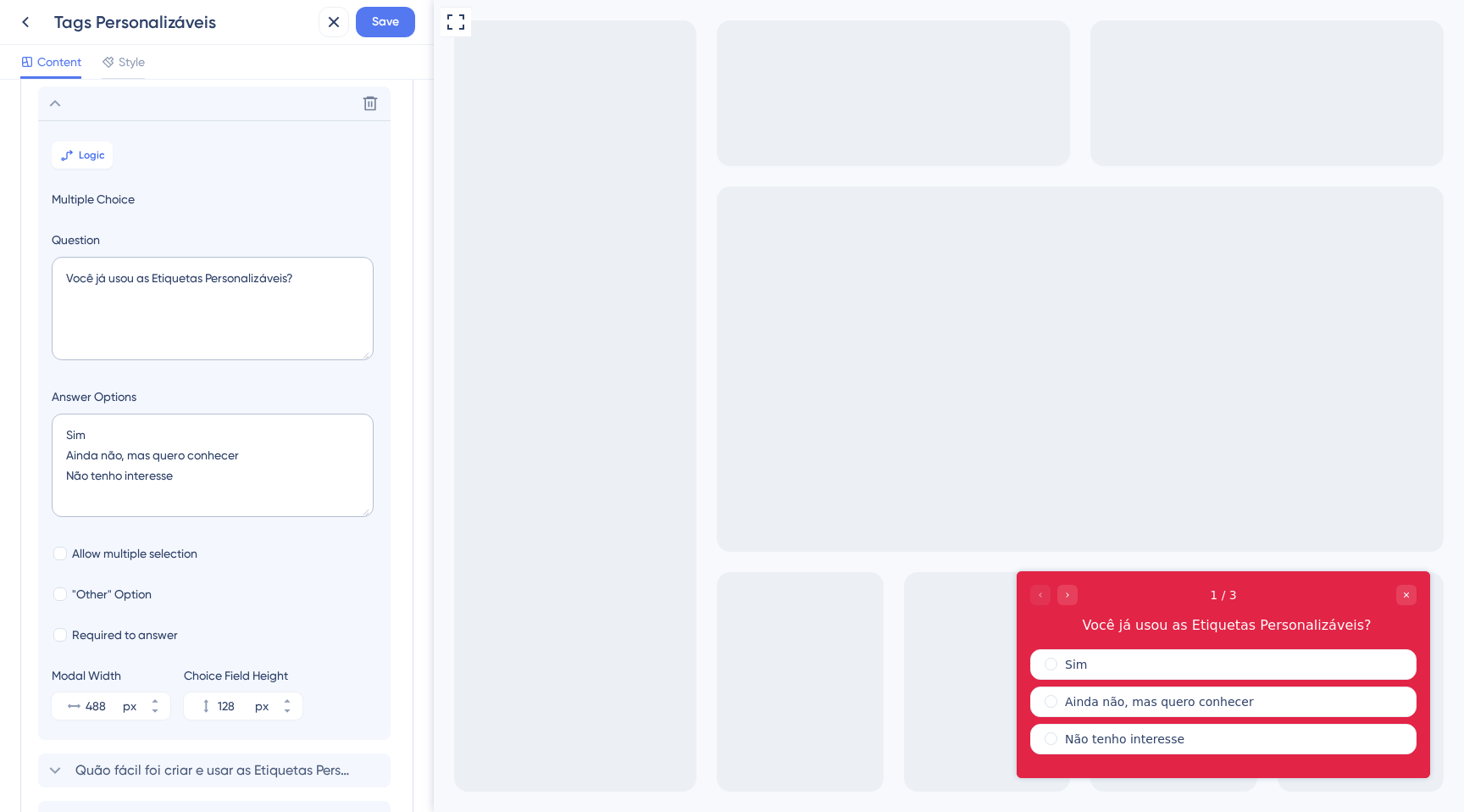
scroll to position [99, 0]
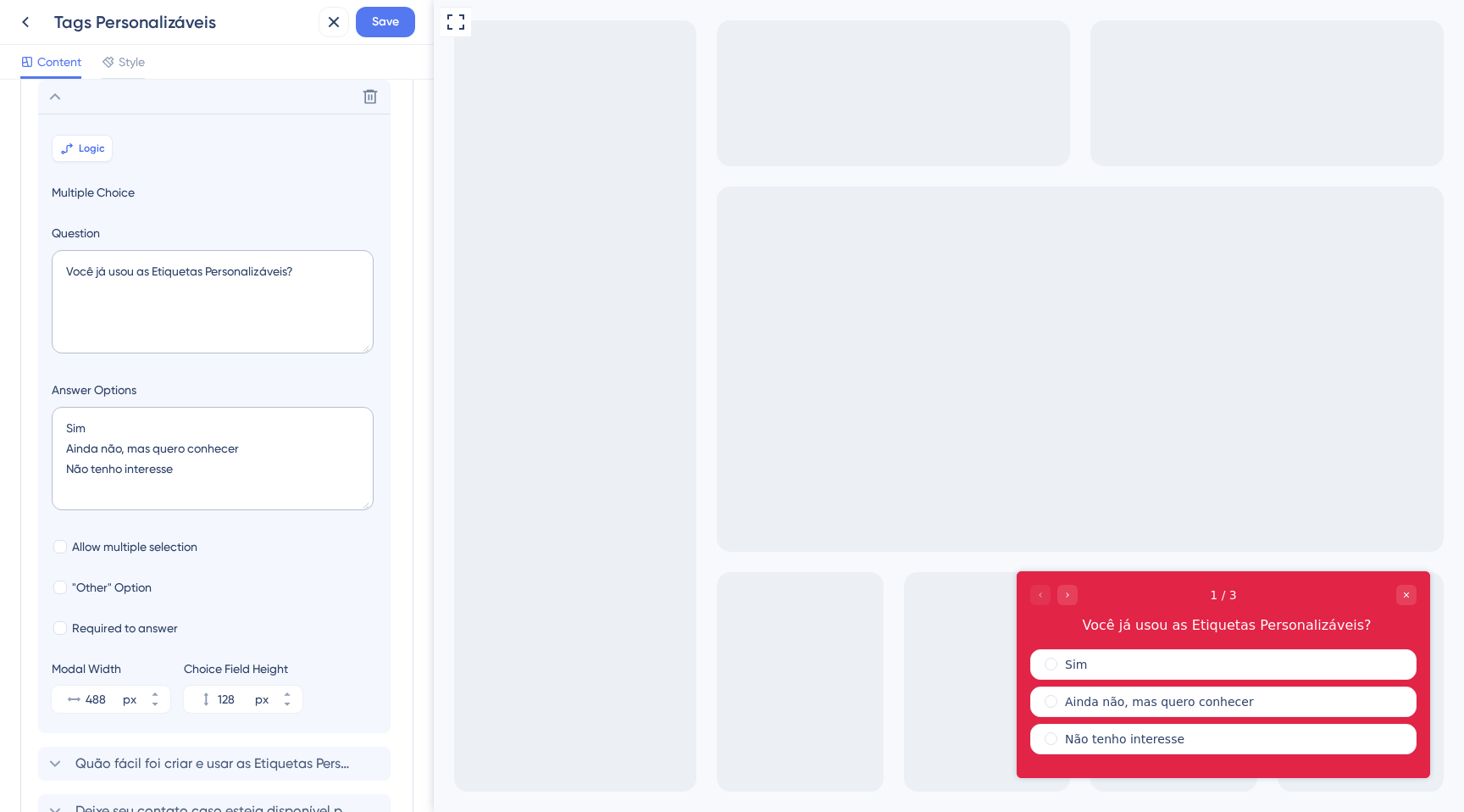
click at [83, 160] on button "Logic" at bounding box center [81, 148] width 61 height 27
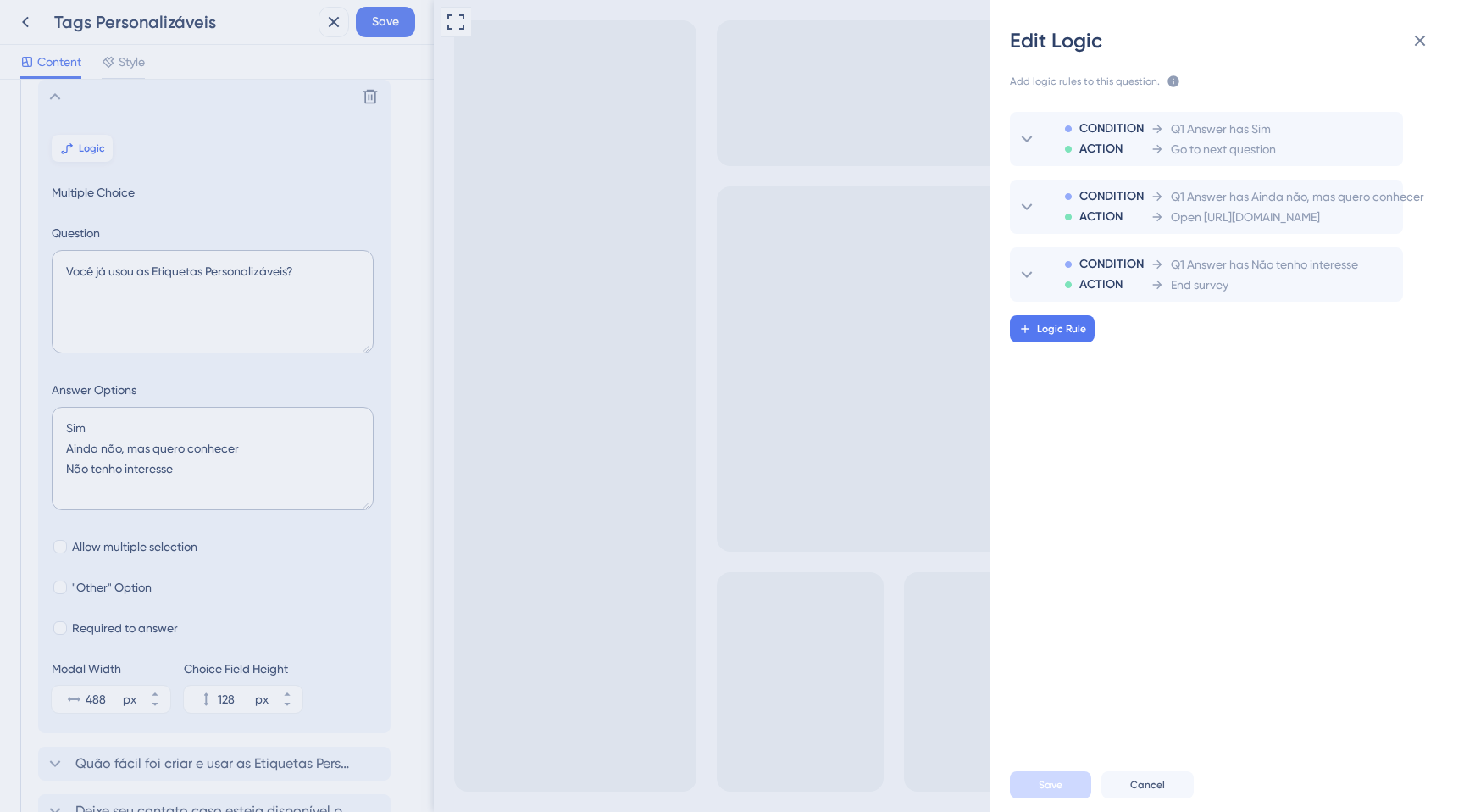
click at [83, 160] on div "Edit Logic Add logic rules to this question. The rules will apply after this qu…" at bounding box center [732, 406] width 1464 height 812
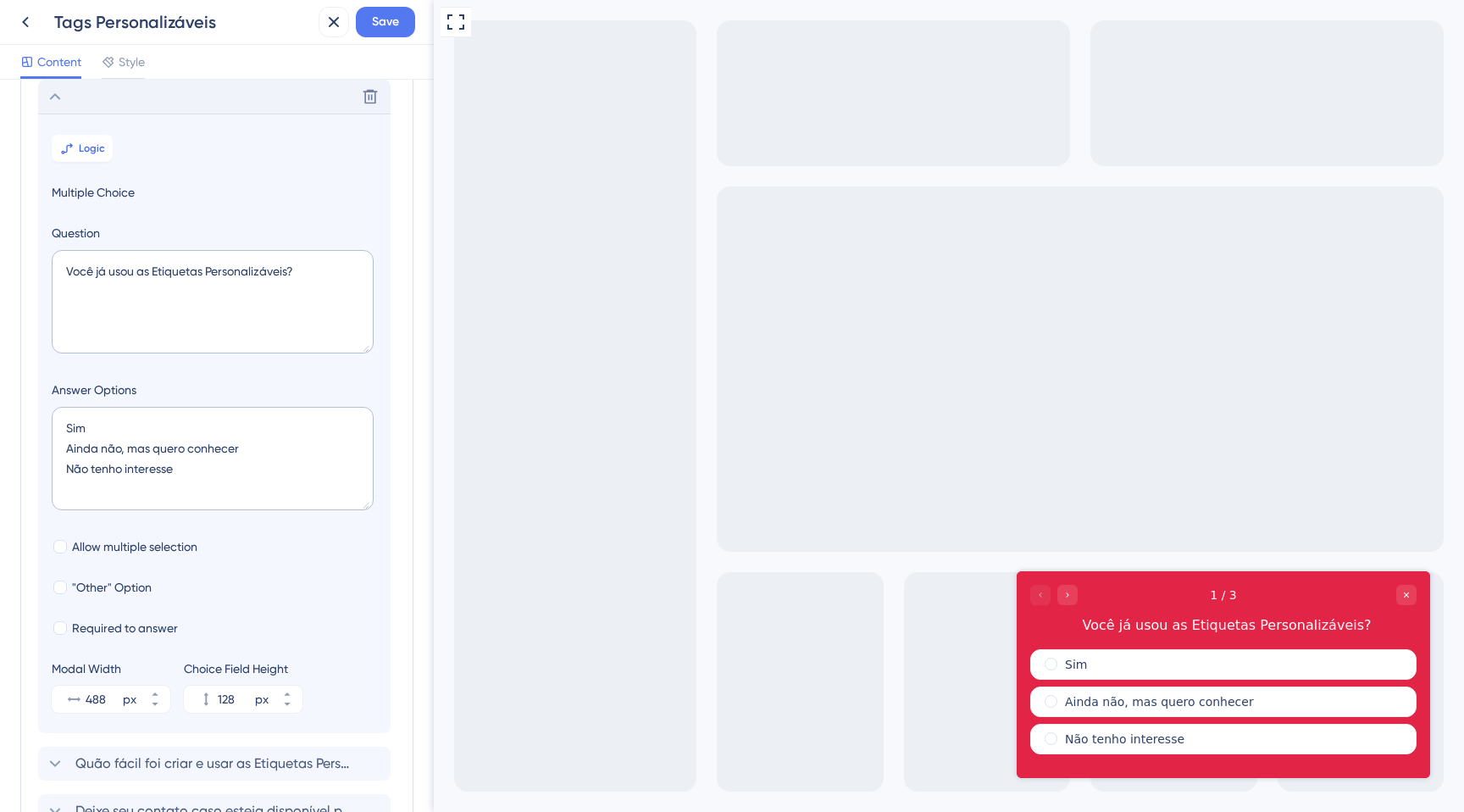
click at [57, 97] on icon at bounding box center [55, 96] width 20 height 20
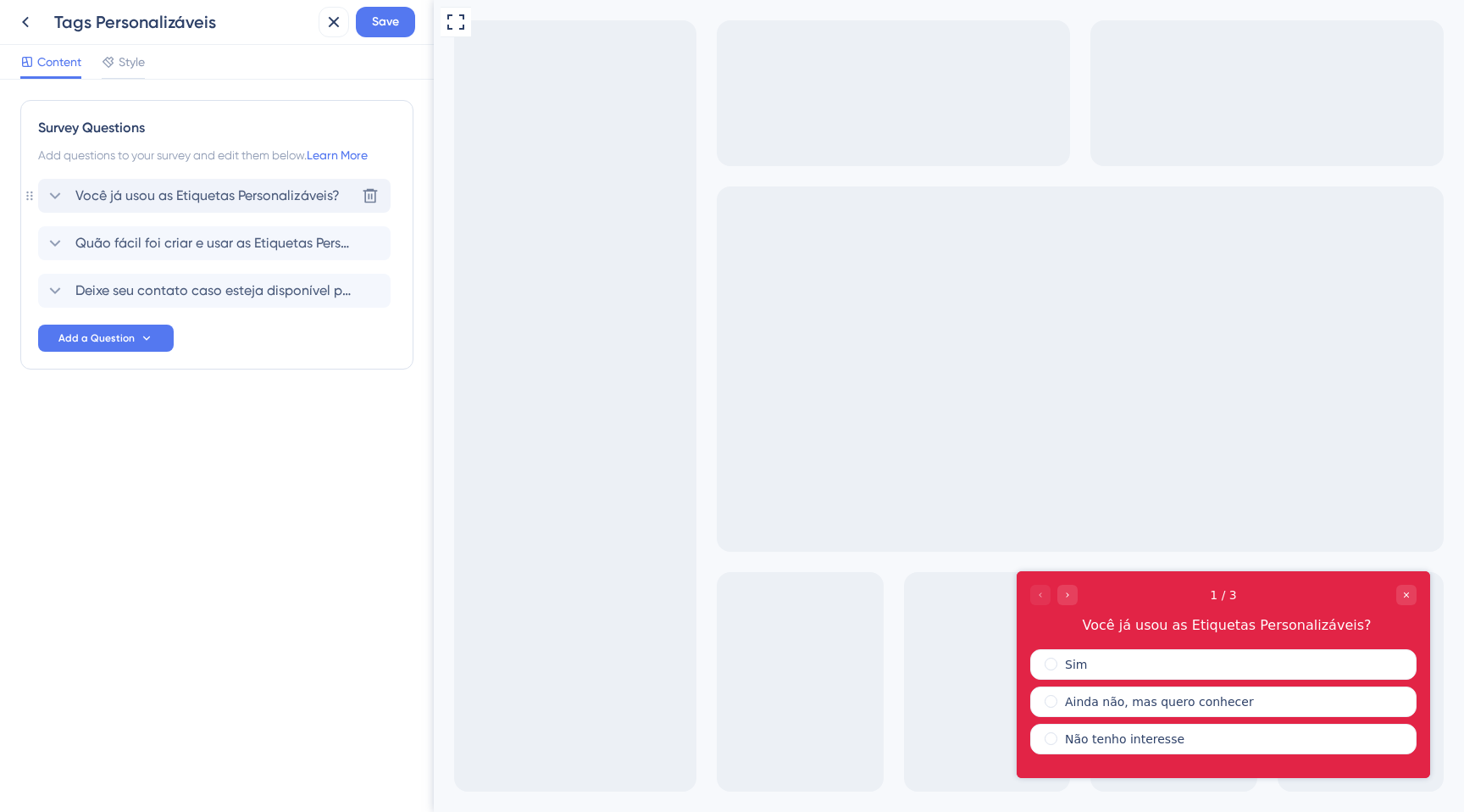
scroll to position [0, 0]
click at [130, 236] on span "Quão fácil foi criar e usar as Etiquetas Personalizáveis?" at bounding box center [215, 243] width 279 height 20
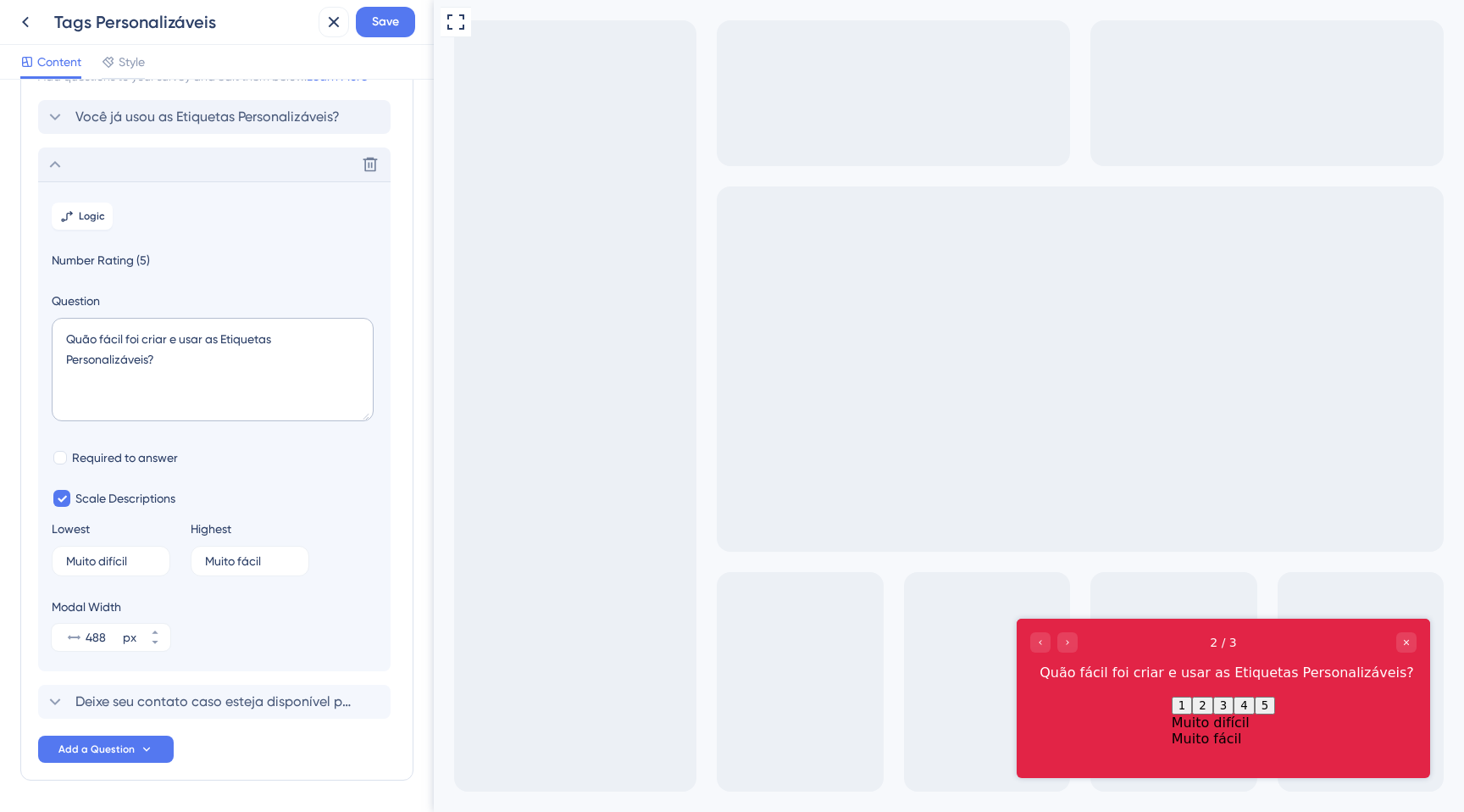
scroll to position [135, 0]
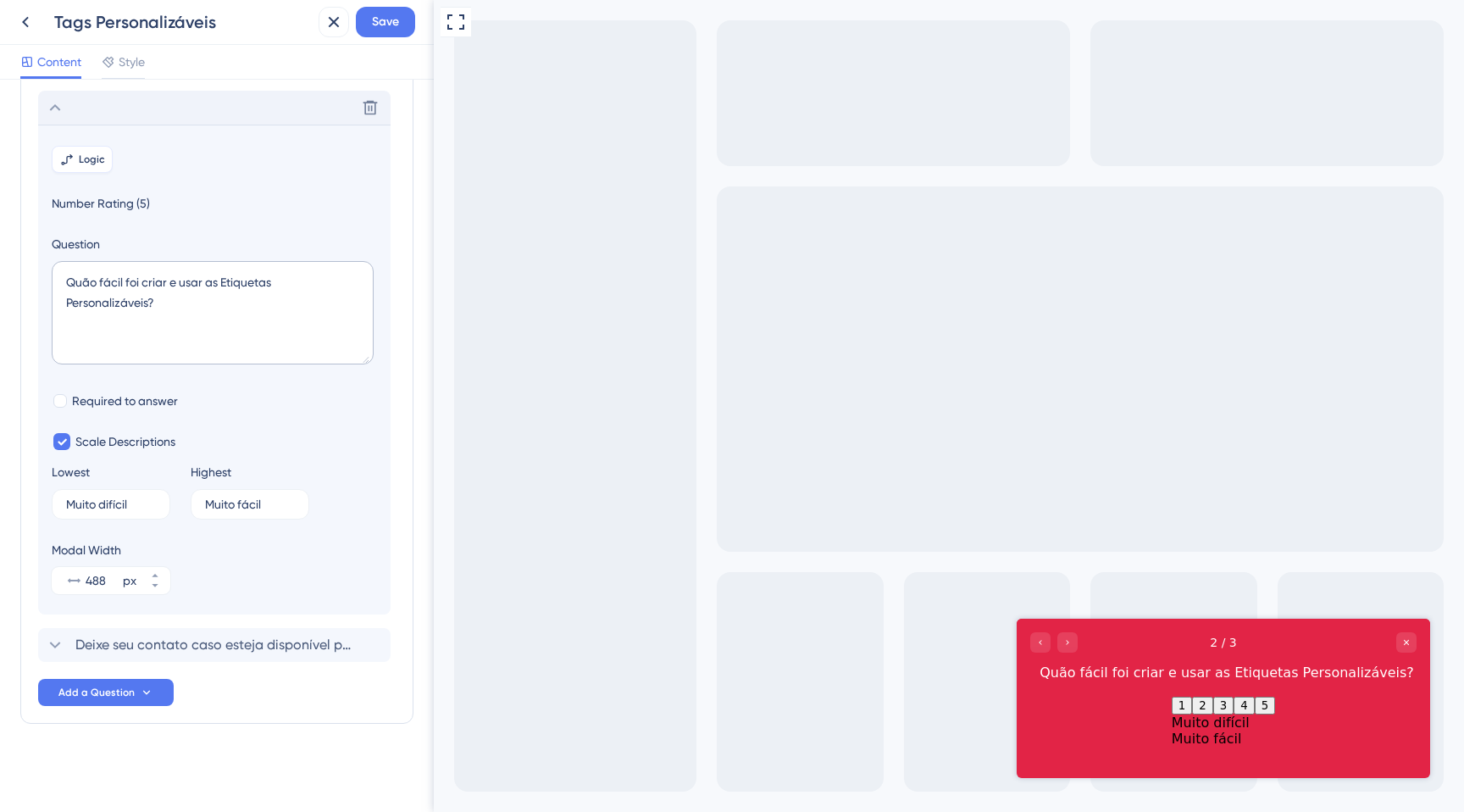
click at [87, 156] on span "Logic" at bounding box center [92, 159] width 27 height 13
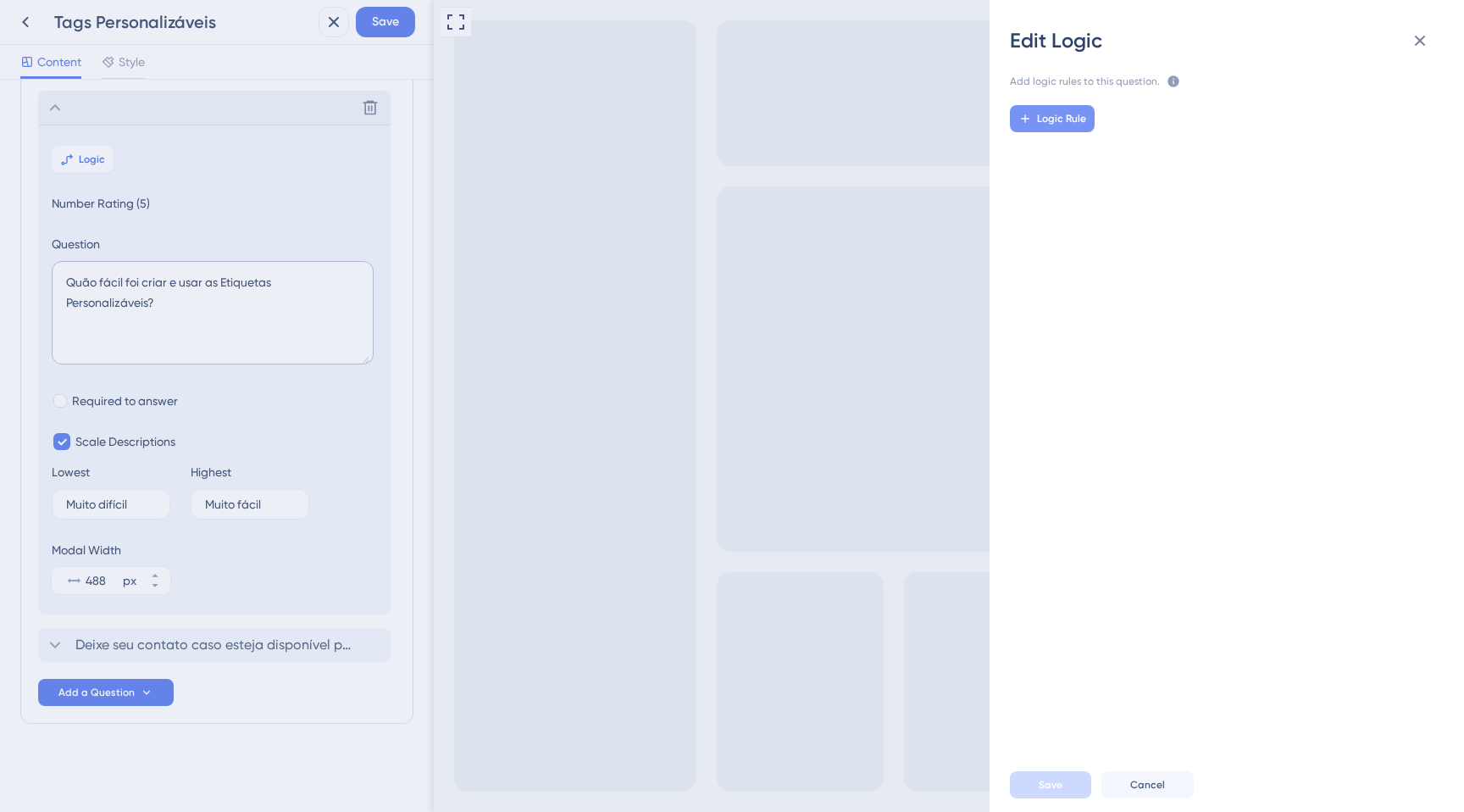
click at [1037, 113] on span "Logic Rule" at bounding box center [1062, 118] width 49 height 13
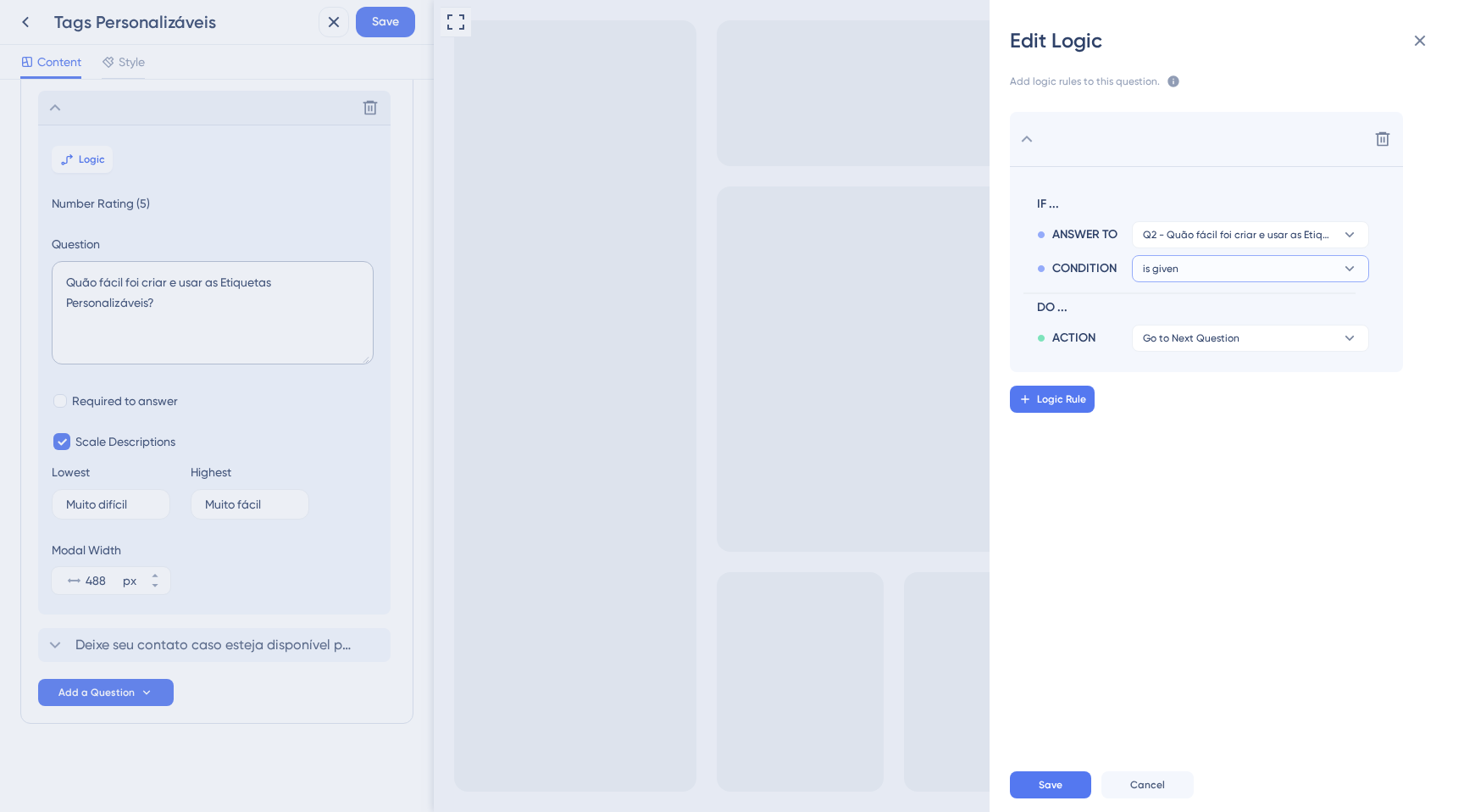
click at [1207, 269] on button "is given" at bounding box center [1250, 269] width 238 height 27
click at [1195, 270] on button "is given" at bounding box center [1250, 269] width 238 height 27
click at [1178, 448] on div "is is" at bounding box center [1250, 452] width 201 height 34
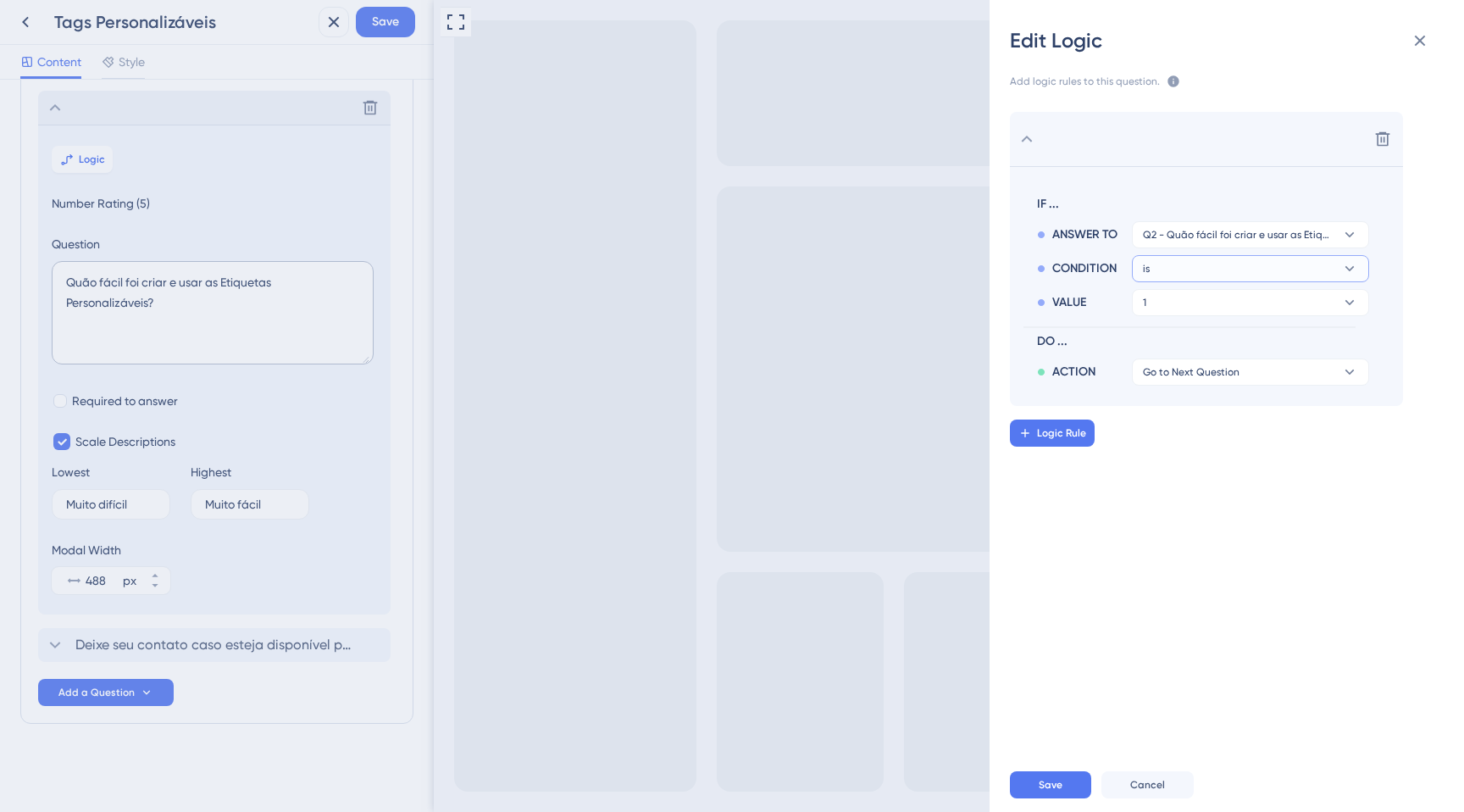
click at [1180, 270] on button "is" at bounding box center [1250, 269] width 238 height 27
click at [1187, 380] on span "is less than" at bounding box center [1178, 384] width 57 height 20
click at [1059, 431] on span "Logic Rule" at bounding box center [1062, 432] width 49 height 13
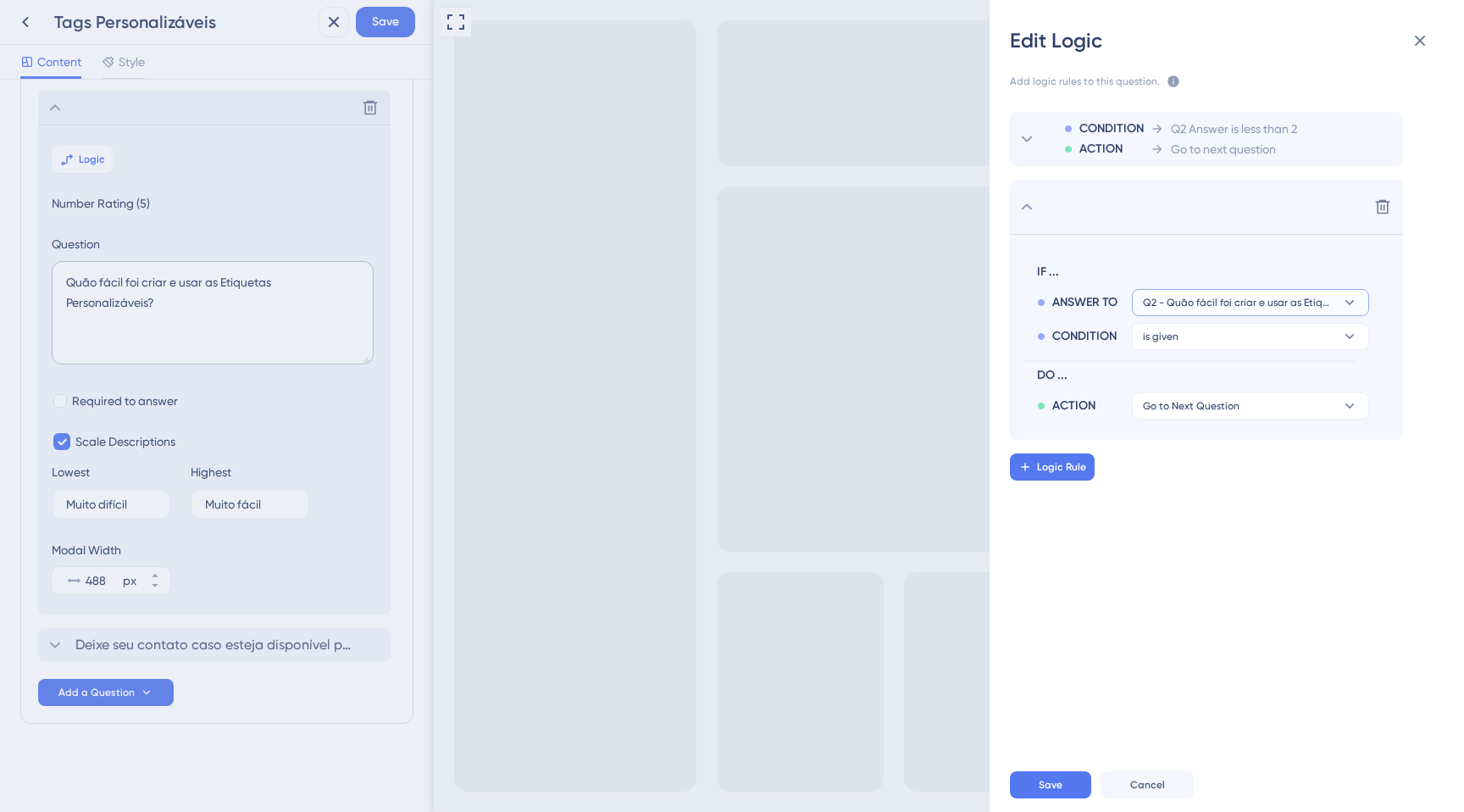
click at [1162, 298] on span "Q2 - Quão fácil foi criar e usar as Etiquetas Personalizáveis?" at bounding box center [1239, 302] width 192 height 13
click at [1167, 340] on span "is given" at bounding box center [1161, 336] width 35 height 13
click at [1187, 482] on span "is greater than" at bounding box center [1189, 486] width 80 height 20
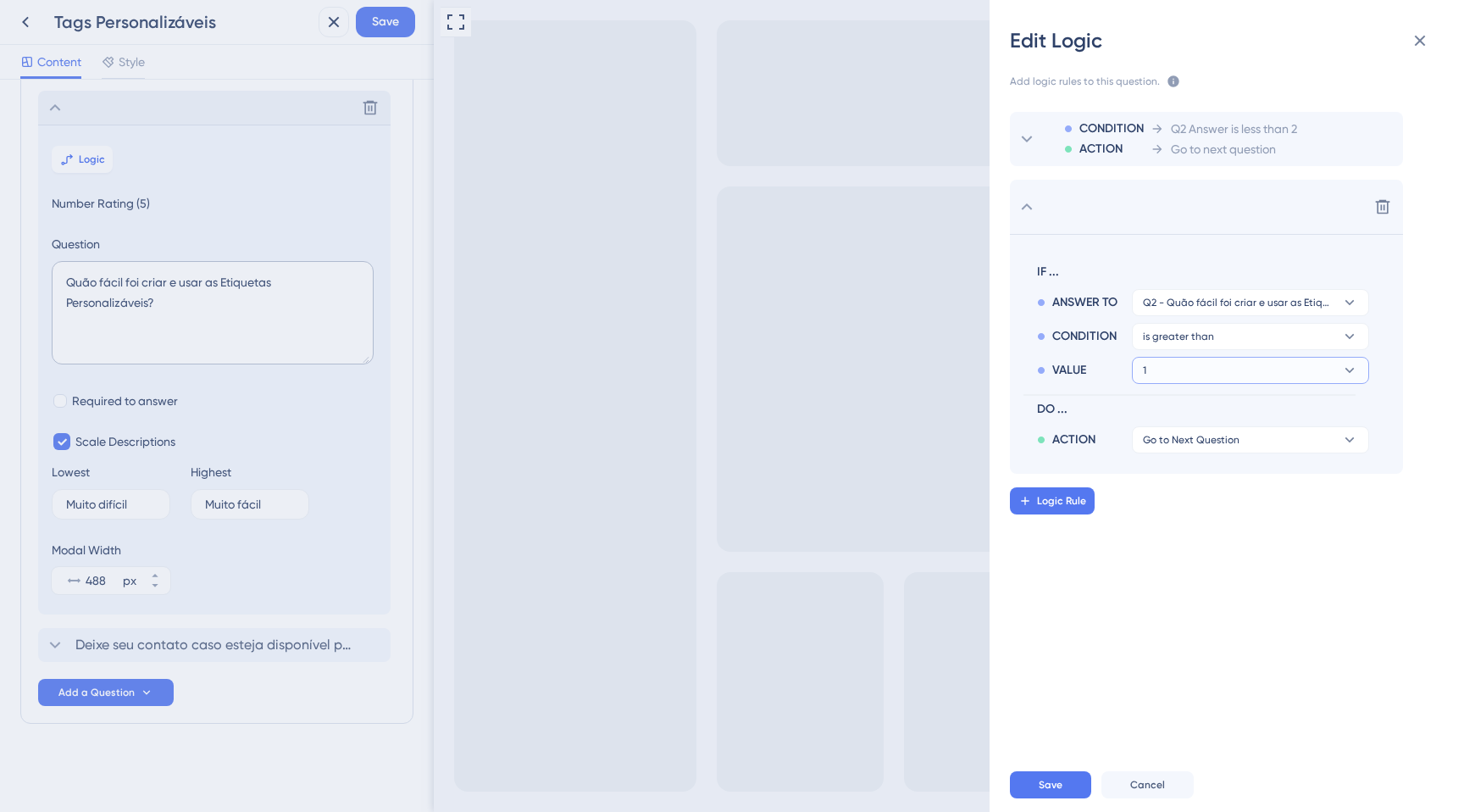
click at [1180, 368] on button "1" at bounding box center [1250, 370] width 238 height 27
click at [1166, 485] on div "3 3" at bounding box center [1250, 486] width 201 height 34
click at [1179, 439] on span "Go to Next Question" at bounding box center [1191, 439] width 96 height 13
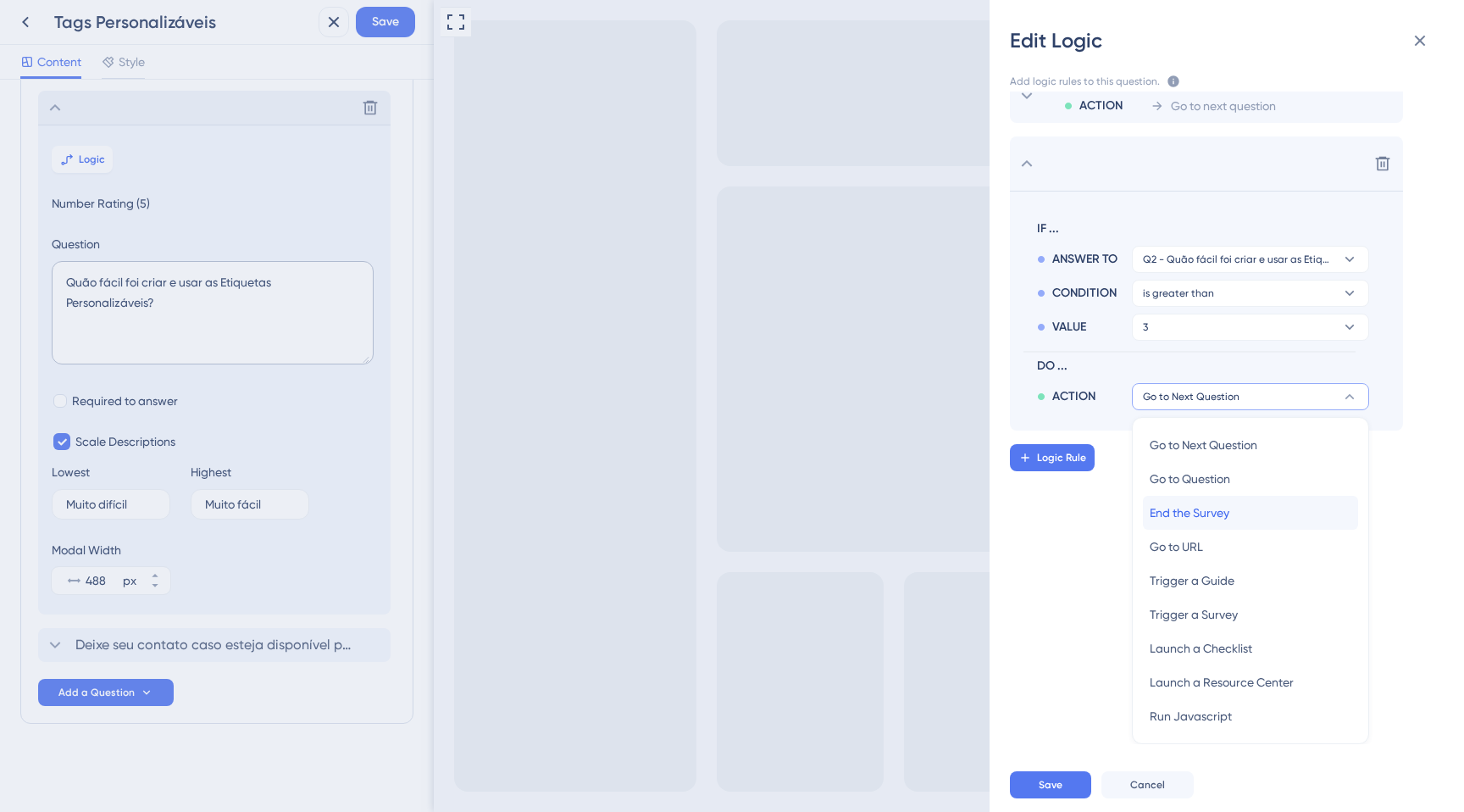
click at [1182, 518] on span "End the Survey" at bounding box center [1189, 512] width 80 height 20
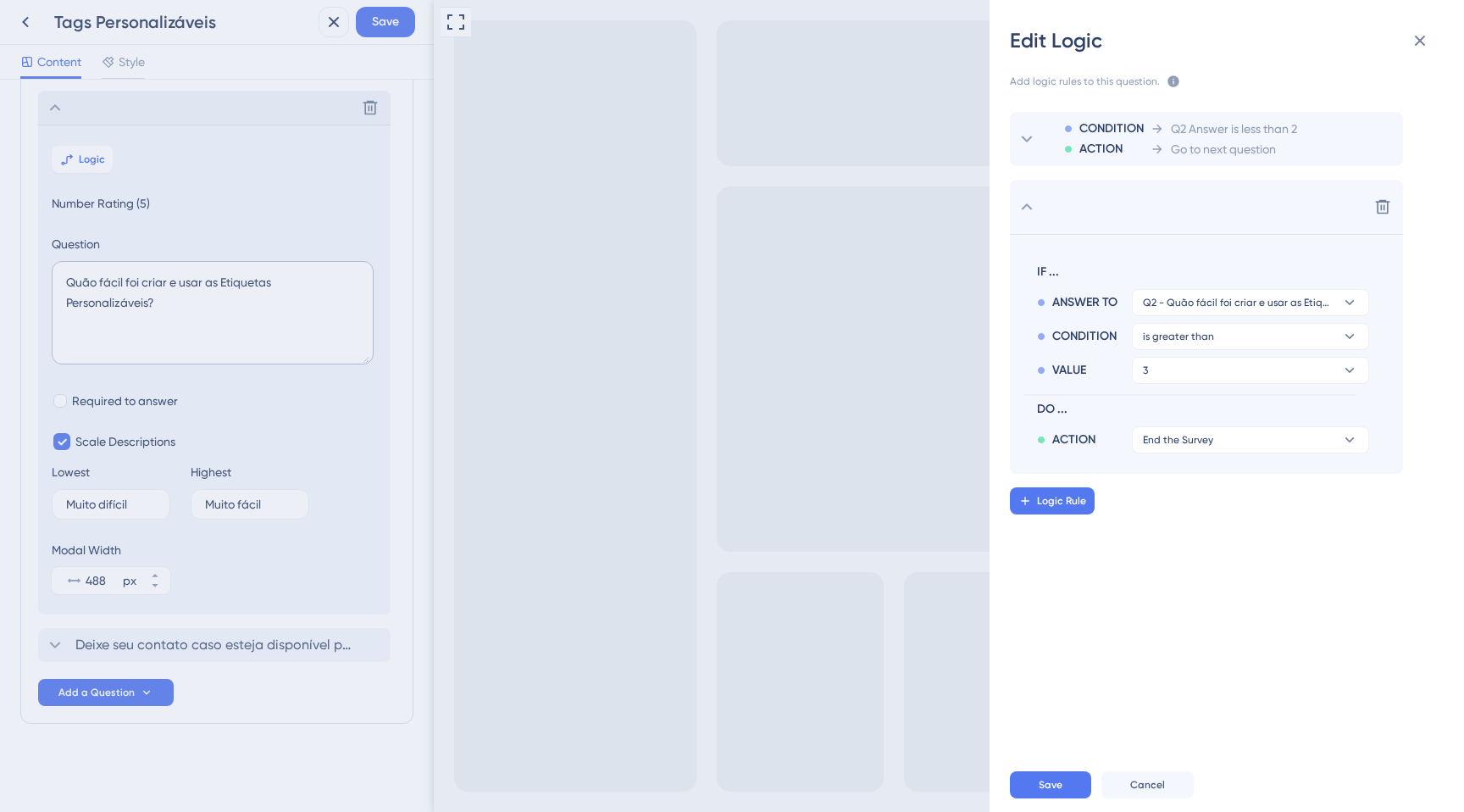
scroll to position [0, 0]
click at [1153, 337] on span "is greater than" at bounding box center [1179, 336] width 72 height 13
click at [1170, 649] on div "CONDITION ACTION Q2 Answer is less than 2 Go to next question Delete IF ... ANS…" at bounding box center [1233, 418] width 502 height 652
click at [1028, 777] on button "Save" at bounding box center [1051, 785] width 81 height 27
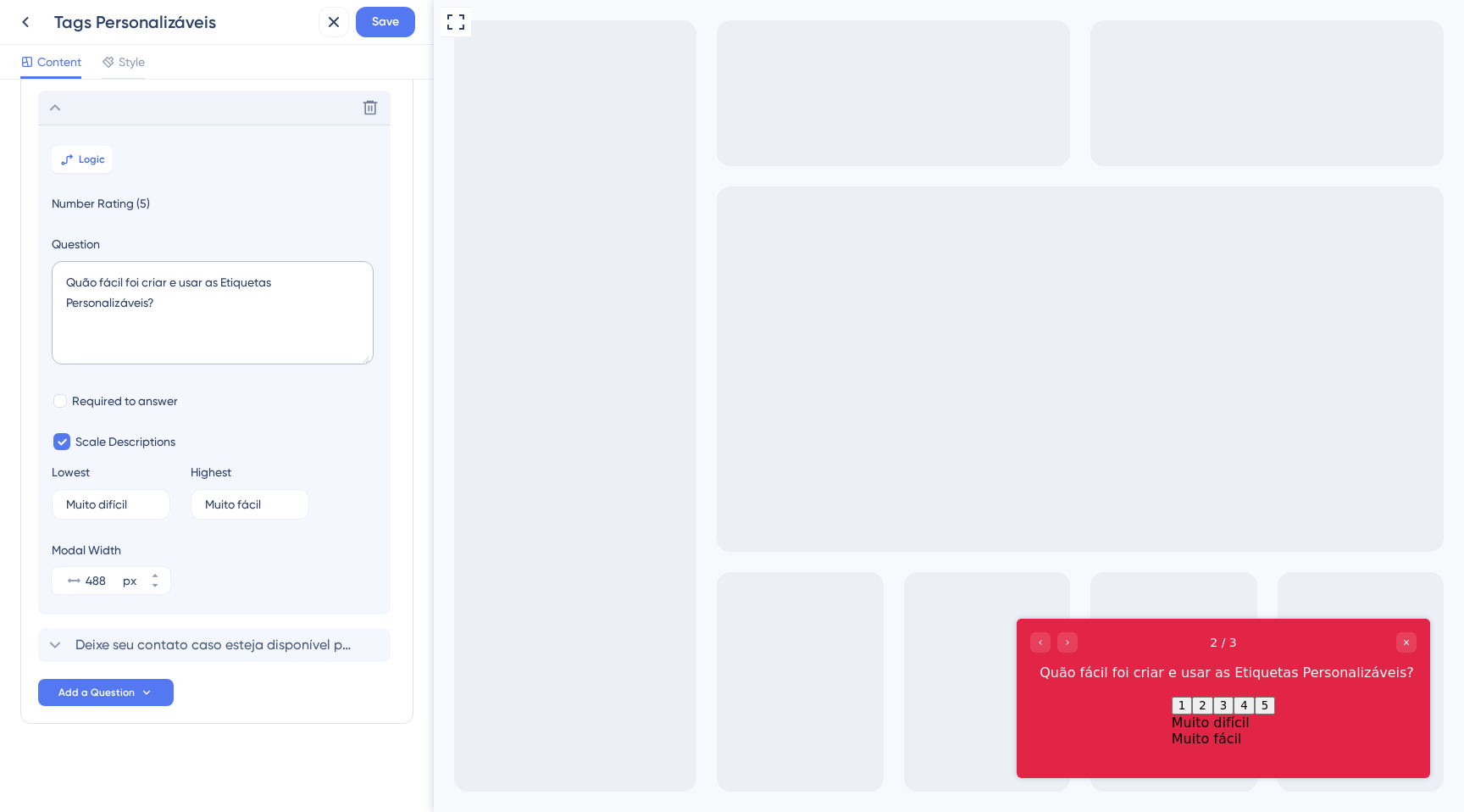
click at [61, 111] on icon at bounding box center [55, 107] width 20 height 20
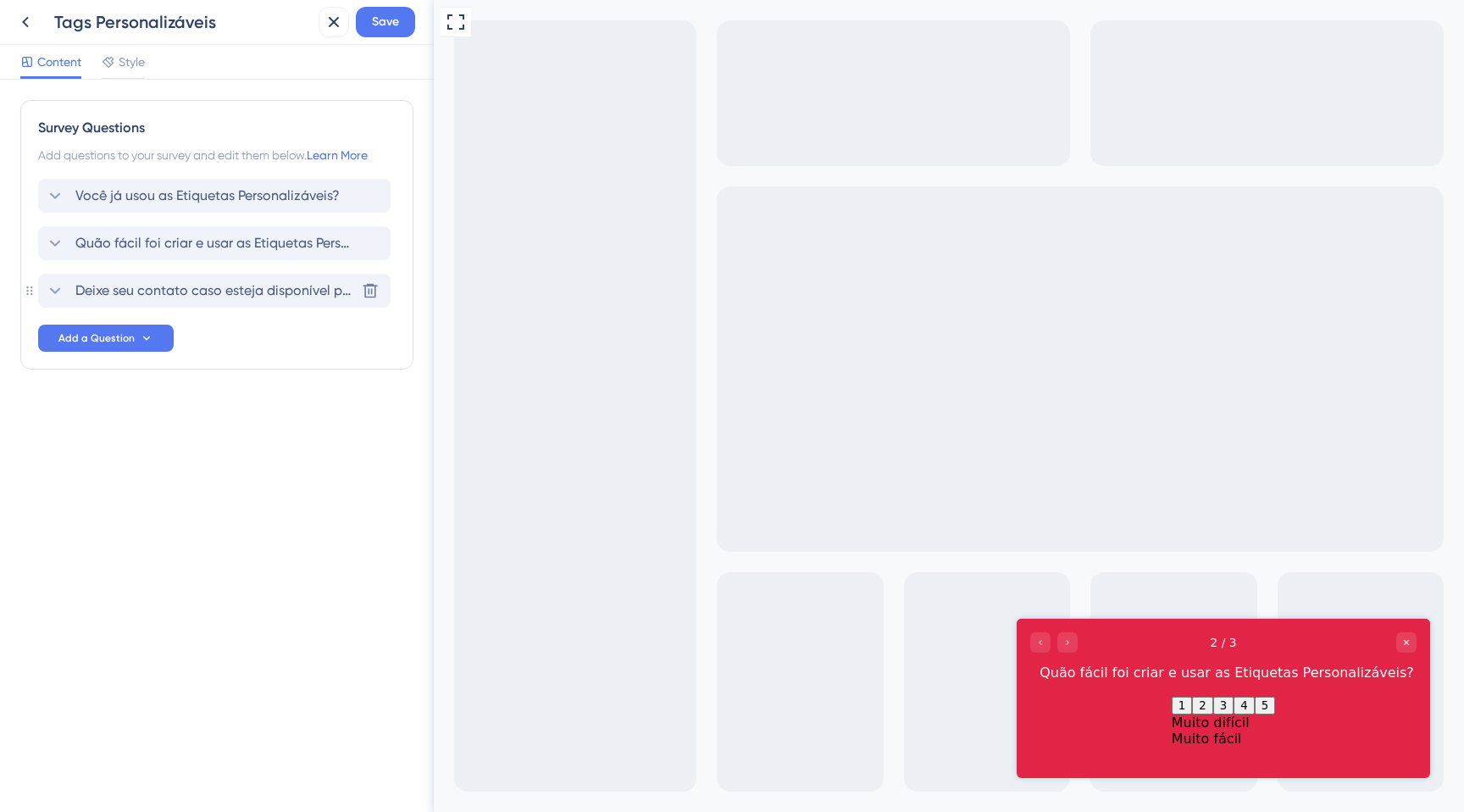
click at [169, 286] on span "Deixe seu contato caso esteja disponível para conversar e nos contar sua opiniã…" at bounding box center [215, 290] width 279 height 20
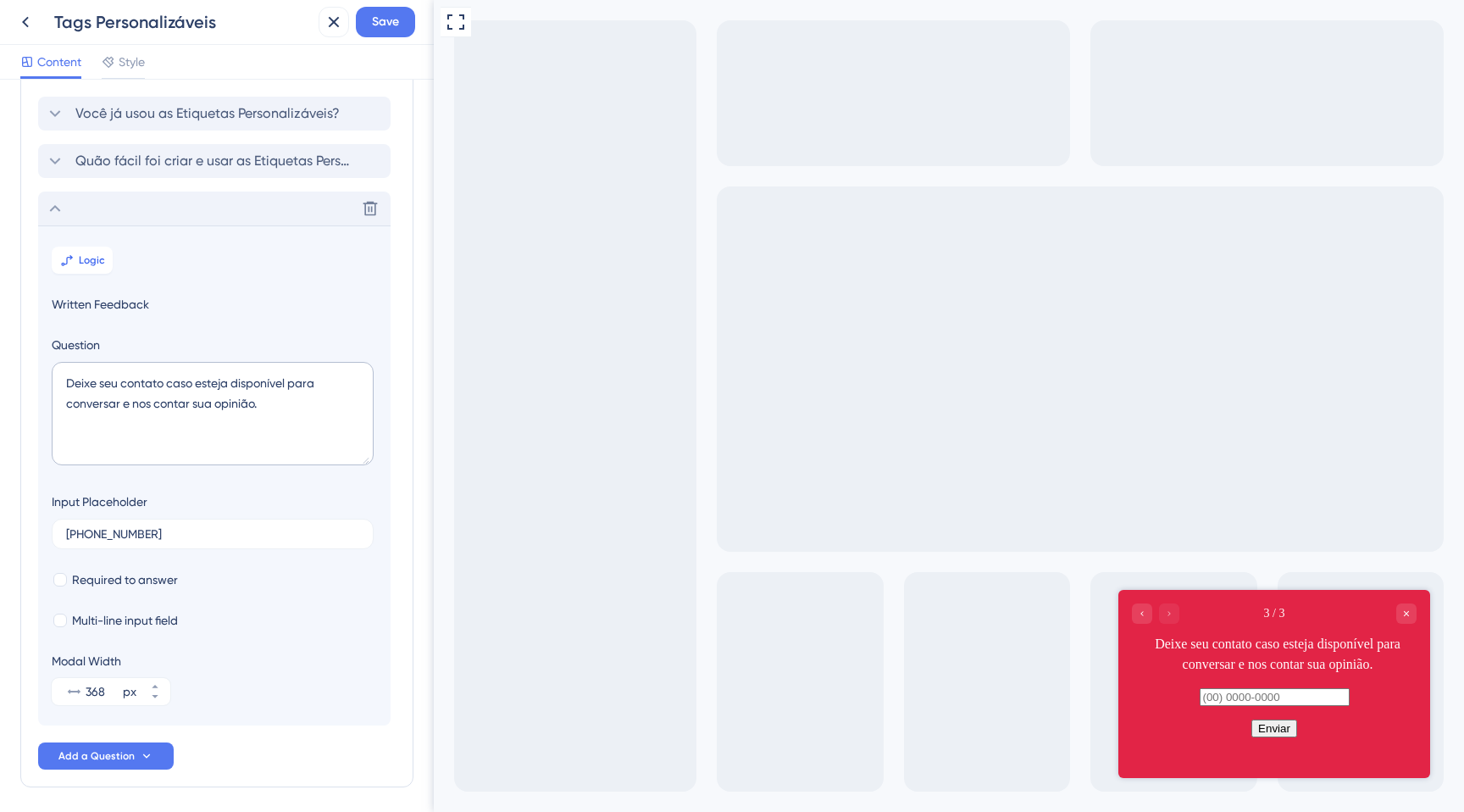
scroll to position [146, 0]
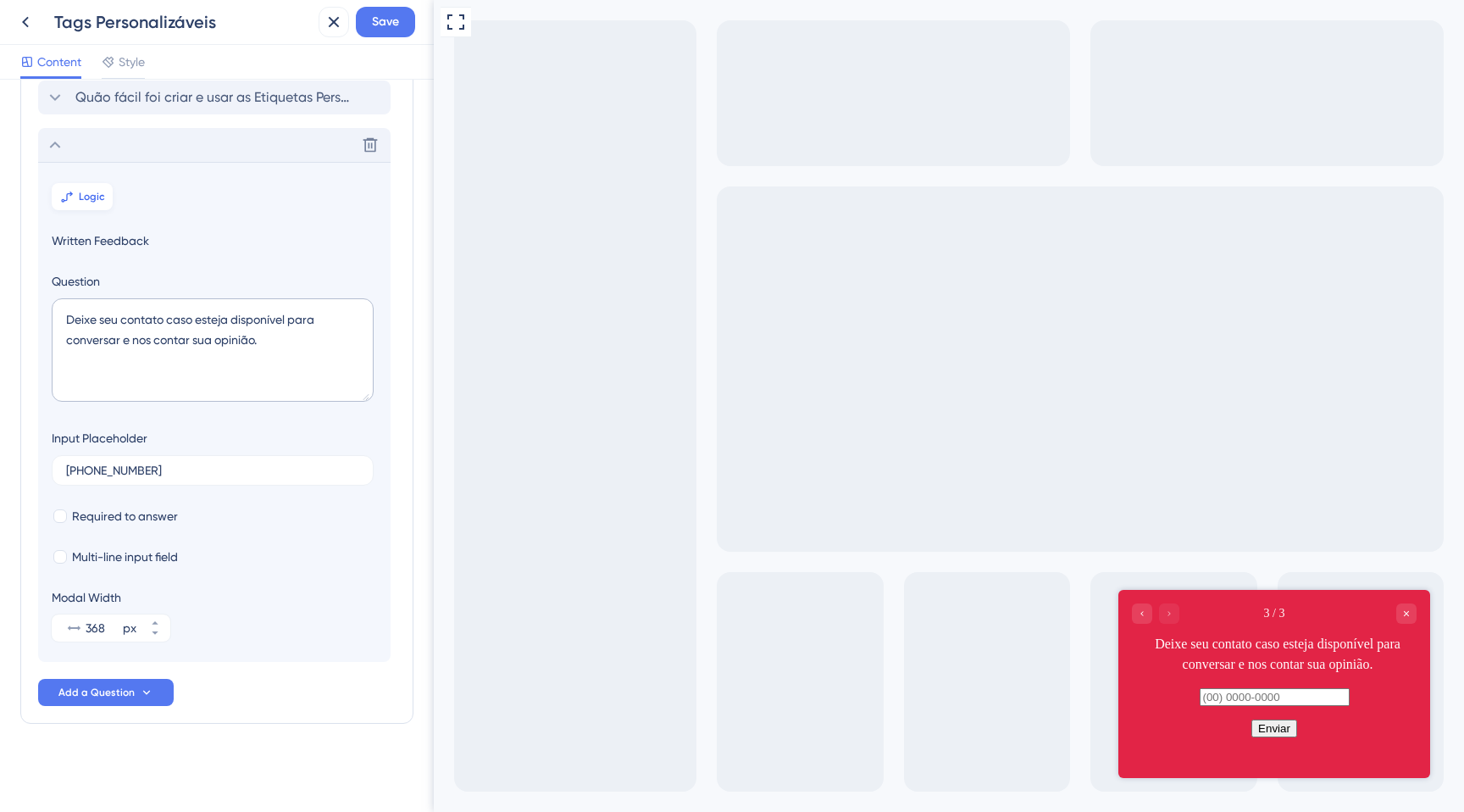
click at [95, 193] on span "Logic" at bounding box center [92, 196] width 27 height 13
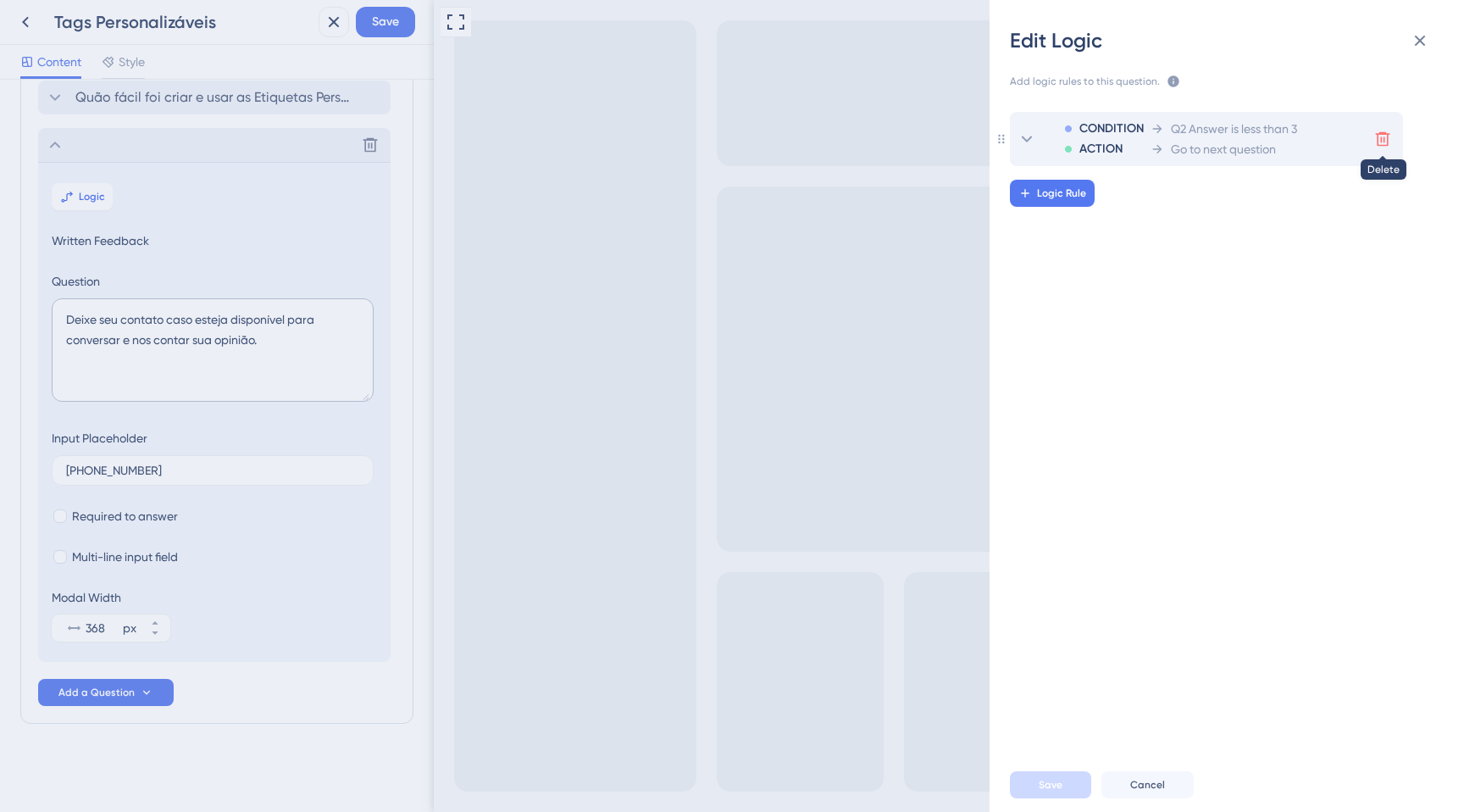
click at [1386, 140] on icon at bounding box center [1382, 139] width 17 height 17
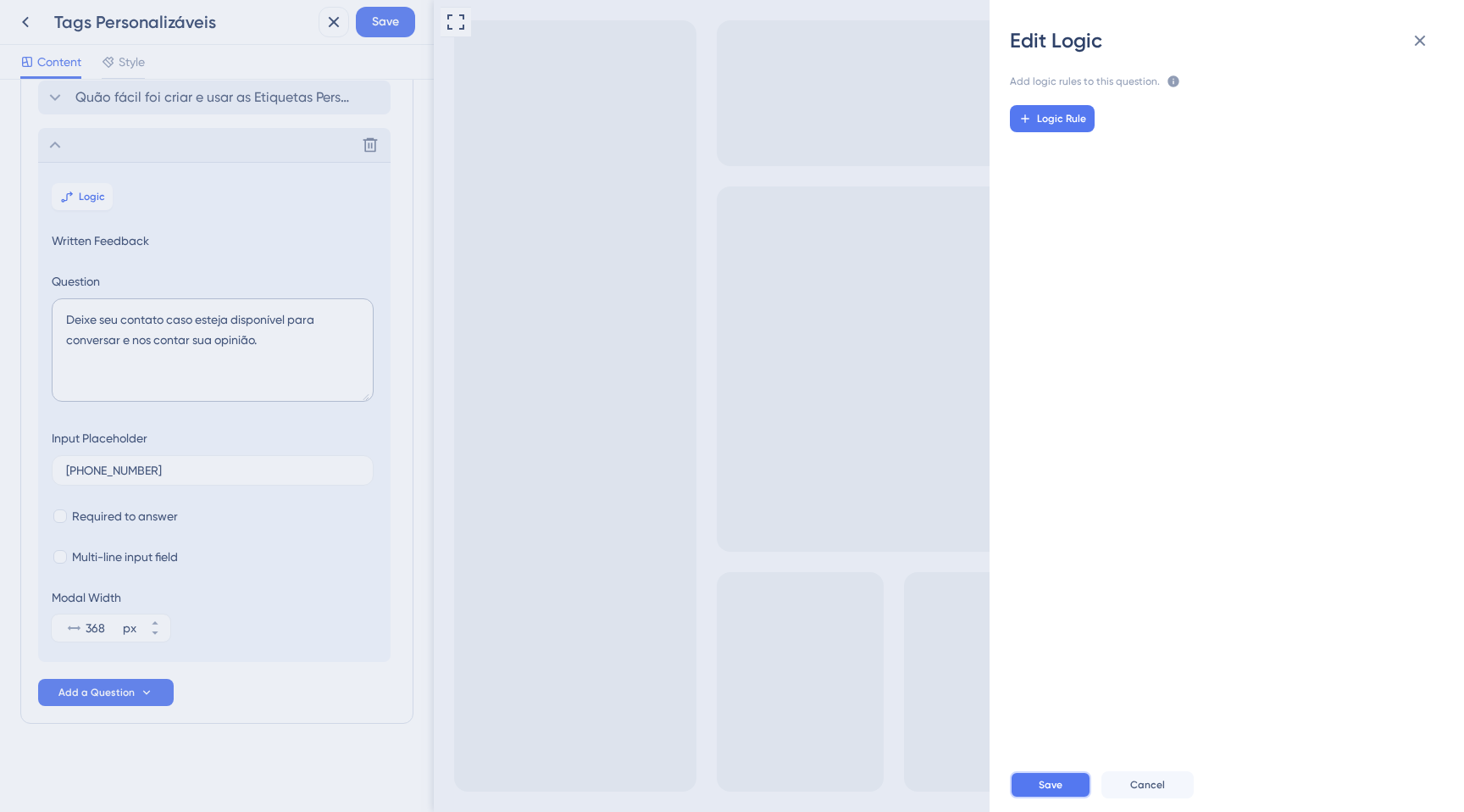
click at [1058, 778] on span "Save" at bounding box center [1051, 784] width 24 height 13
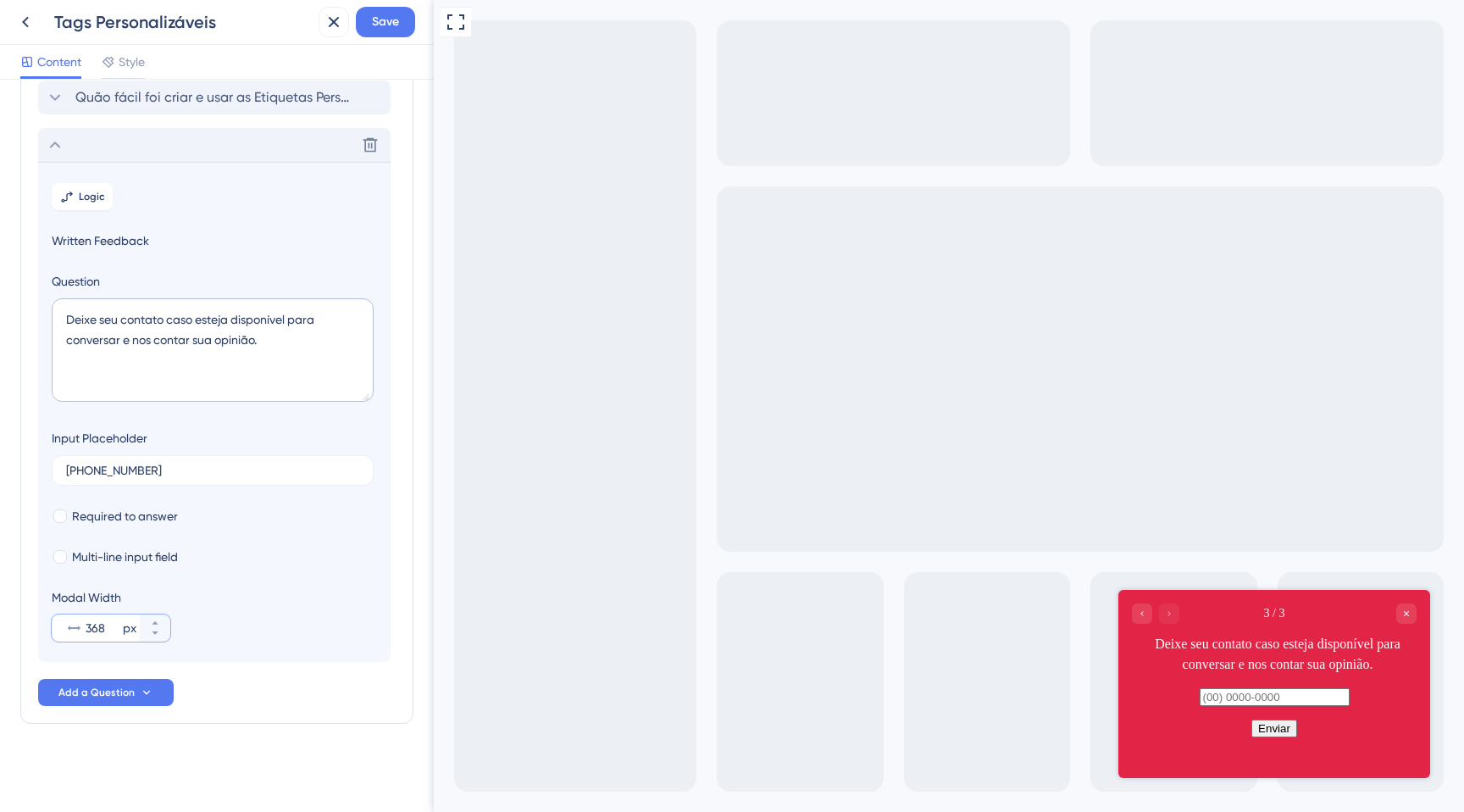
click at [93, 629] on input "368" at bounding box center [102, 627] width 34 height 20
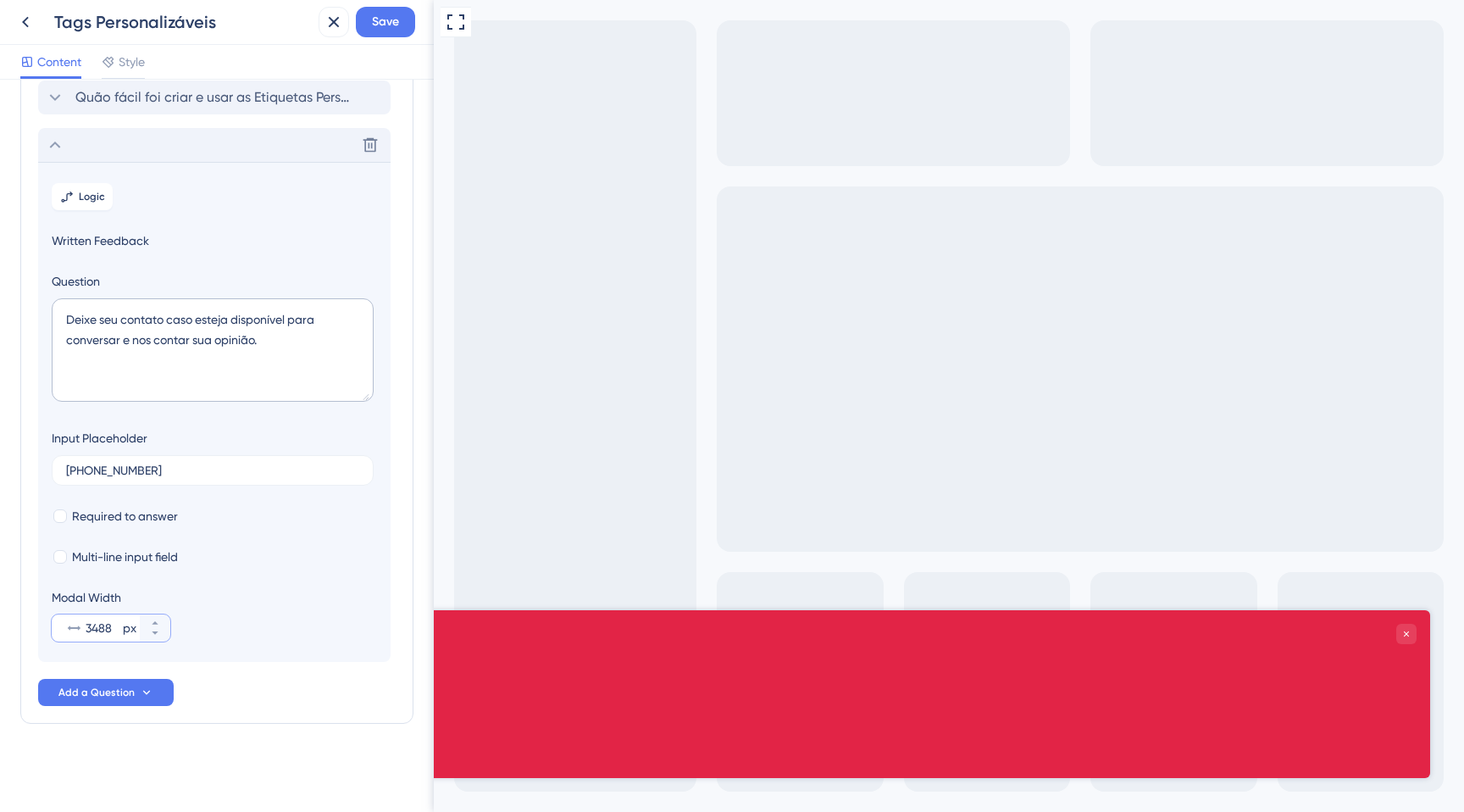
type input "488"
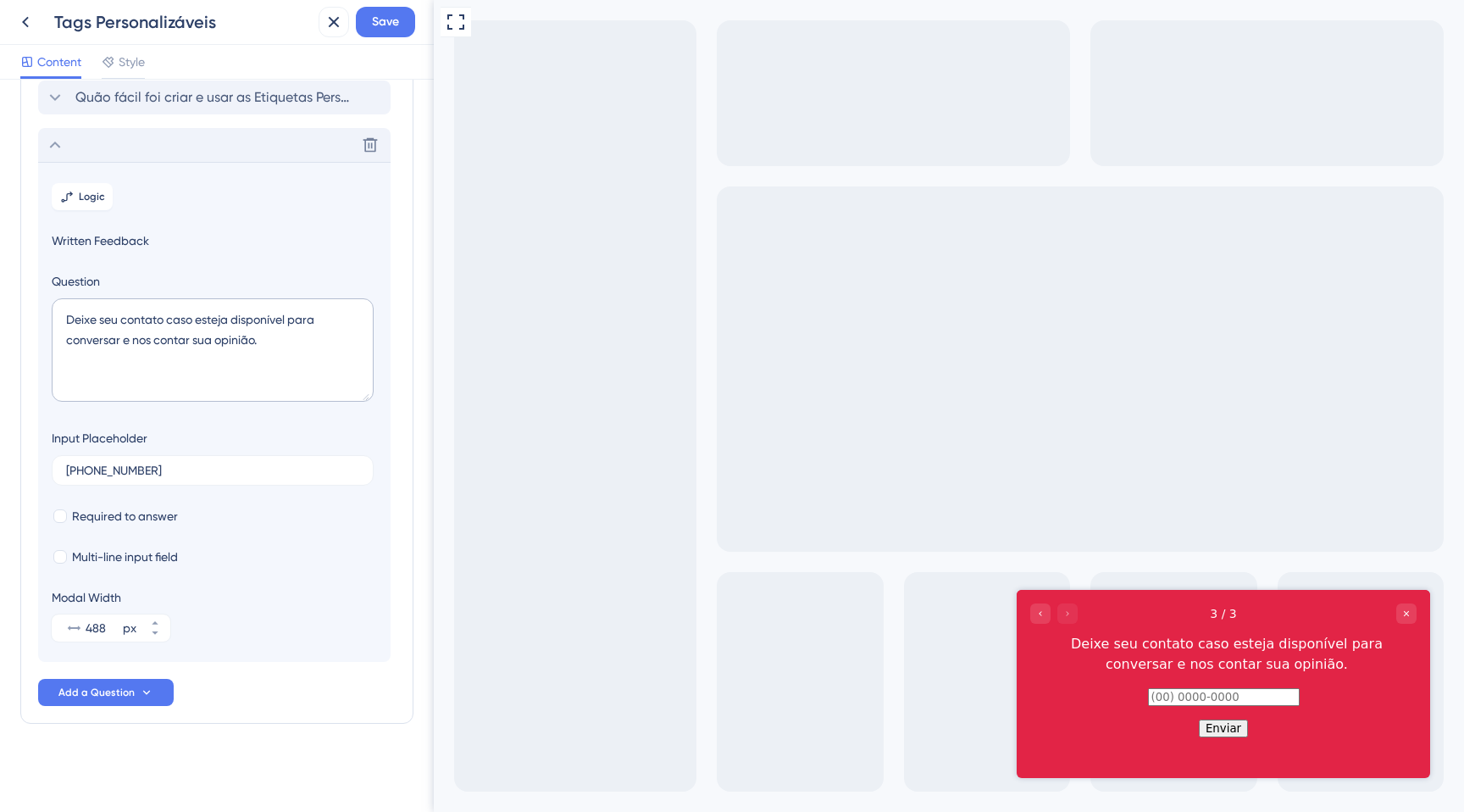
click at [55, 142] on icon at bounding box center [56, 145] width 11 height 7
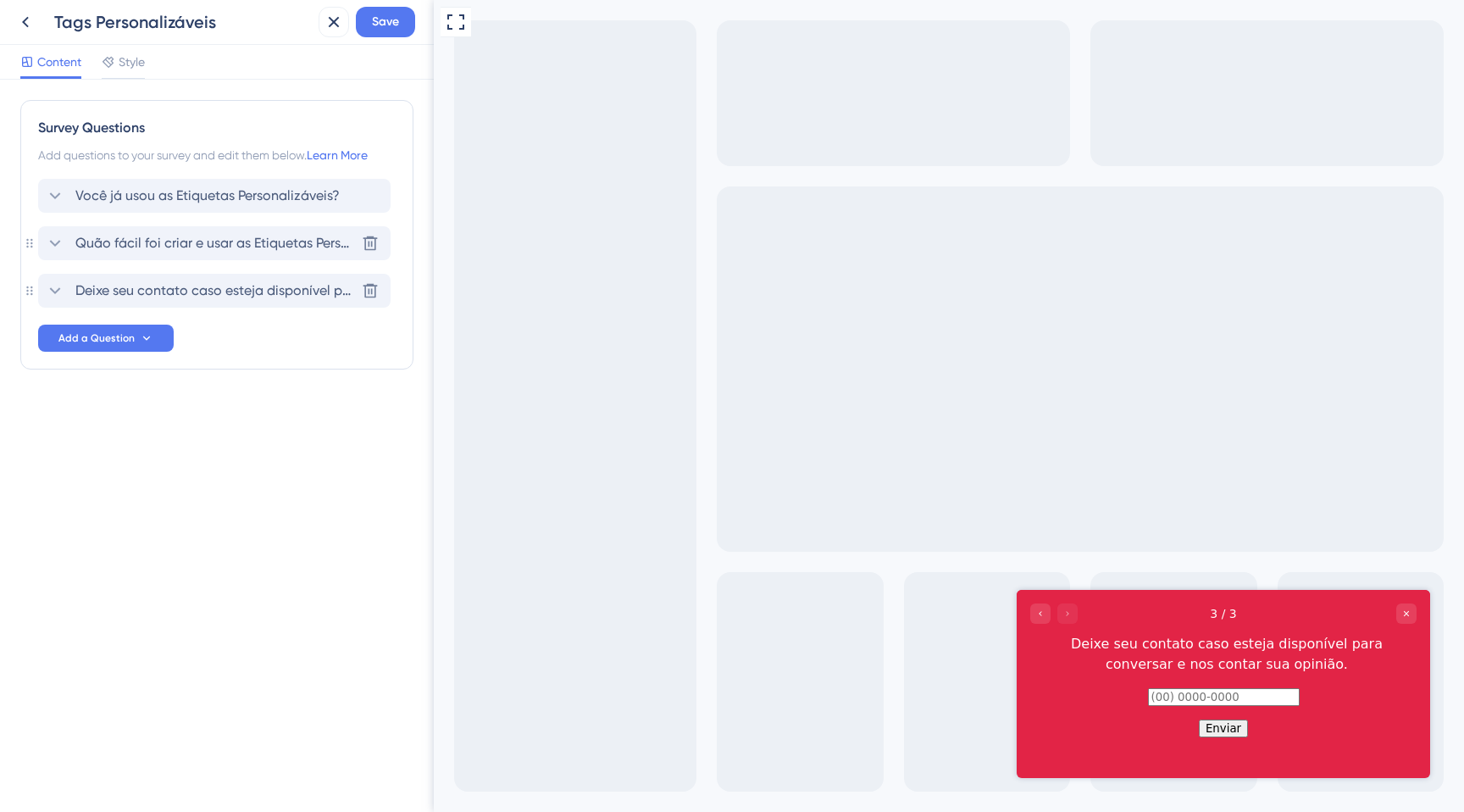
click at [144, 243] on span "Quão fácil foi criar e usar as Etiquetas Personalizáveis?" at bounding box center [215, 243] width 279 height 20
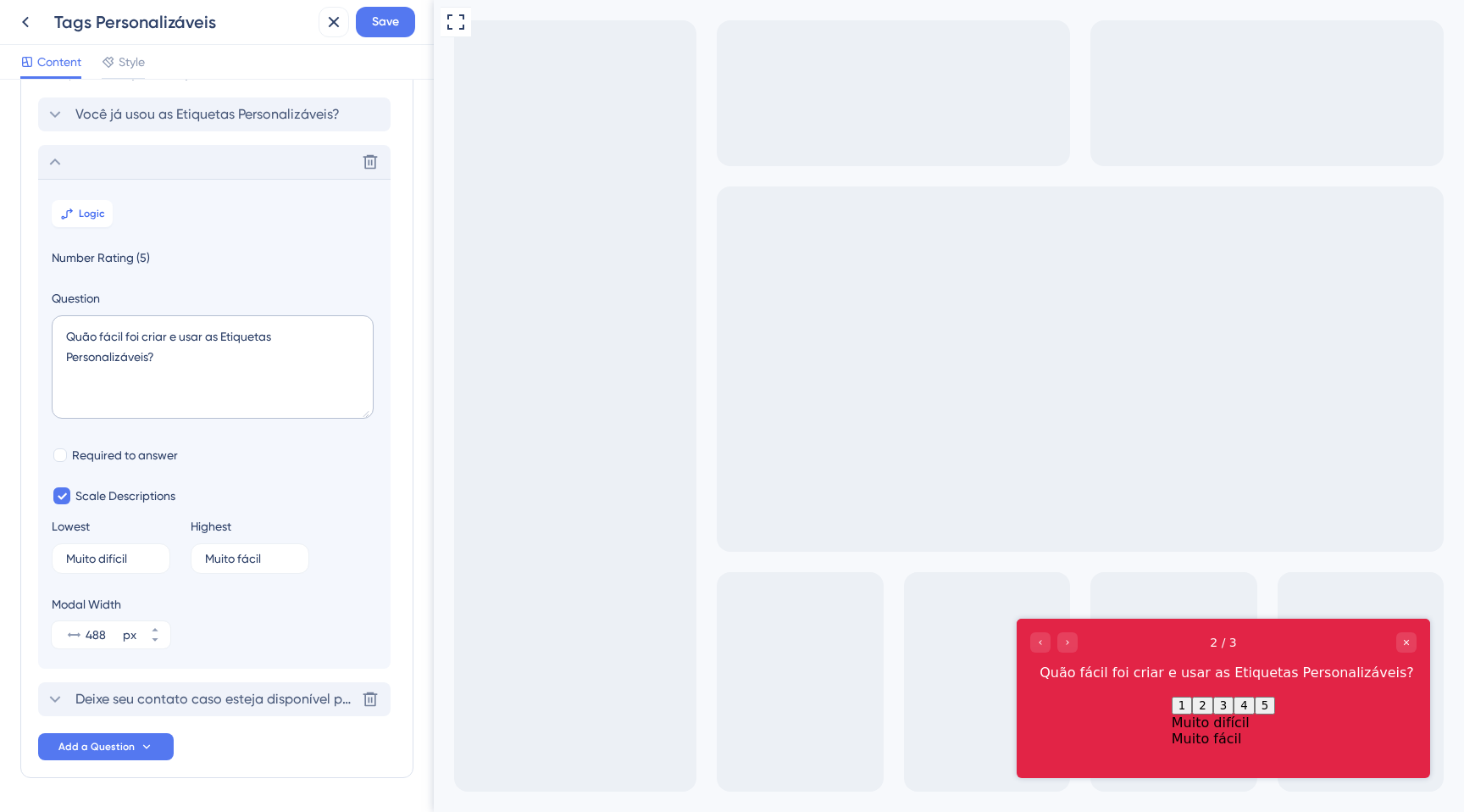
scroll to position [135, 0]
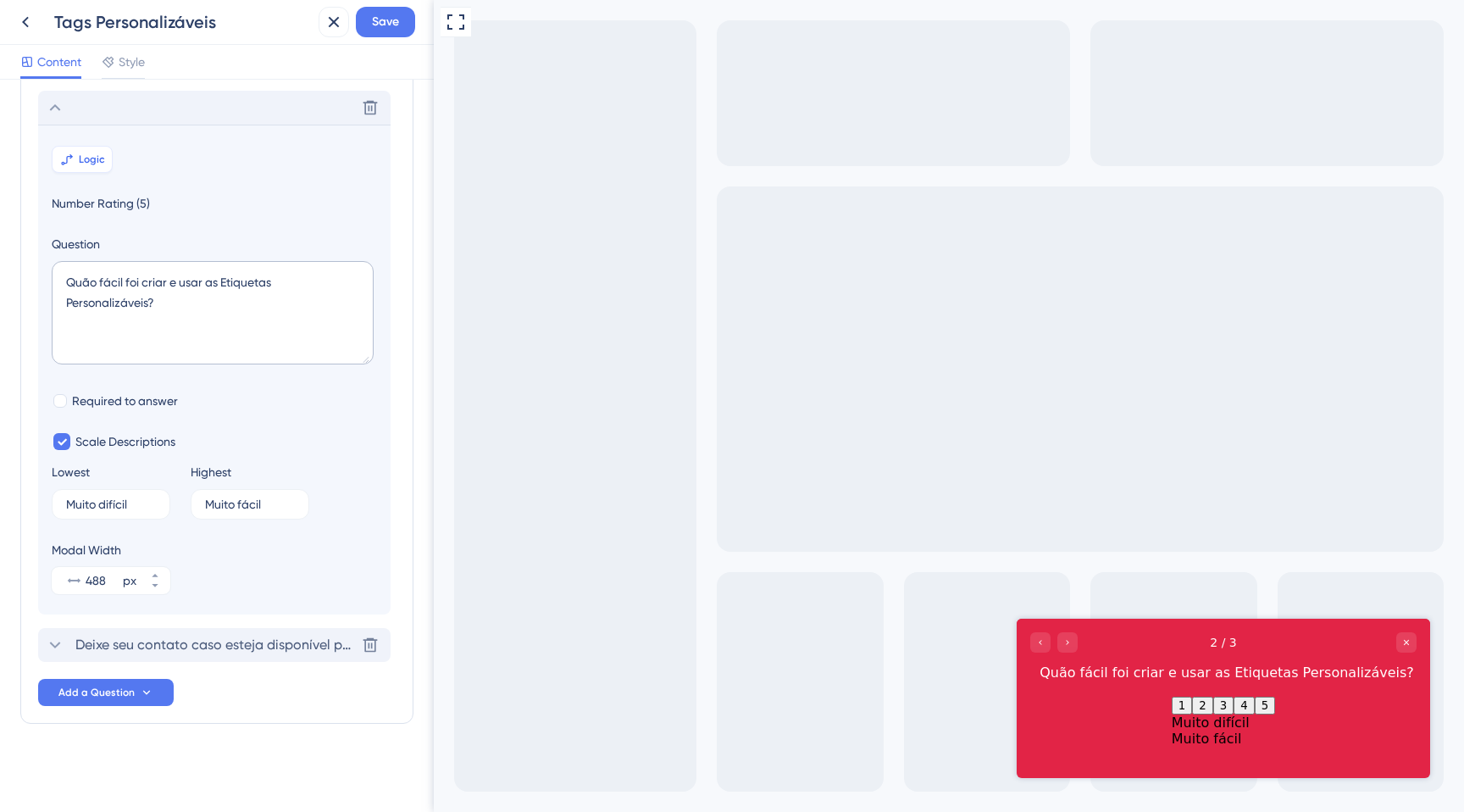
click at [75, 164] on button "Logic" at bounding box center [81, 159] width 61 height 27
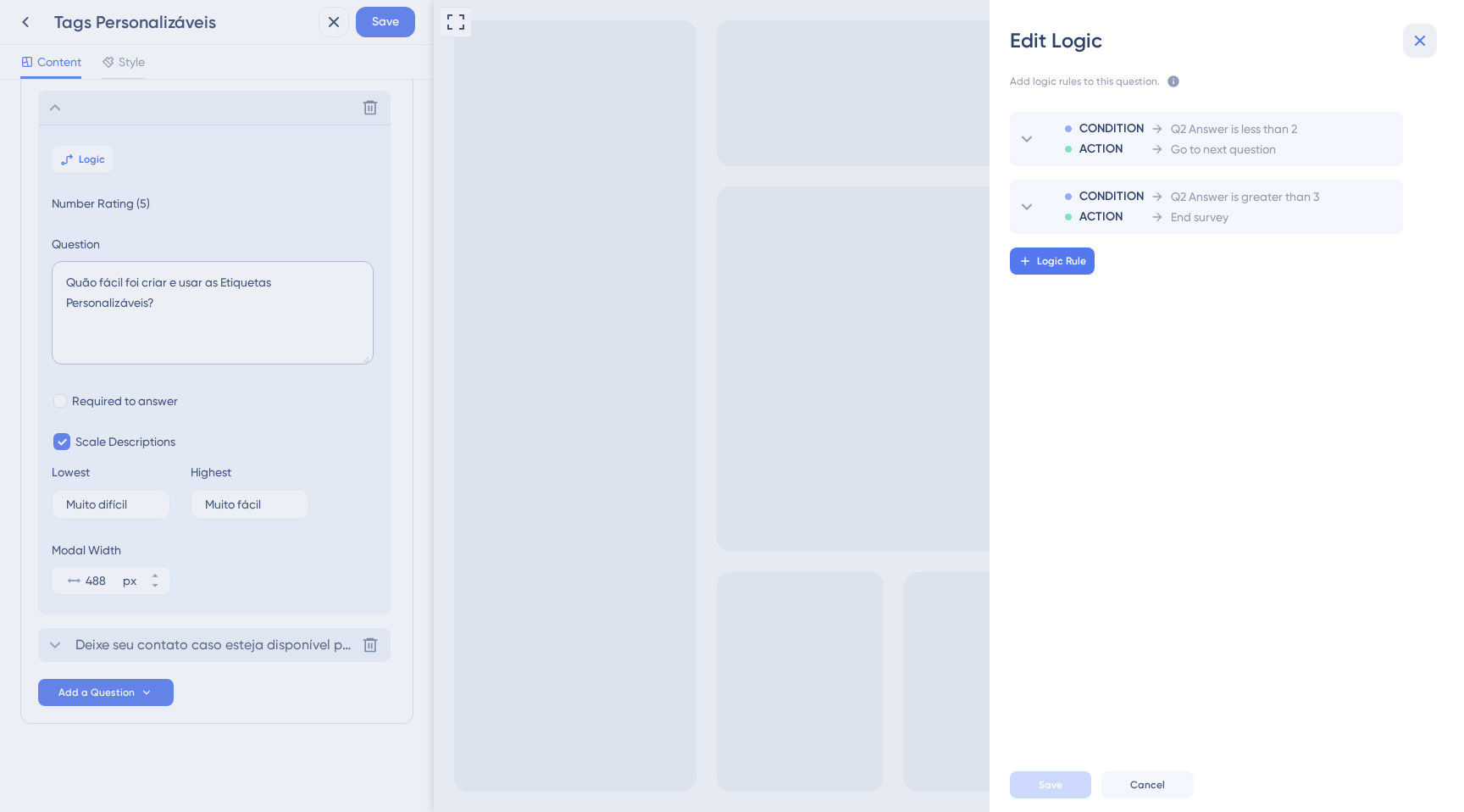
click at [1417, 33] on icon at bounding box center [1420, 41] width 20 height 20
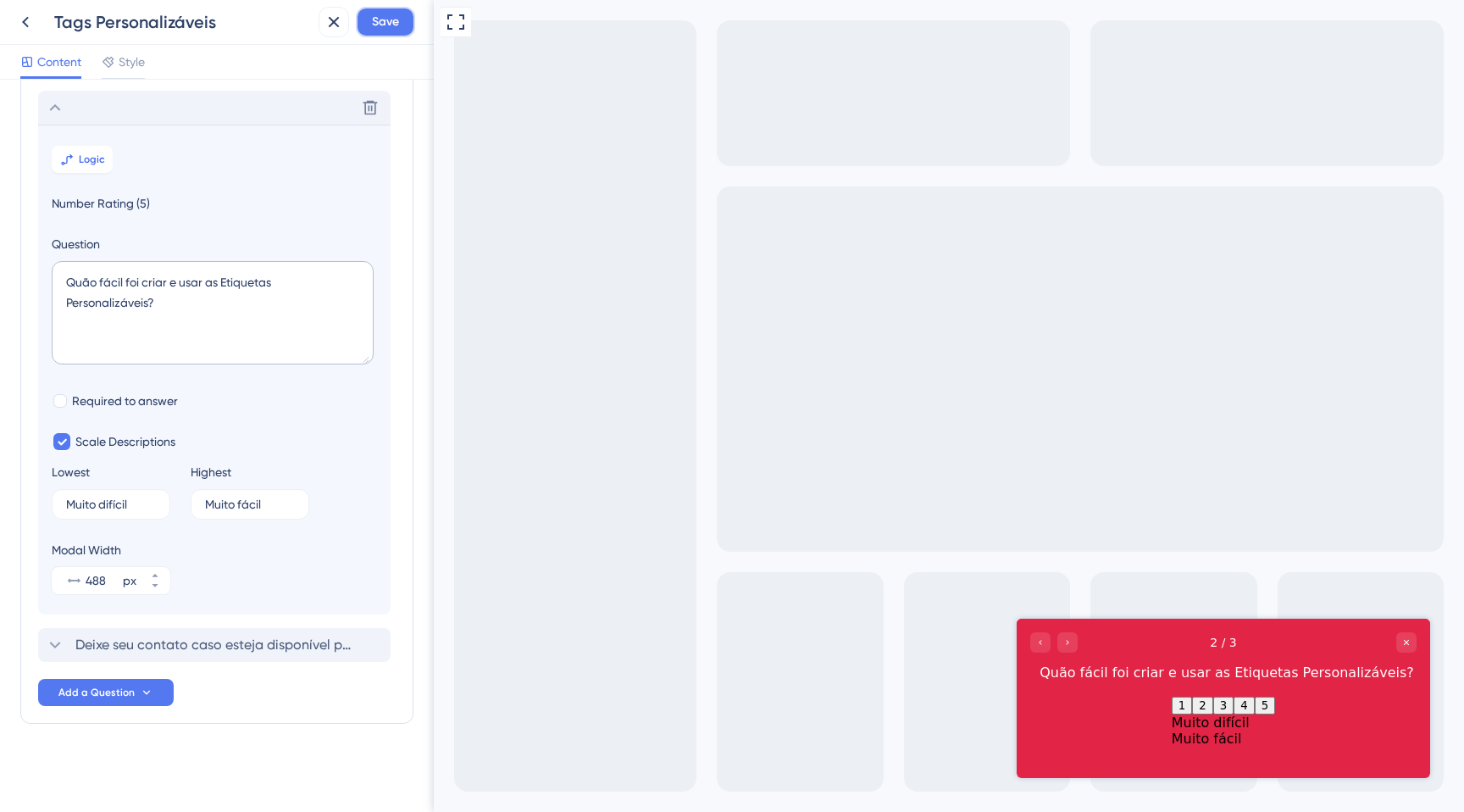
click at [371, 24] on button "Save" at bounding box center [385, 22] width 59 height 31
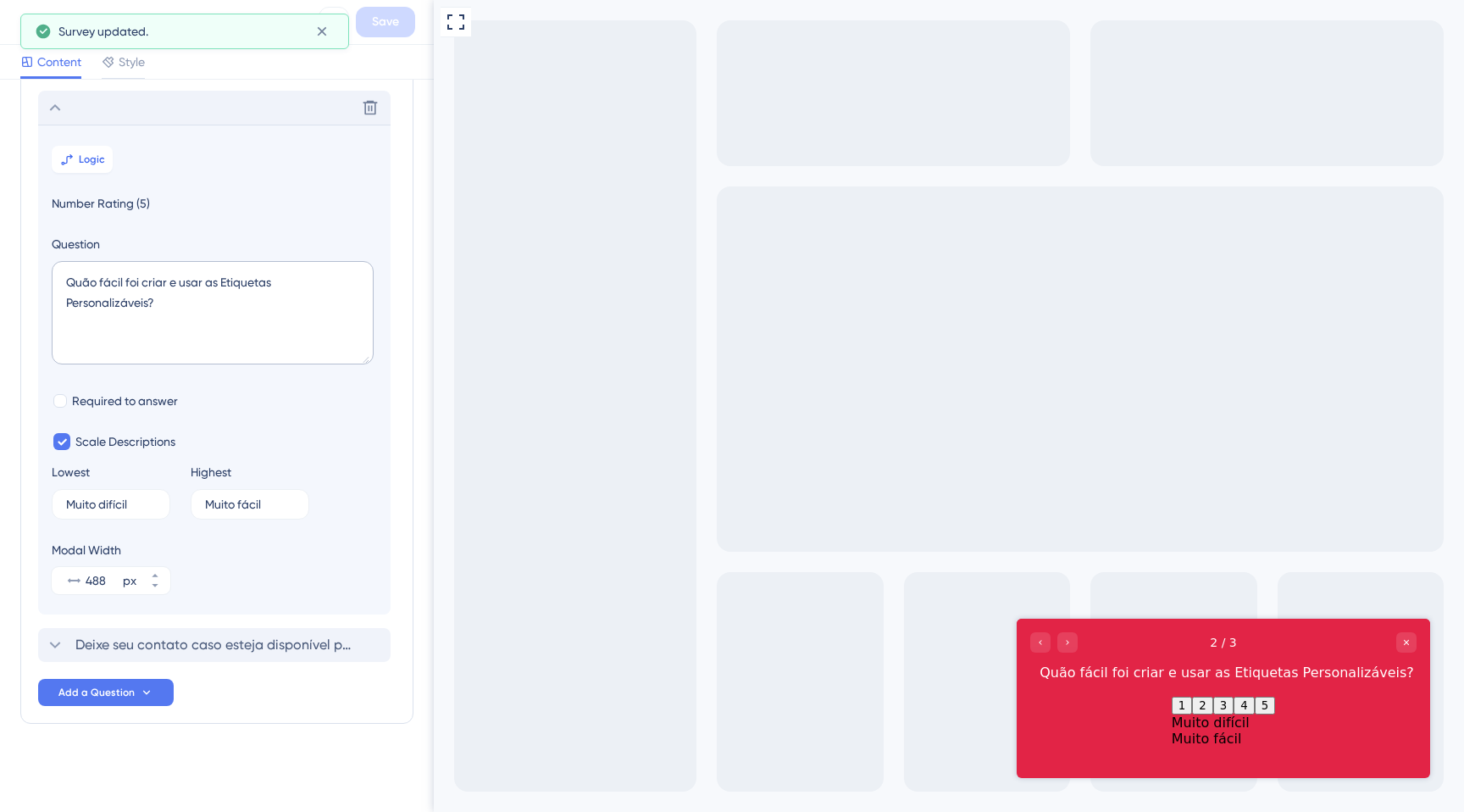
click at [11, 17] on button at bounding box center [26, 22] width 31 height 31
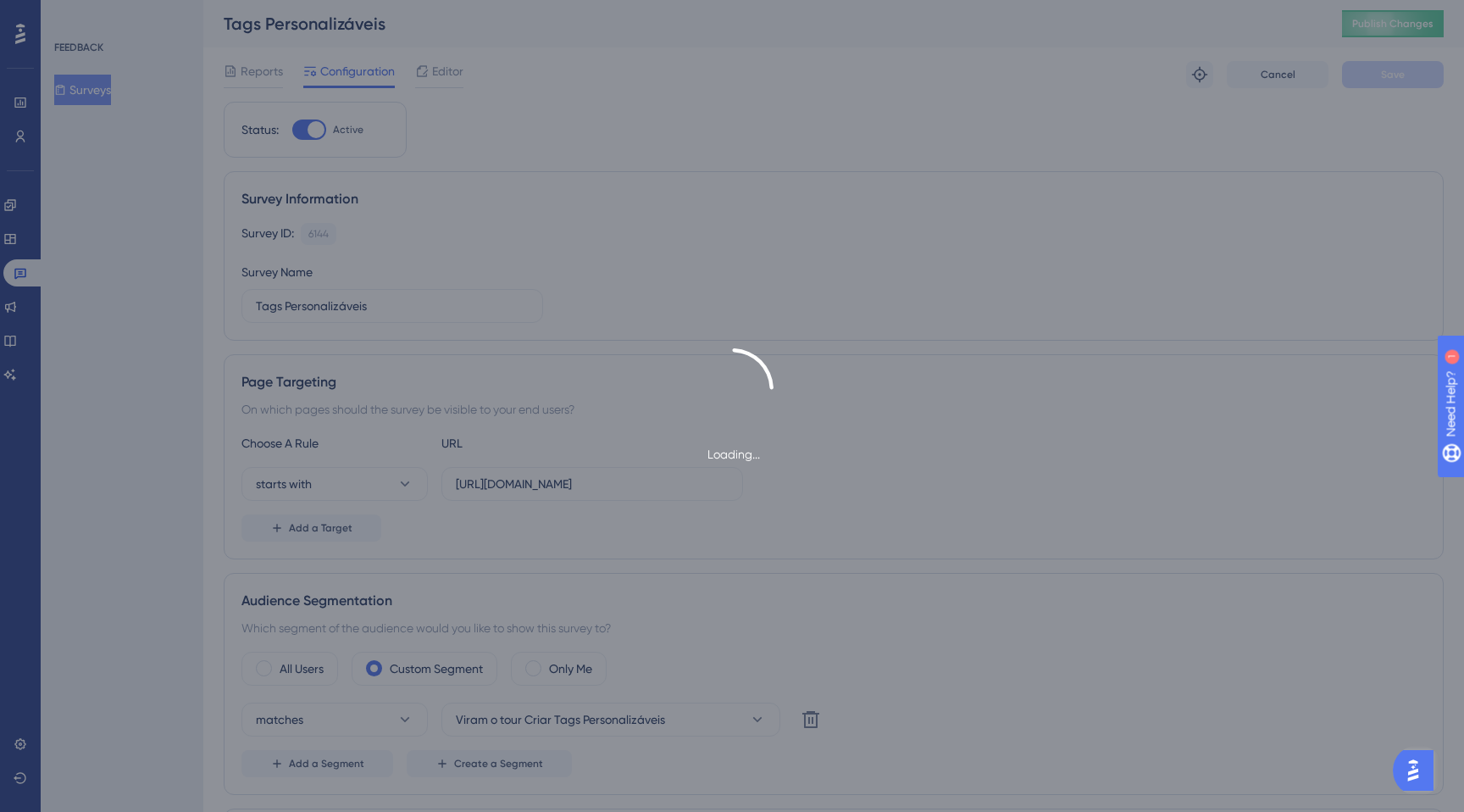
click at [1369, 25] on div "Loading..." at bounding box center [732, 406] width 1464 height 812
click at [1373, 26] on div "Loading..." at bounding box center [732, 406] width 1464 height 812
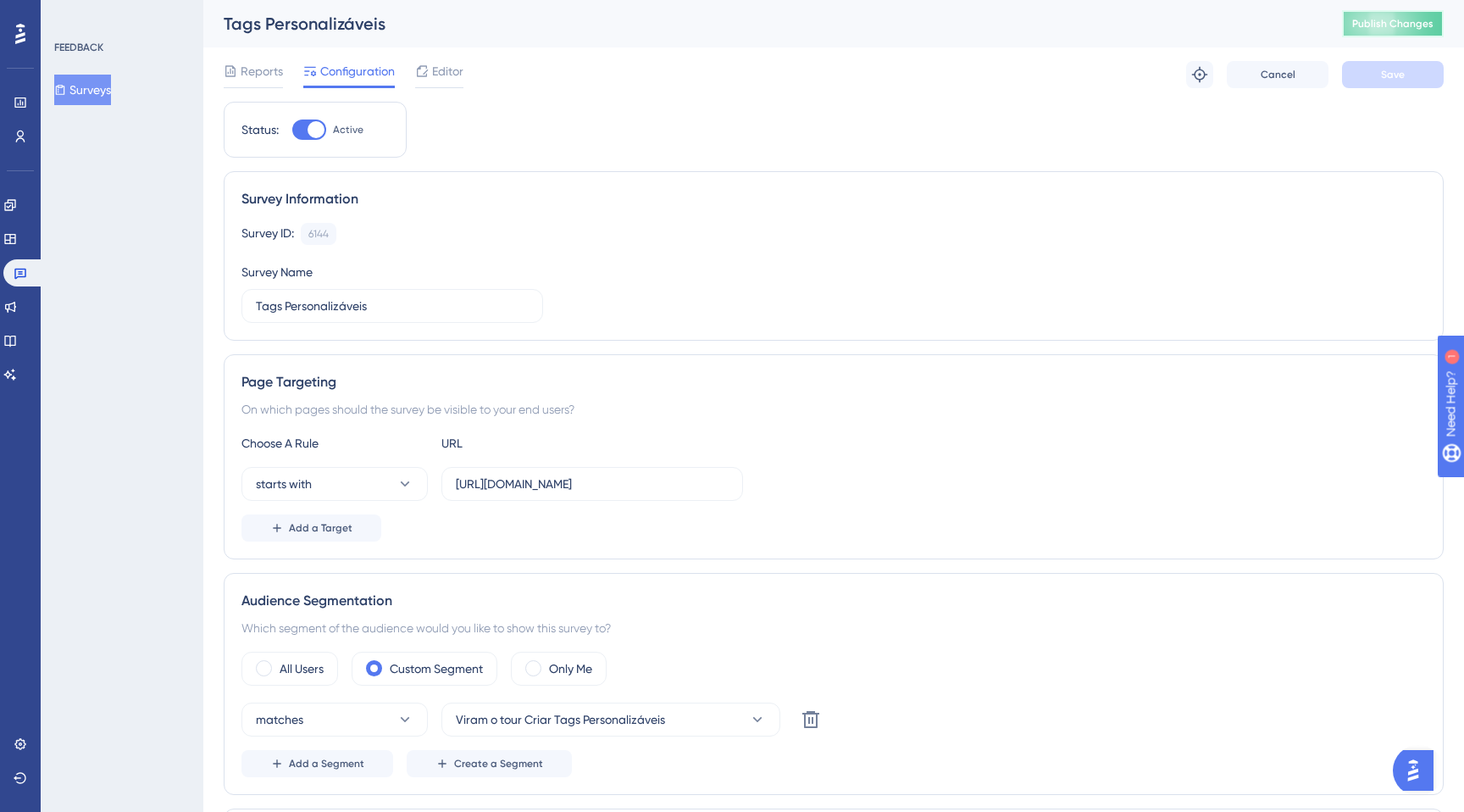
click at [1402, 20] on span "Publish Changes" at bounding box center [1392, 23] width 81 height 13
click at [101, 75] on button "Surveys" at bounding box center [82, 89] width 57 height 31
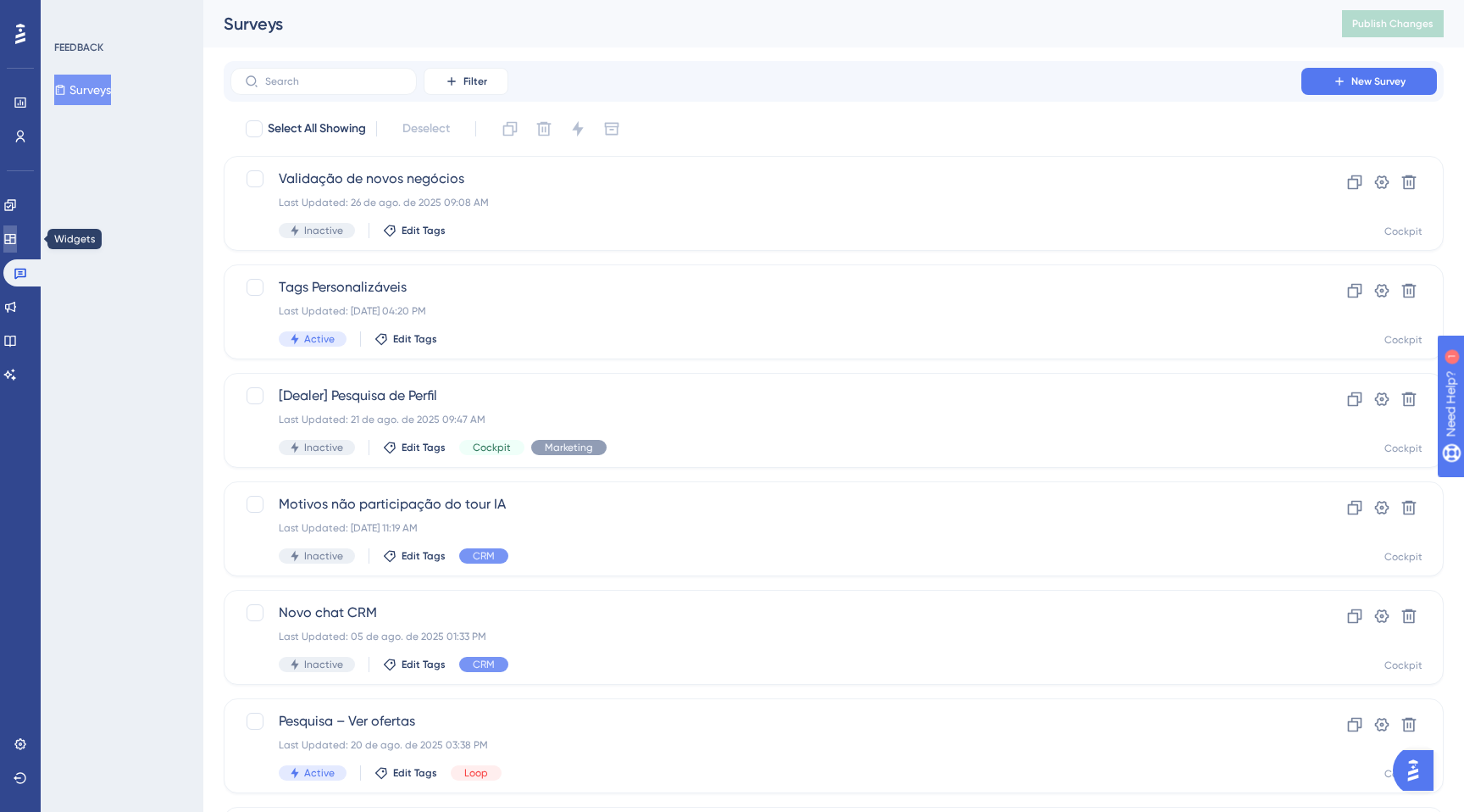
click at [16, 225] on link at bounding box center [10, 239] width 13 height 27
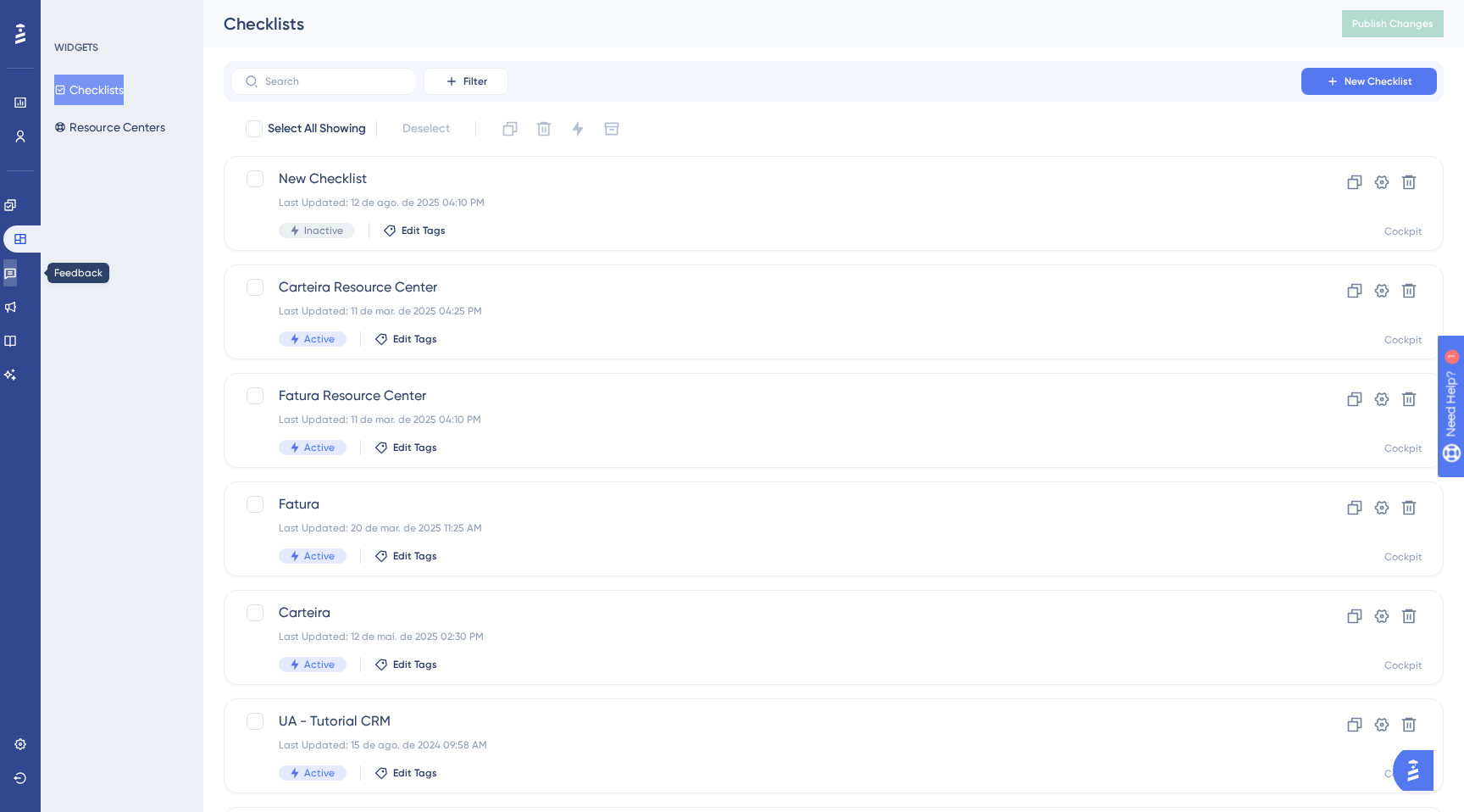
click at [17, 276] on icon at bounding box center [10, 272] width 13 height 13
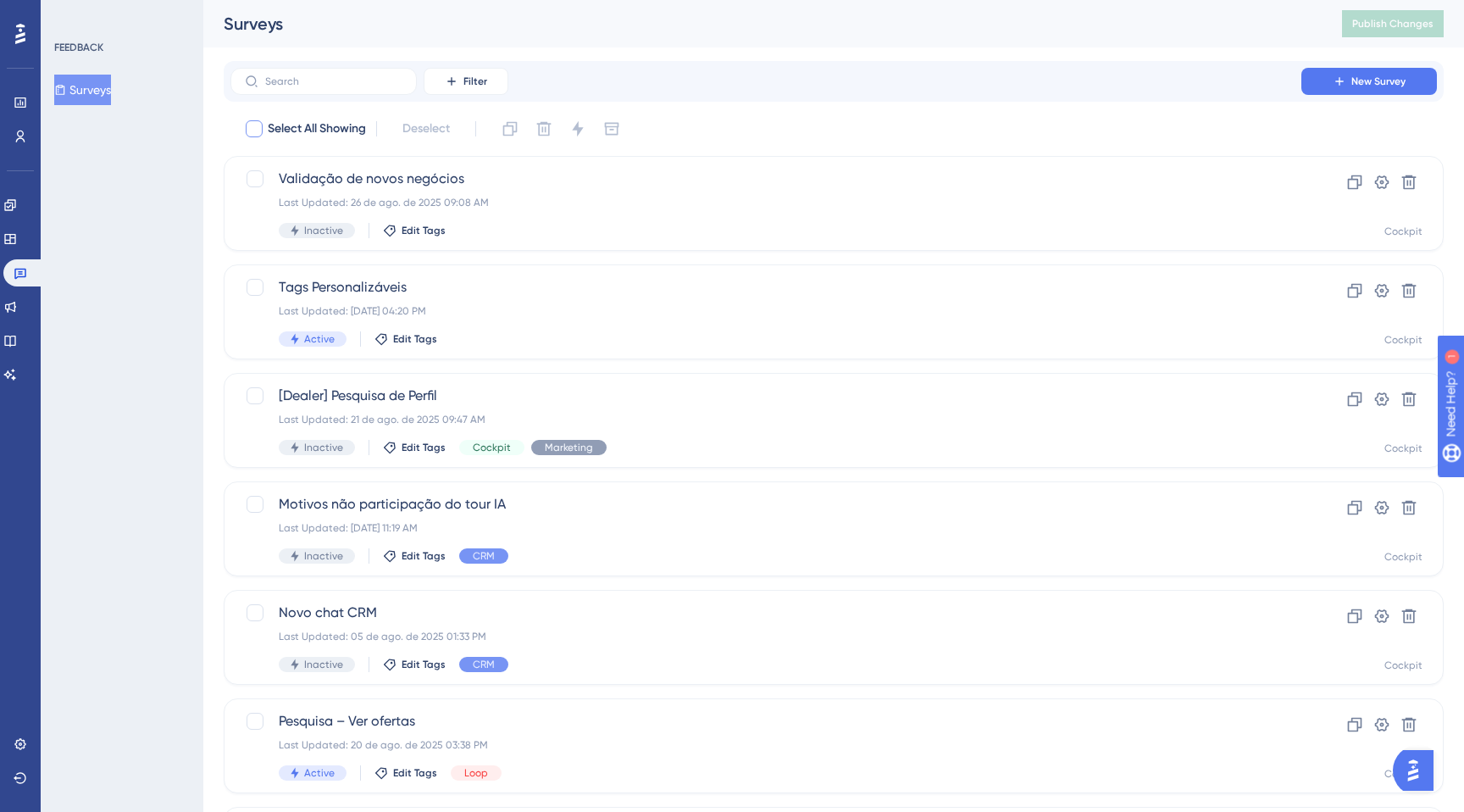
click at [264, 126] on label "Select All Showing" at bounding box center [305, 128] width 122 height 20
checkbox input "true"
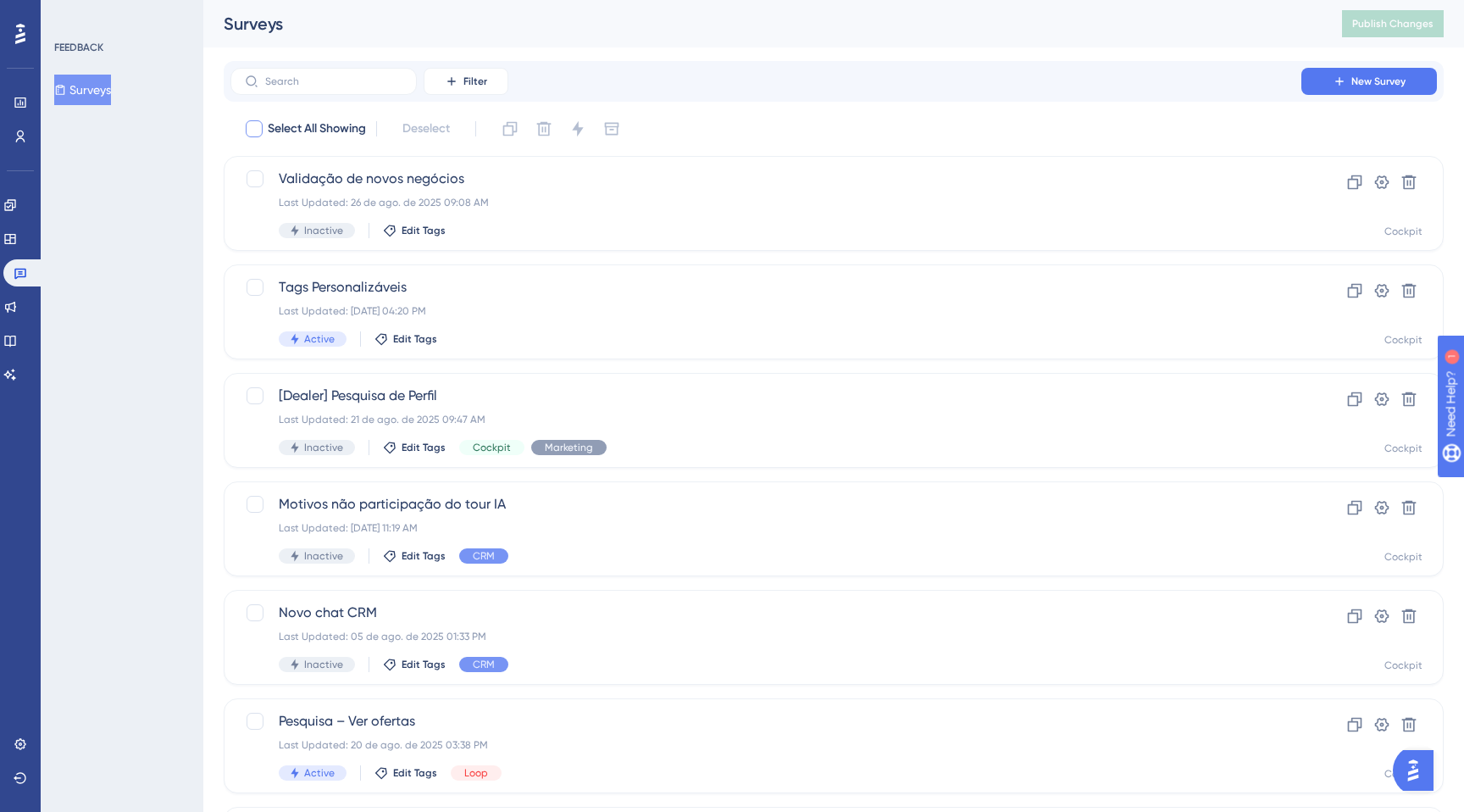
checkbox input "true"
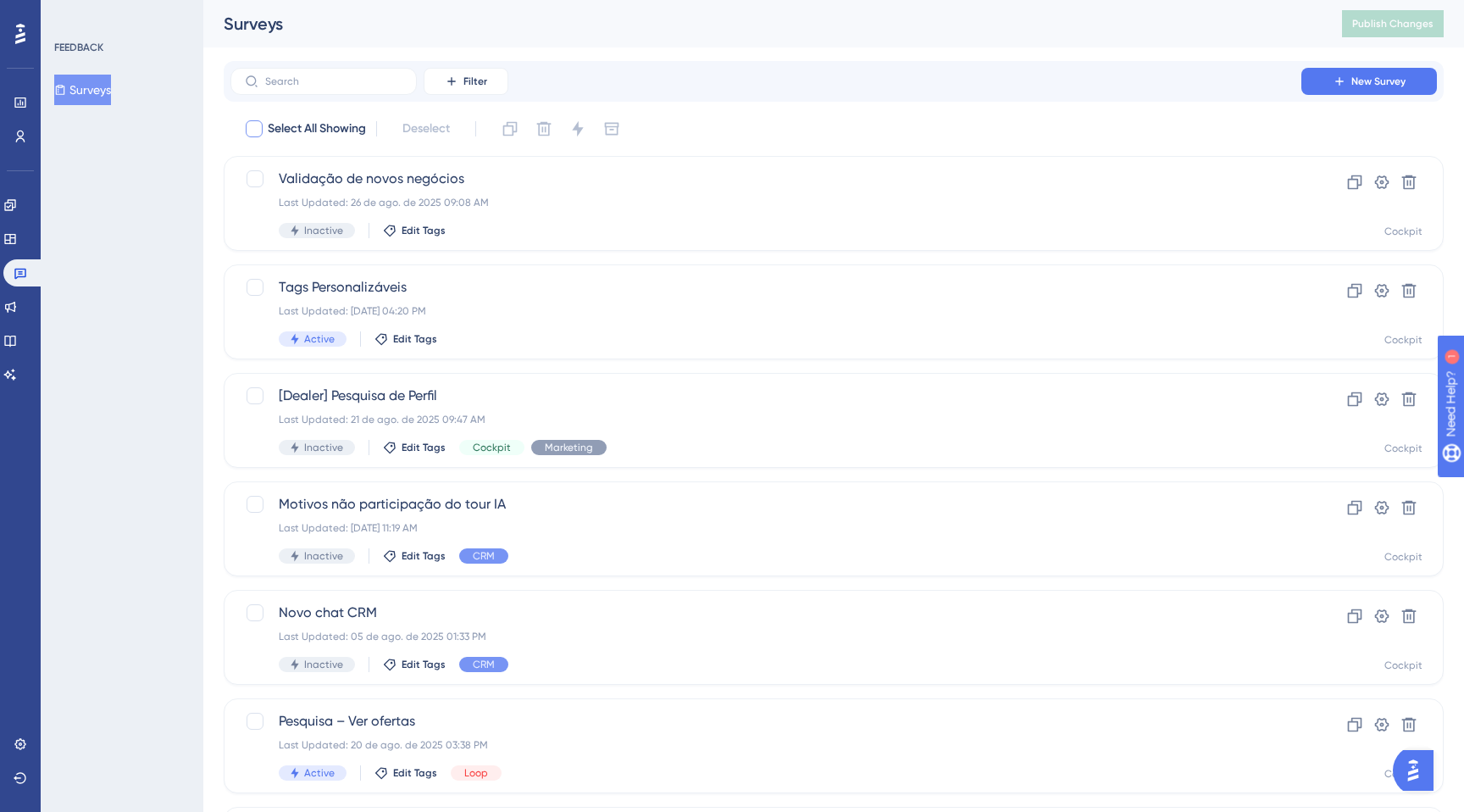
checkbox input "true"
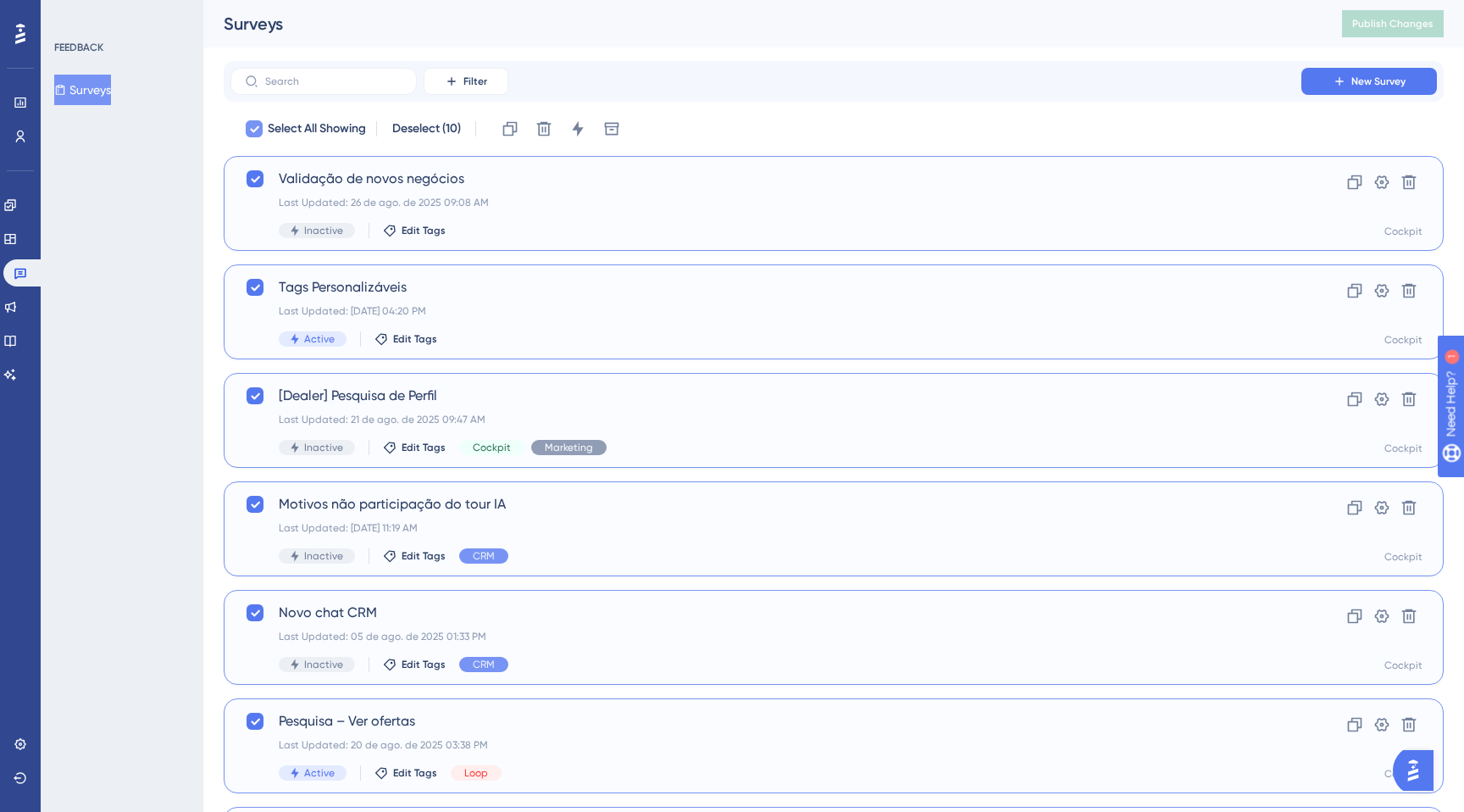
click at [264, 126] on label "Select All Showing" at bounding box center [305, 128] width 122 height 20
checkbox input "false"
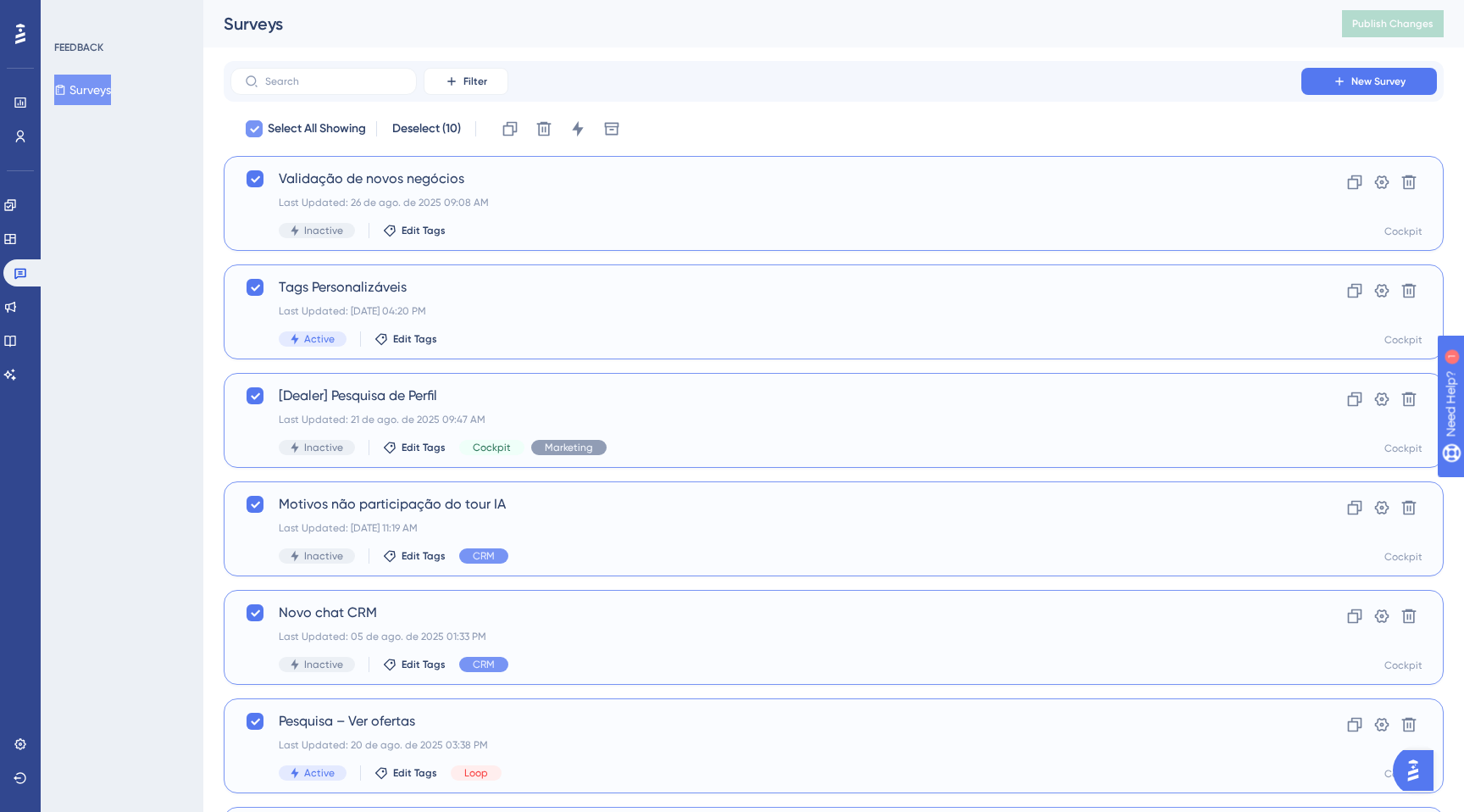
checkbox input "false"
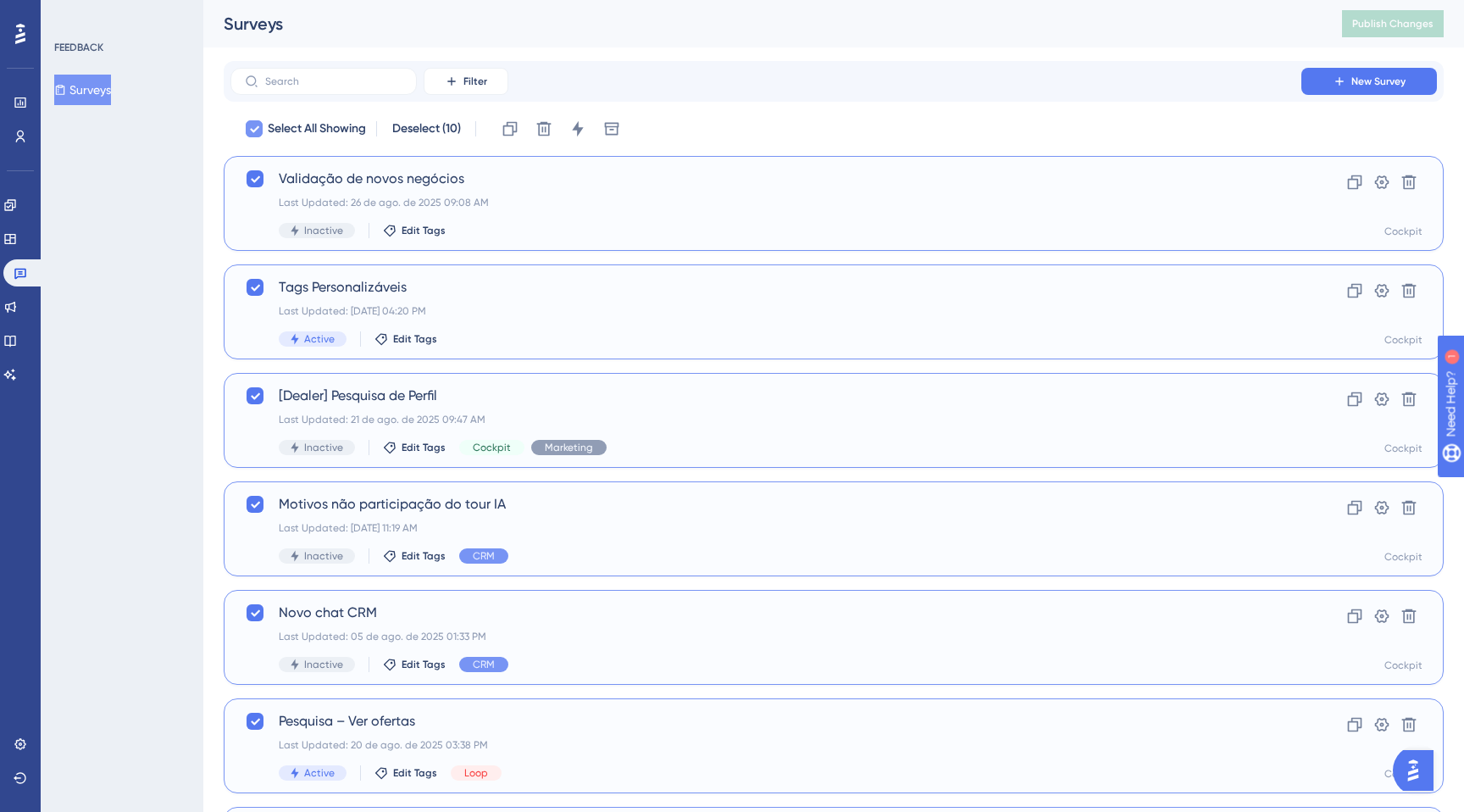
checkbox input "false"
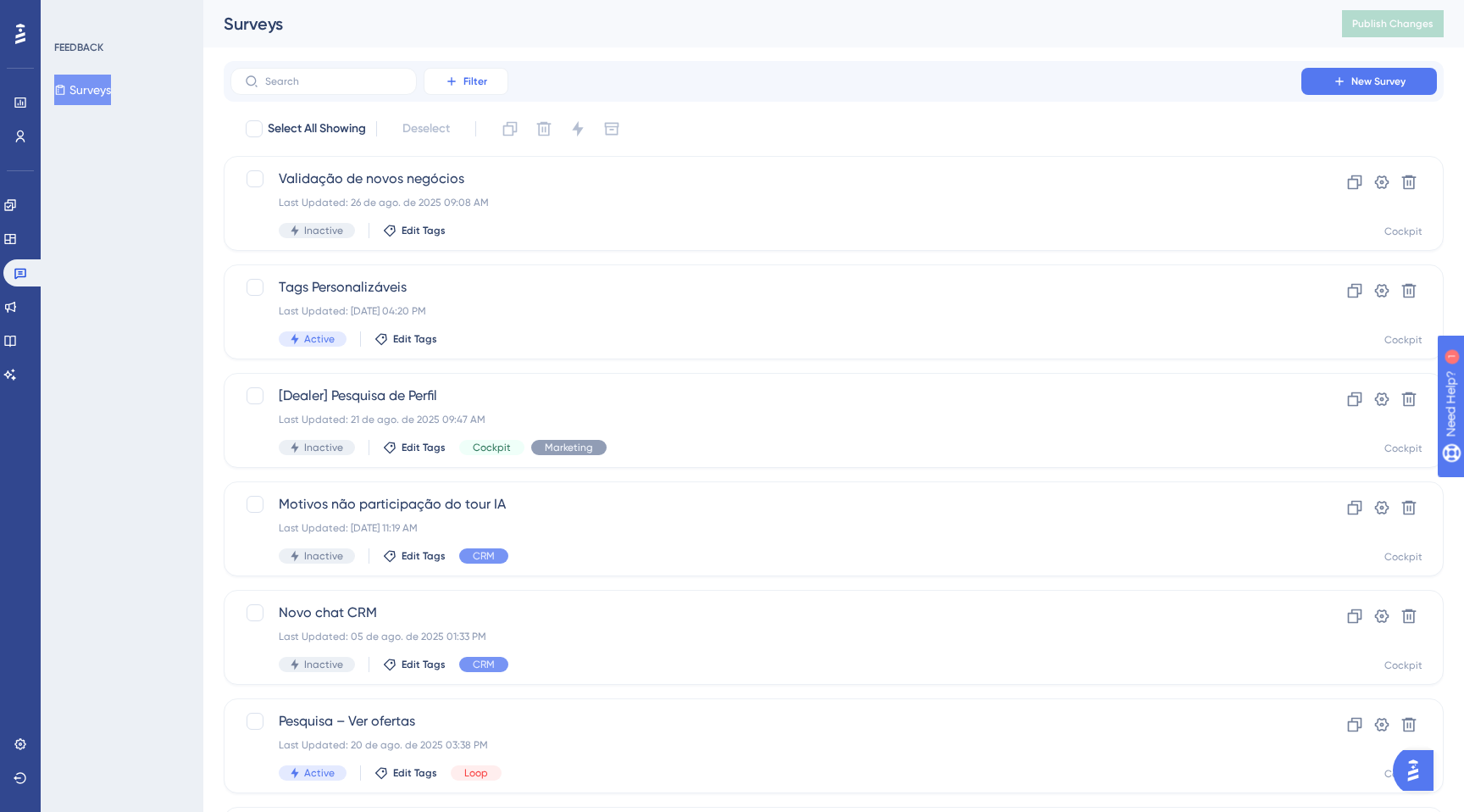
click at [465, 80] on span "Filter" at bounding box center [475, 80] width 24 height 13
click at [465, 223] on span "Status" at bounding box center [465, 231] width 34 height 20
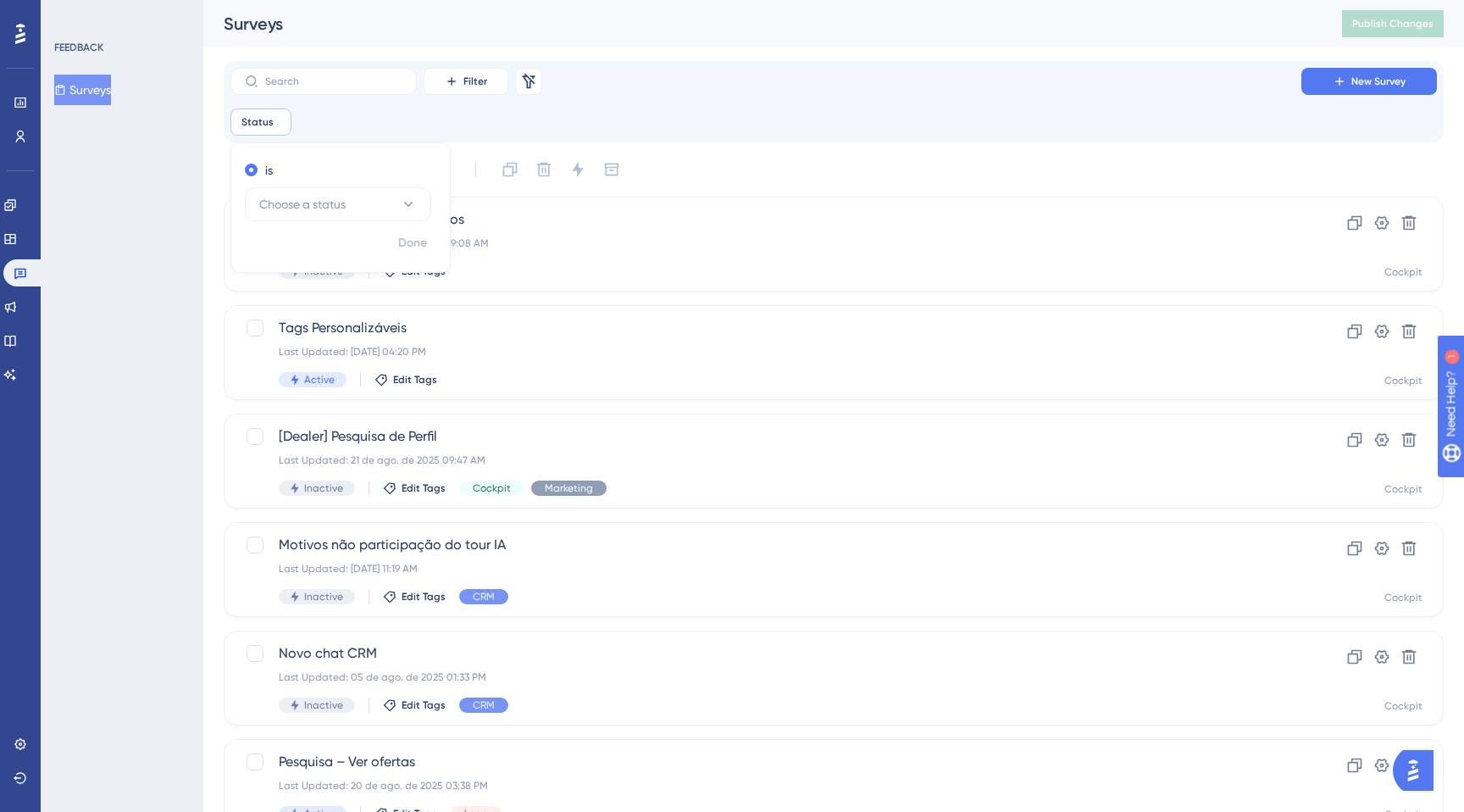
click at [312, 186] on div "is Choose a status" at bounding box center [337, 190] width 185 height 61
click at [297, 201] on span "Choose a status" at bounding box center [302, 204] width 87 height 20
click at [293, 264] on span "Active" at bounding box center [286, 255] width 34 height 20
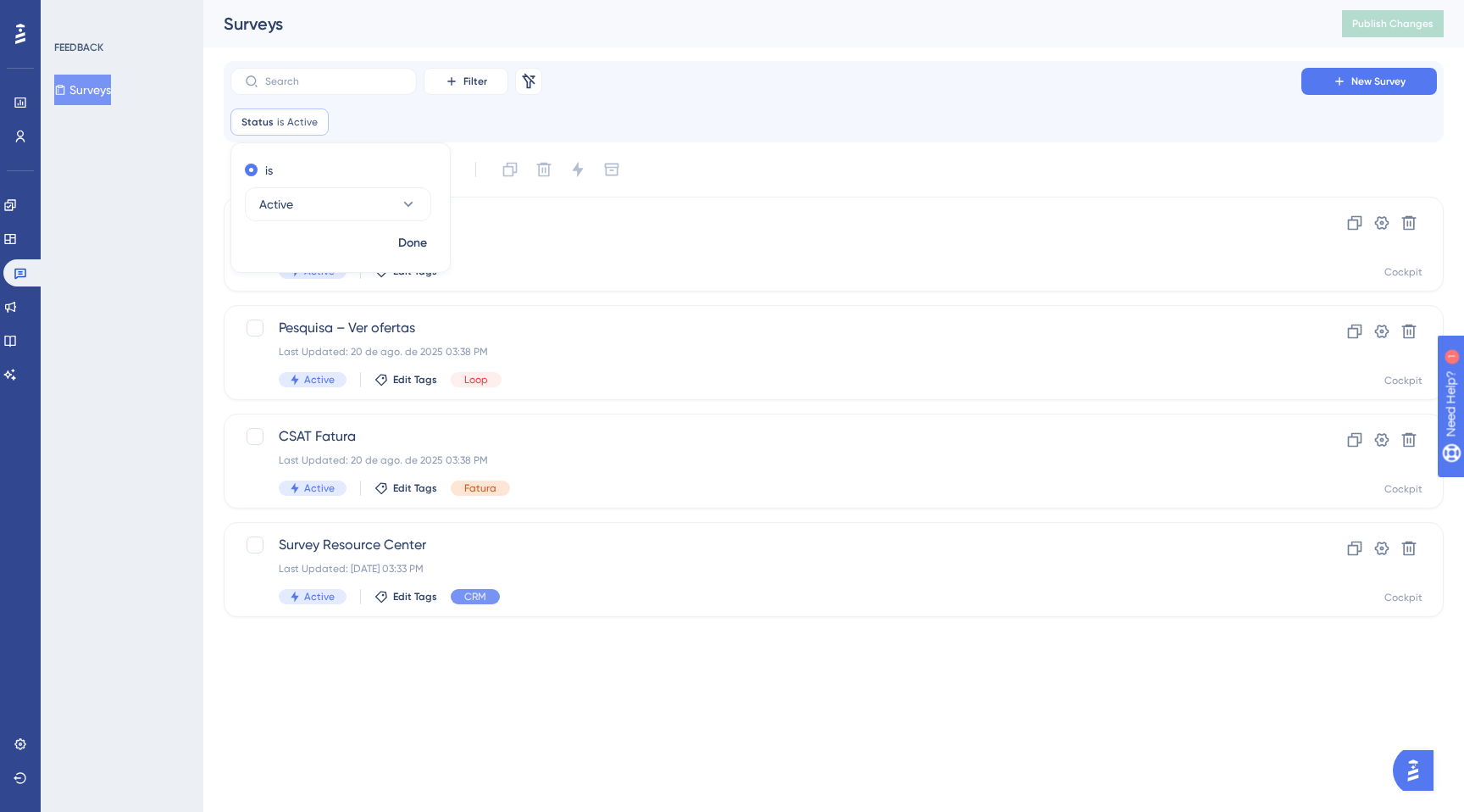
click at [155, 321] on div "FEEDBACK Surveys" at bounding box center [122, 406] width 163 height 812
click at [382, 540] on span "Survey Resource Center" at bounding box center [765, 544] width 975 height 20
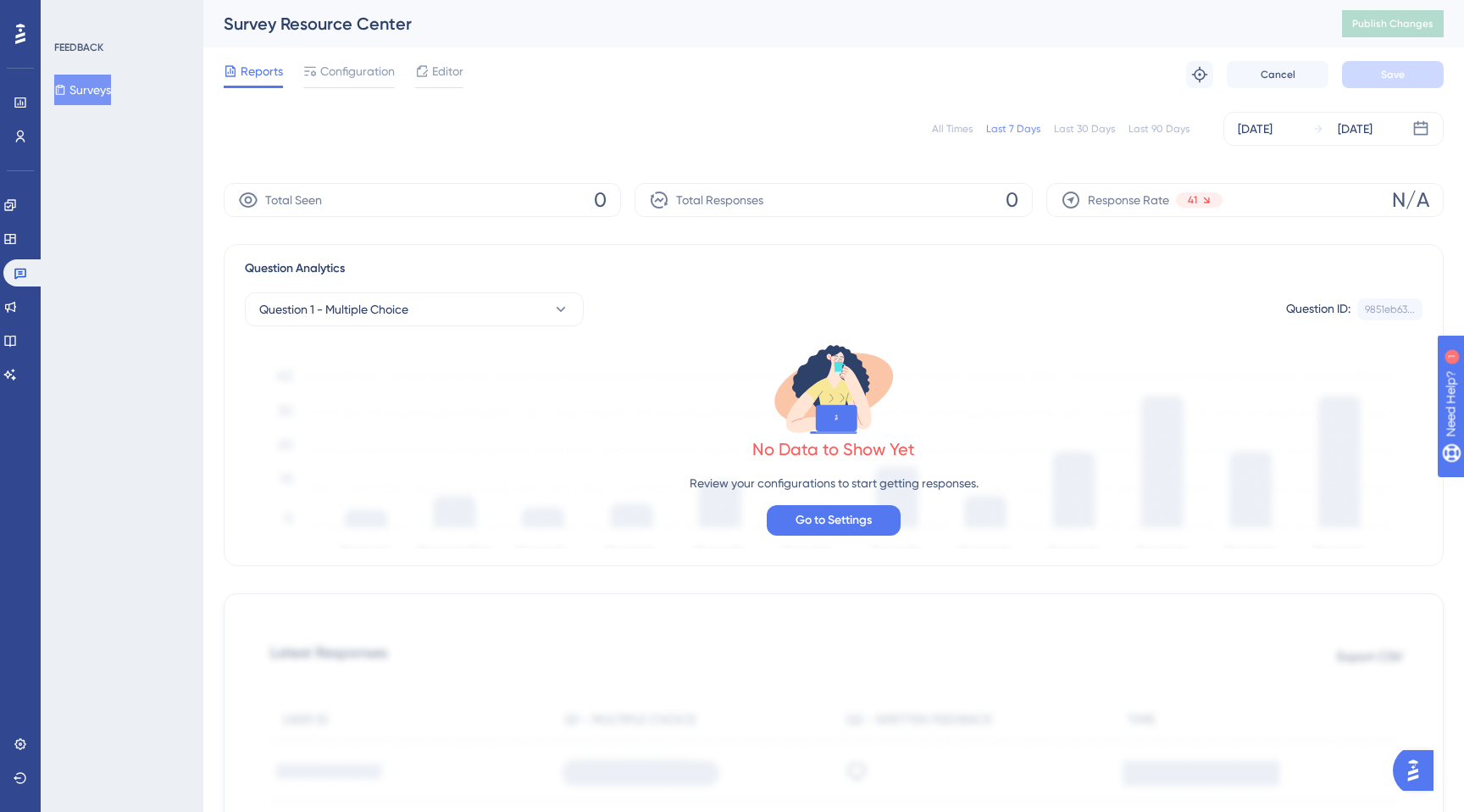
click at [406, 31] on div "Survey Resource Center" at bounding box center [762, 23] width 1076 height 24
click at [325, 65] on span "Configuration" at bounding box center [357, 71] width 74 height 20
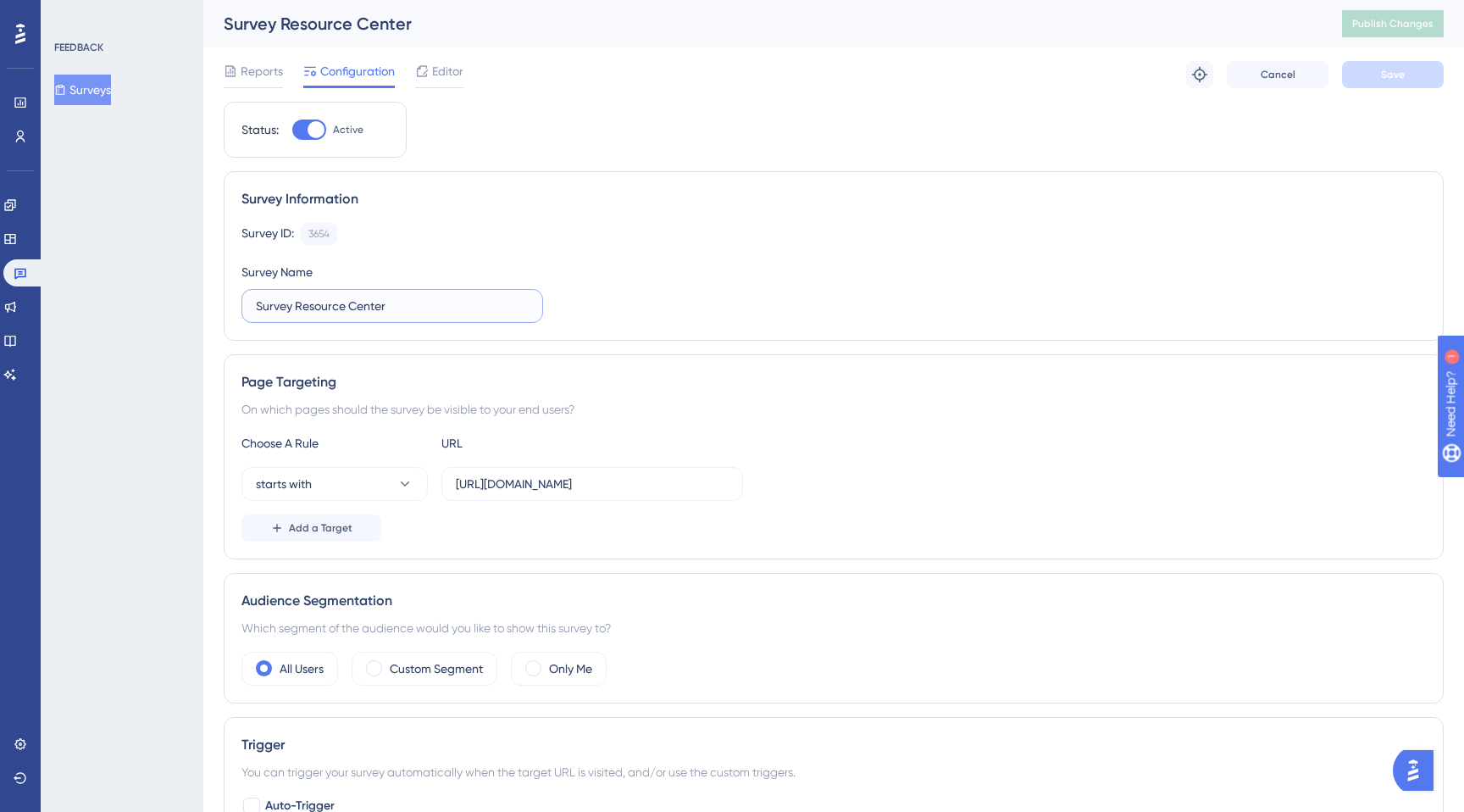
click at [375, 304] on input "Survey Resource Center" at bounding box center [392, 306] width 273 height 19
type input "Survey Resource Center CRM"
click at [1352, 73] on button "Save" at bounding box center [1392, 74] width 102 height 27
click at [111, 89] on button "Surveys" at bounding box center [82, 89] width 57 height 31
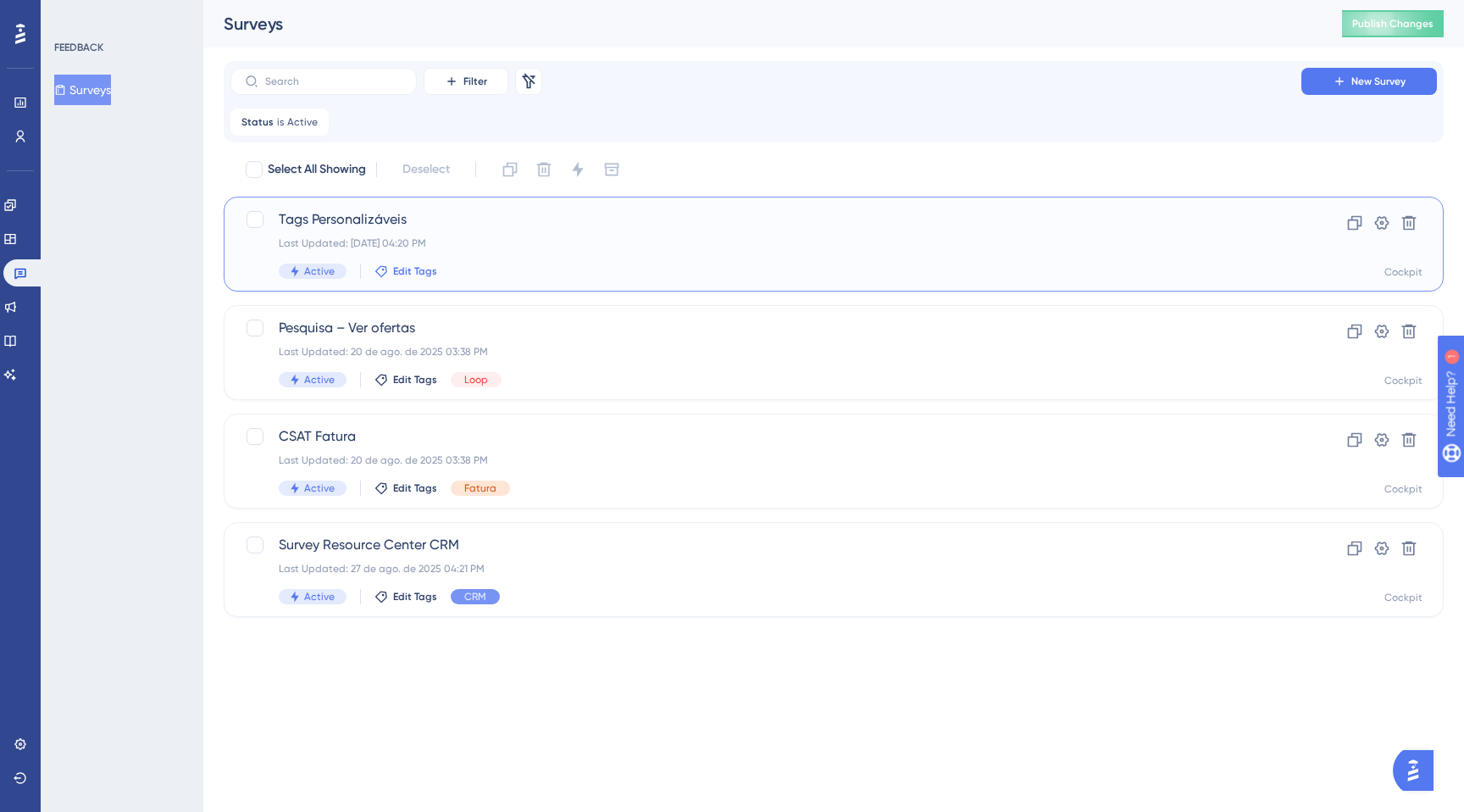
click at [421, 277] on span "Edit Tags" at bounding box center [415, 270] width 44 height 13
click at [389, 468] on div at bounding box center [393, 467] width 13 height 13
checkbox input "true"
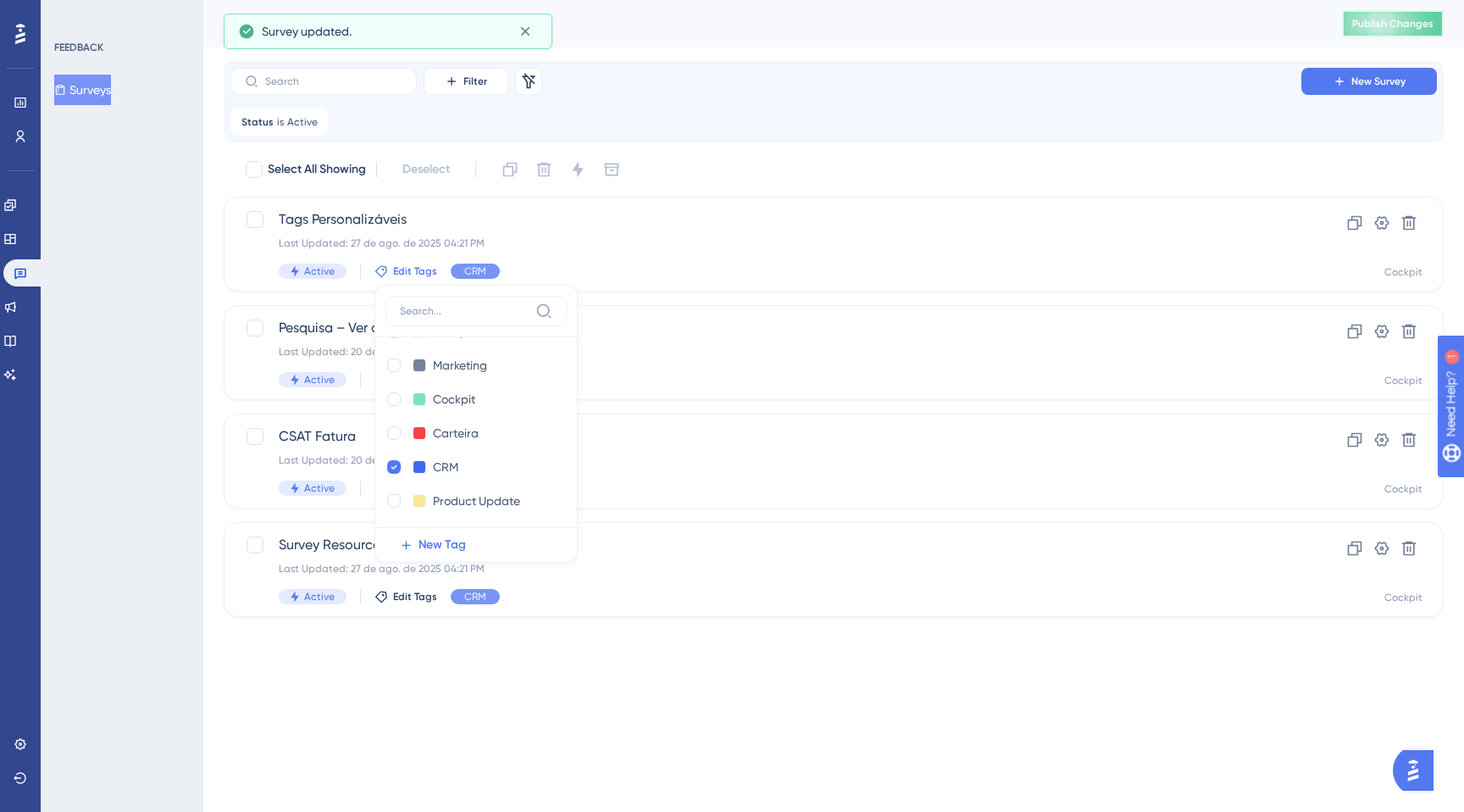
click at [1369, 22] on span "Publish Changes" at bounding box center [1392, 23] width 81 height 13
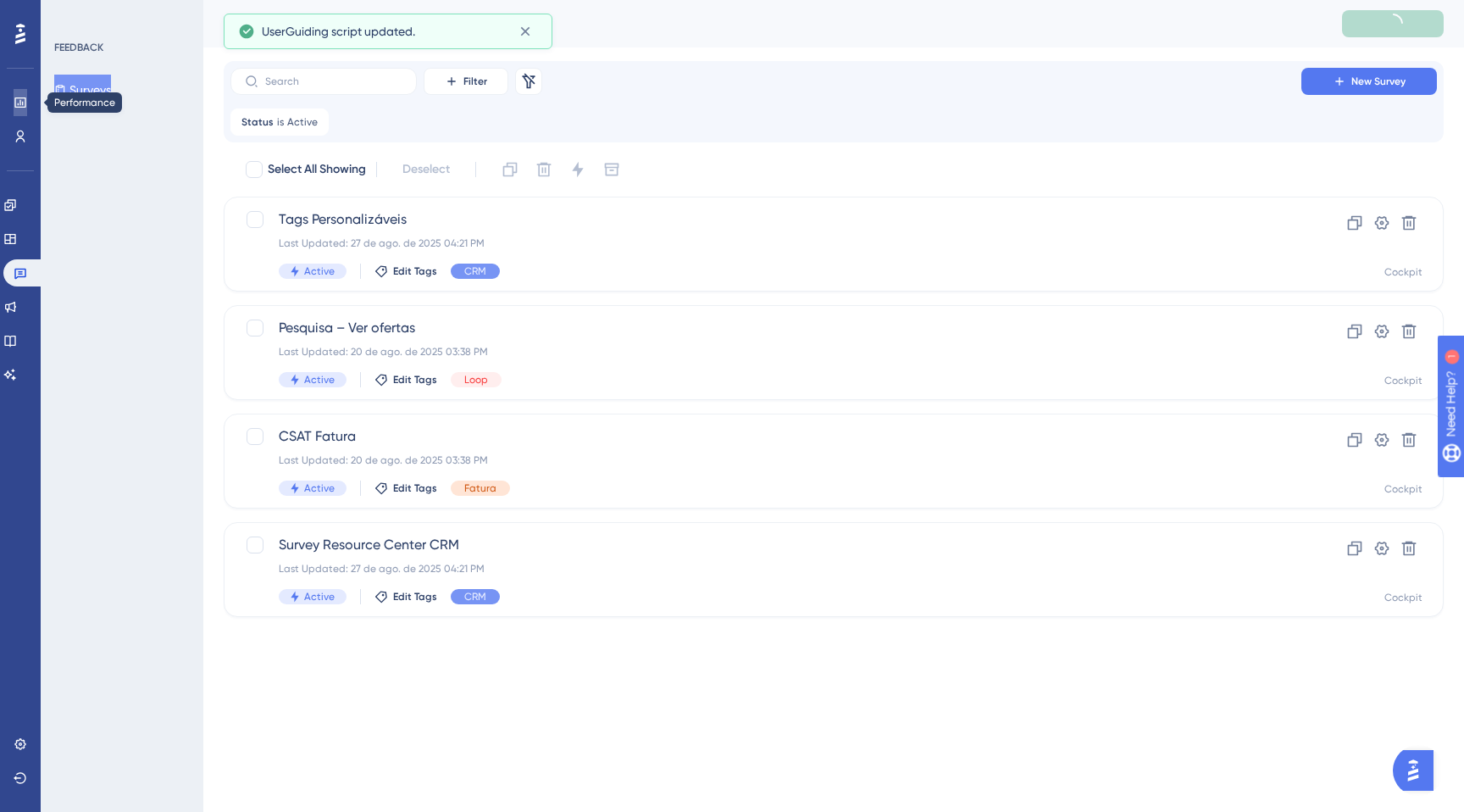
click at [13, 102] on link at bounding box center [19, 102] width 13 height 27
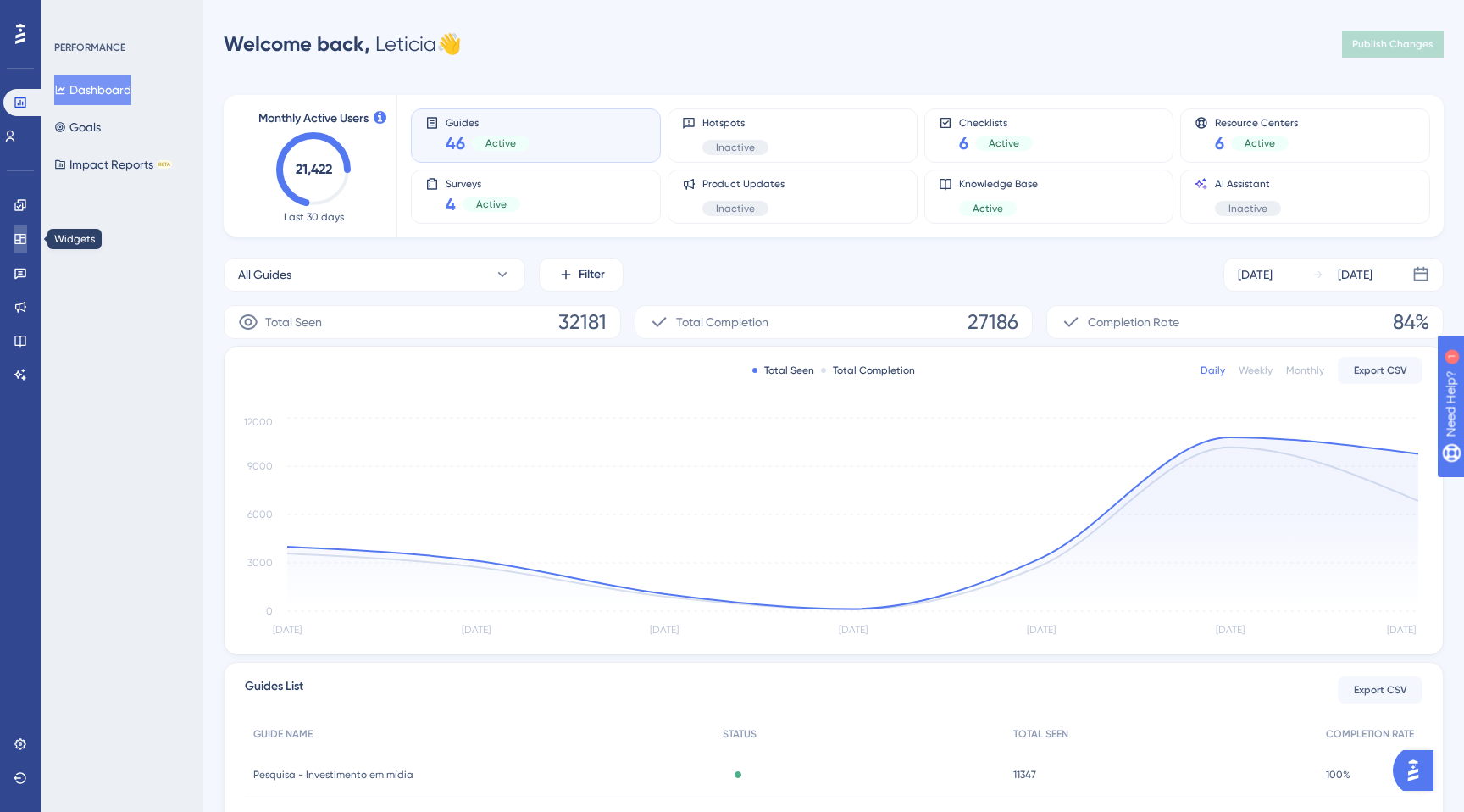
click at [15, 236] on icon at bounding box center [19, 239] width 11 height 11
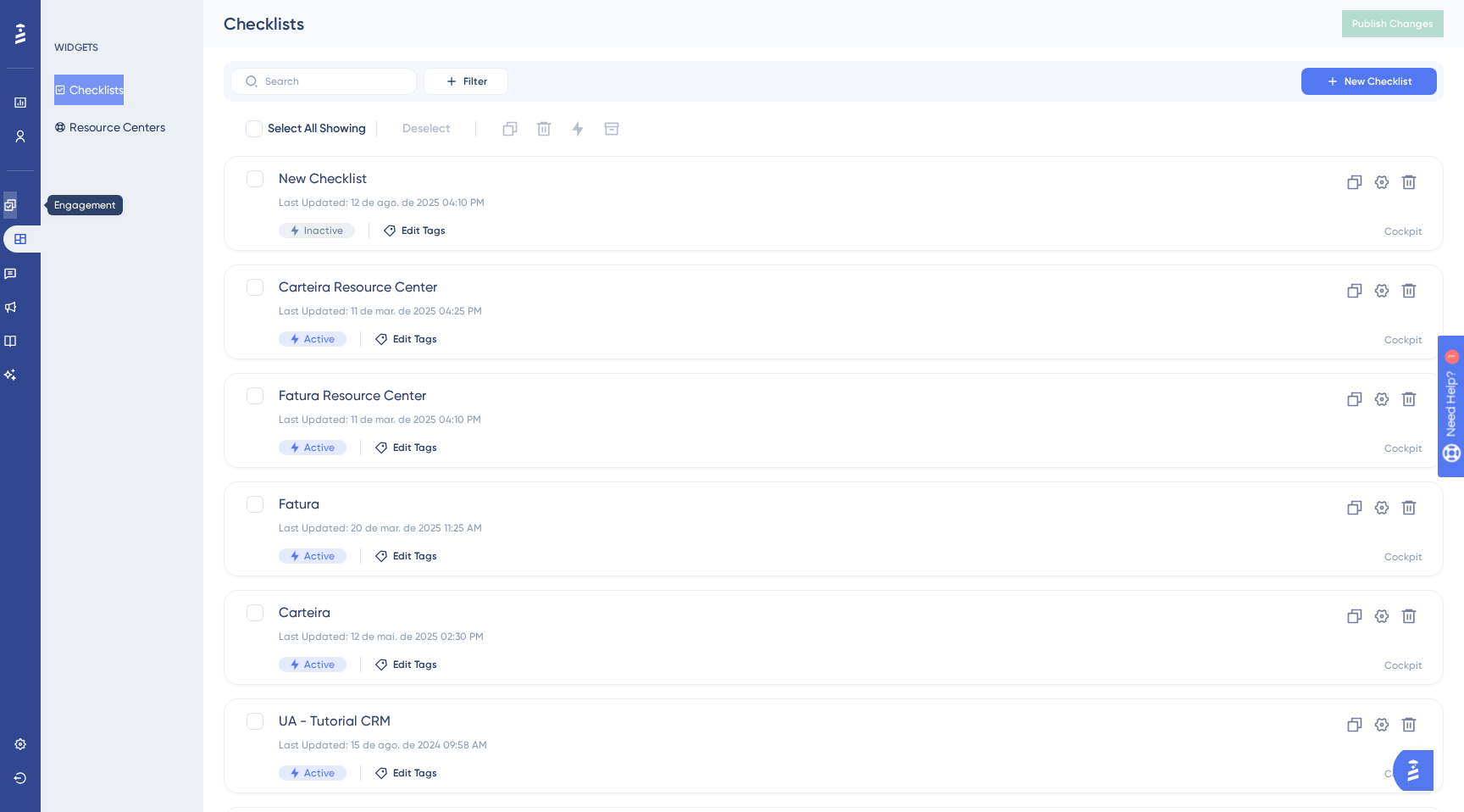
click at [15, 205] on icon at bounding box center [10, 204] width 11 height 11
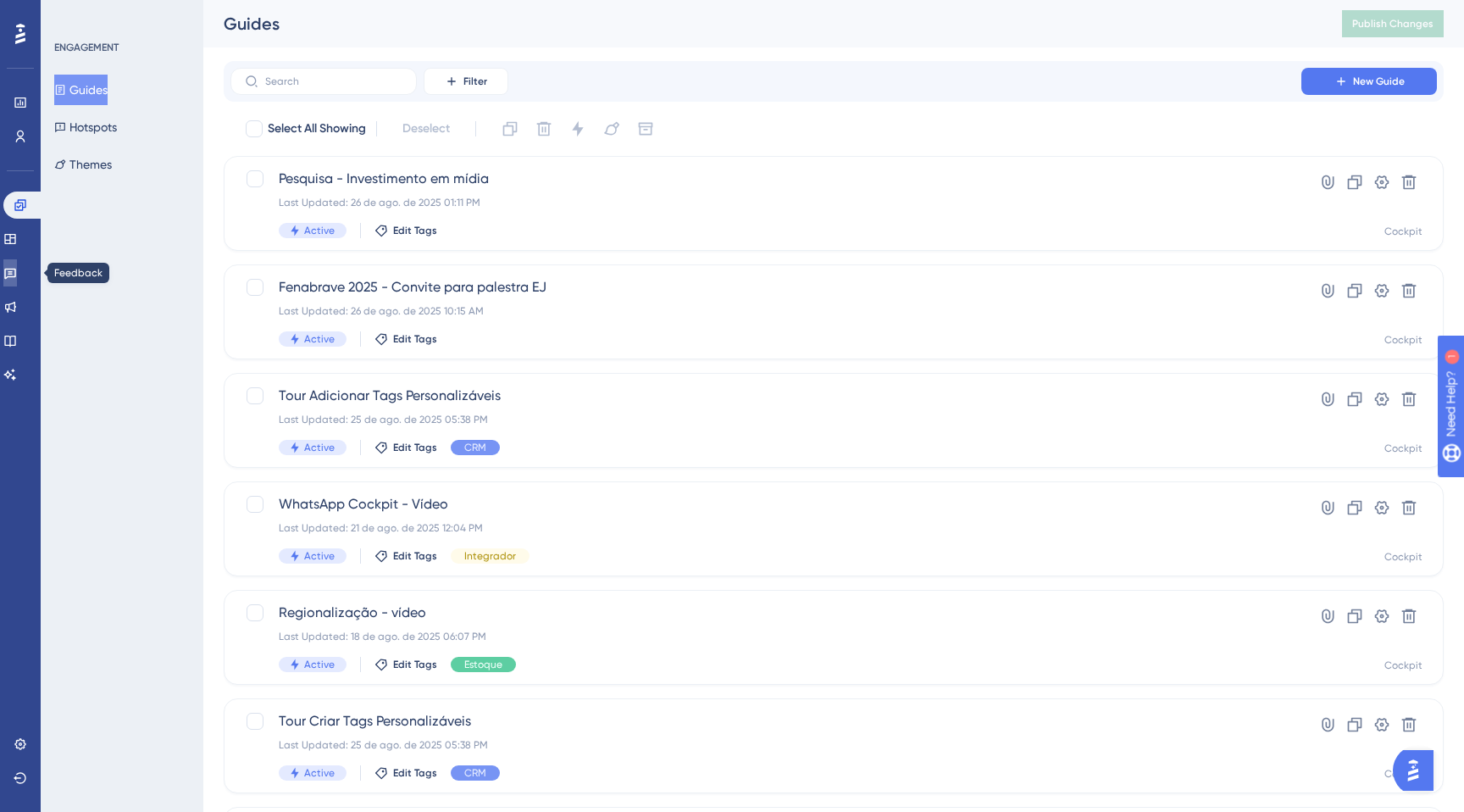
click at [17, 279] on link at bounding box center [10, 272] width 13 height 27
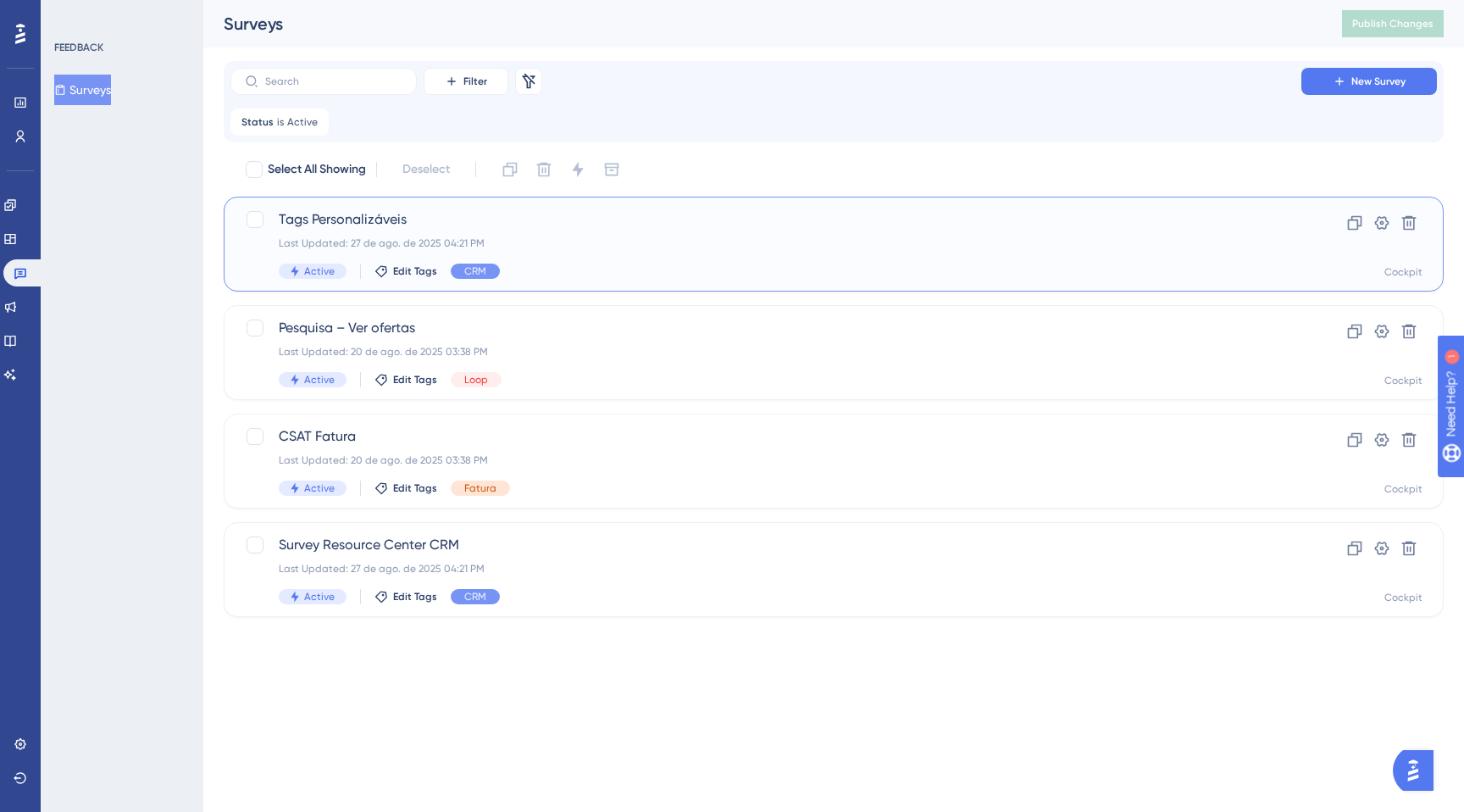
click at [546, 243] on div "Last Updated: 27 de ago. de 2025 04:21 PM" at bounding box center [765, 243] width 975 height 13
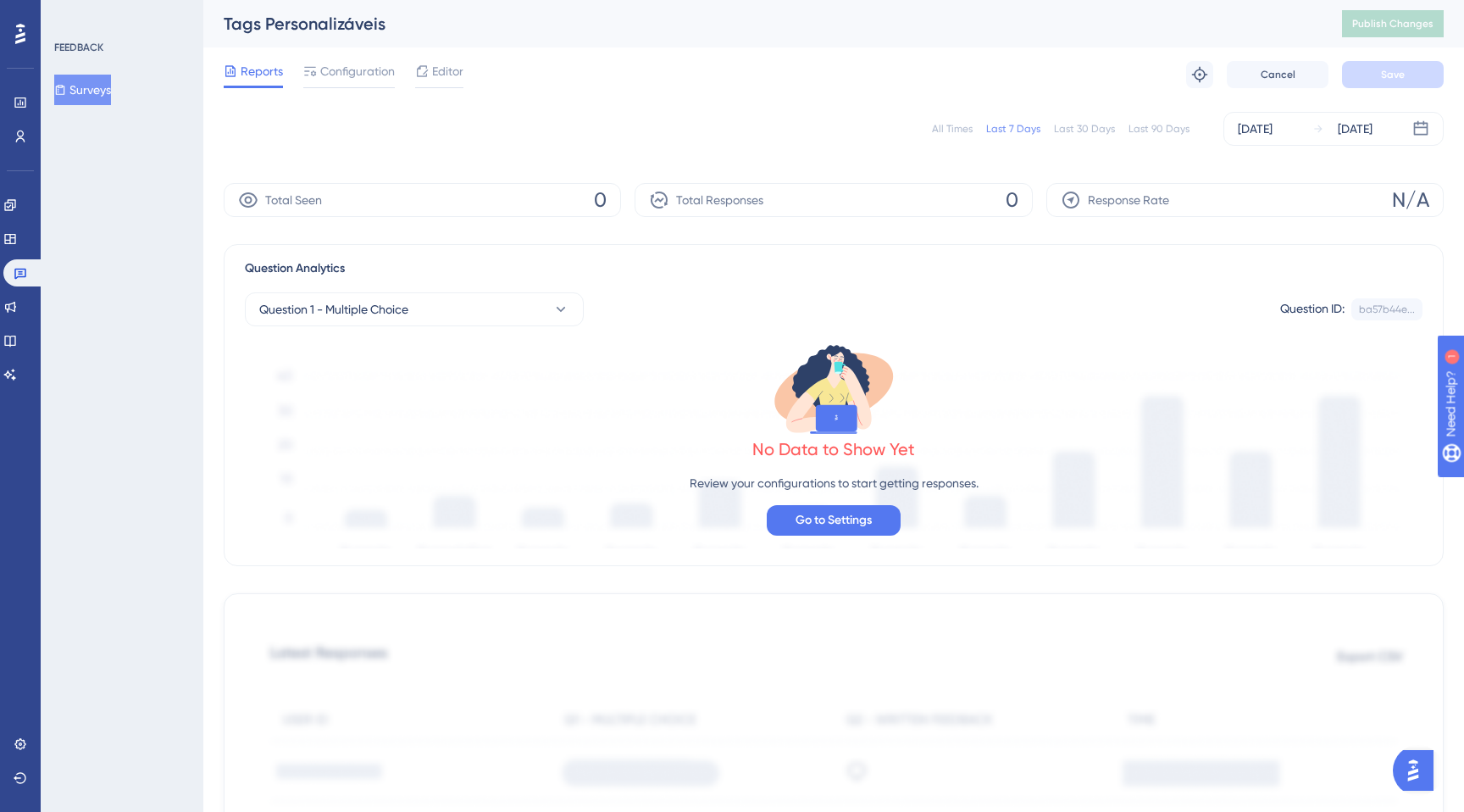
click at [579, 173] on div "All Times Last 7 Days Last 30 Days Last 90 Days [DATE] [DATE] Total Seen 0 Tota…" at bounding box center [833, 774] width 1220 height 1346
click at [100, 84] on button "Surveys" at bounding box center [82, 89] width 57 height 31
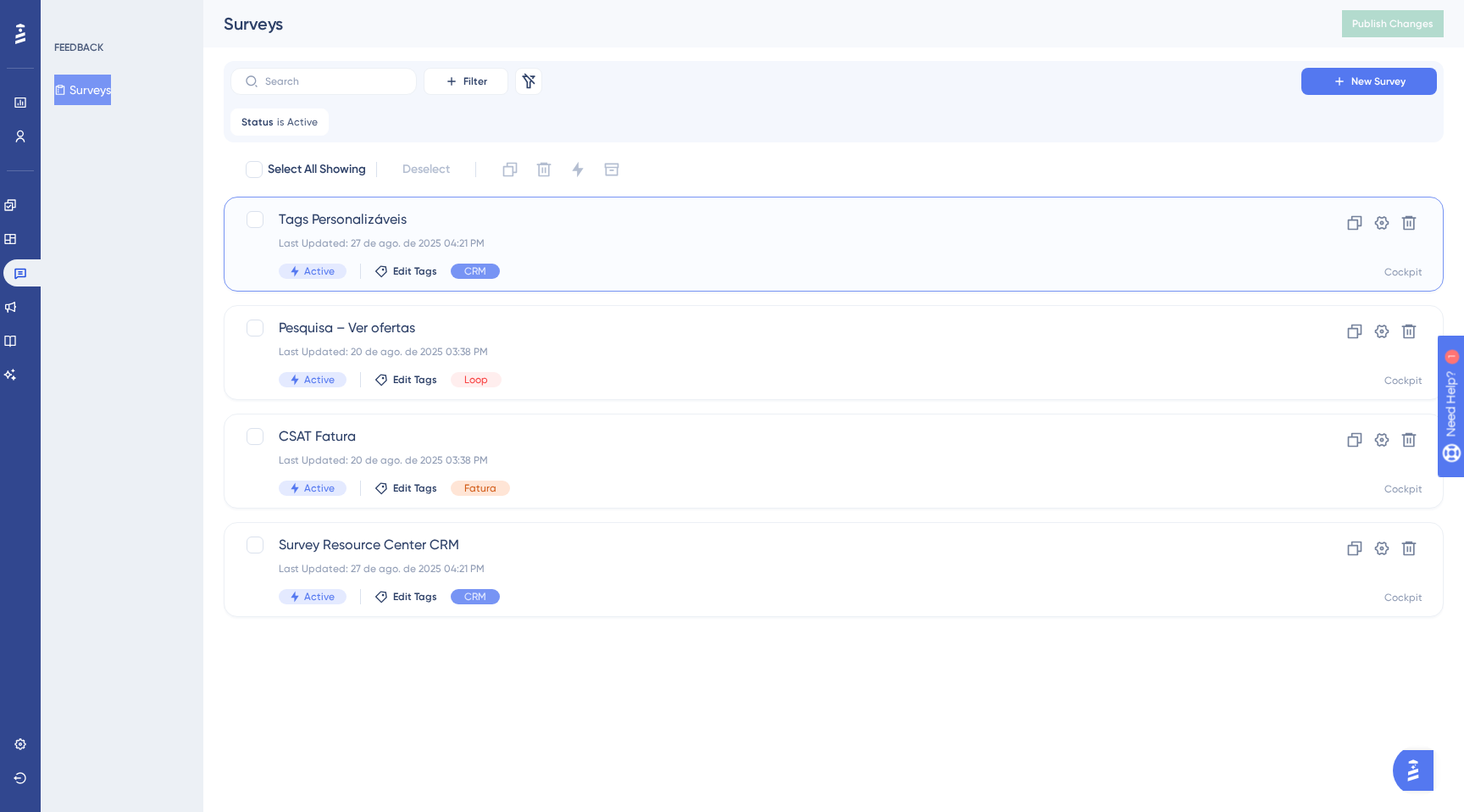
click at [491, 209] on div "Tags Personalizáveis Last Updated: 27 de ago. de 2025 04:21 PM Active Edit Tags…" at bounding box center [833, 243] width 1220 height 95
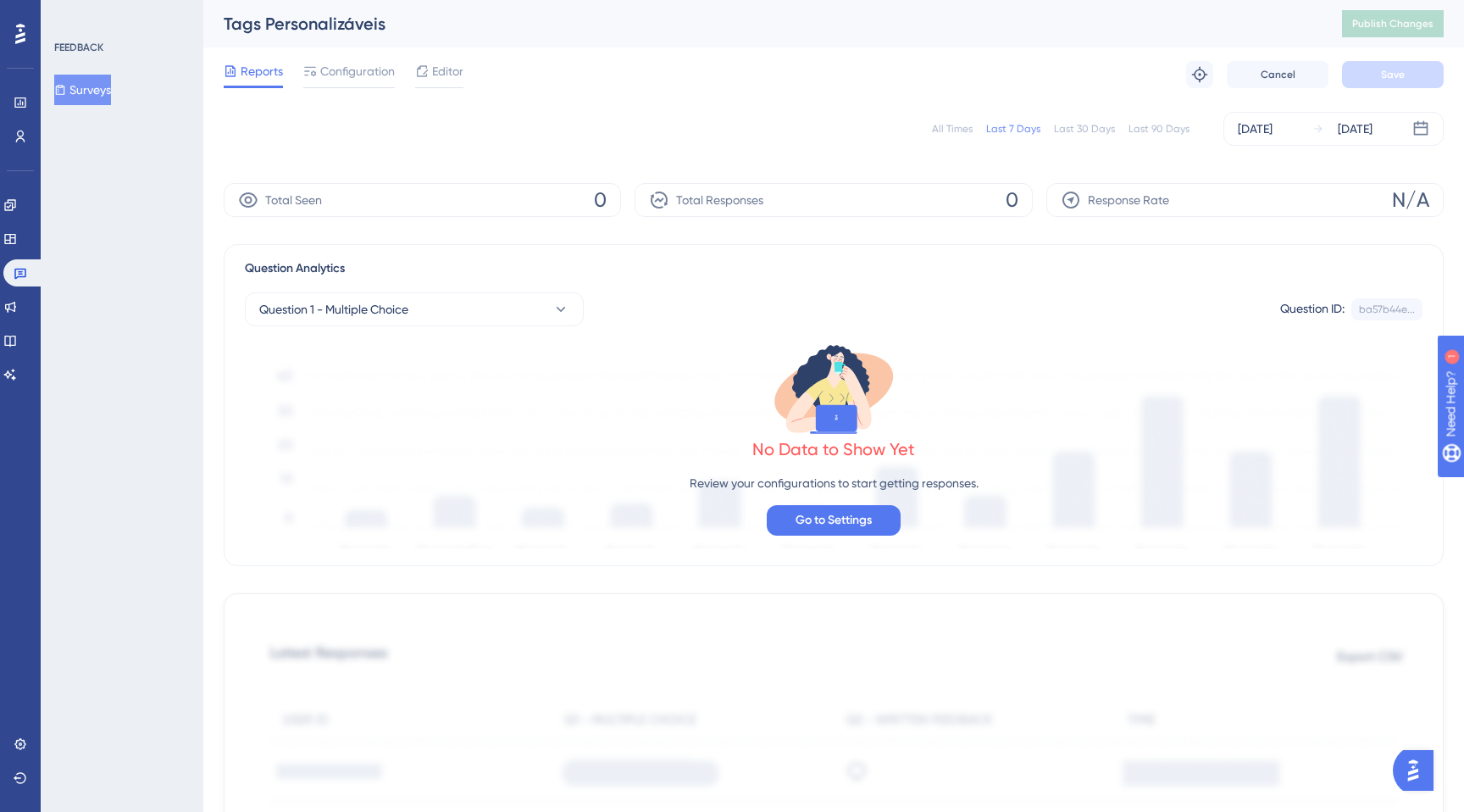
click at [66, 84] on icon at bounding box center [59, 89] width 11 height 11
